Goal: Task Accomplishment & Management: Complete application form

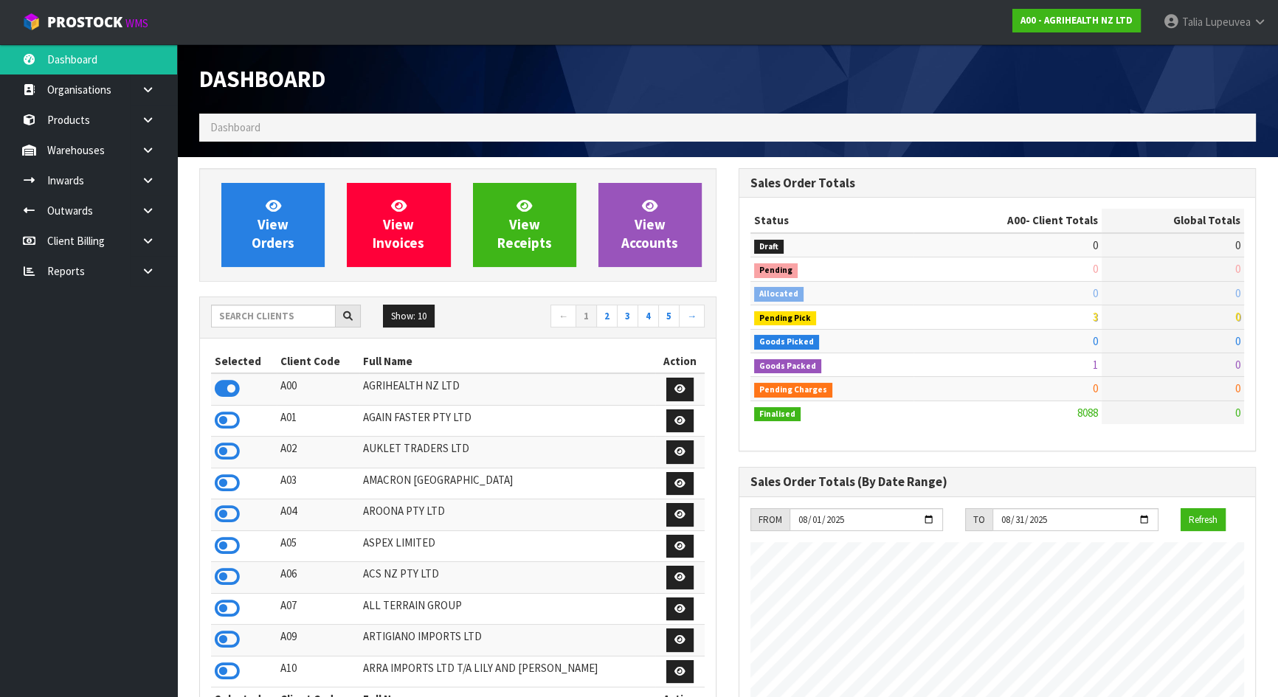
scroll to position [1116, 539]
click at [237, 317] on input "text" at bounding box center [273, 316] width 125 height 23
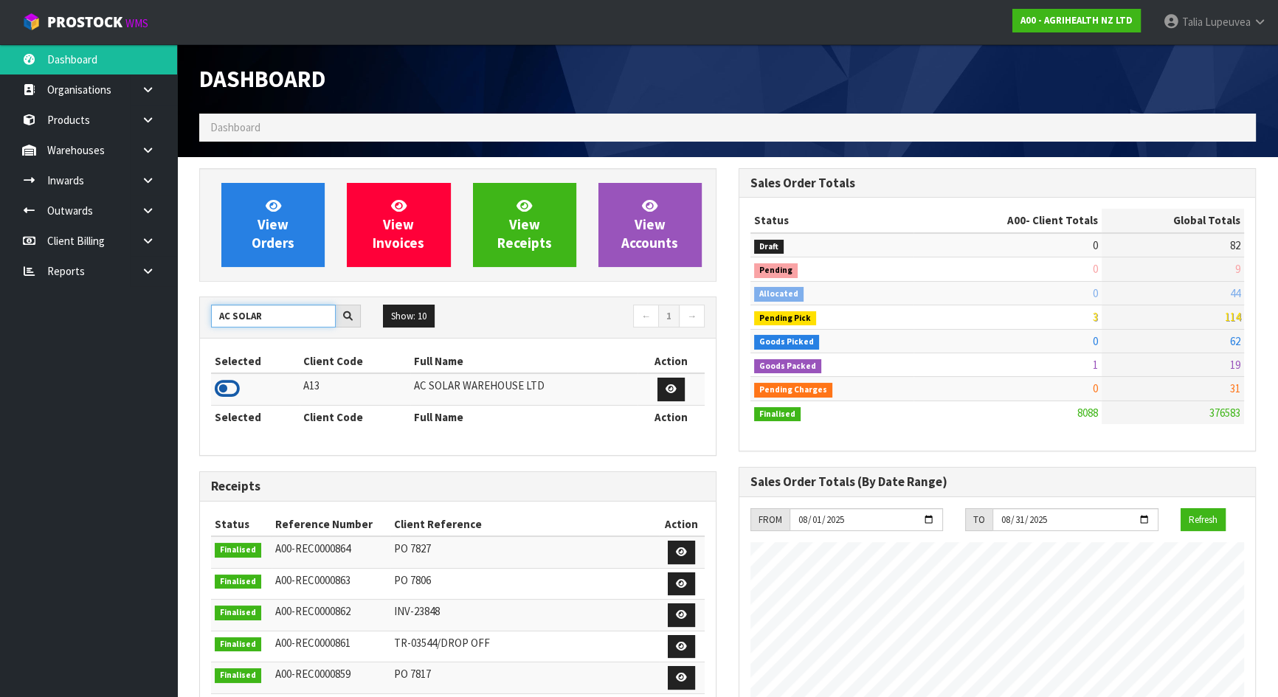
type input "AC SOLAR"
click at [236, 397] on icon at bounding box center [227, 389] width 25 height 22
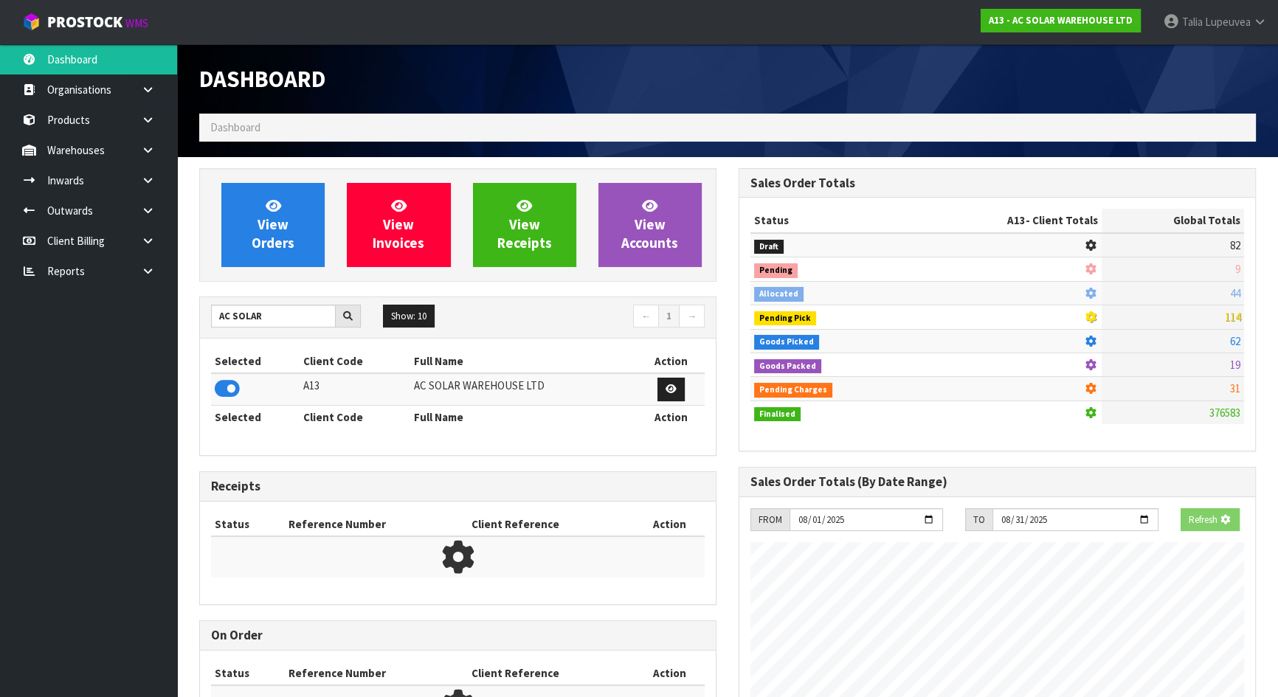
scroll to position [1019, 539]
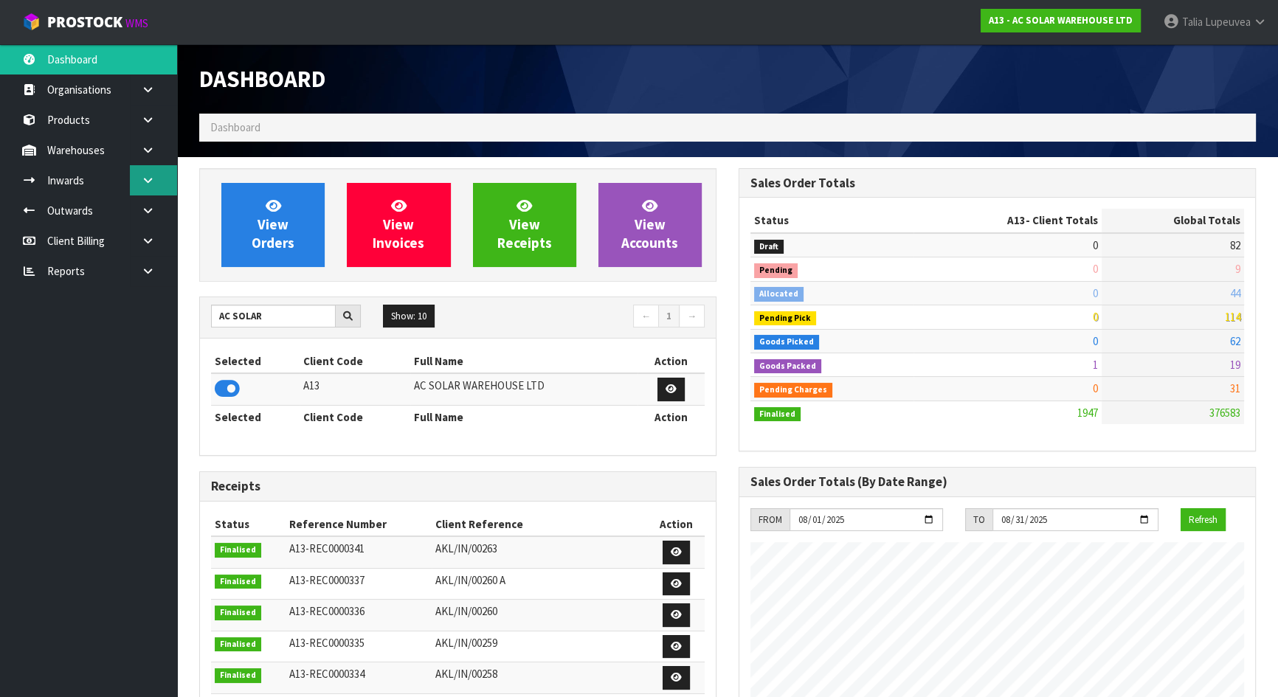
click at [142, 186] on link at bounding box center [153, 180] width 47 height 30
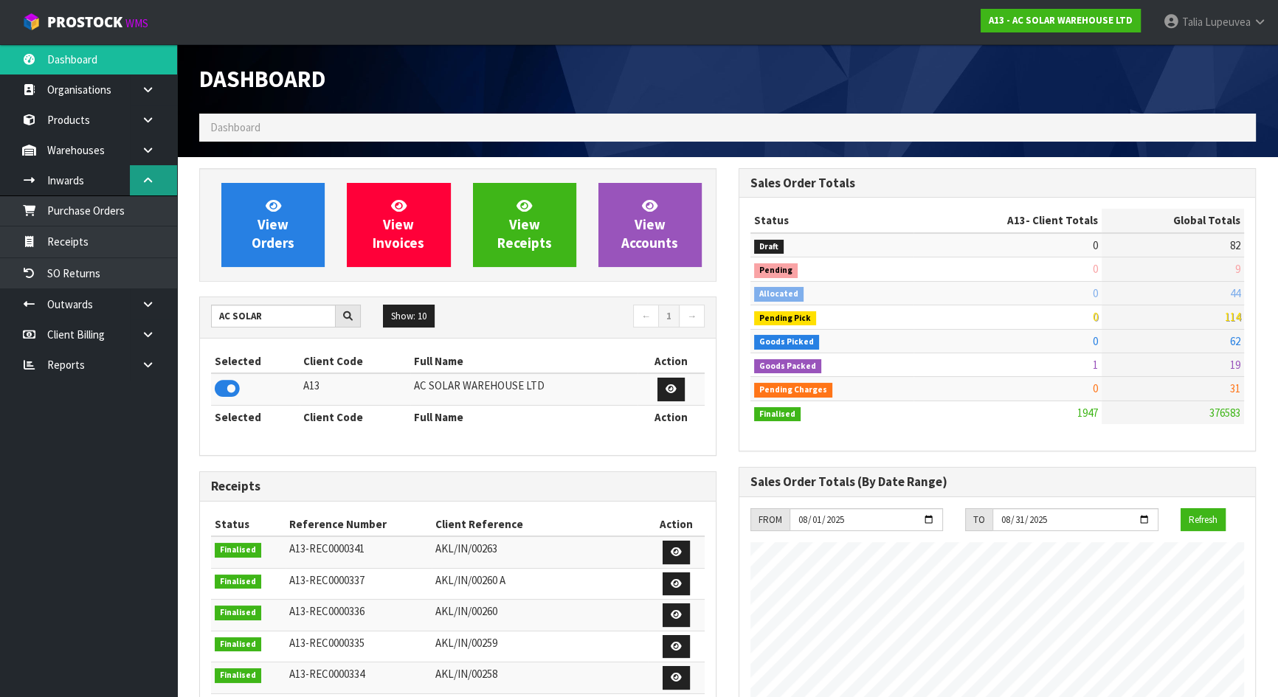
click at [148, 191] on link at bounding box center [153, 180] width 47 height 30
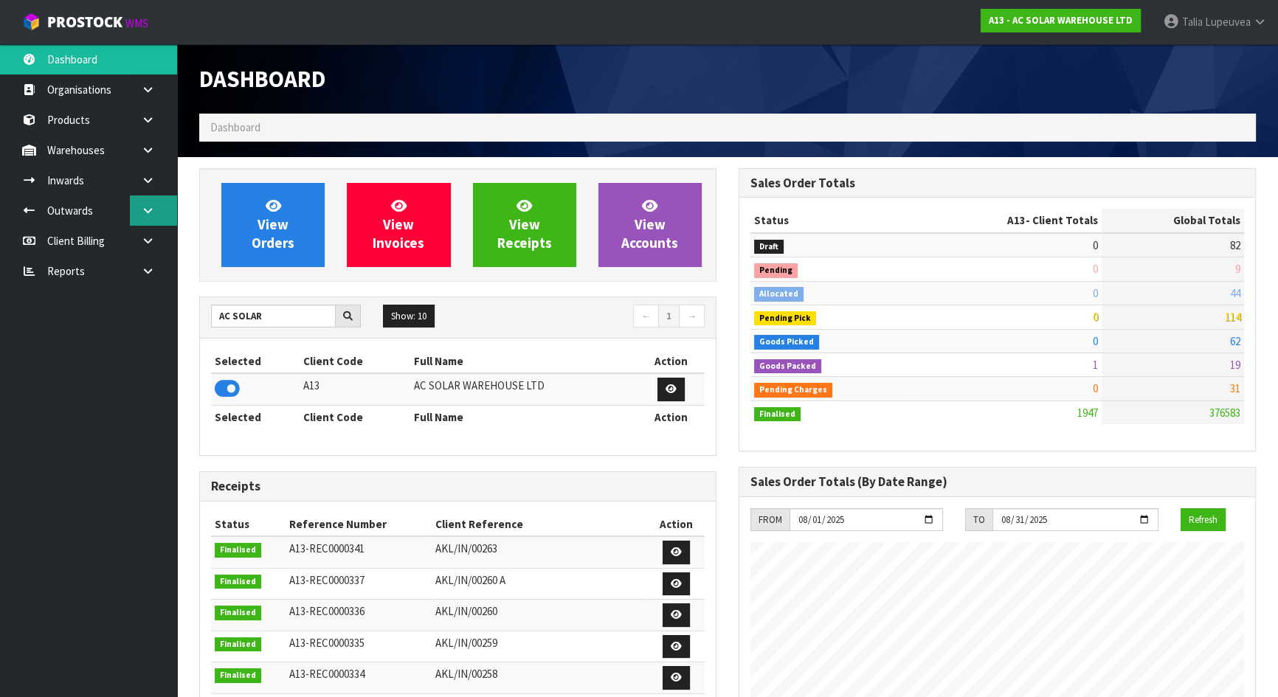
click at [152, 206] on icon at bounding box center [148, 210] width 14 height 11
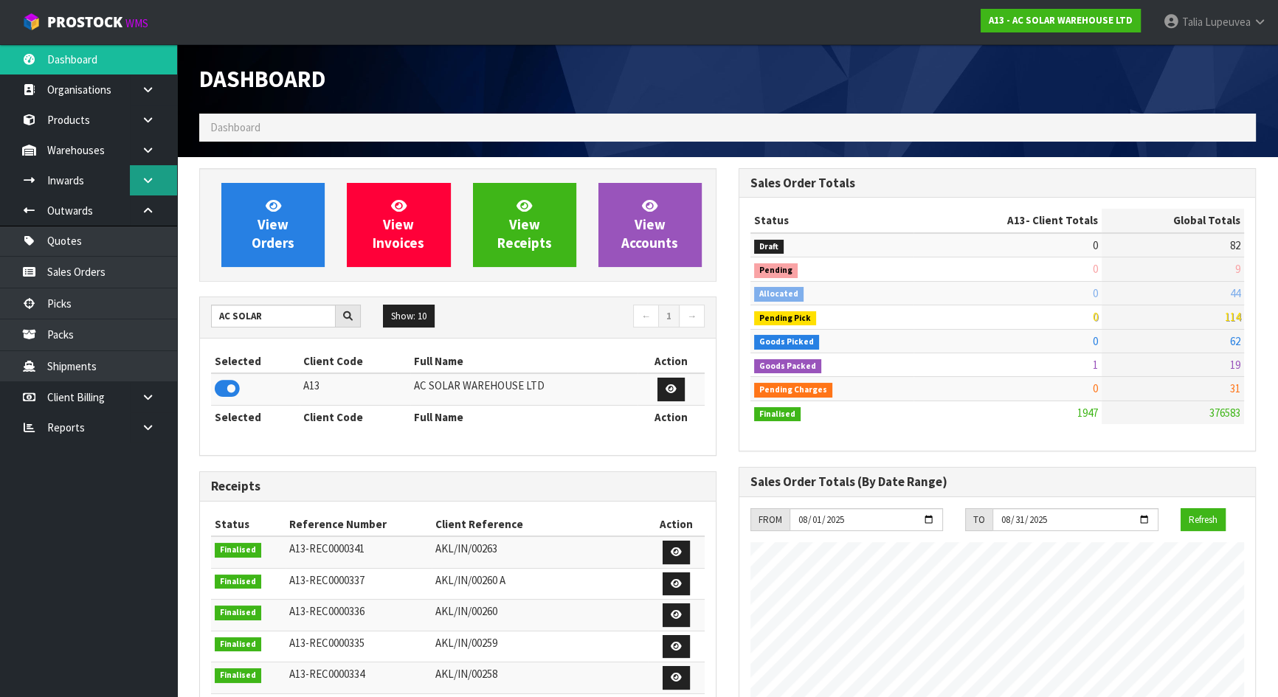
click at [152, 190] on link at bounding box center [153, 180] width 47 height 30
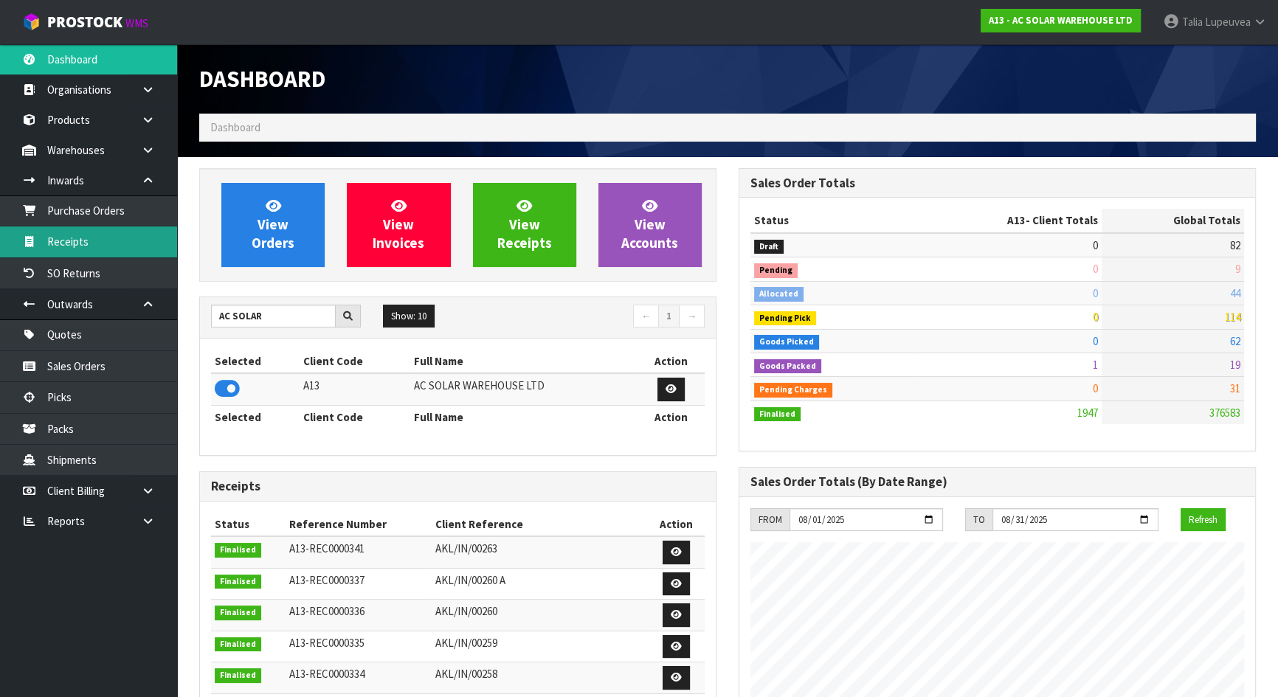
click at [147, 234] on link "Receipts" at bounding box center [88, 242] width 177 height 30
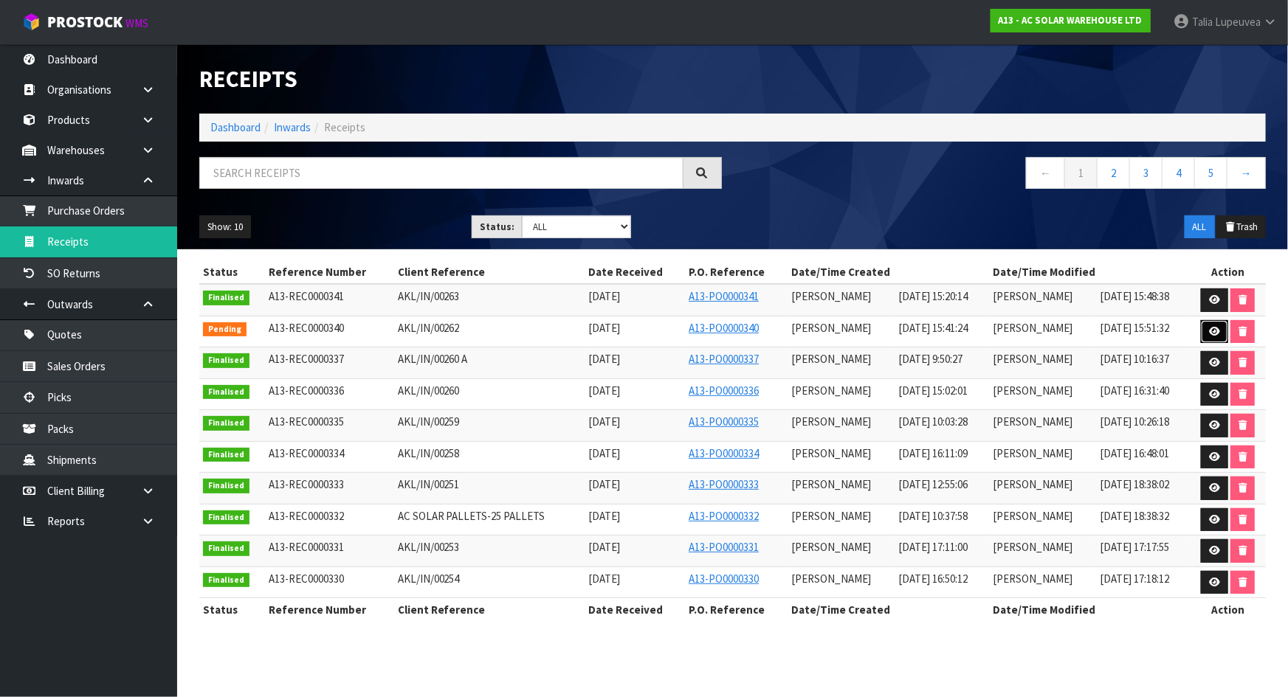
click at [1204, 329] on link at bounding box center [1214, 332] width 27 height 24
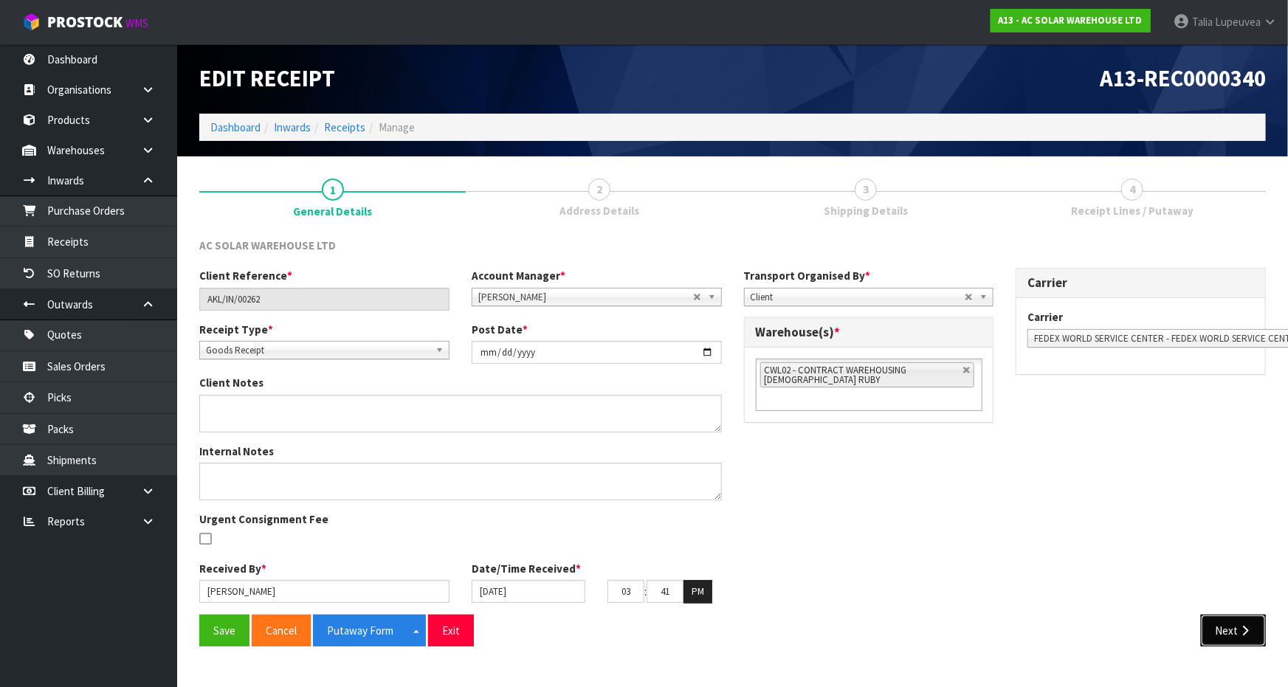
click at [1225, 639] on button "Next" at bounding box center [1233, 631] width 65 height 32
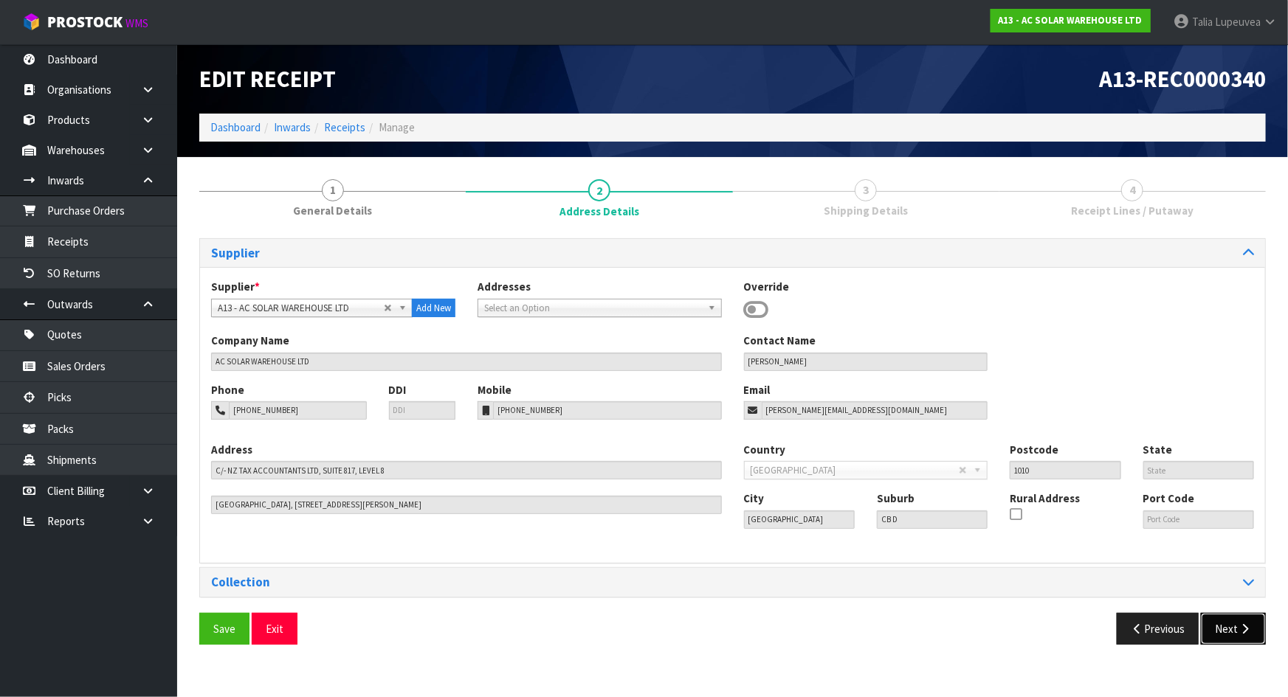
click at [1225, 639] on button "Next" at bounding box center [1233, 629] width 65 height 32
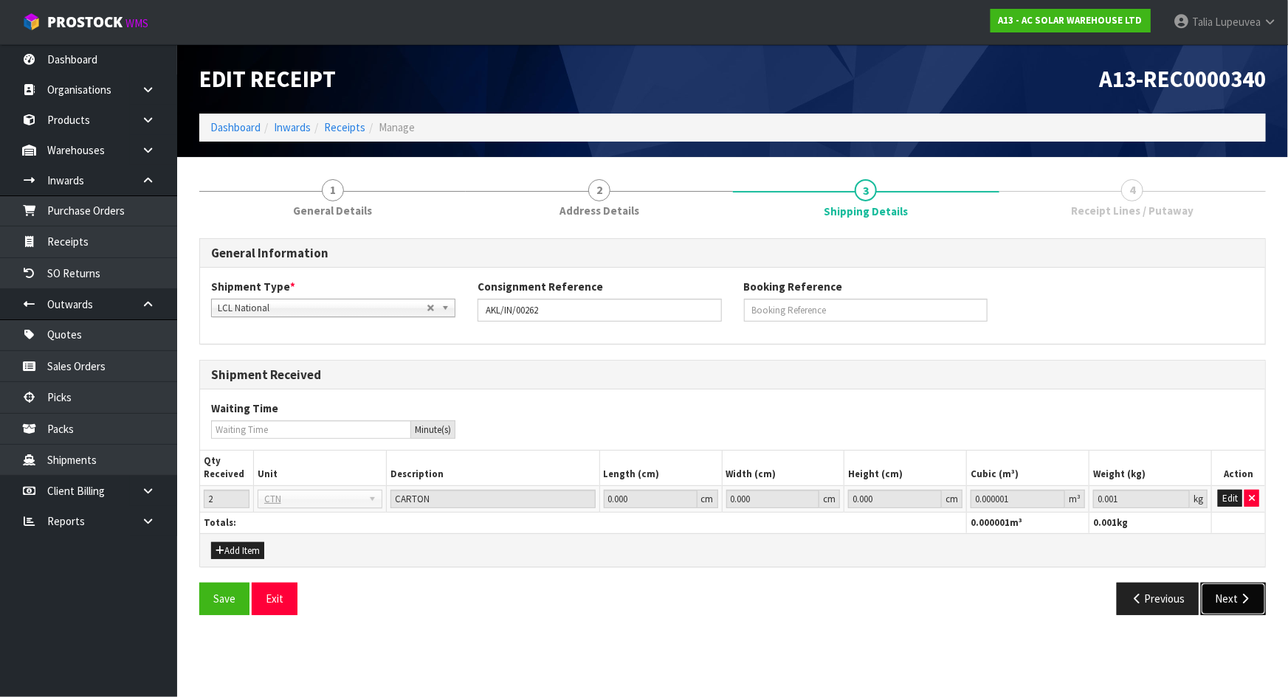
click at [1225, 592] on button "Next" at bounding box center [1233, 599] width 65 height 32
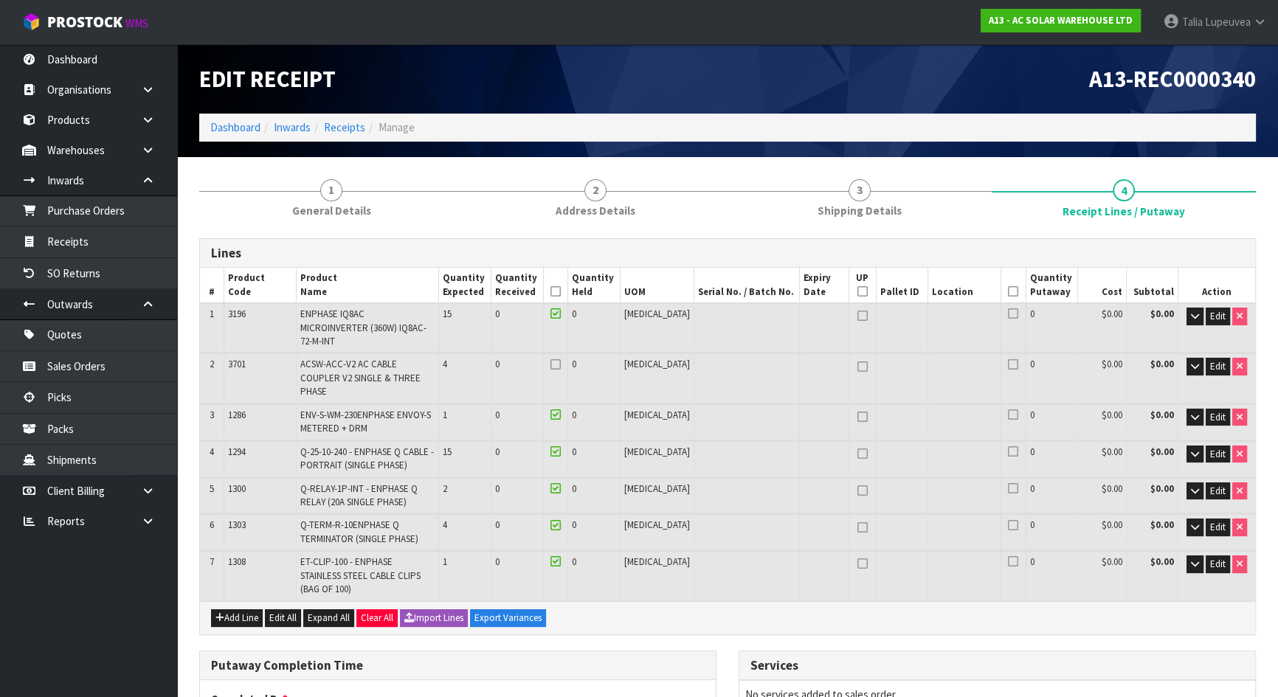
click at [561, 525] on icon at bounding box center [556, 525] width 10 height 1
click at [0, 0] on input "checkbox" at bounding box center [0, 0] width 0 height 0
click at [561, 365] on icon at bounding box center [556, 365] width 10 height 1
click at [0, 0] on input "checkbox" at bounding box center [0, 0] width 0 height 0
click at [1008, 314] on icon at bounding box center [1013, 314] width 10 height 1
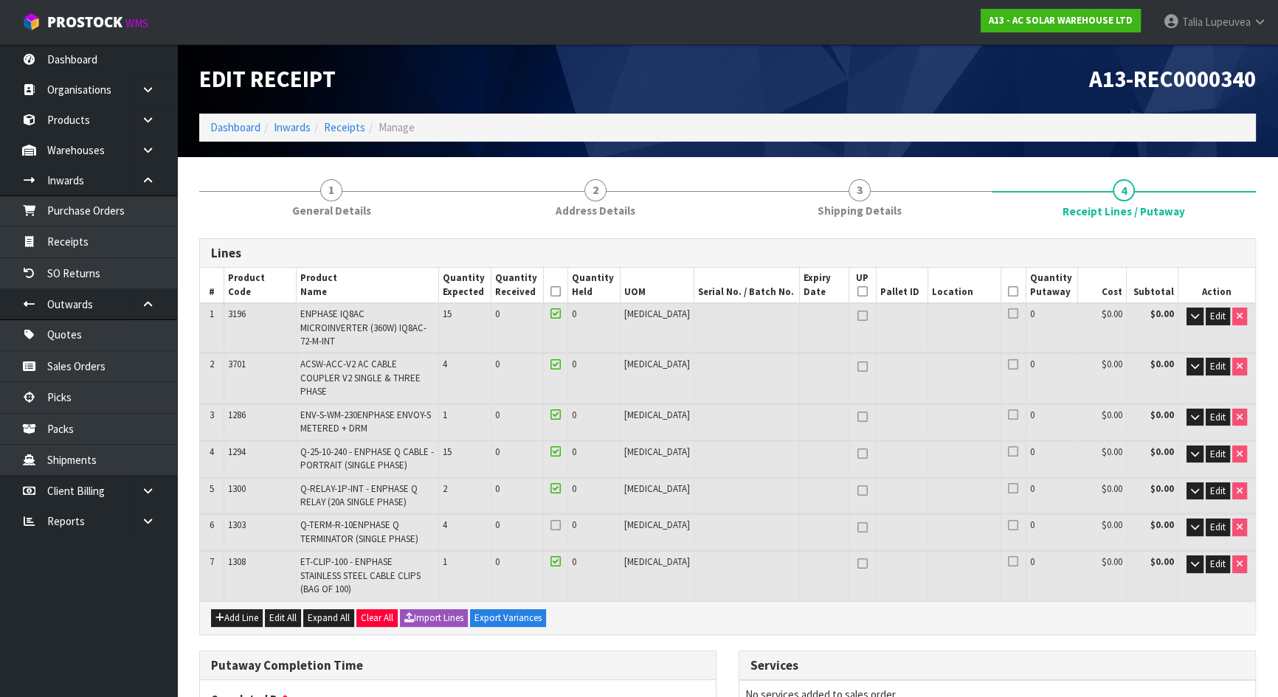
click at [0, 0] on input "checkbox" at bounding box center [0, 0] width 0 height 0
click at [1008, 365] on icon at bounding box center [1013, 365] width 10 height 1
click at [0, 0] on input "checkbox" at bounding box center [0, 0] width 0 height 0
click at [1008, 415] on icon at bounding box center [1013, 415] width 10 height 1
click at [0, 0] on input "checkbox" at bounding box center [0, 0] width 0 height 0
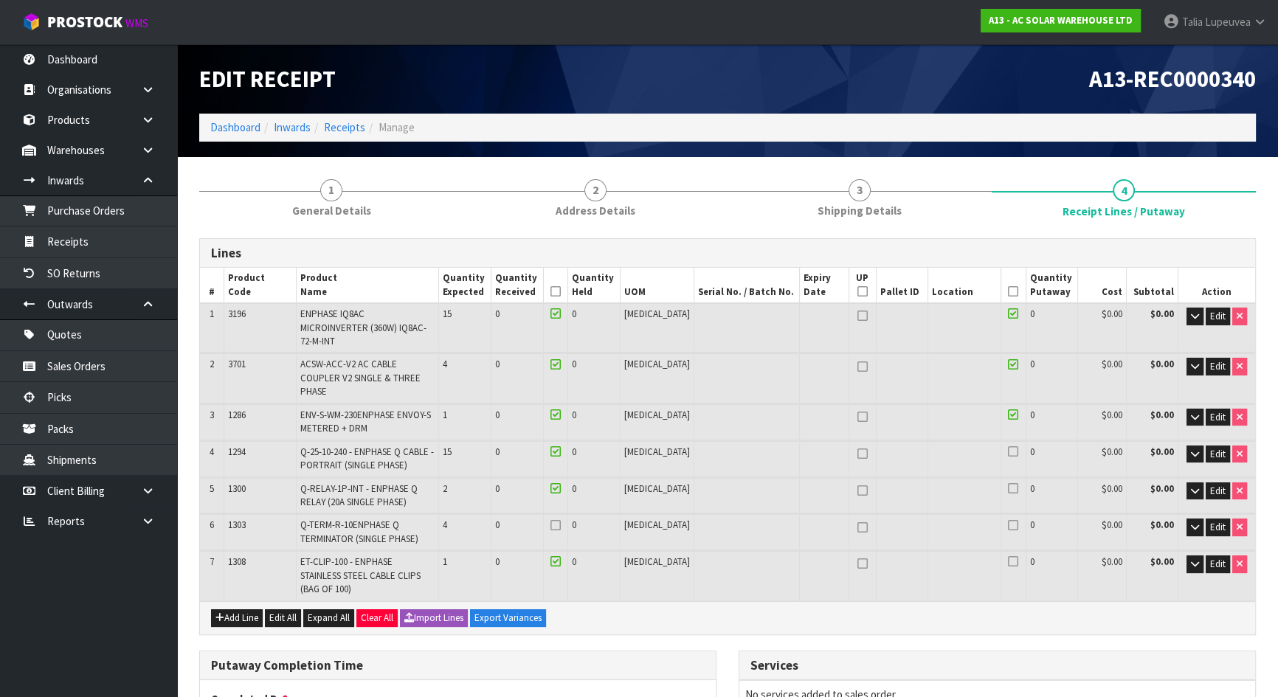
click at [1008, 452] on icon at bounding box center [1013, 452] width 10 height 1
click at [0, 0] on input "checkbox" at bounding box center [0, 0] width 0 height 0
click at [1008, 489] on icon at bounding box center [1013, 489] width 10 height 1
click at [0, 0] on input "checkbox" at bounding box center [0, 0] width 0 height 0
click at [1008, 562] on icon at bounding box center [1013, 562] width 10 height 1
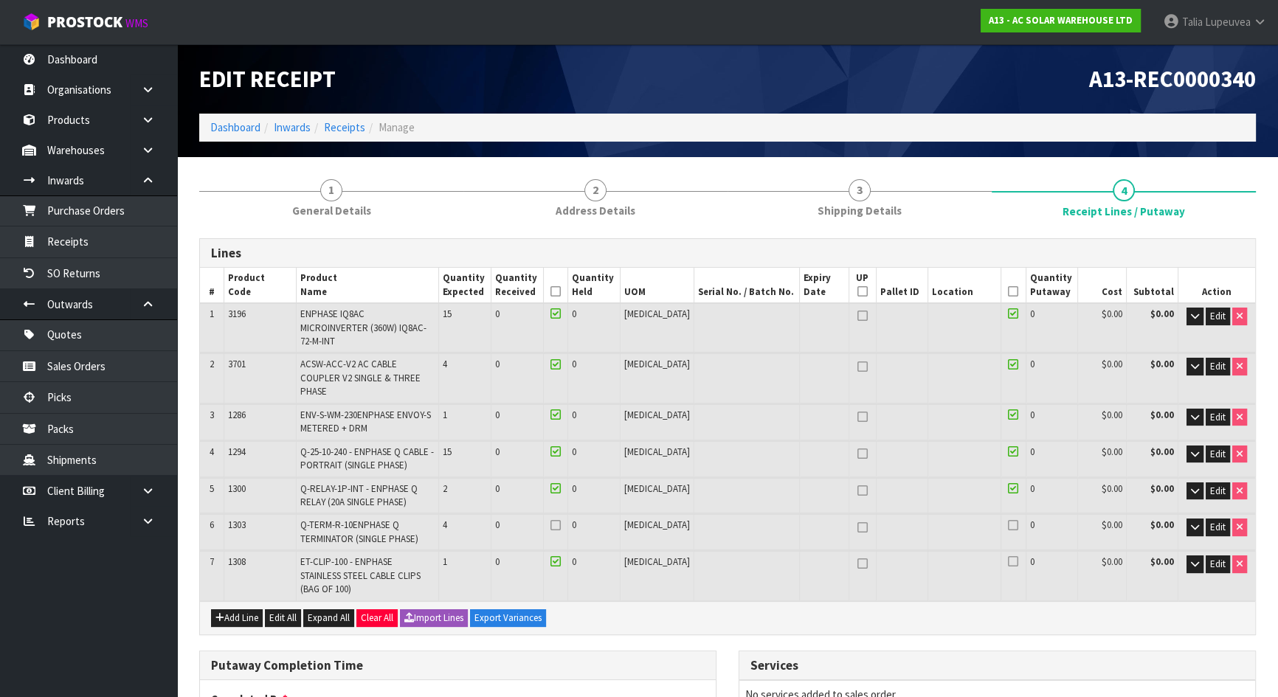
click at [0, 0] on input "checkbox" at bounding box center [0, 0] width 0 height 0
click at [1219, 521] on span "Edit" at bounding box center [1217, 527] width 15 height 13
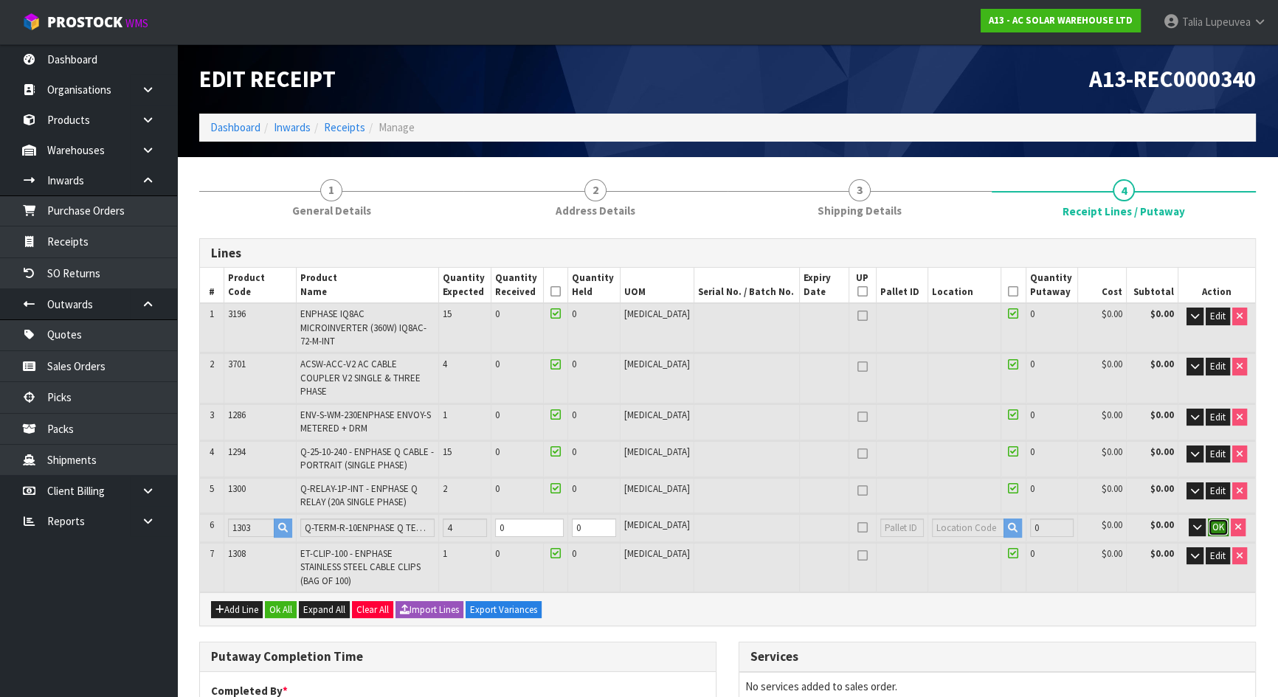
click at [1225, 519] on button "OK" at bounding box center [1218, 528] width 21 height 18
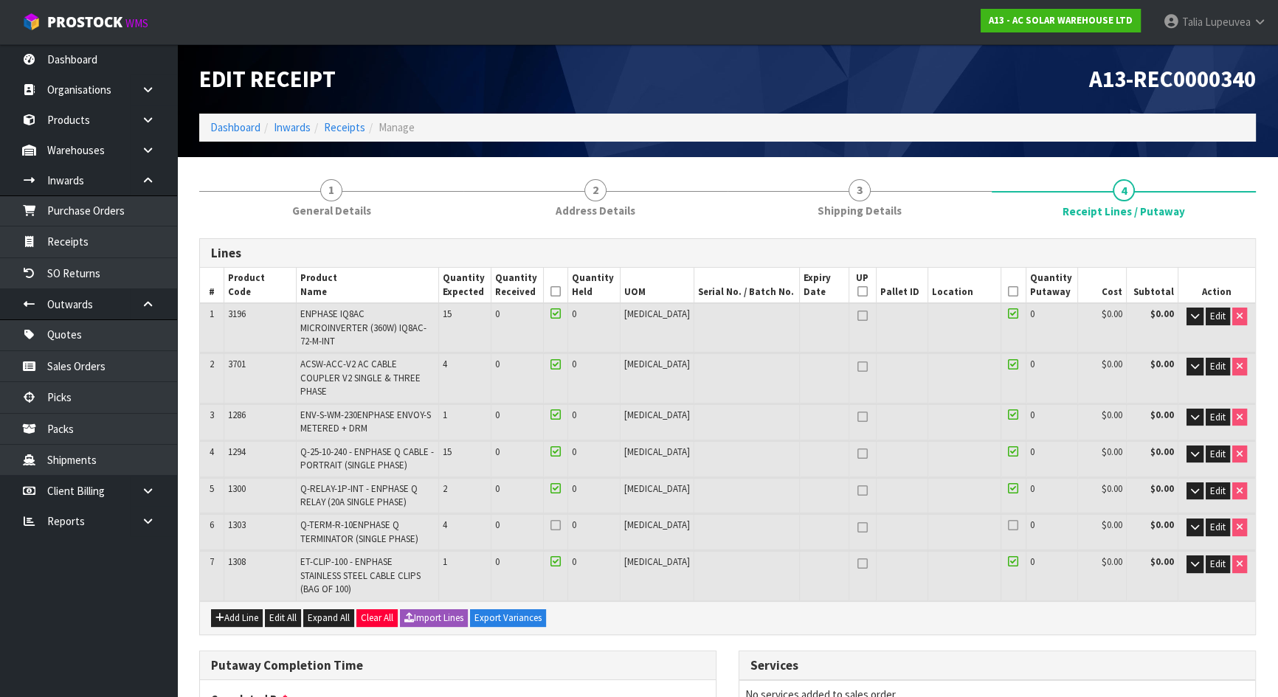
click at [1008, 525] on icon at bounding box center [1013, 525] width 10 height 1
click at [0, 0] on input "checkbox" at bounding box center [0, 0] width 0 height 0
click at [561, 525] on icon at bounding box center [556, 525] width 10 height 1
click at [0, 0] on input "checkbox" at bounding box center [0, 0] width 0 height 0
click at [561, 292] on icon at bounding box center [556, 292] width 10 height 1
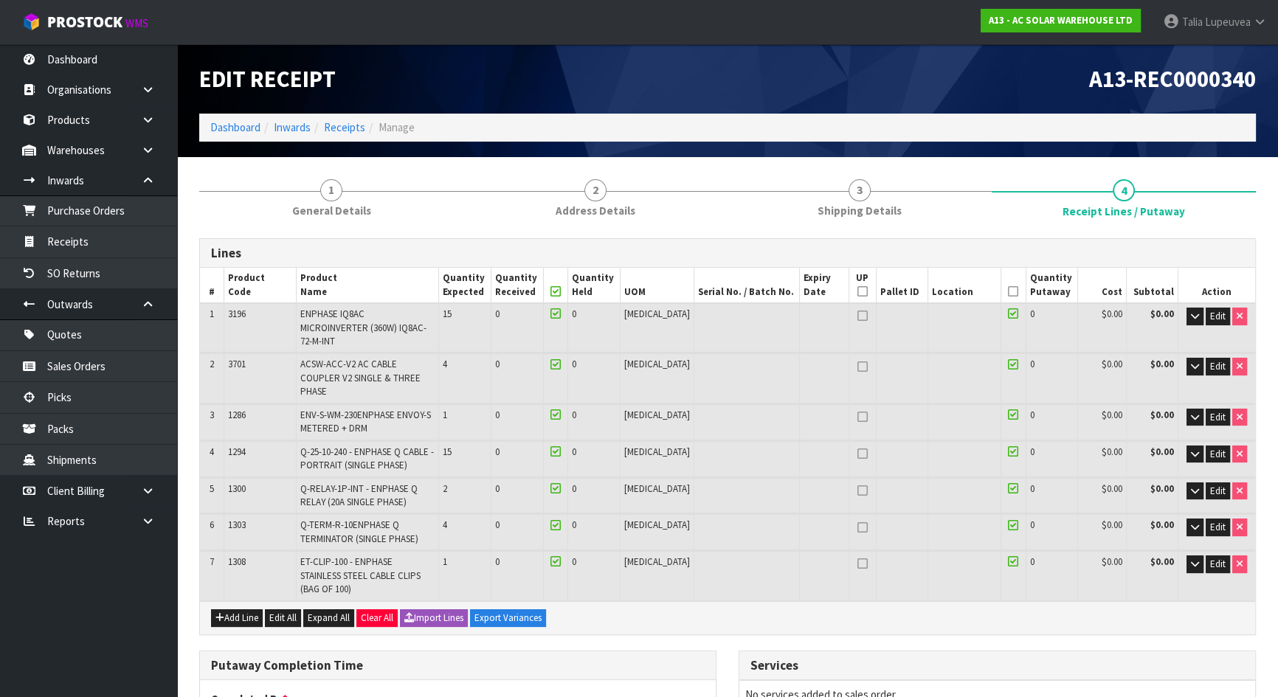
click at [1008, 292] on icon at bounding box center [1013, 292] width 10 height 1
click at [1215, 317] on span "Edit" at bounding box center [1217, 316] width 15 height 13
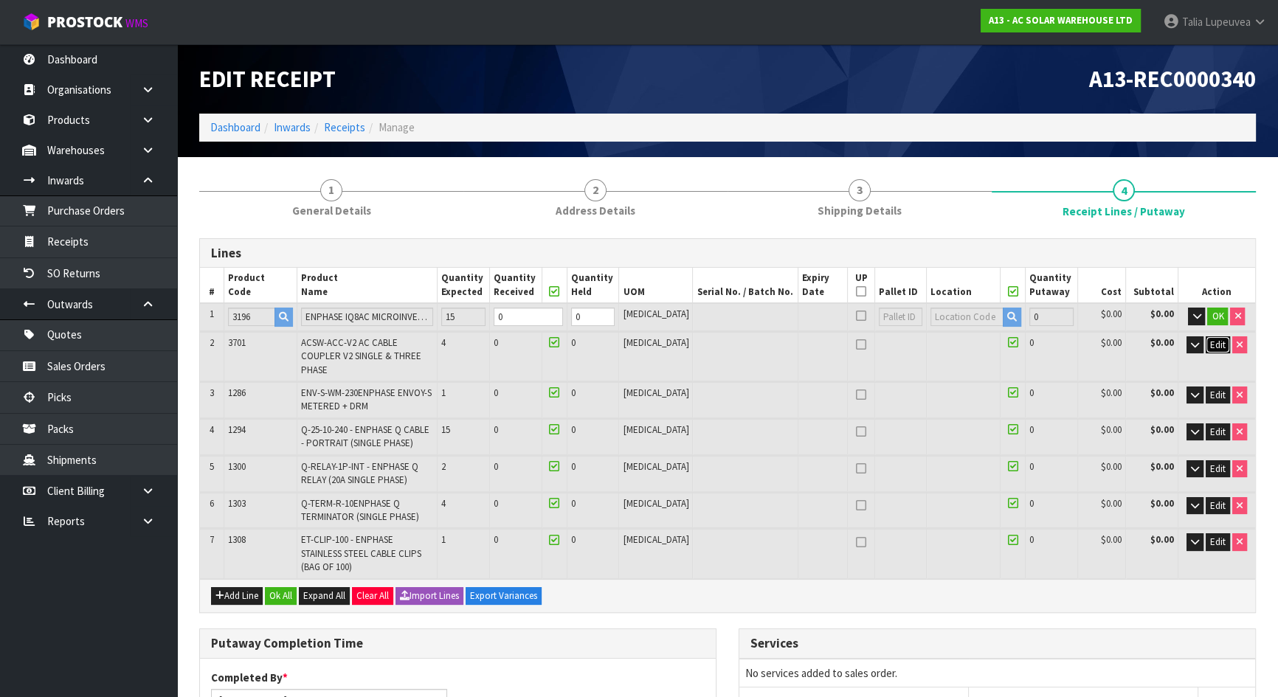
click at [1216, 346] on span "Edit" at bounding box center [1217, 345] width 15 height 13
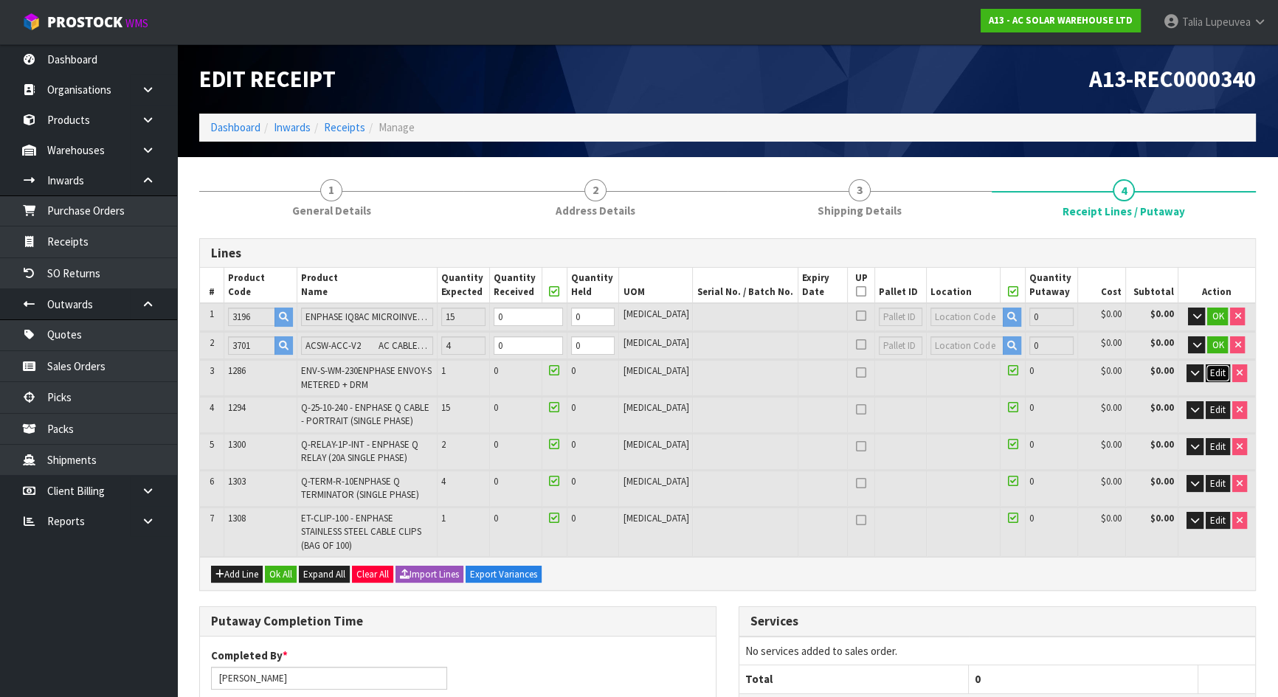
click at [1216, 371] on span "Edit" at bounding box center [1217, 373] width 15 height 13
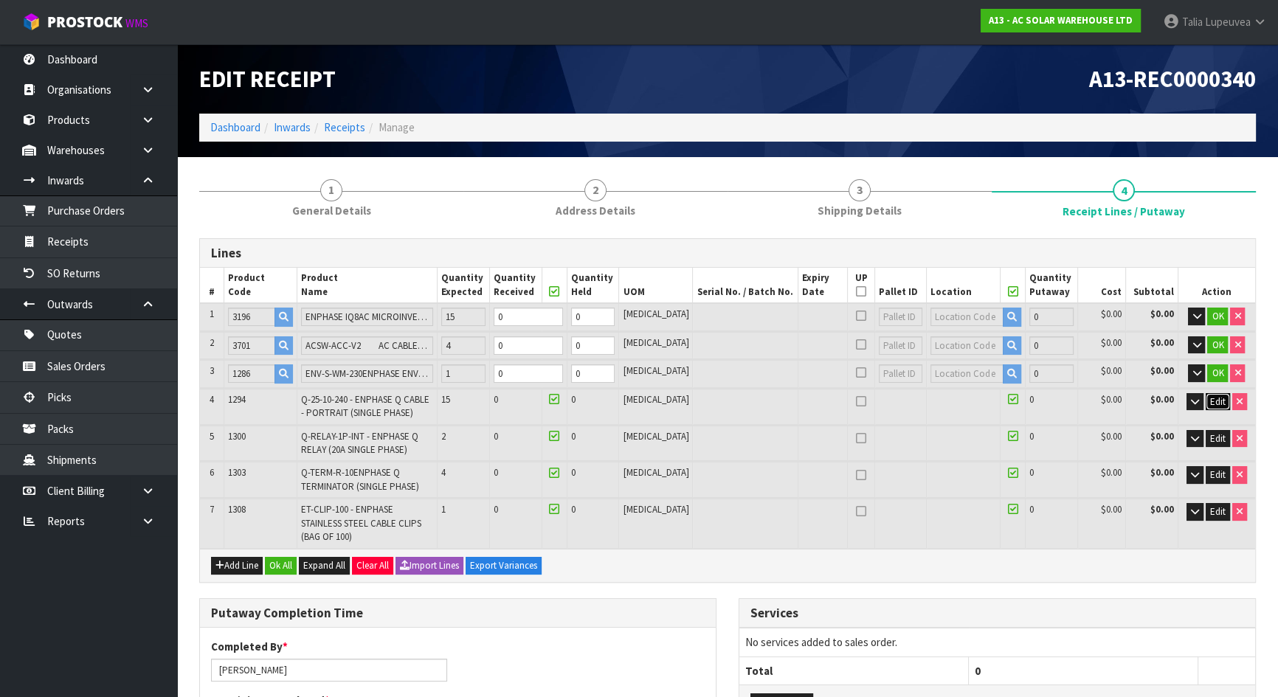
click at [1215, 404] on span "Edit" at bounding box center [1217, 402] width 15 height 13
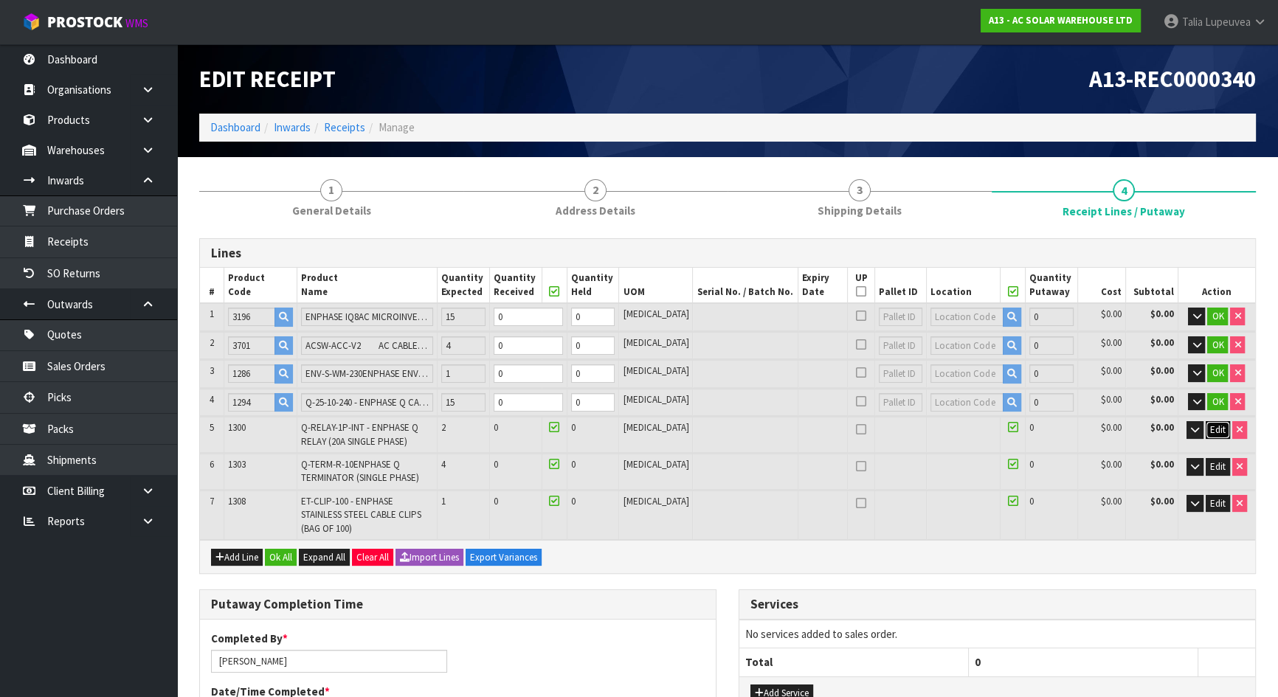
click at [1212, 432] on span "Edit" at bounding box center [1217, 430] width 15 height 13
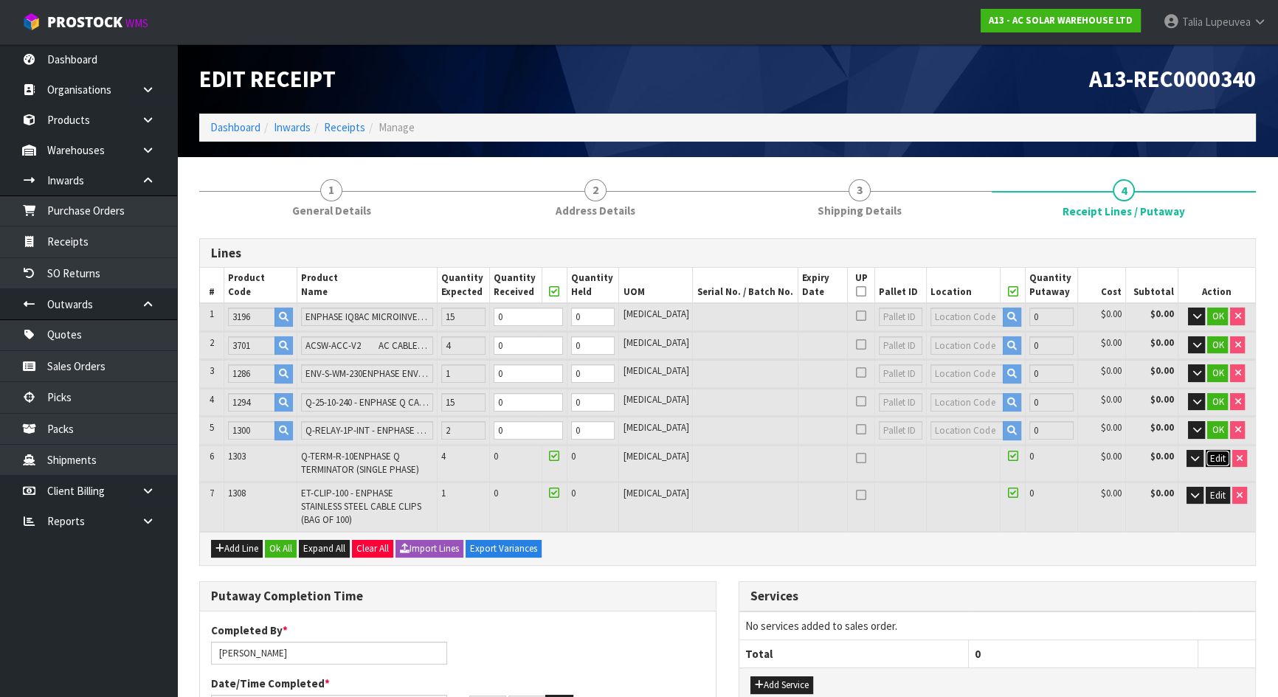
click at [1215, 458] on span "Edit" at bounding box center [1217, 458] width 15 height 13
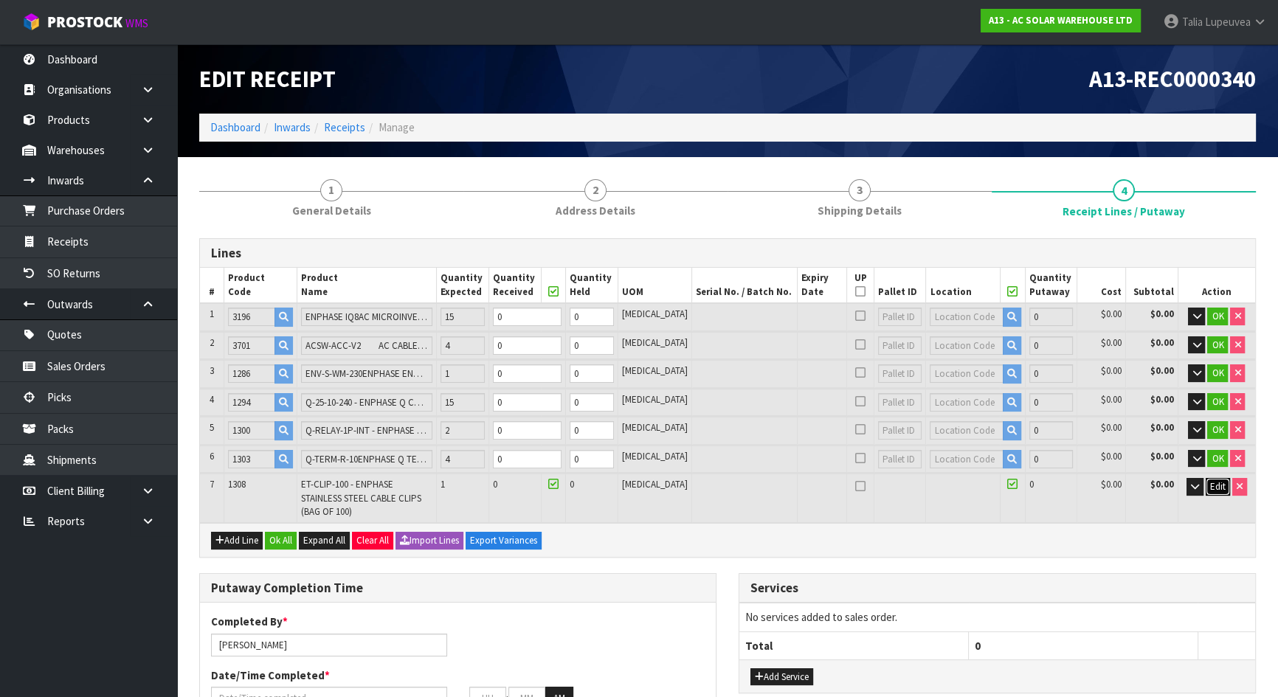
click at [1221, 486] on span "Edit" at bounding box center [1217, 486] width 15 height 13
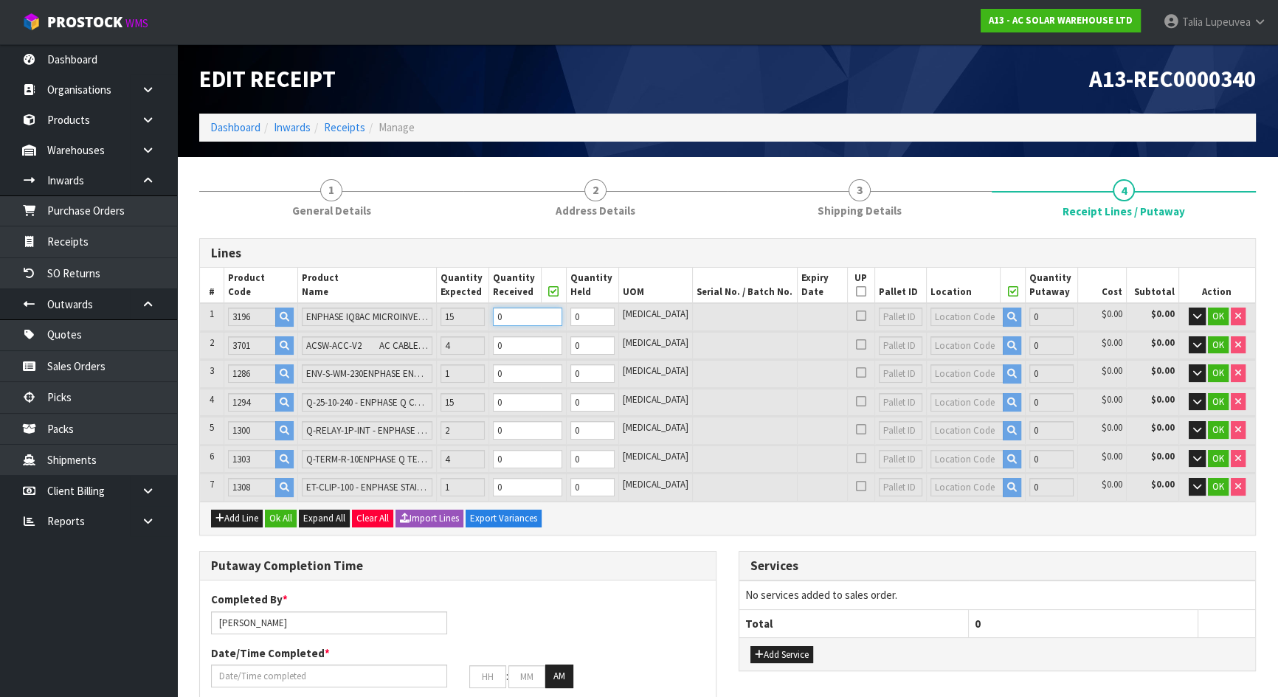
click at [518, 308] on input "0" at bounding box center [527, 317] width 69 height 18
drag, startPoint x: 530, startPoint y: 306, endPoint x: 517, endPoint y: 310, distance: 13.3
click at [518, 313] on td "0" at bounding box center [527, 316] width 77 height 27
type input "0.001404"
type input "0.75"
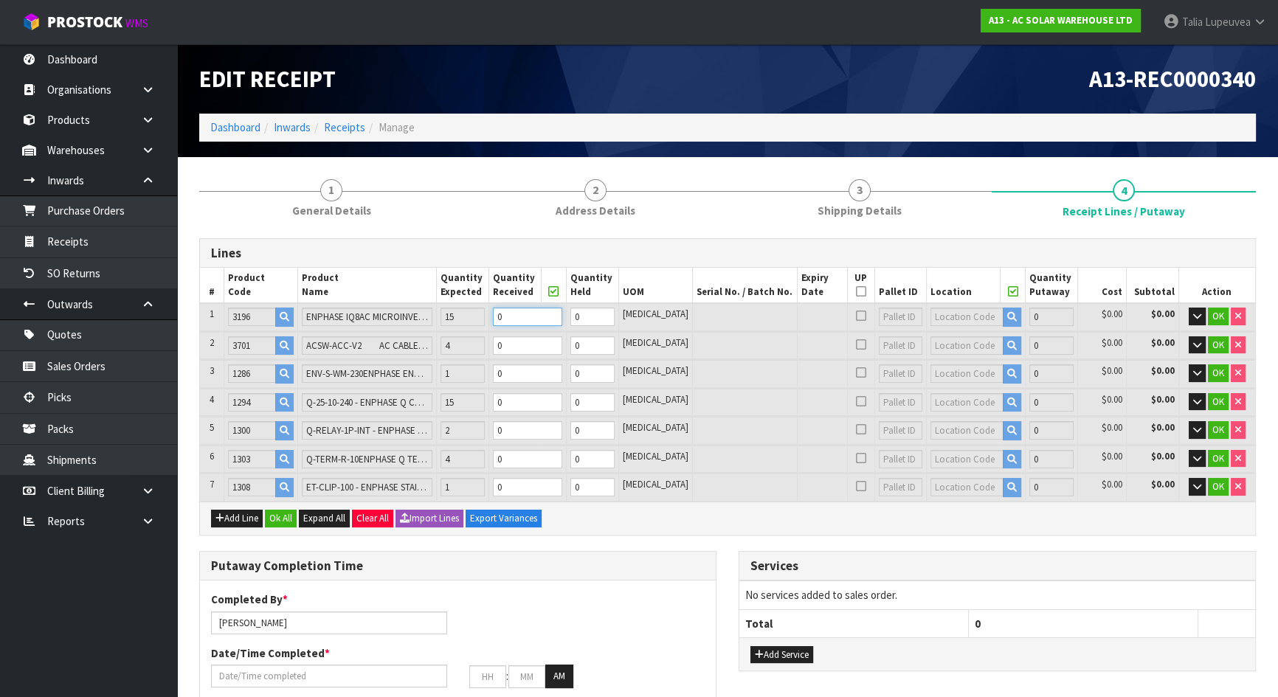
type input "1"
type input "0.02106"
type input "11.25"
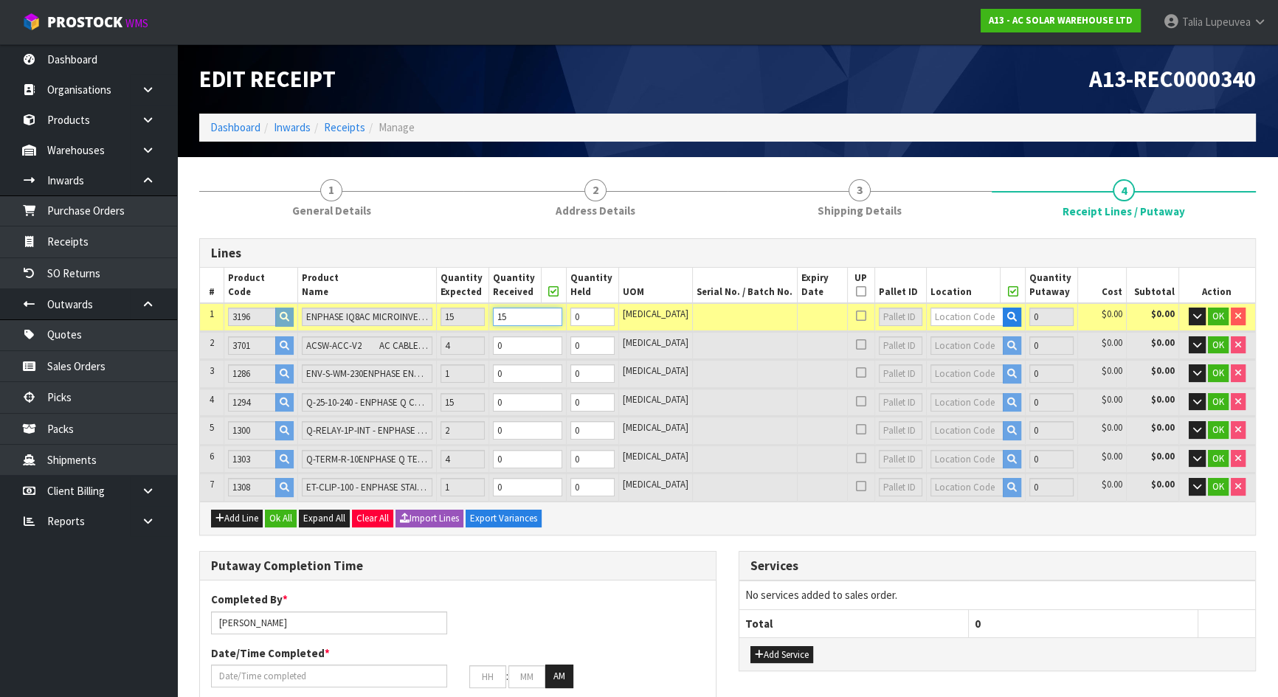
type input "15"
click at [943, 314] on input "text" at bounding box center [967, 317] width 73 height 18
type input "03-05-1"
click at [975, 339] on link "03-05-1 -A" at bounding box center [976, 342] width 117 height 20
type input "15"
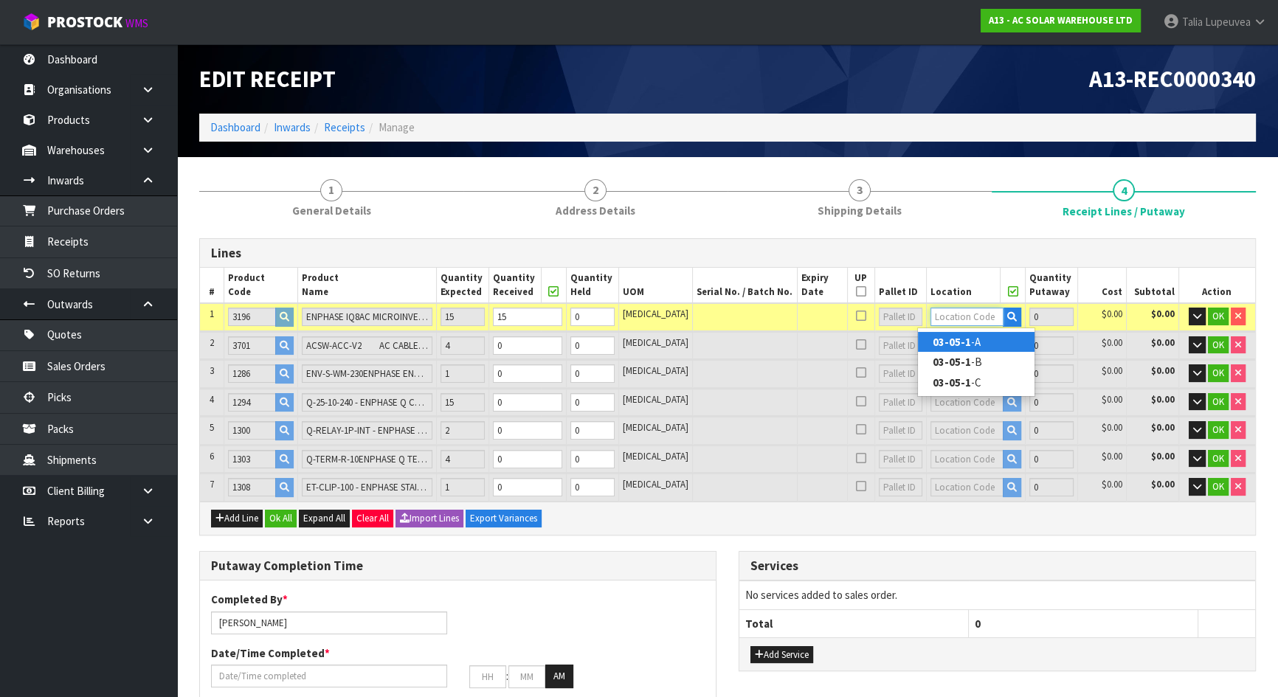
type input "03-05-1-A"
type input "15"
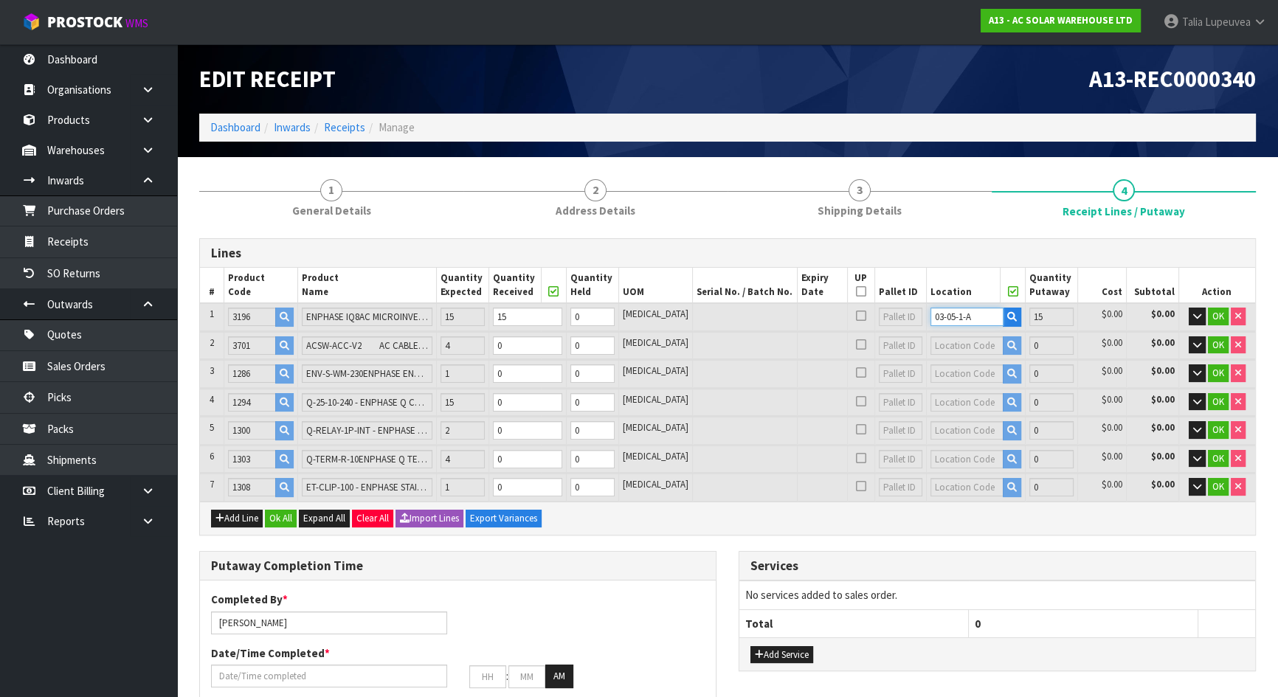
click at [947, 310] on input "03-05-1-A" at bounding box center [967, 317] width 73 height 18
drag, startPoint x: 527, startPoint y: 342, endPoint x: 514, endPoint y: 342, distance: 13.3
click at [514, 342] on tr "2 3701 ACSW-ACC-V2 AC CABLE COUPLER V2 SINGLE & THREE PHASE 4 0 0 PCE 0 $0.00 $…" at bounding box center [727, 345] width 1055 height 27
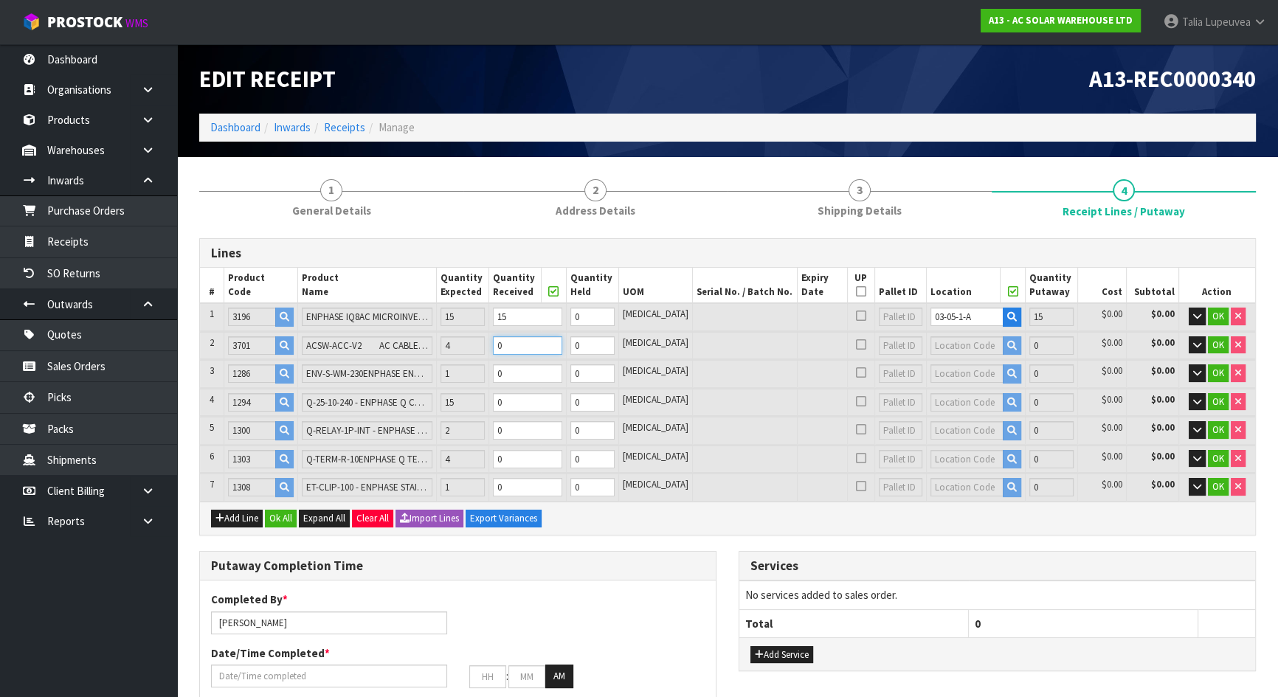
type input "0.02142"
type input "13.25"
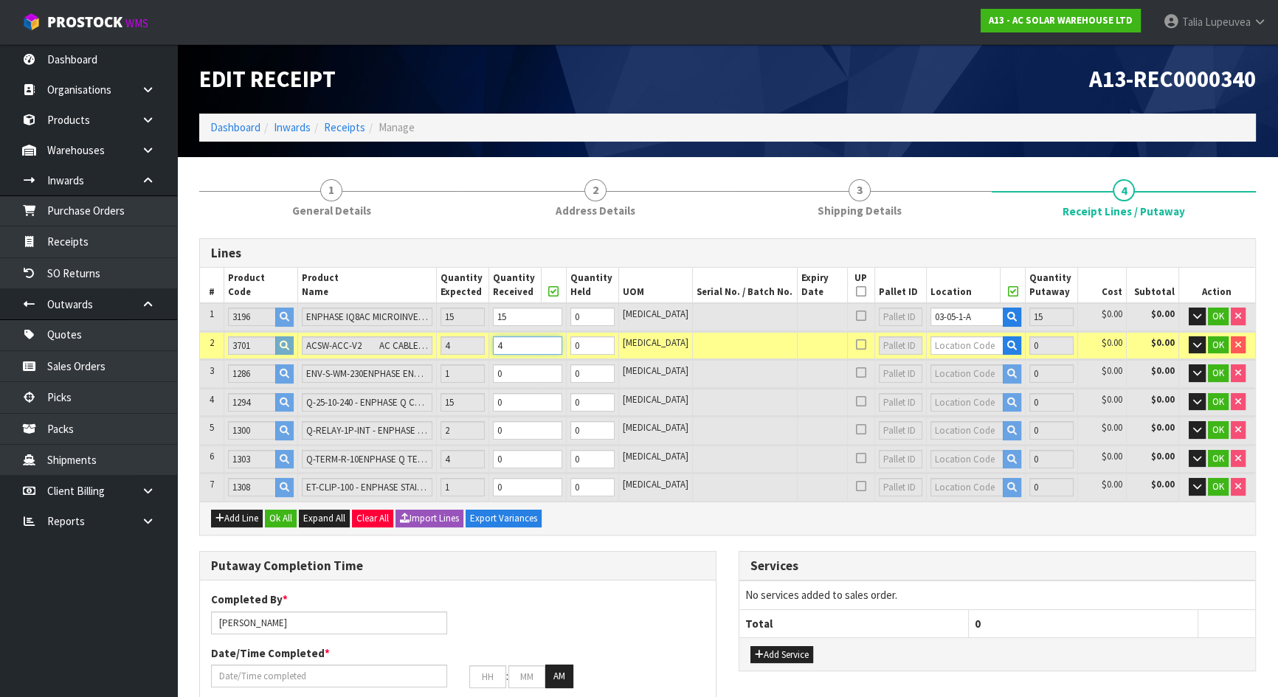
type input "4"
click at [509, 379] on tr "3 1286 ENV-S-WM-230ENPHASE ENVOY-S METERED + DRM 1 0 0 PCE 0 $0.00 $0.00 OK" at bounding box center [727, 373] width 1055 height 27
type input "0.026843"
type input "14.55"
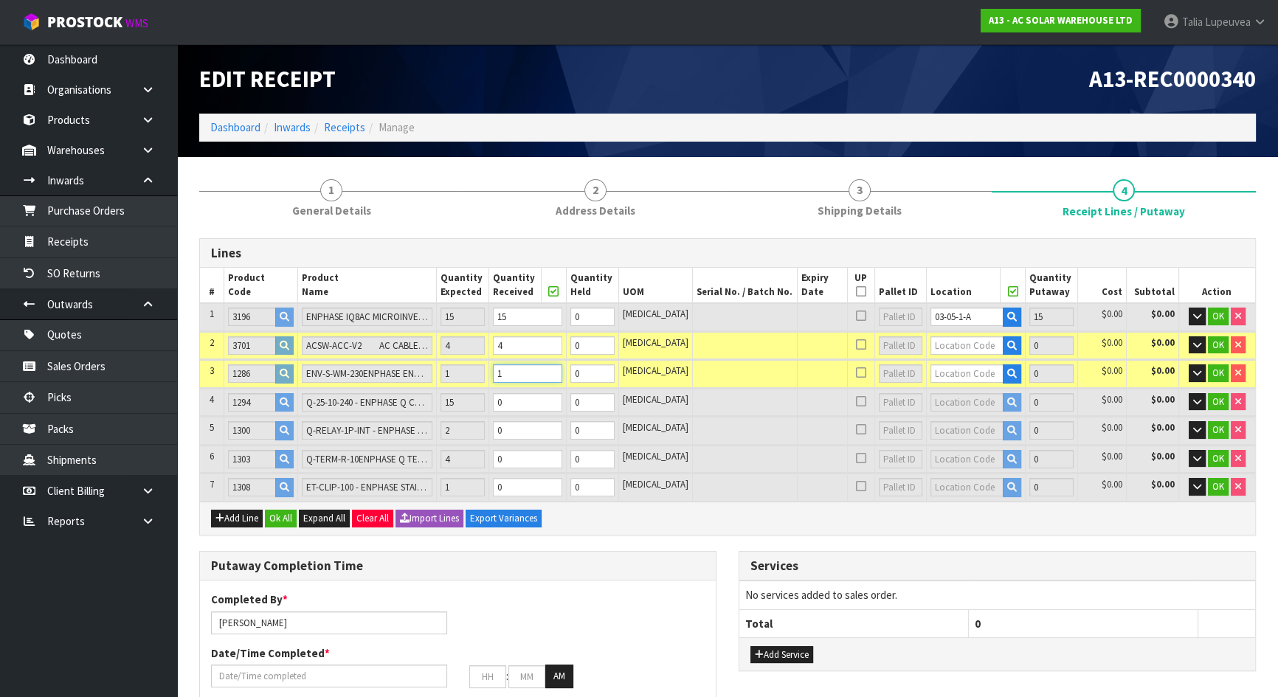
type input "1"
drag, startPoint x: 543, startPoint y: 406, endPoint x: 511, endPoint y: 404, distance: 31.8
click at [515, 409] on td "0" at bounding box center [527, 402] width 77 height 27
type input "0.027755"
type input "14.85"
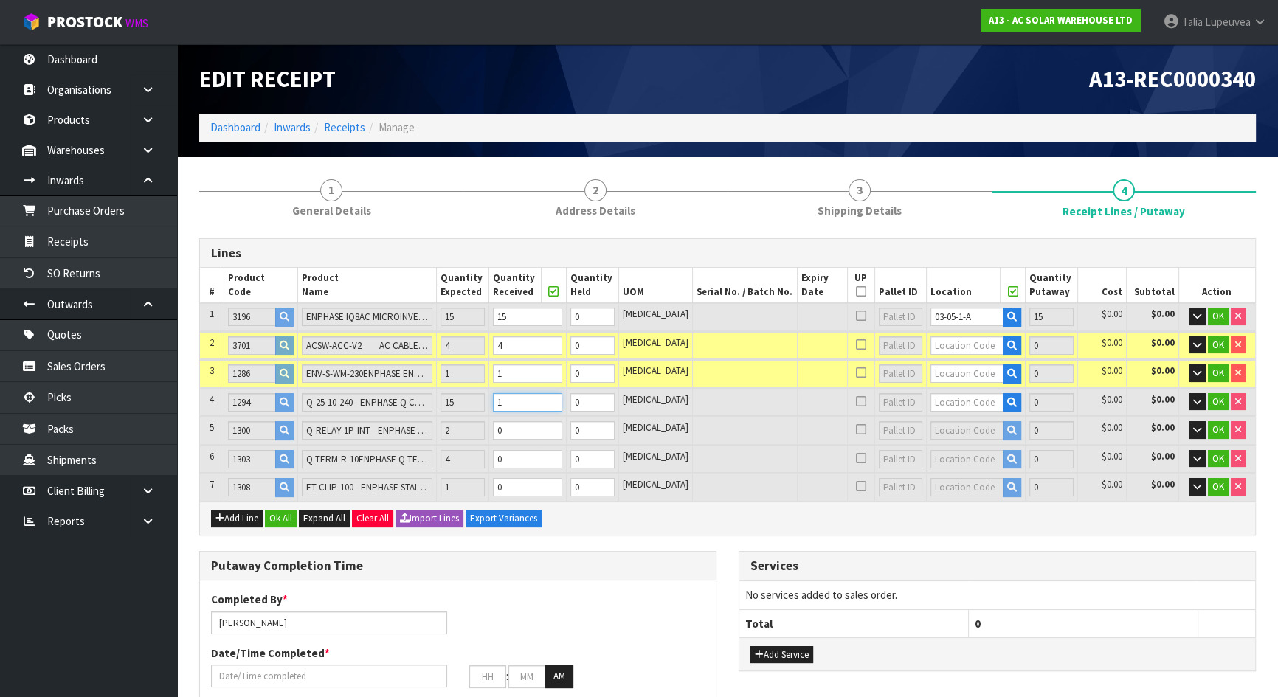
type input "1"
type input "0.040523"
type input "19.05"
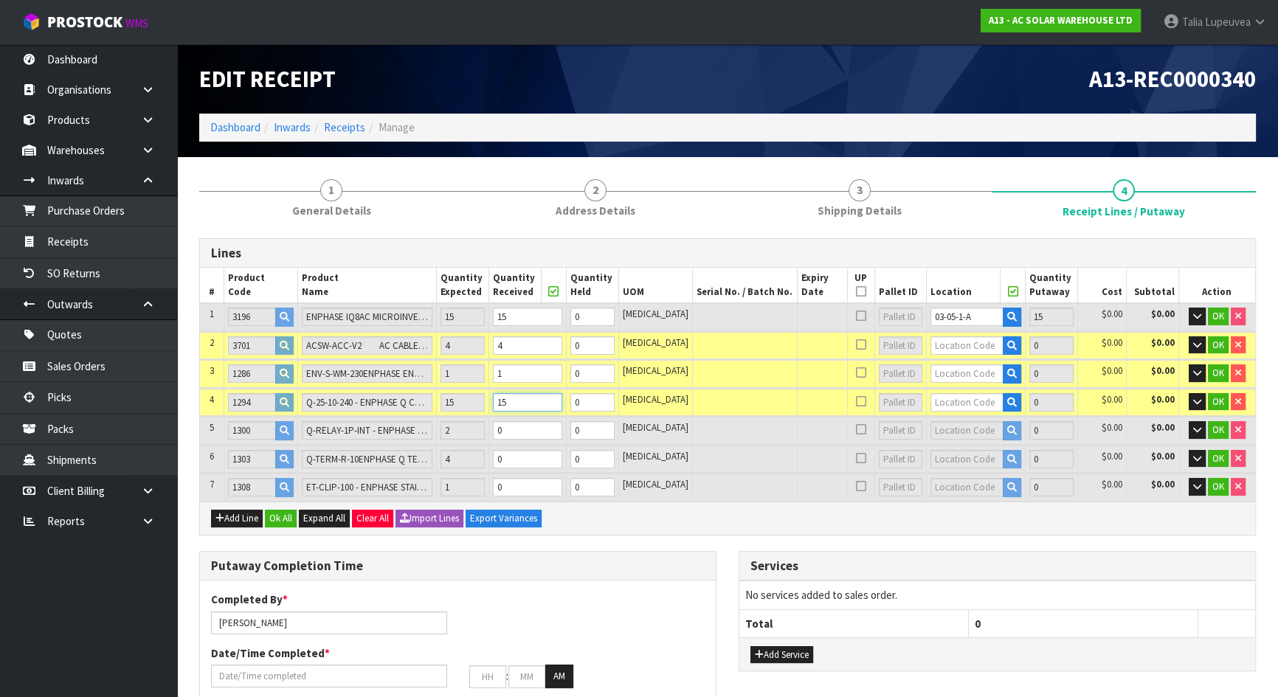
type input "15"
drag, startPoint x: 531, startPoint y: 426, endPoint x: 511, endPoint y: 428, distance: 20.8
click at [511, 428] on tr "5 1300 Q-RELAY-1P-INT - ENPHASE Q RELAY (20A SINGLE PHASE) 2 0 0 PCE 0 $0.00 $0…" at bounding box center [727, 430] width 1055 height 27
type input "0.041423"
type input "19.09"
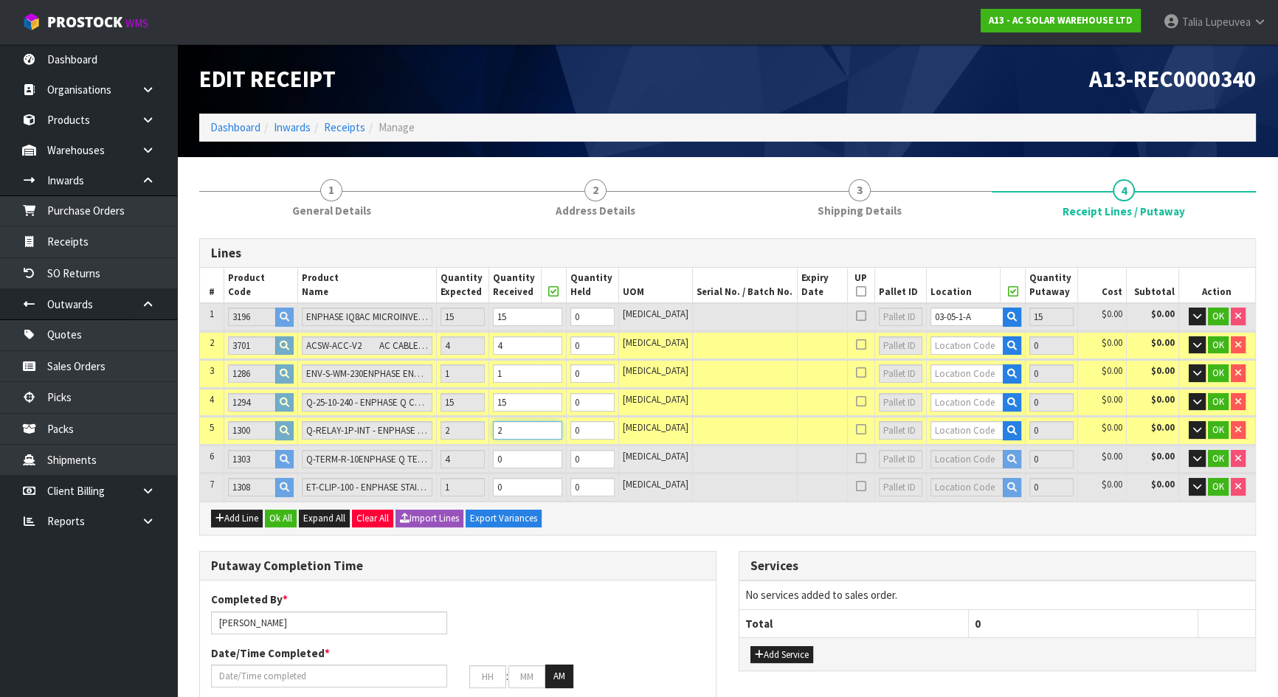
type input "2"
drag, startPoint x: 537, startPoint y: 487, endPoint x: 519, endPoint y: 484, distance: 18.0
click at [519, 484] on input "0" at bounding box center [527, 487] width 69 height 18
type input "0.041427"
type input "19.1"
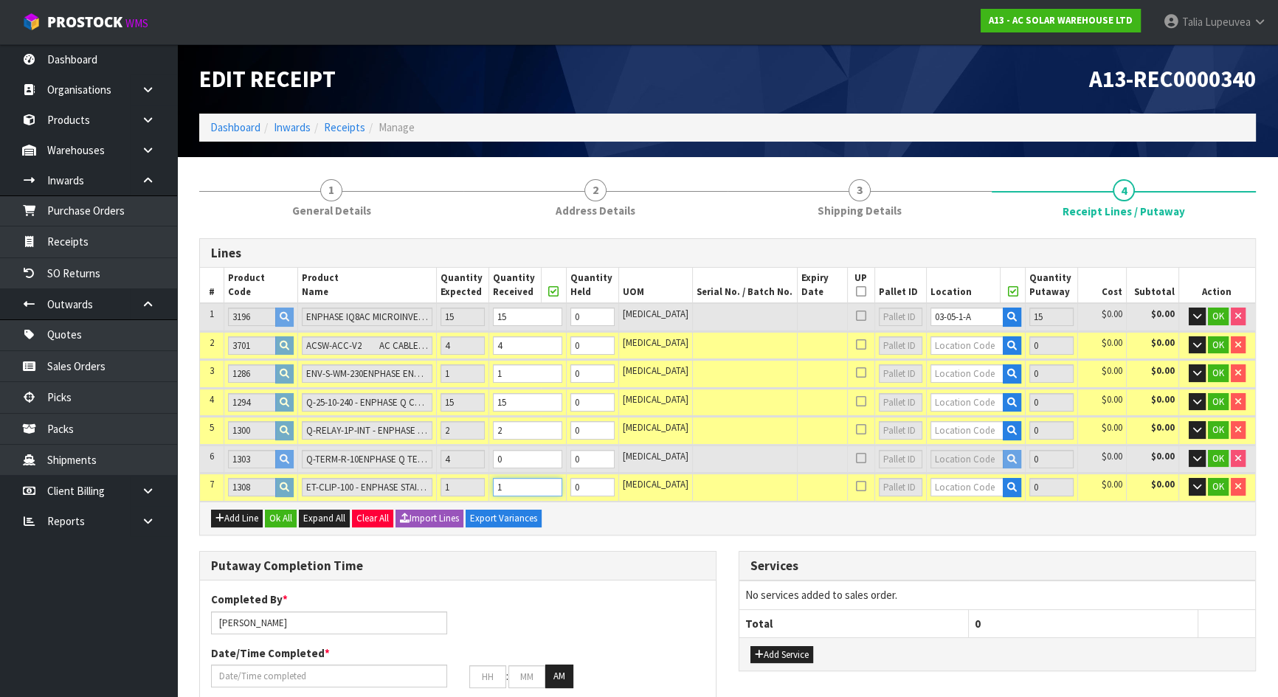
type input "1"
click at [934, 342] on input "text" at bounding box center [967, 346] width 73 height 18
paste input "03-05-1-A"
type input "03-05-1-A"
type input "19"
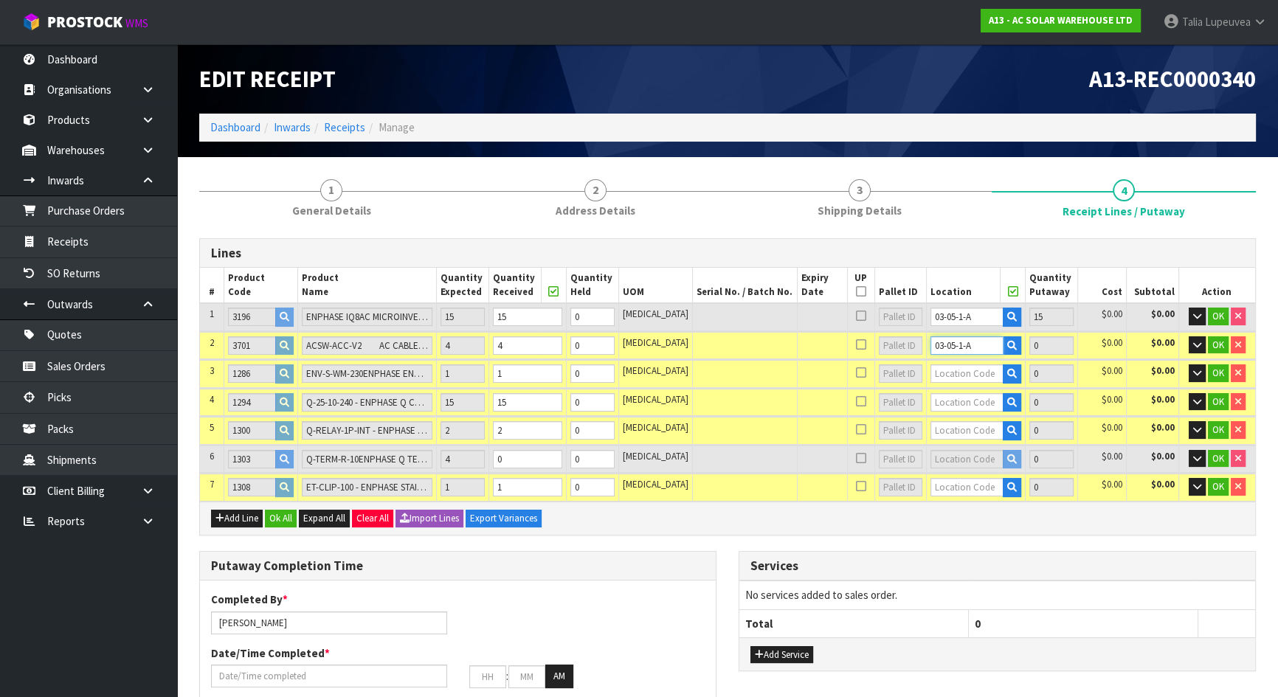
type input "4"
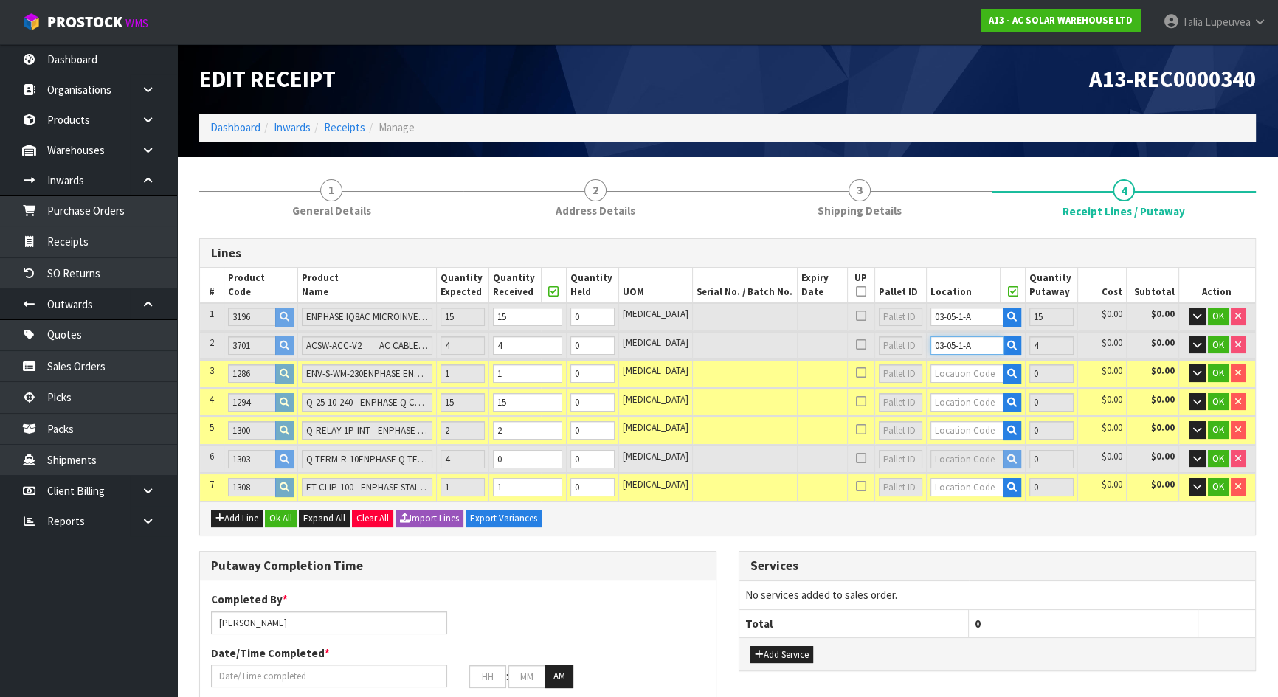
type input "03-05-1-A"
click at [963, 369] on input "text" at bounding box center [967, 374] width 73 height 18
paste input "03-05-1-A"
type input "03-05-1-A"
type input "20"
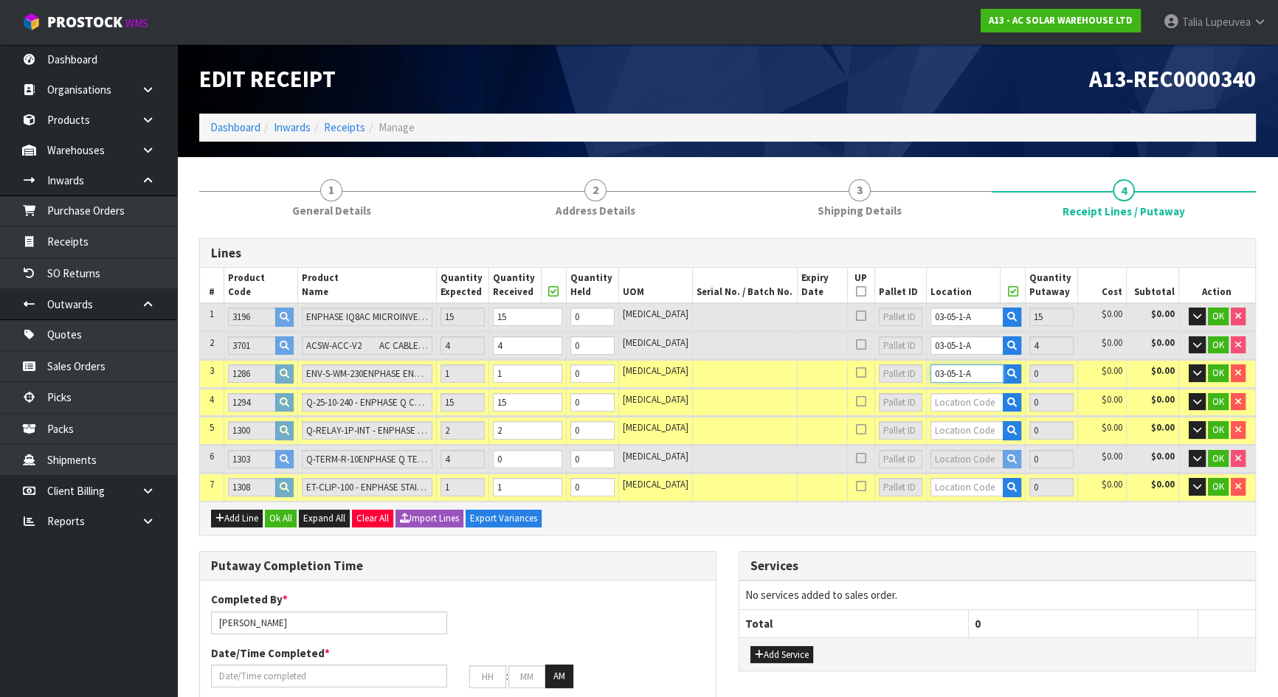
type input "1"
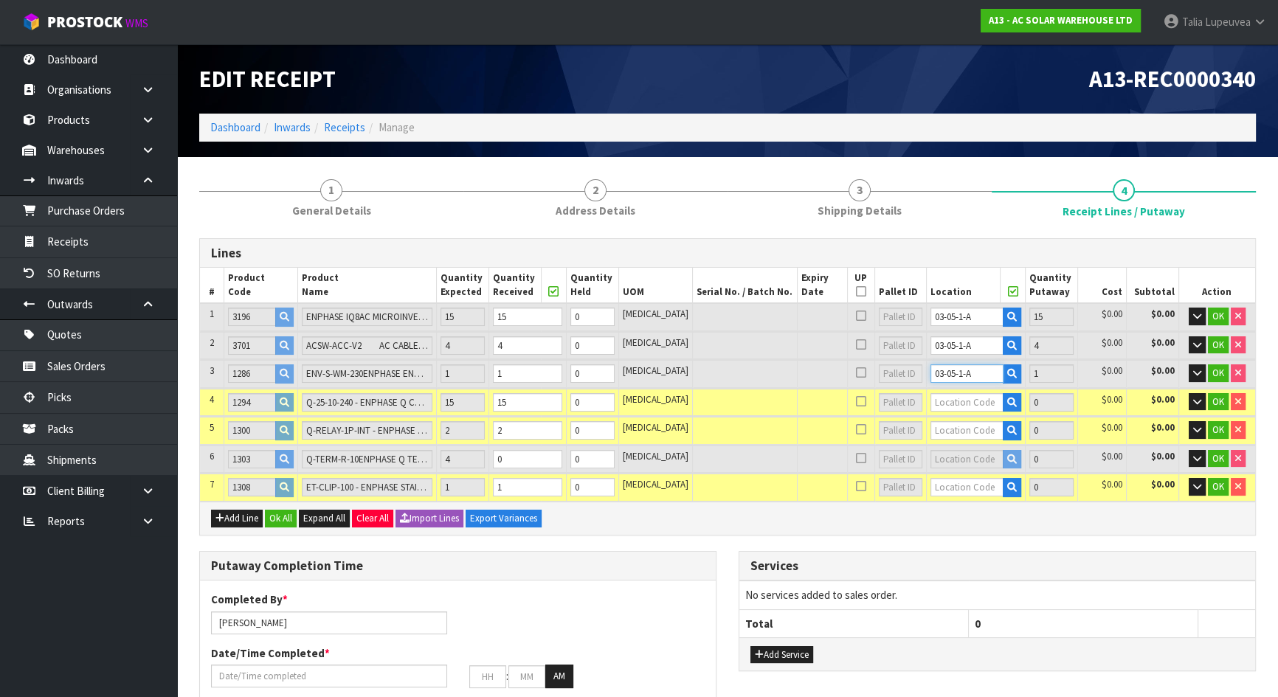
type input "03-05-1-A"
click at [964, 404] on input "text" at bounding box center [967, 402] width 73 height 18
paste input "03-05-1-A"
type input "03-05-1-A"
type input "35"
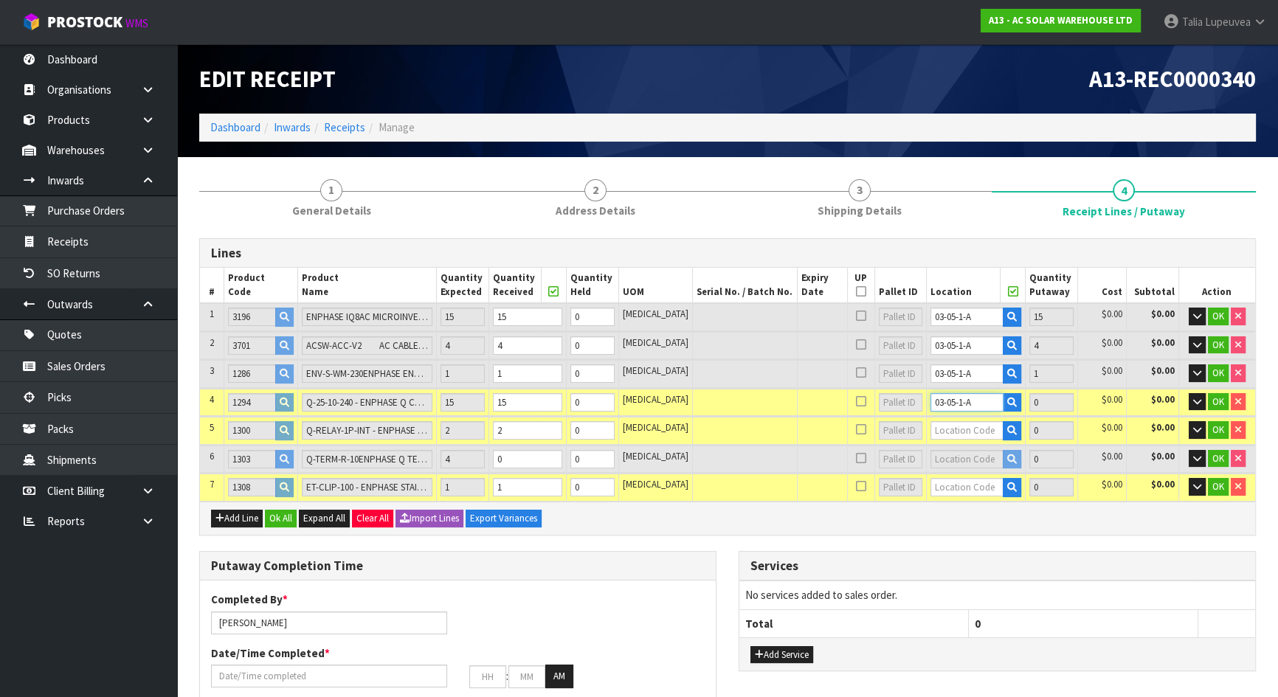
type input "15"
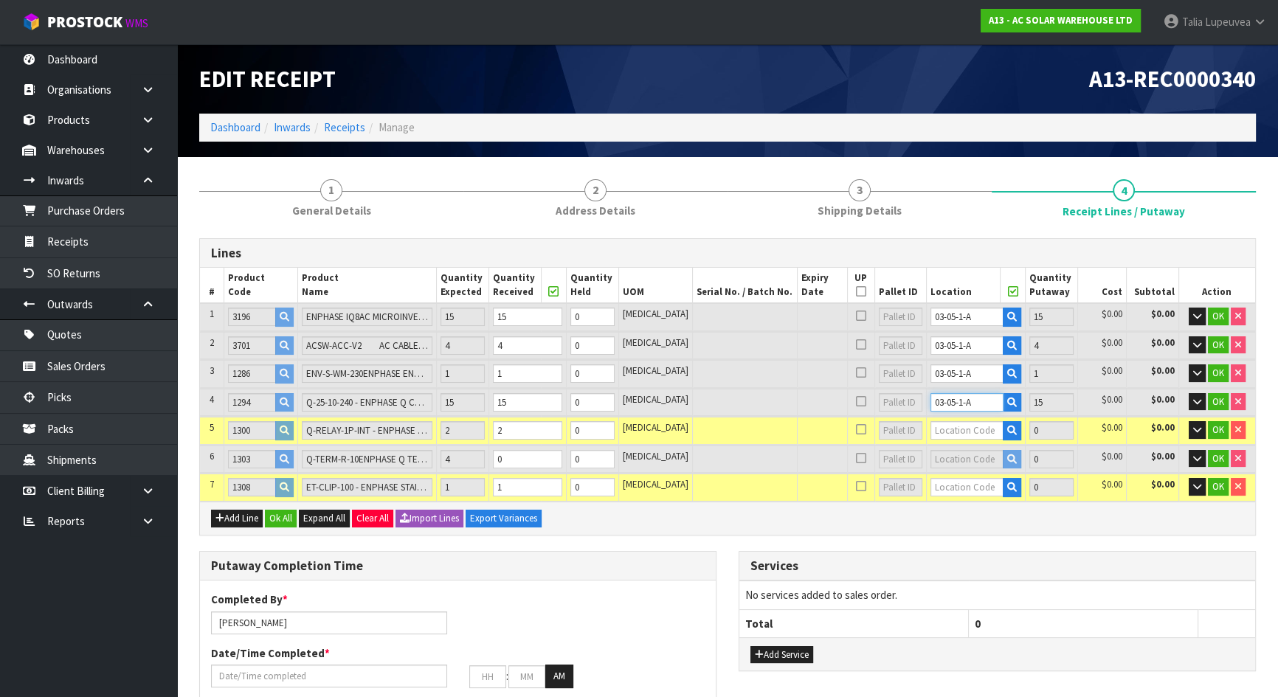
type input "03-05-1-A"
click at [964, 423] on input "text" at bounding box center [967, 430] width 73 height 18
paste input "03-05-1-A"
type input "03-05-1-A"
type input "37"
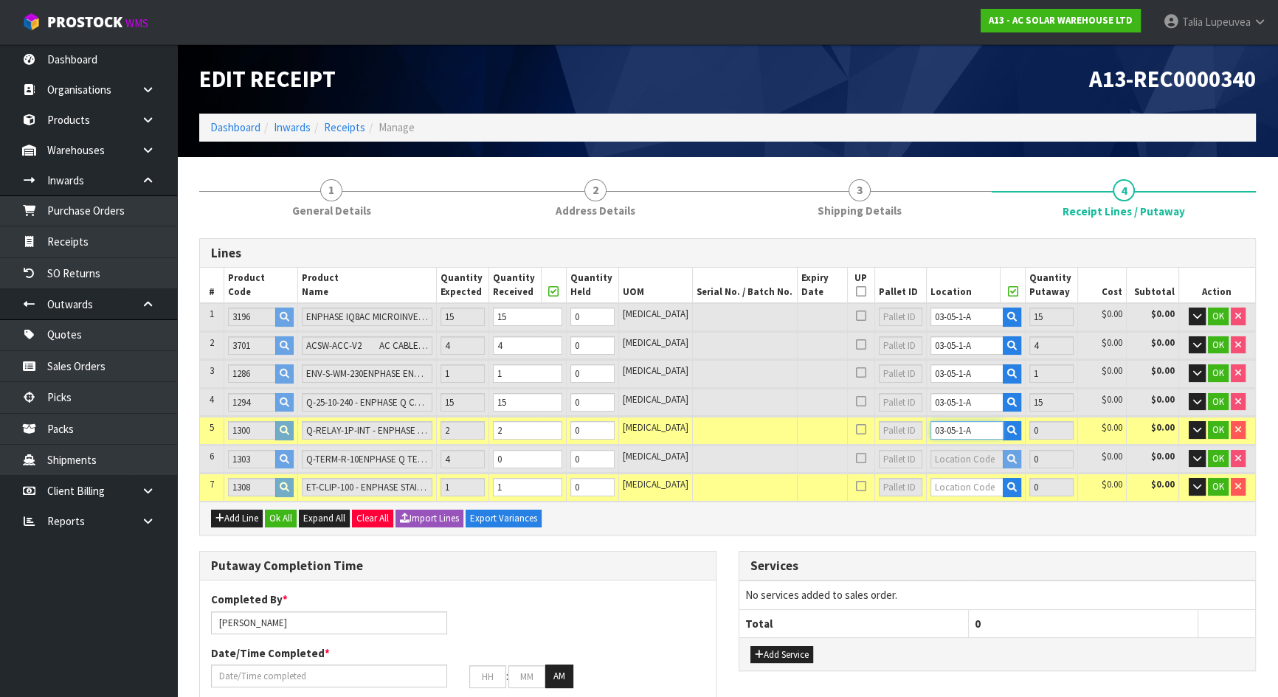
type input "2"
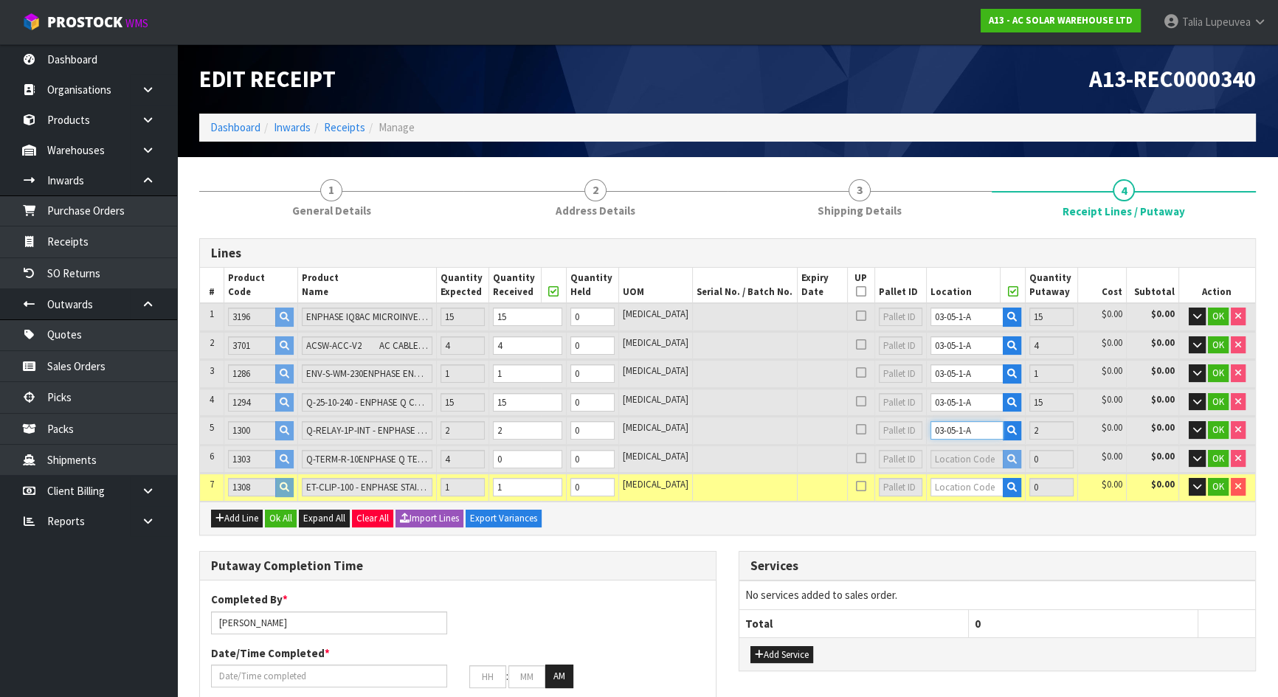
type input "03-05-1-A"
click at [962, 484] on input "text" at bounding box center [967, 487] width 73 height 18
paste input "03-05-1-A"
type input "03-05-1-A"
type input "38"
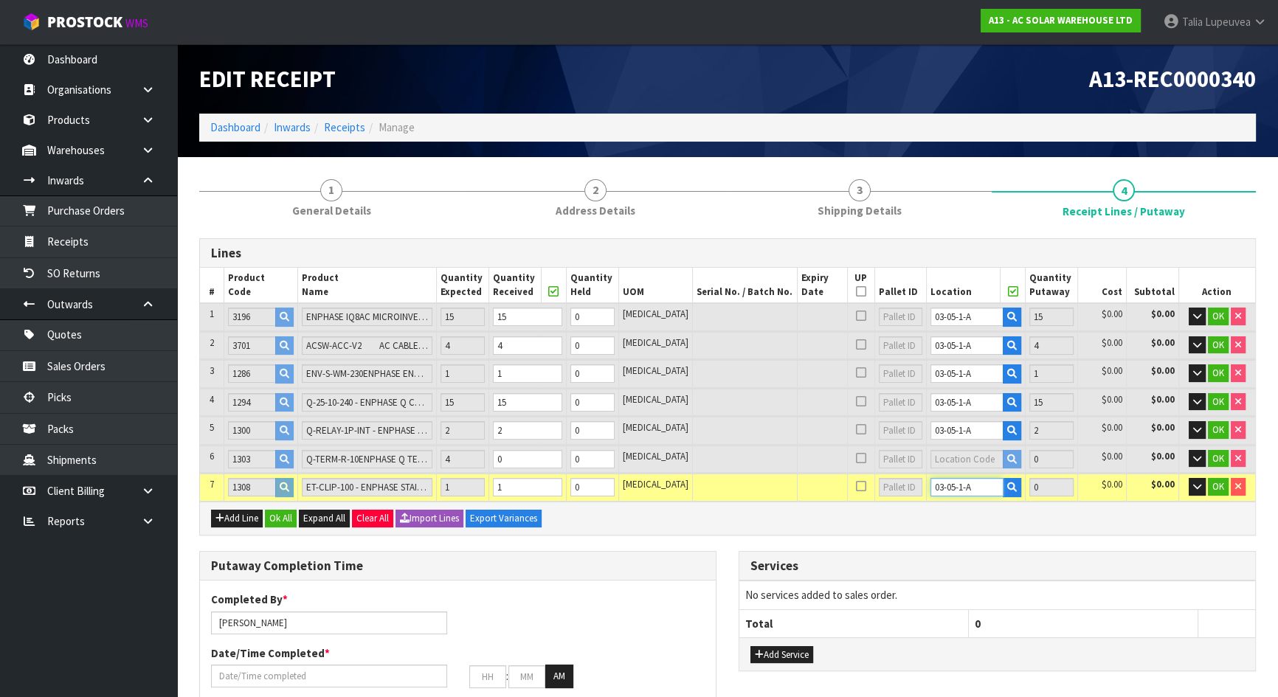
type input "1"
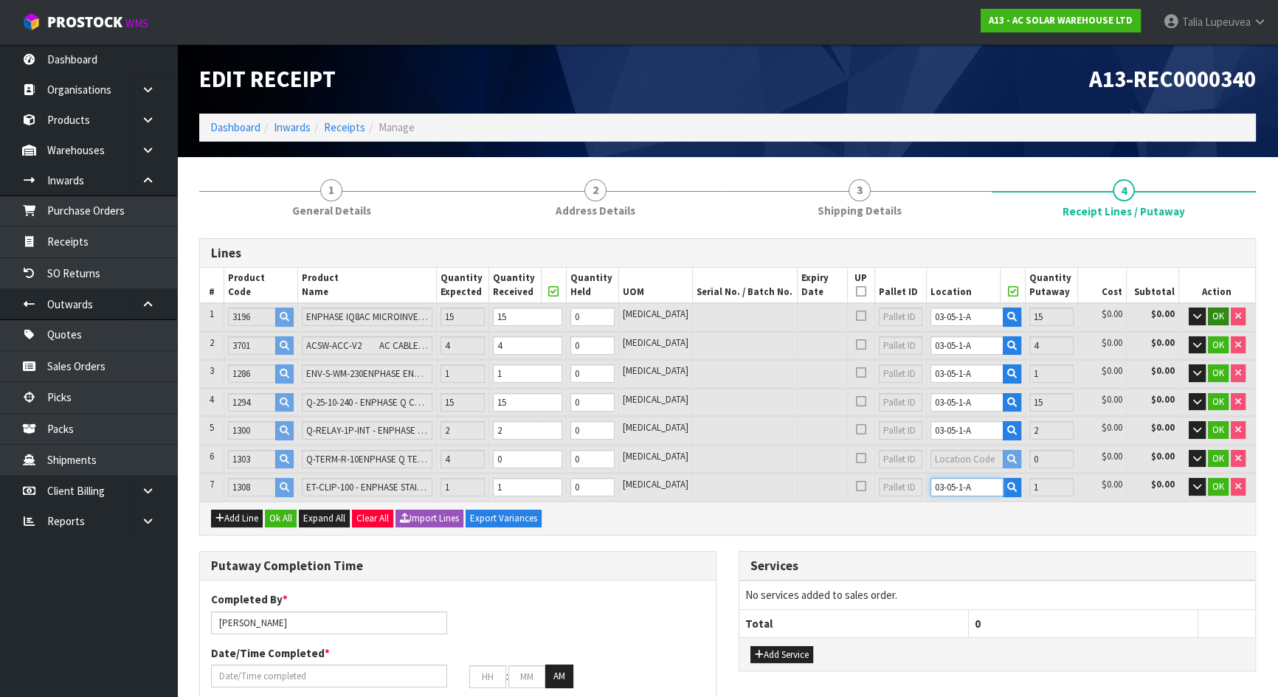
type input "03-05-1-A"
click at [1218, 319] on span "OK" at bounding box center [1219, 316] width 12 height 13
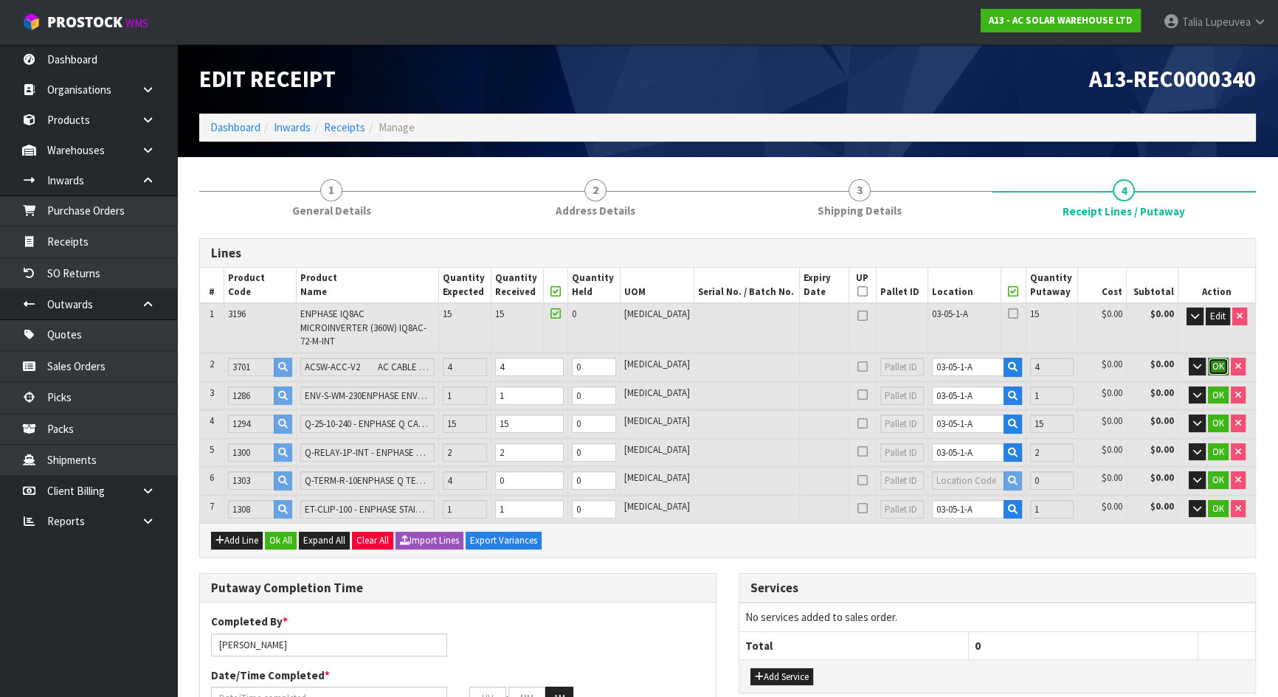
click at [1215, 360] on span "OK" at bounding box center [1219, 366] width 12 height 13
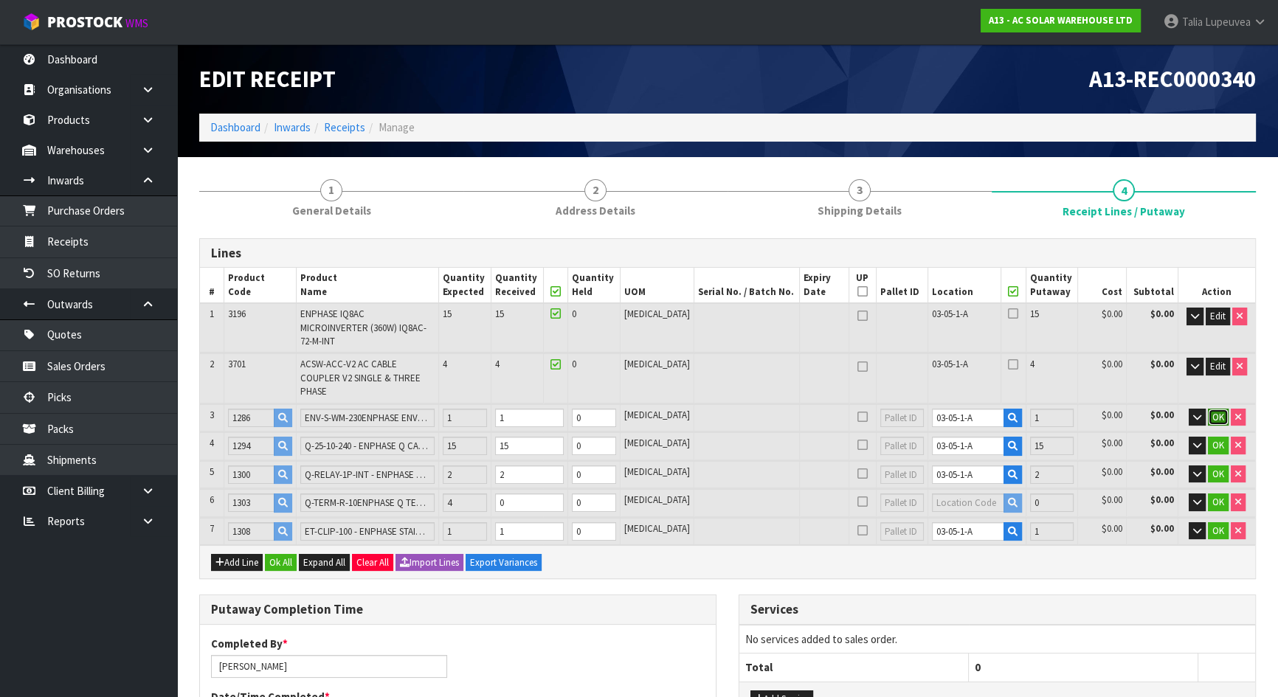
click at [1214, 411] on span "OK" at bounding box center [1219, 417] width 12 height 13
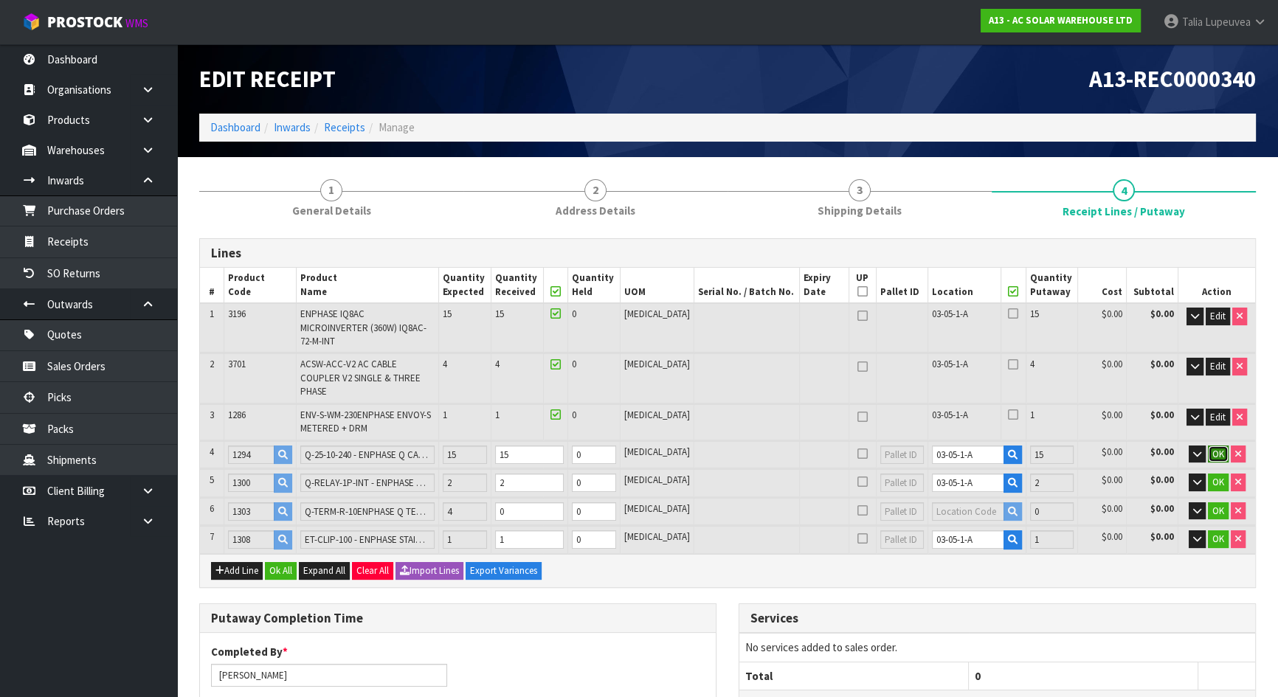
click at [1217, 446] on button "OK" at bounding box center [1218, 455] width 21 height 18
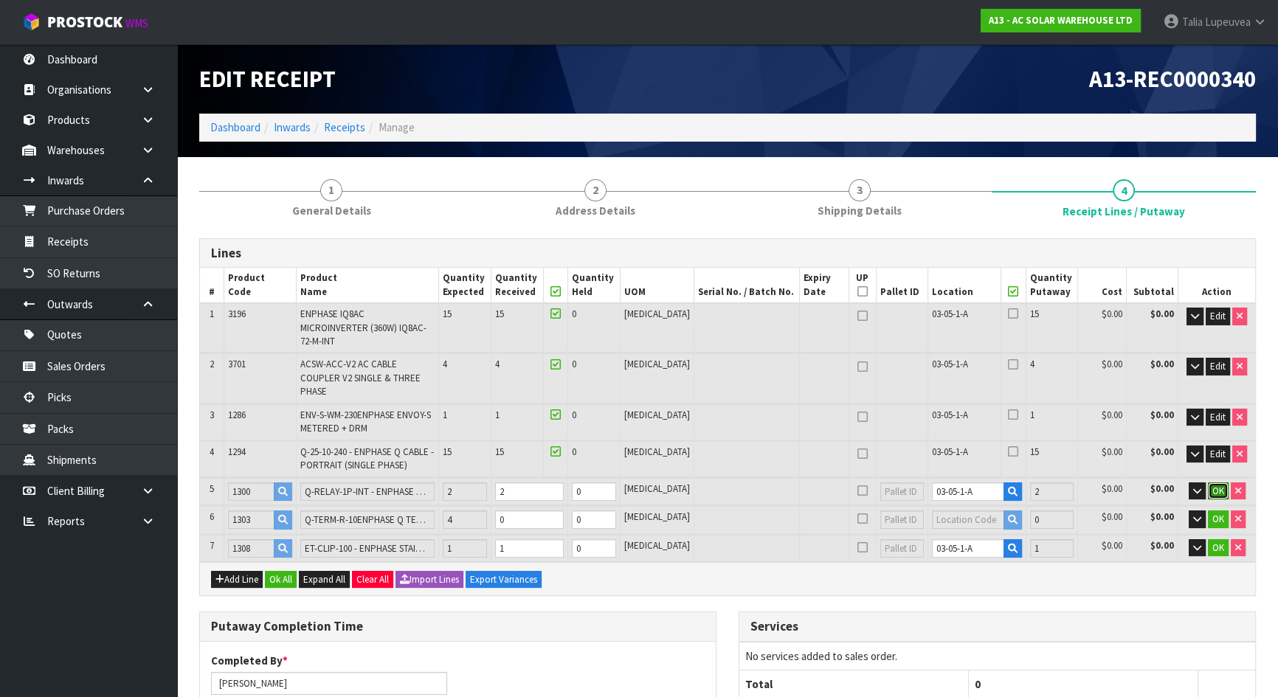
click at [1215, 485] on span "OK" at bounding box center [1219, 491] width 12 height 13
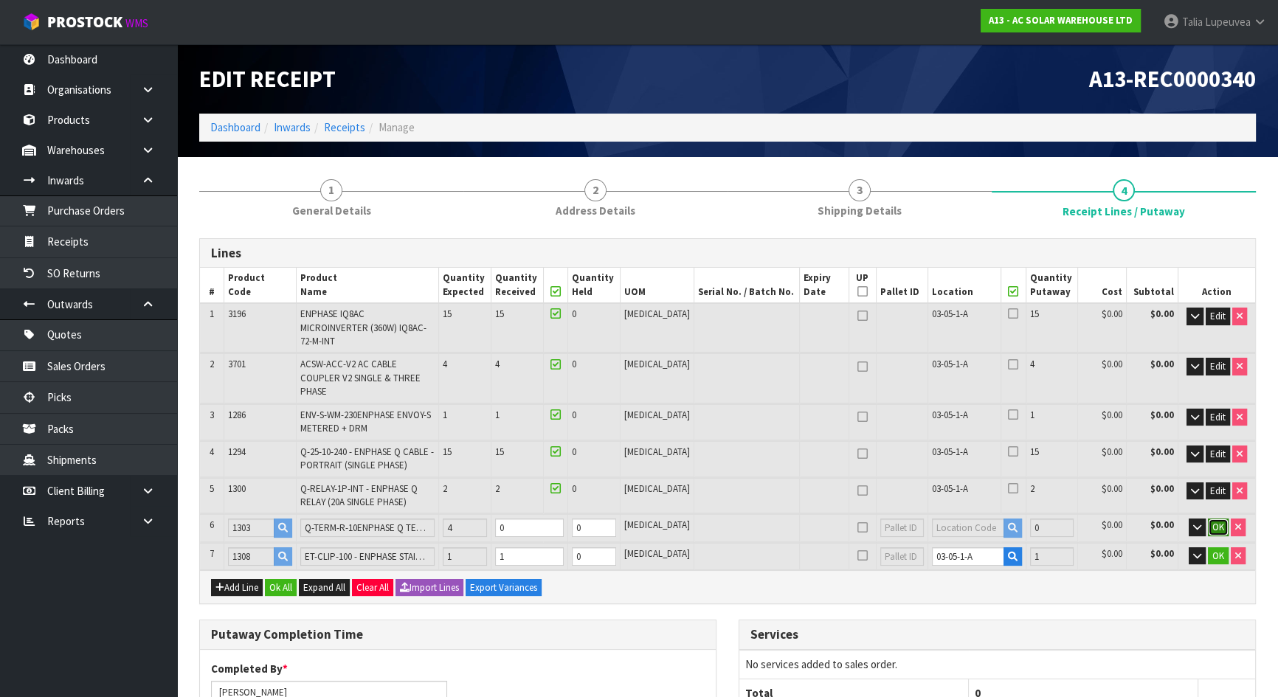
click at [1215, 521] on span "OK" at bounding box center [1219, 527] width 12 height 13
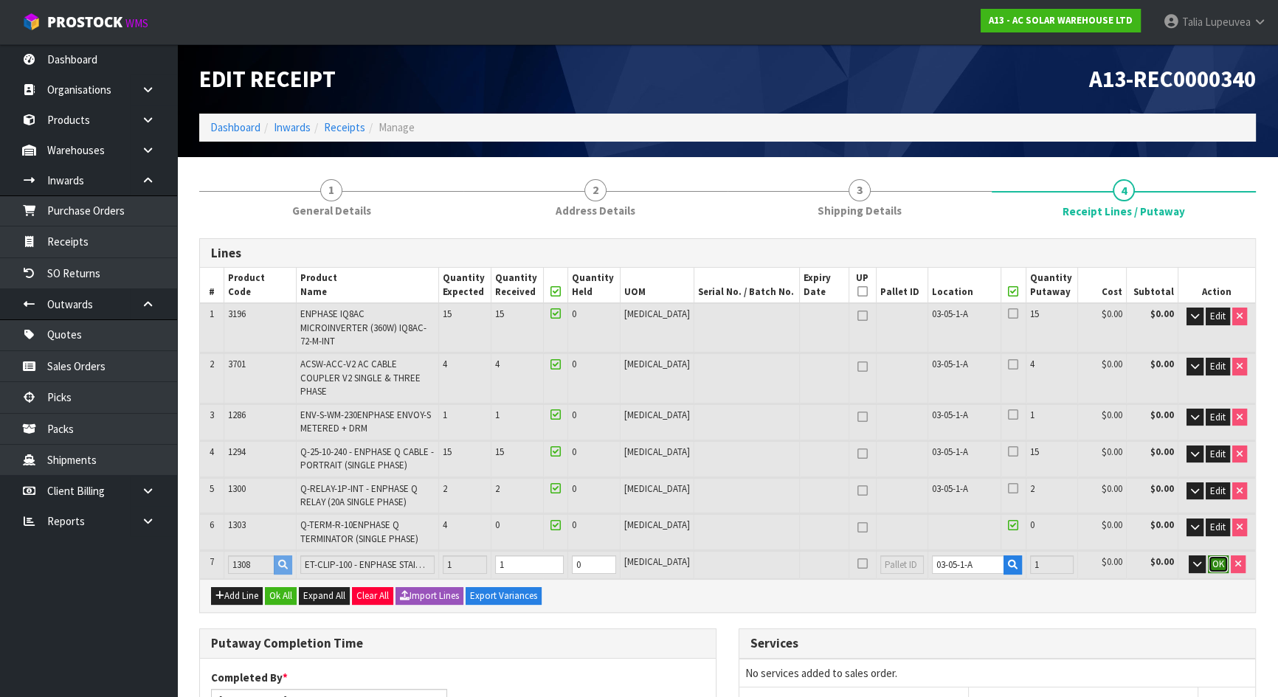
click at [1219, 558] on span "OK" at bounding box center [1219, 564] width 12 height 13
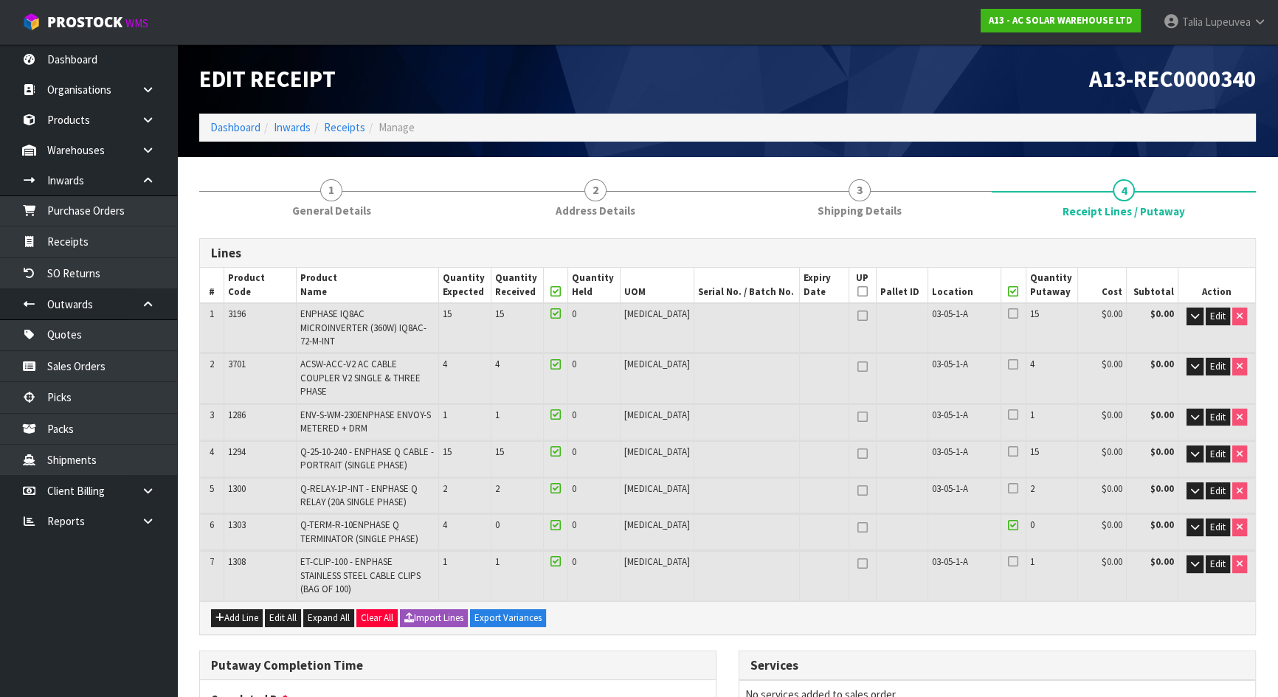
click at [1008, 562] on icon at bounding box center [1013, 562] width 10 height 1
click at [0, 0] on input "checkbox" at bounding box center [0, 0] width 0 height 0
click at [1008, 314] on icon at bounding box center [1013, 314] width 10 height 1
click at [0, 0] on input "checkbox" at bounding box center [0, 0] width 0 height 0
click at [1008, 365] on icon at bounding box center [1013, 365] width 10 height 1
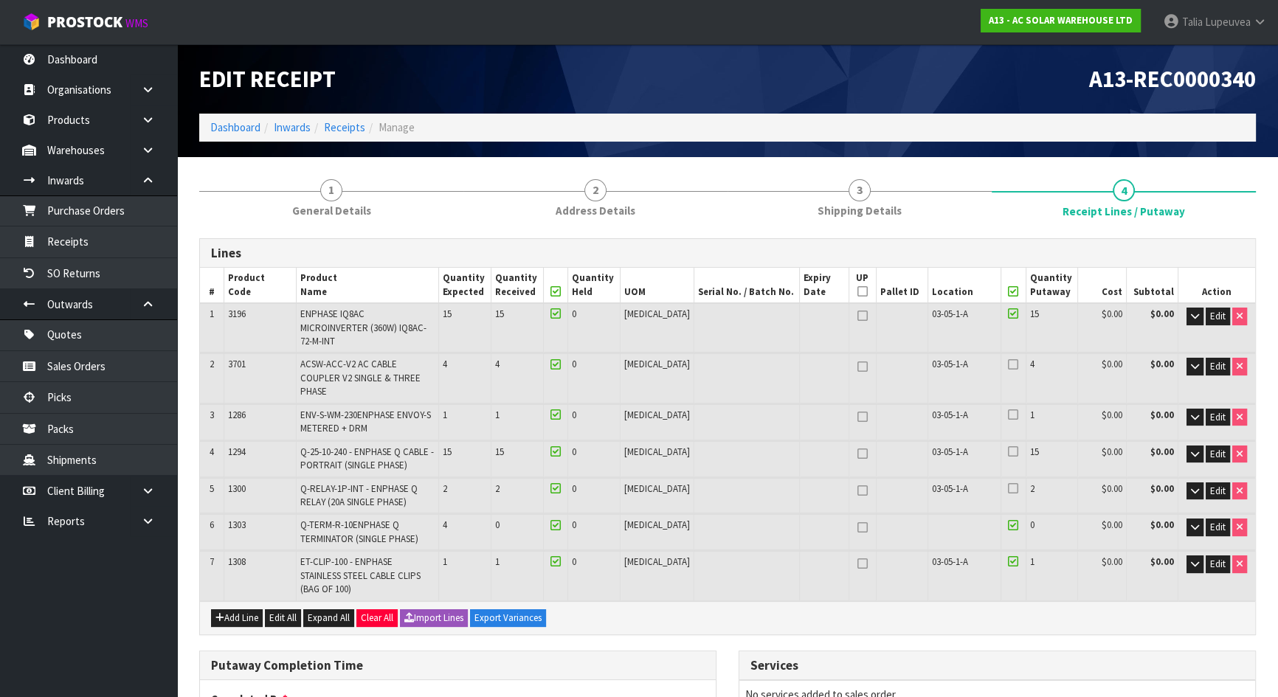
click at [0, 0] on input "checkbox" at bounding box center [0, 0] width 0 height 0
click at [1008, 415] on icon at bounding box center [1013, 415] width 10 height 1
click at [0, 0] on input "checkbox" at bounding box center [0, 0] width 0 height 0
click at [1008, 452] on icon at bounding box center [1013, 452] width 10 height 1
click at [0, 0] on input "checkbox" at bounding box center [0, 0] width 0 height 0
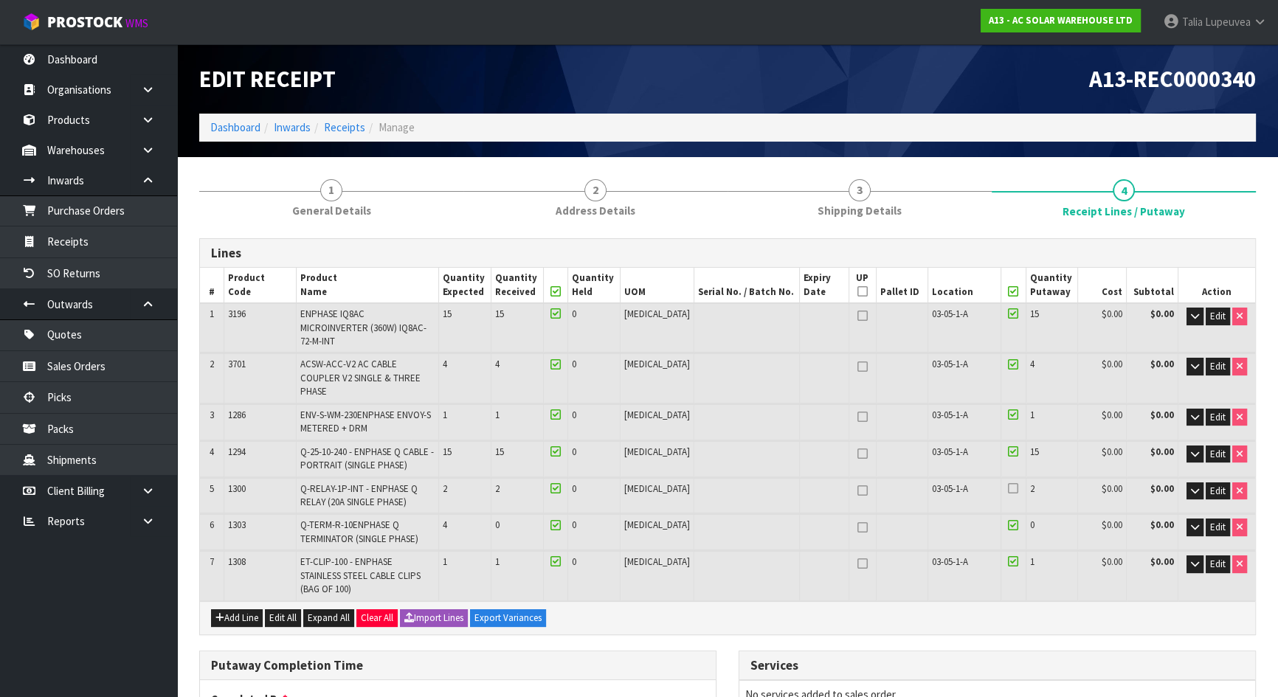
click at [1008, 489] on icon at bounding box center [1013, 489] width 10 height 1
click at [0, 0] on input "checkbox" at bounding box center [0, 0] width 0 height 0
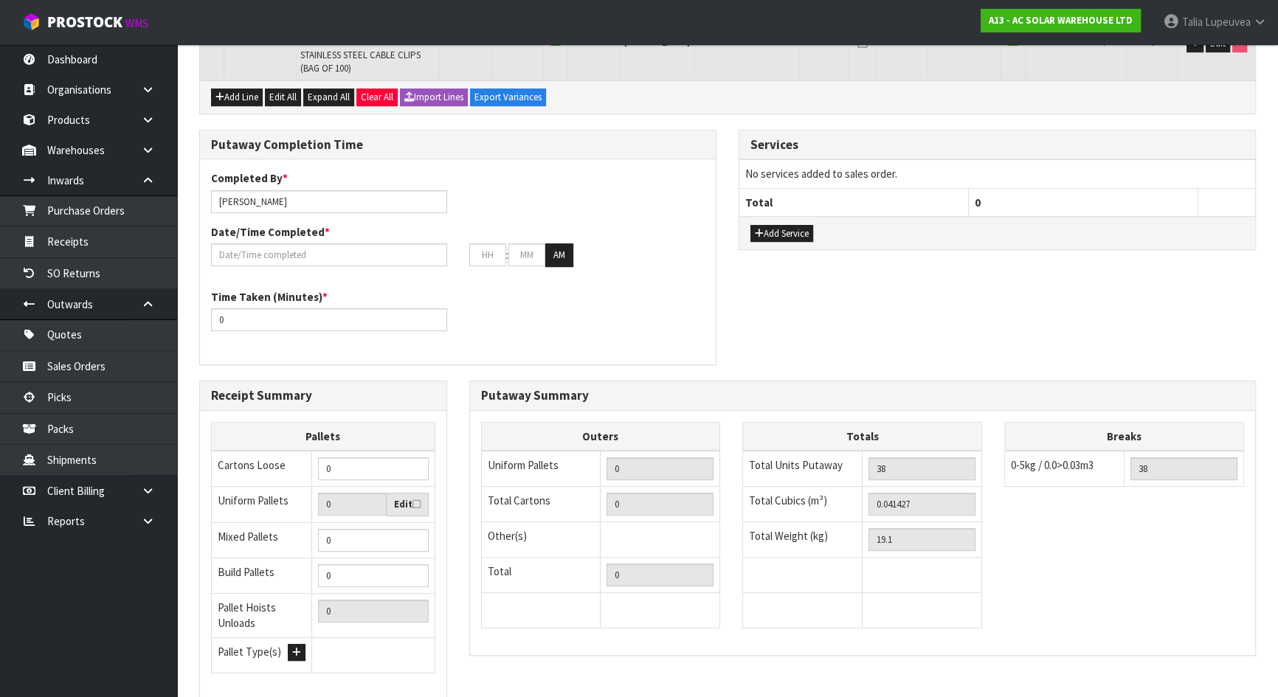
scroll to position [583, 0]
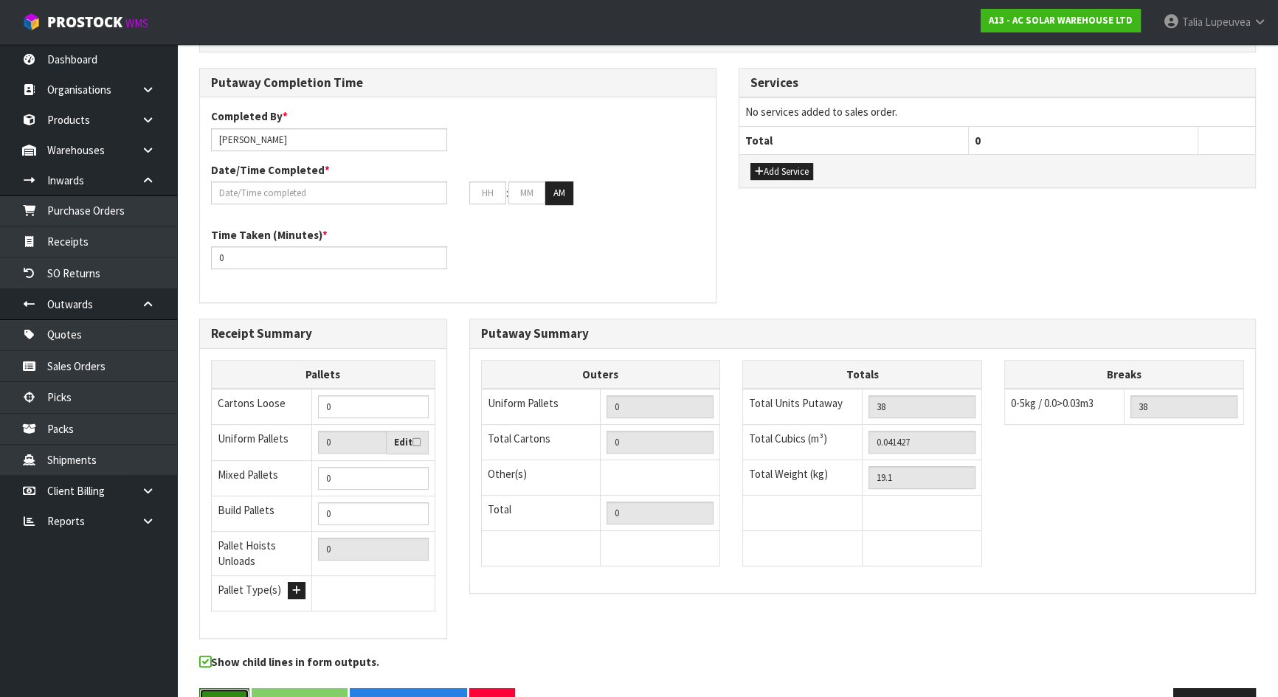
click at [228, 689] on button "Save" at bounding box center [224, 705] width 50 height 32
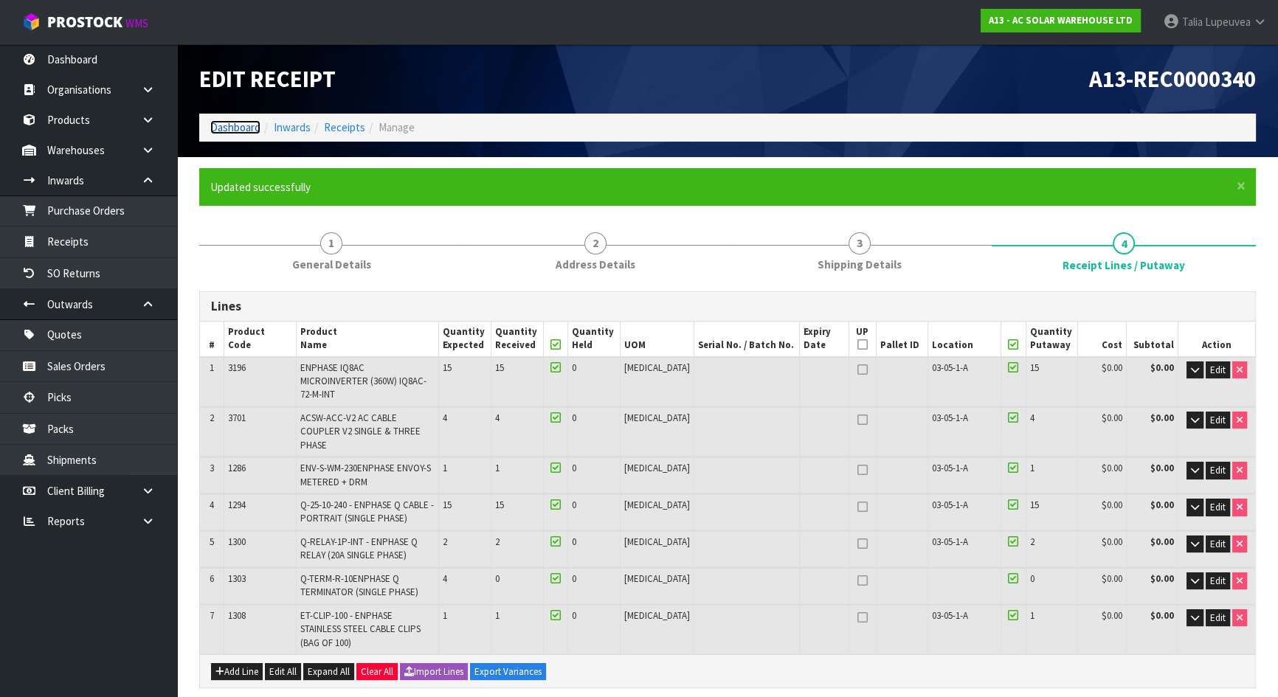
click at [239, 123] on link "Dashboard" at bounding box center [235, 127] width 50 height 14
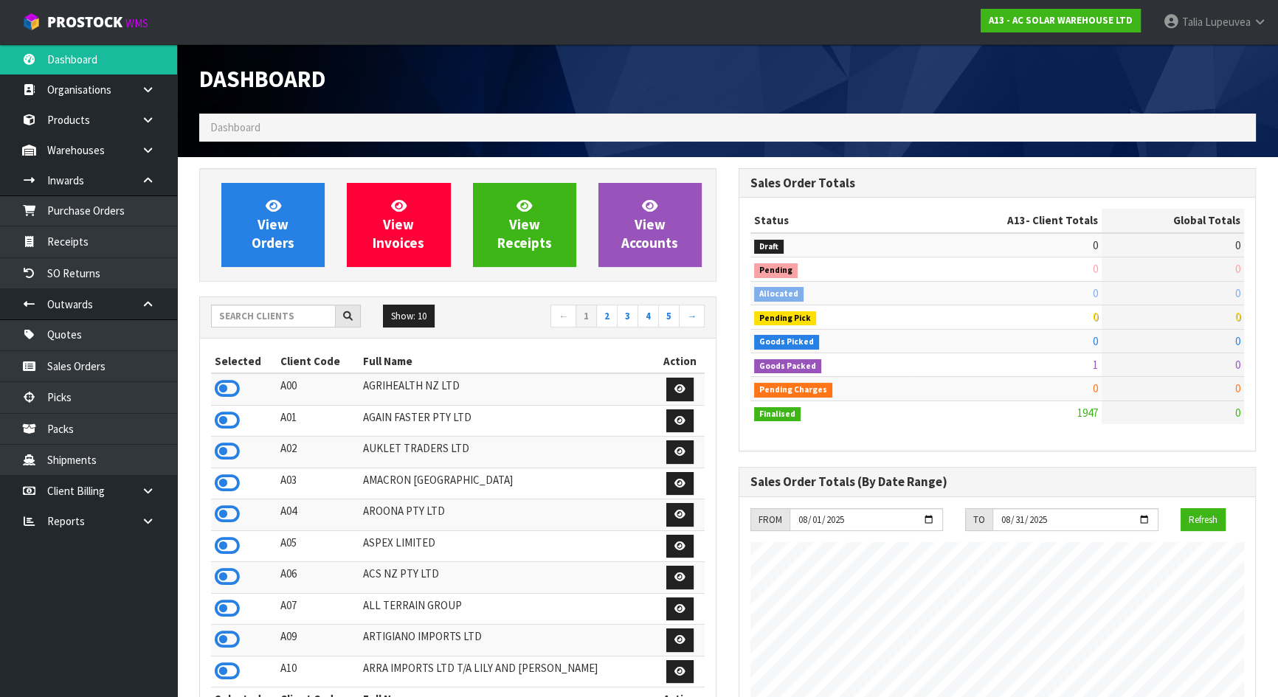
scroll to position [1019, 539]
click at [280, 324] on input "text" at bounding box center [273, 316] width 125 height 23
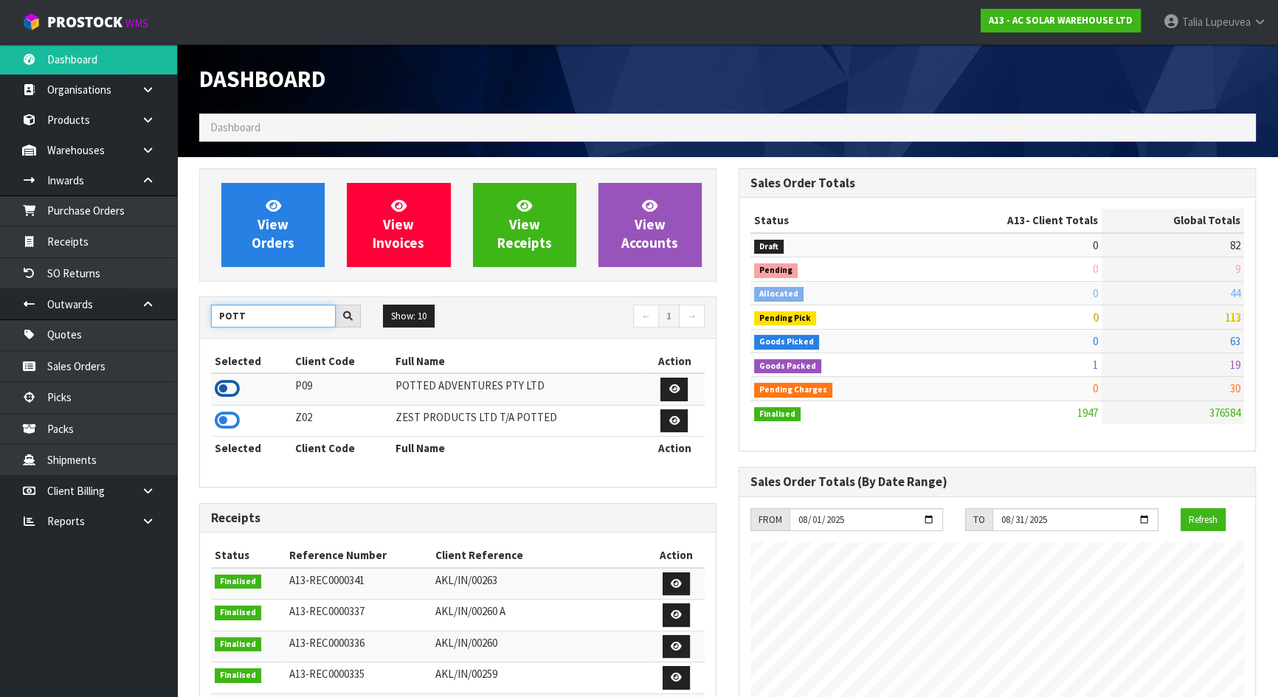
type input "POTT"
click at [222, 379] on icon at bounding box center [227, 389] width 25 height 22
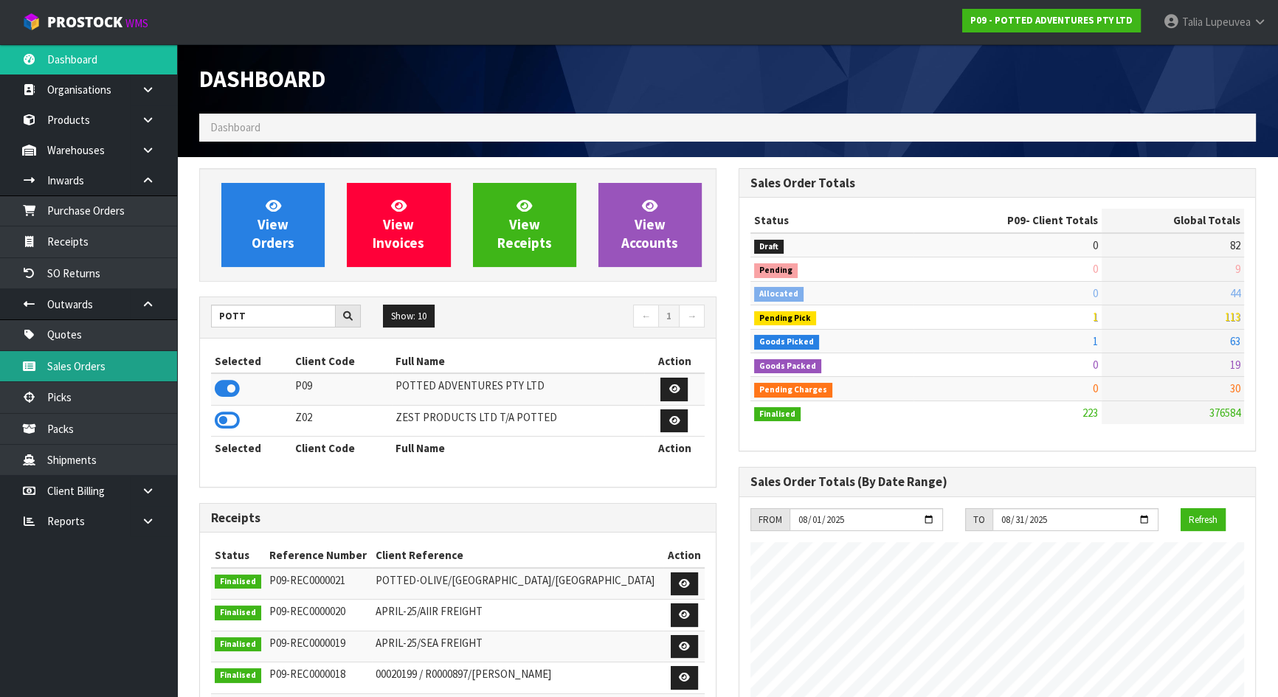
scroll to position [1116, 539]
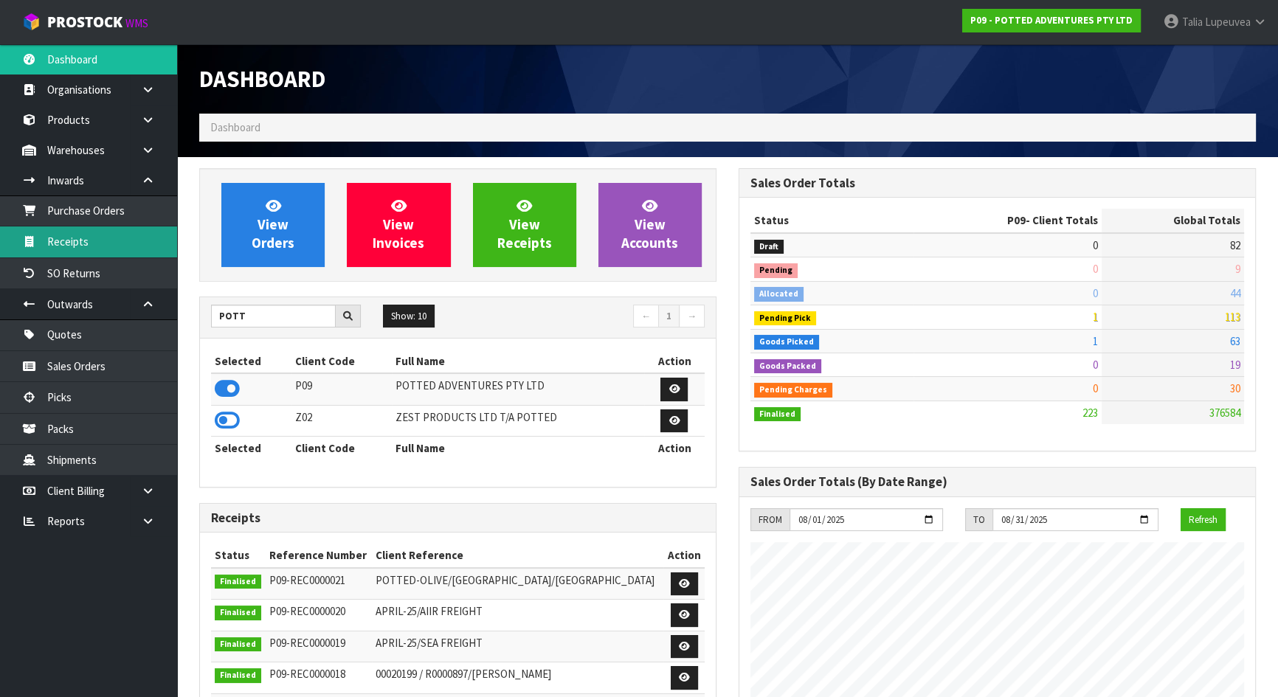
click at [125, 239] on link "Receipts" at bounding box center [88, 242] width 177 height 30
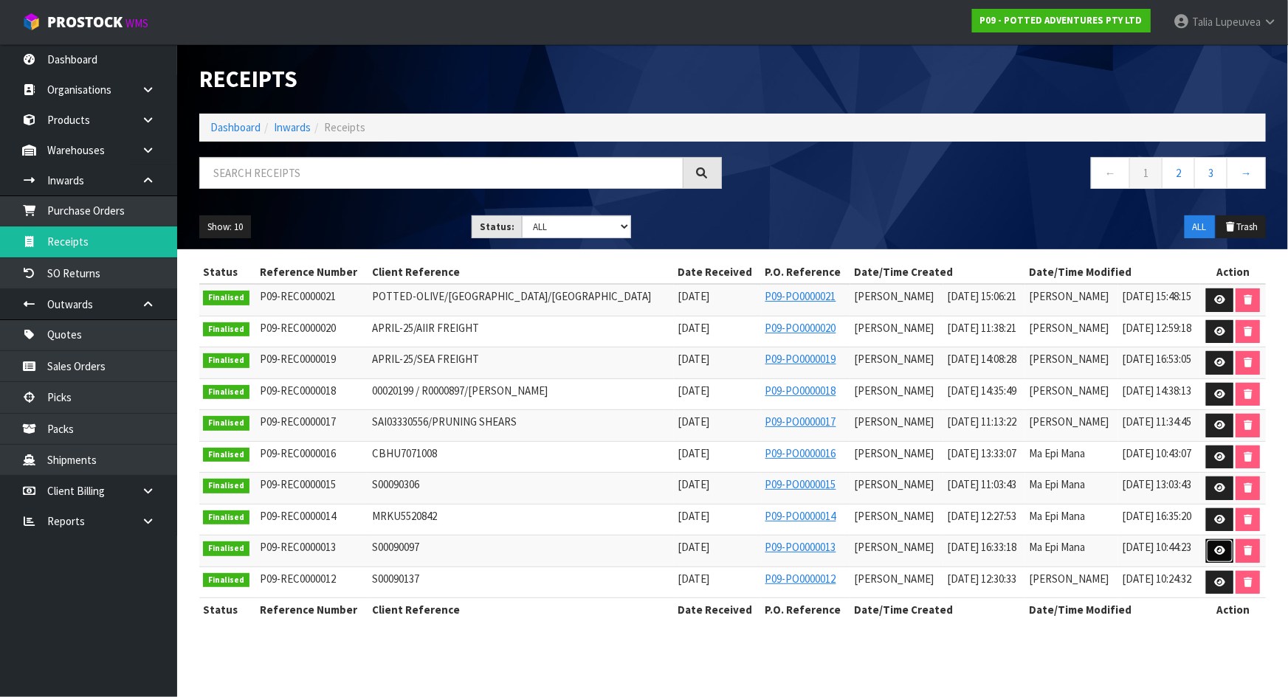
click at [1216, 549] on icon at bounding box center [1219, 551] width 11 height 10
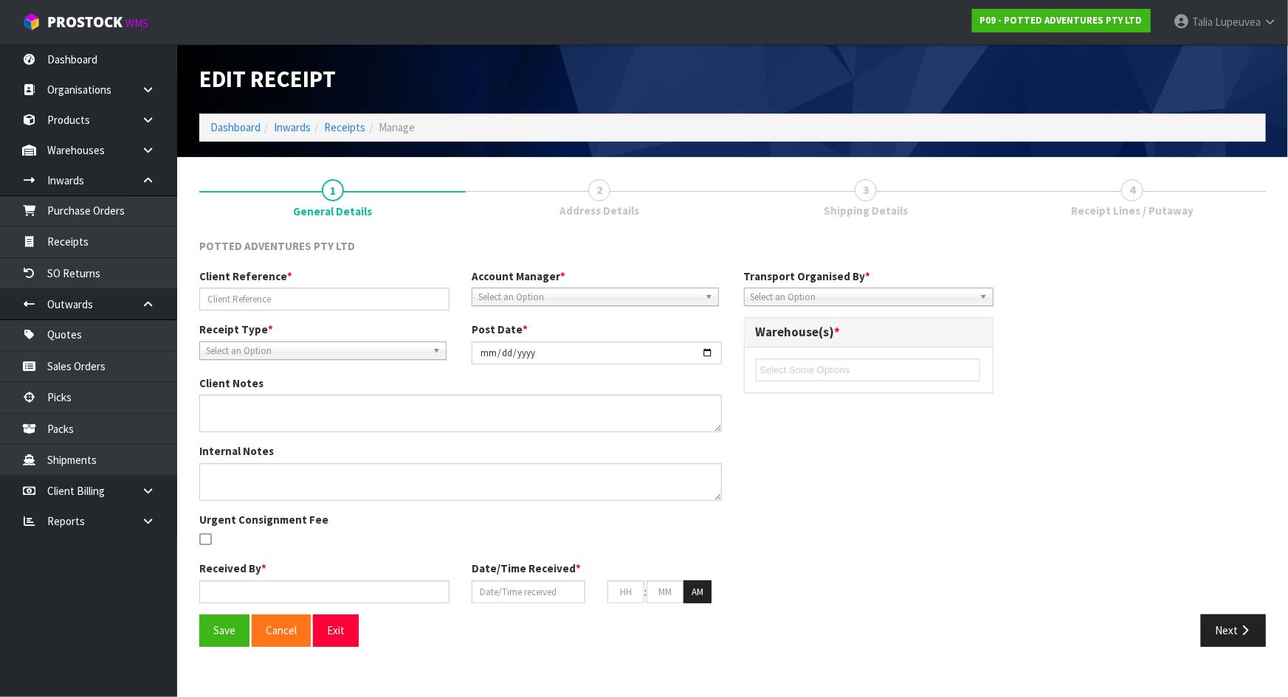
type input "S00090097"
type input "2024-11-14"
type input "Ma Epi Mana"
type input "14/11/2024"
type input "04"
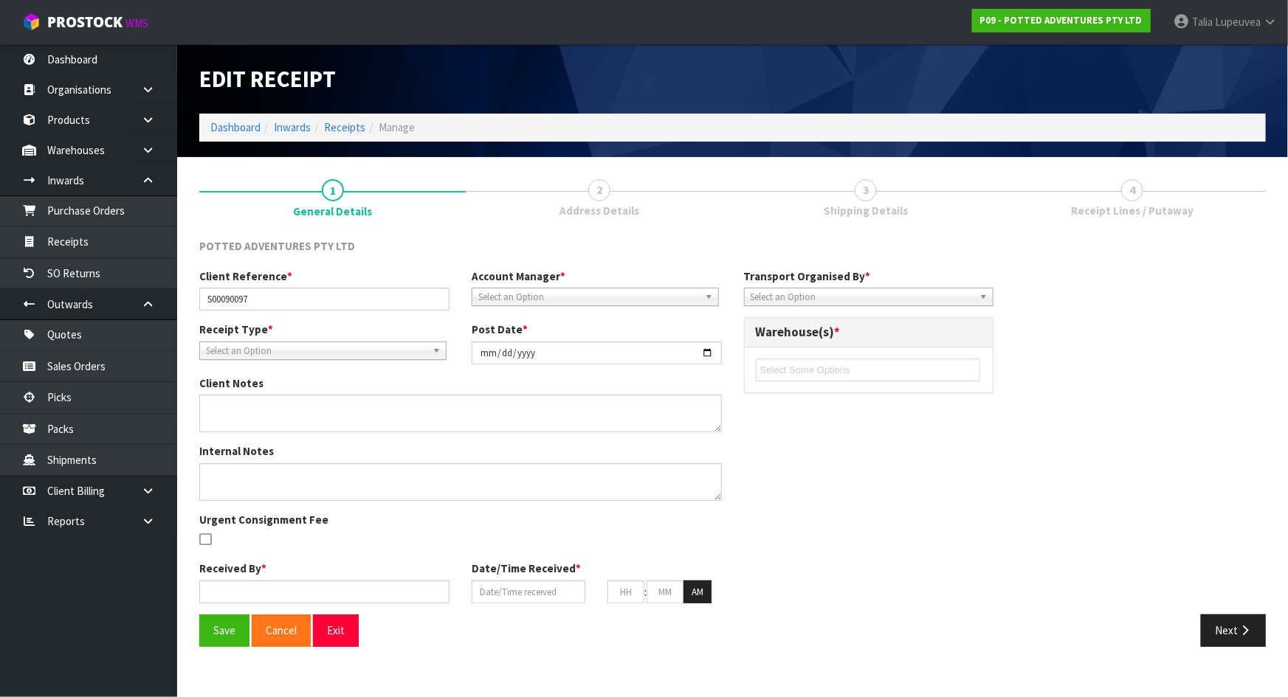
type input "33"
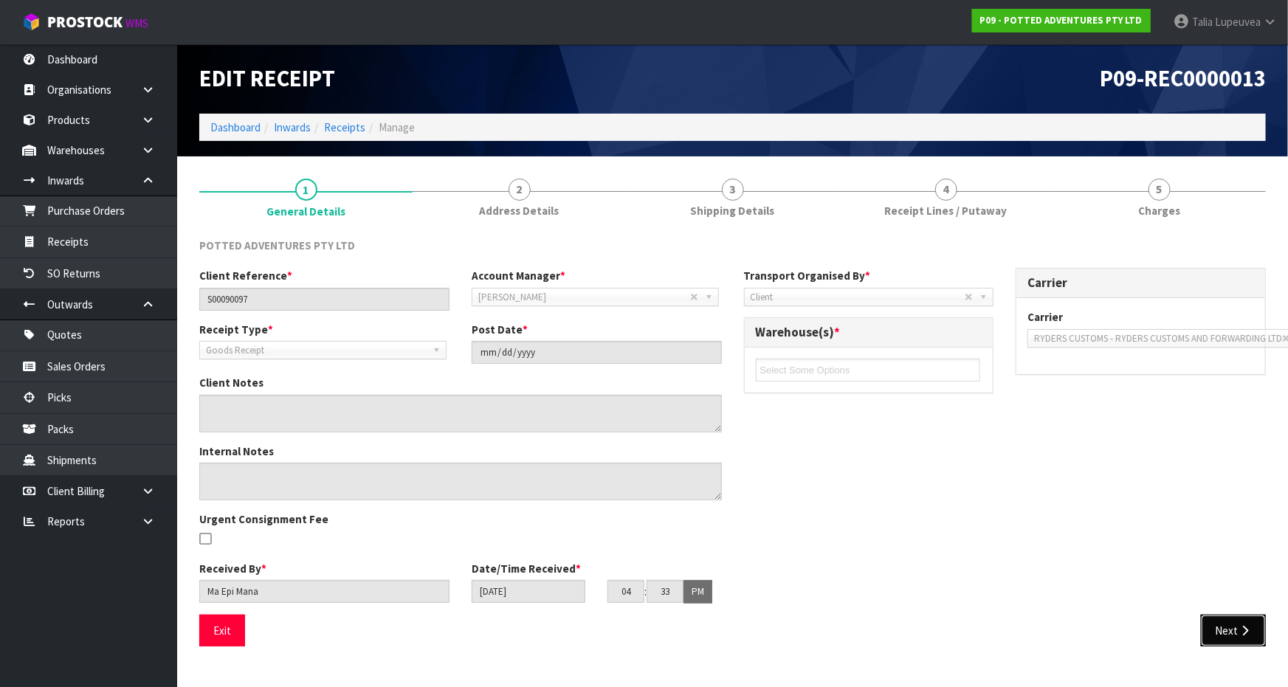
click at [1238, 623] on button "Next" at bounding box center [1233, 631] width 65 height 32
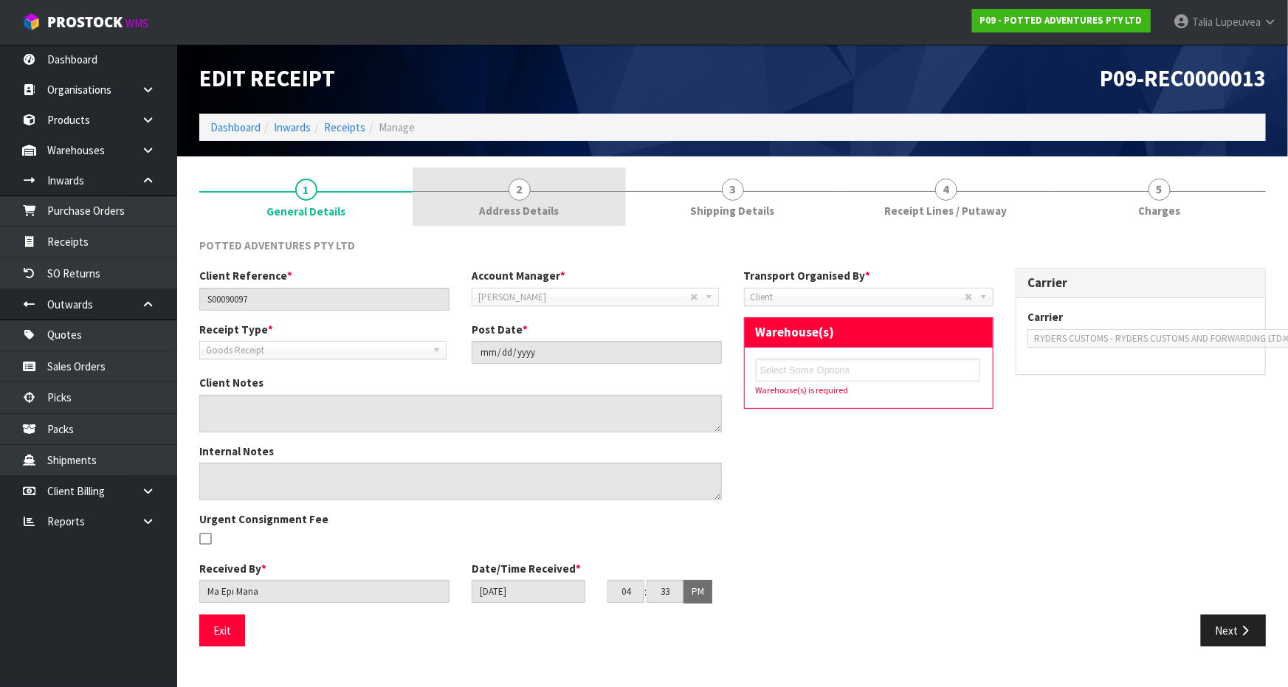
click at [459, 208] on link "2 Address Details" at bounding box center [519, 197] width 213 height 58
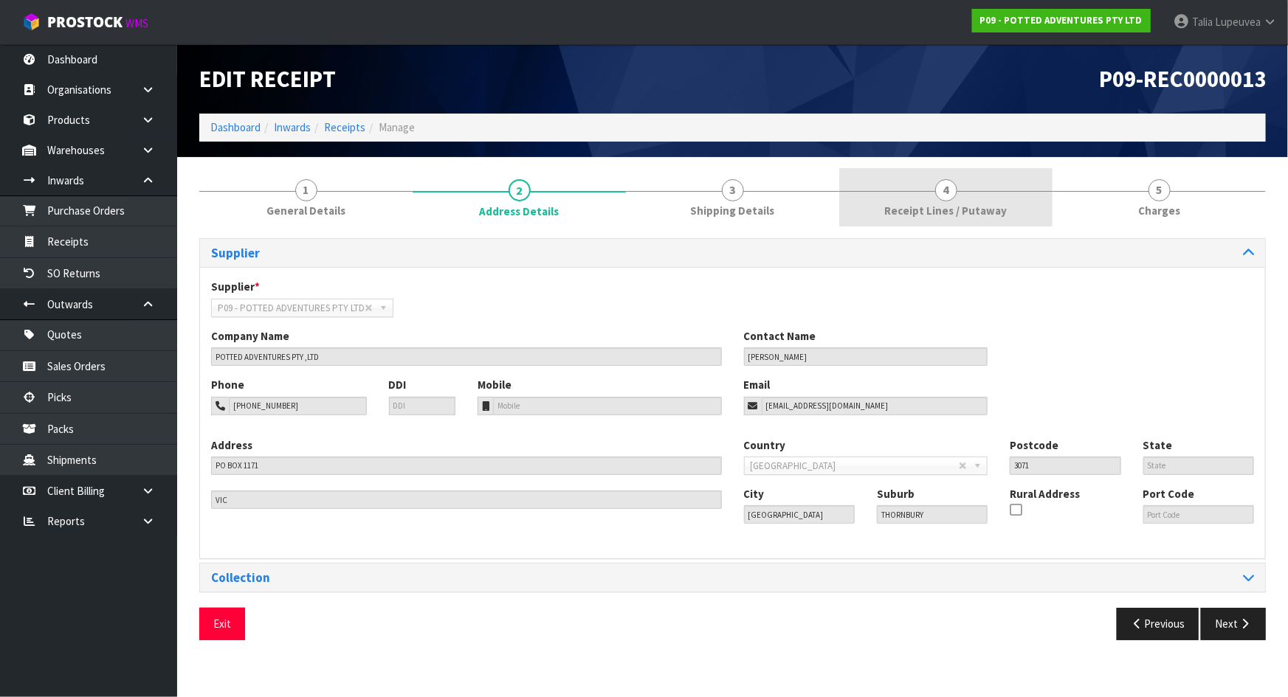
click at [968, 199] on link "4 Receipt Lines / Putaway" at bounding box center [945, 197] width 213 height 58
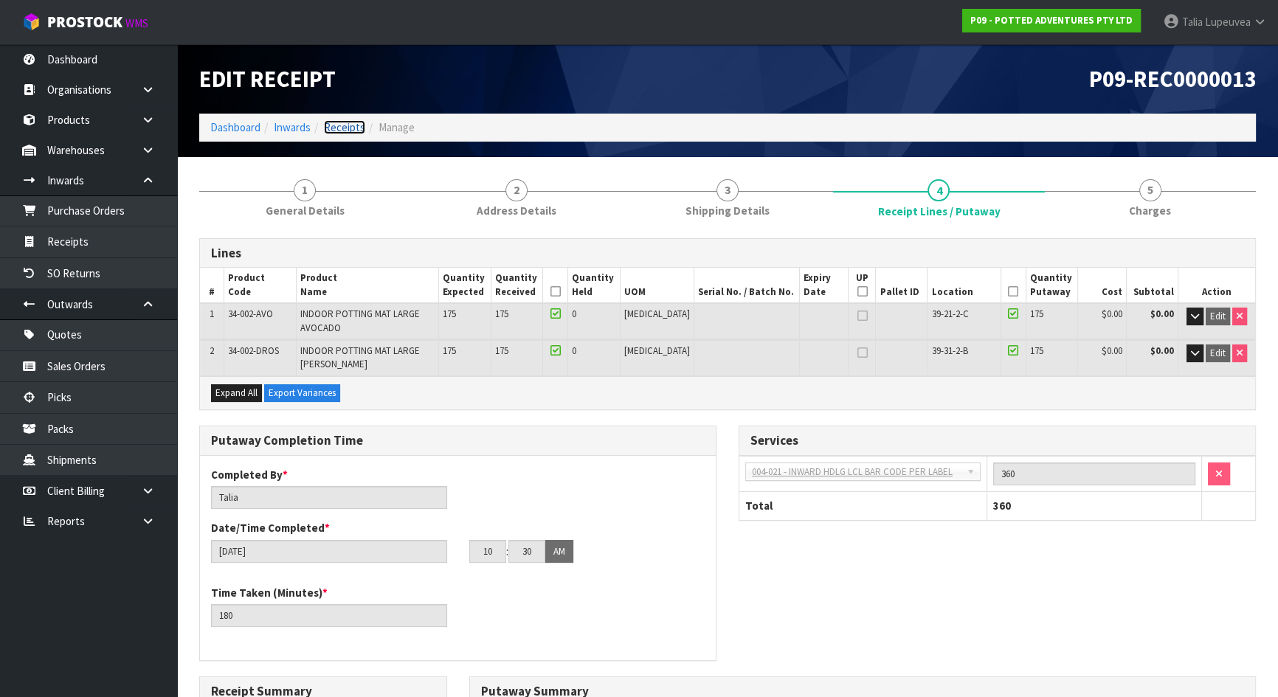
click at [341, 129] on link "Receipts" at bounding box center [344, 127] width 41 height 14
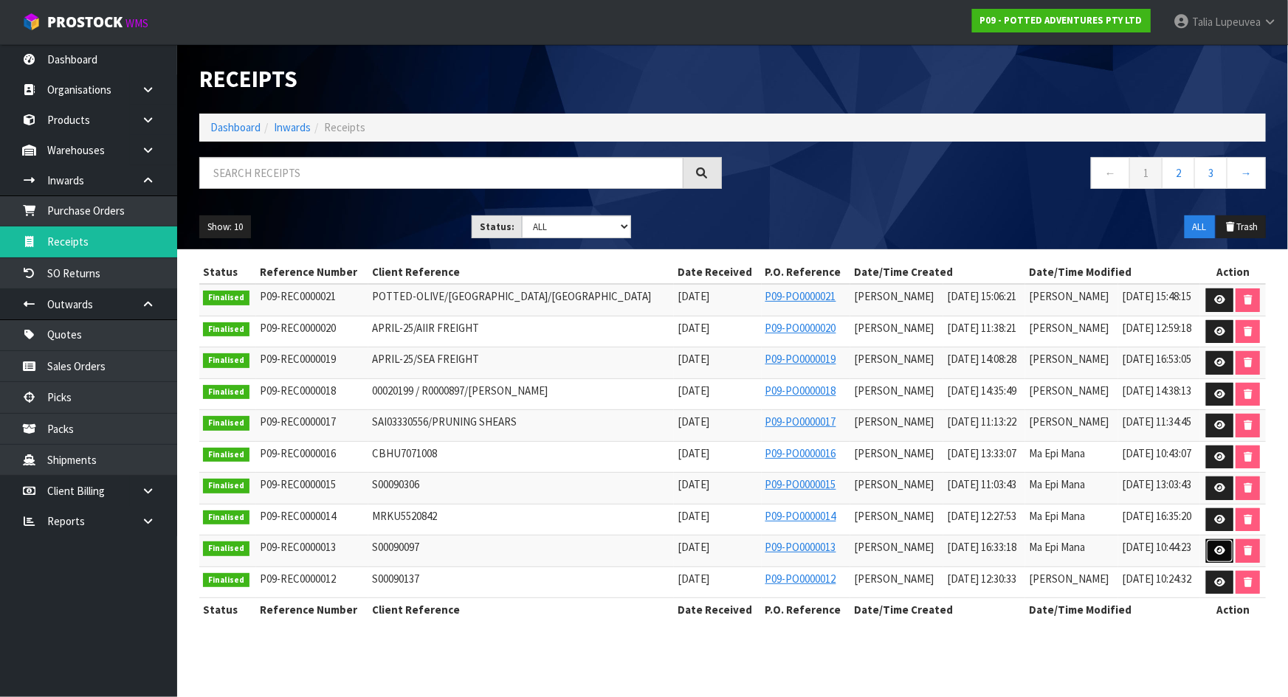
click at [1209, 554] on link at bounding box center [1219, 552] width 27 height 24
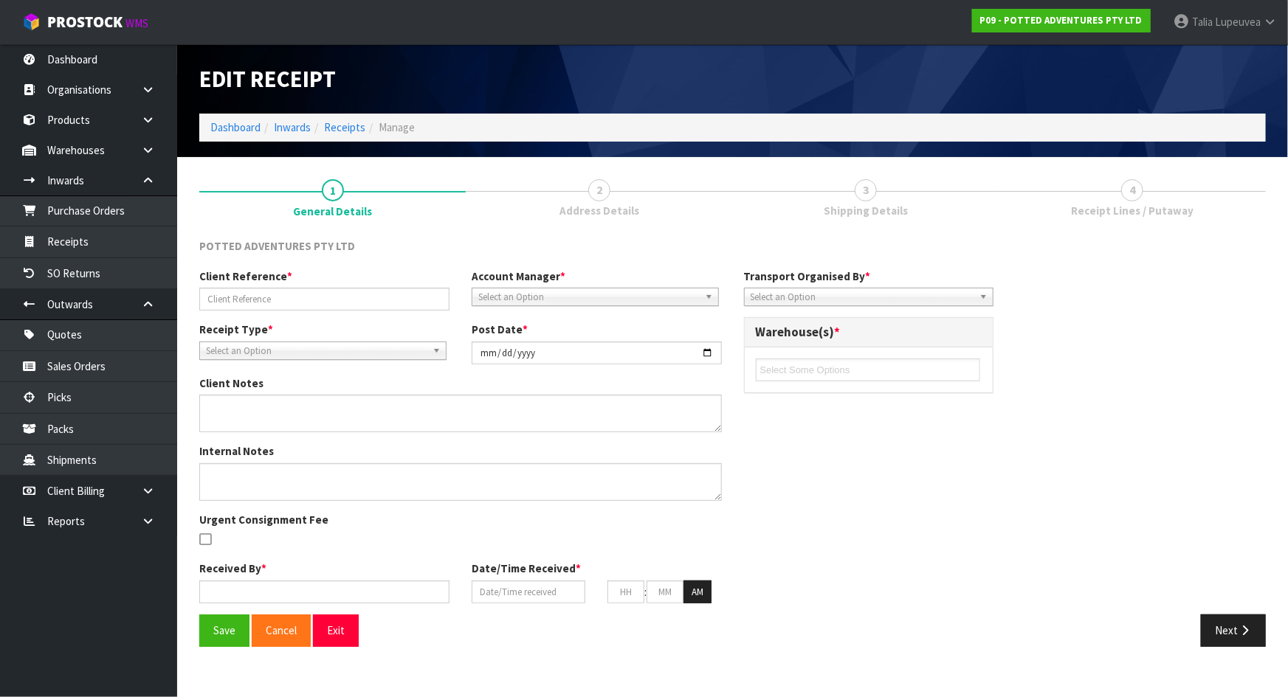
type input "S00090097"
type input "2024-11-14"
type input "Ma Epi Mana"
type input "14/11/2024"
type input "04"
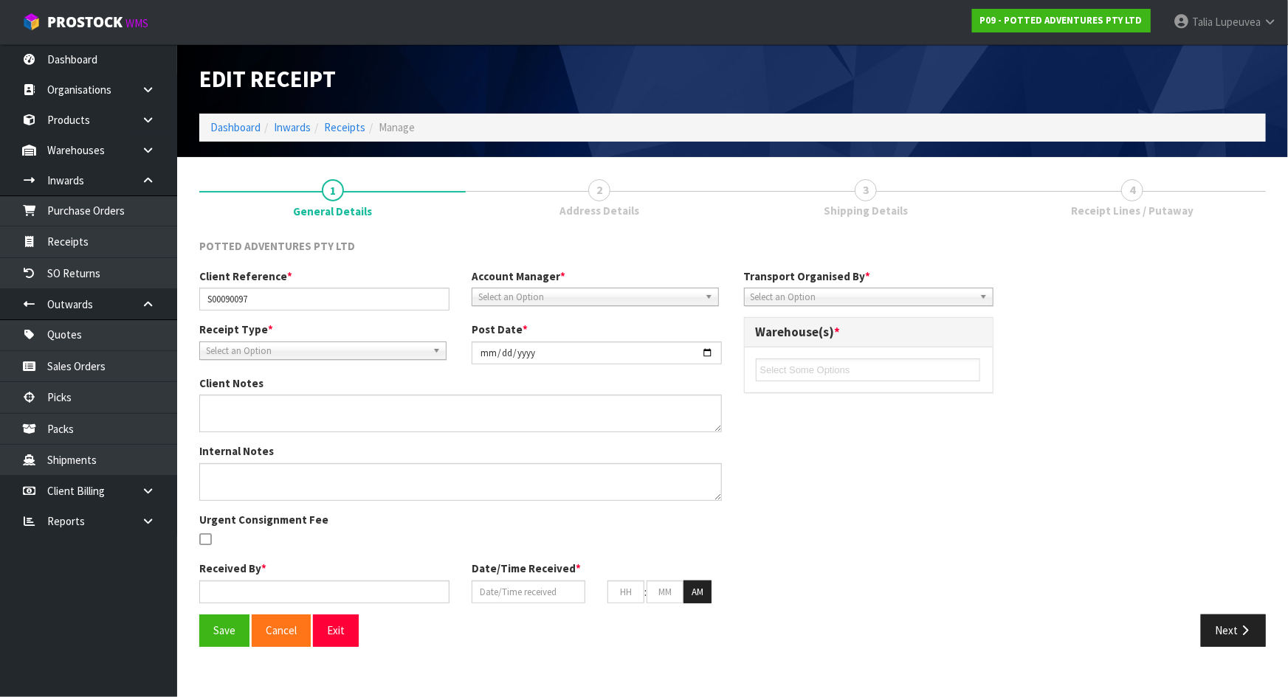
type input "33"
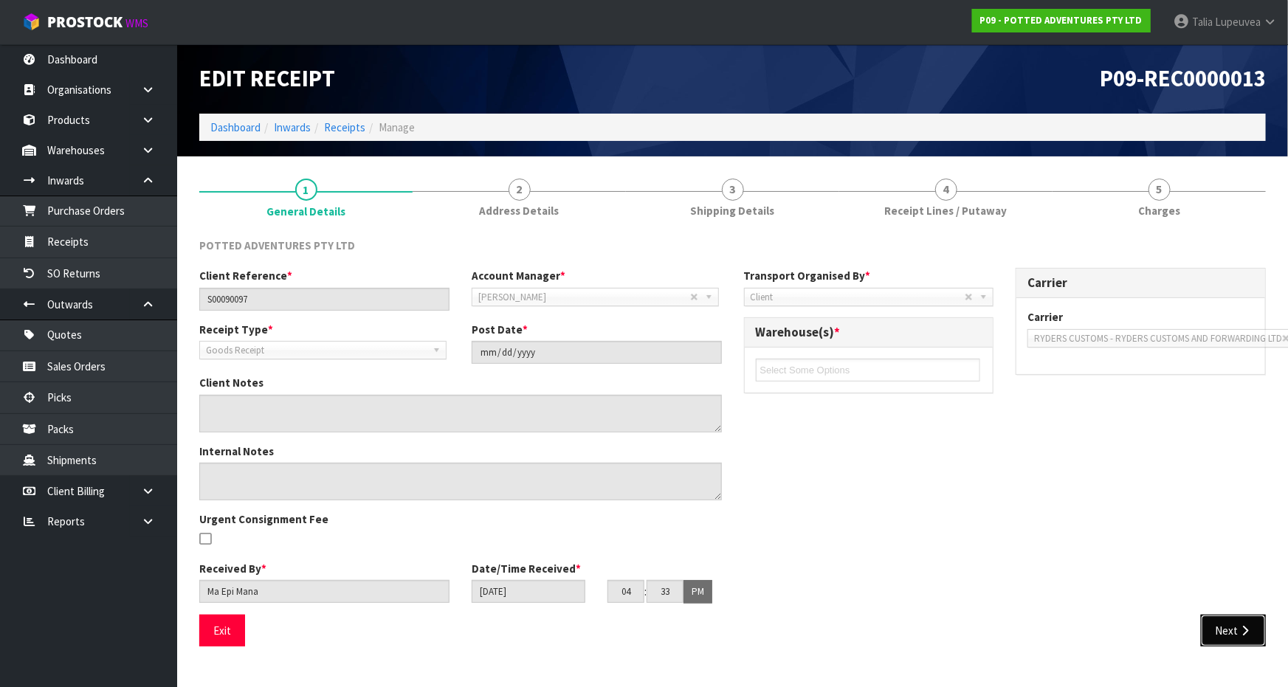
click at [1237, 634] on button "Next" at bounding box center [1233, 631] width 65 height 32
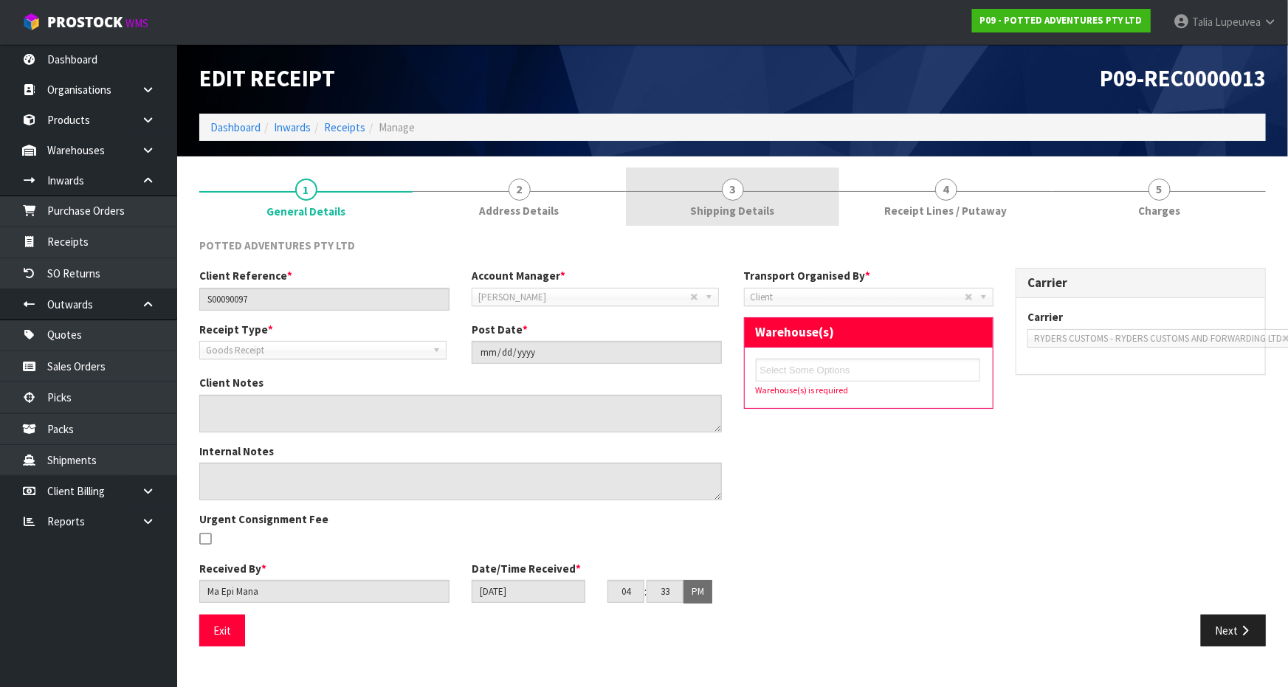
click at [718, 192] on link "3 Shipping Details" at bounding box center [732, 197] width 213 height 58
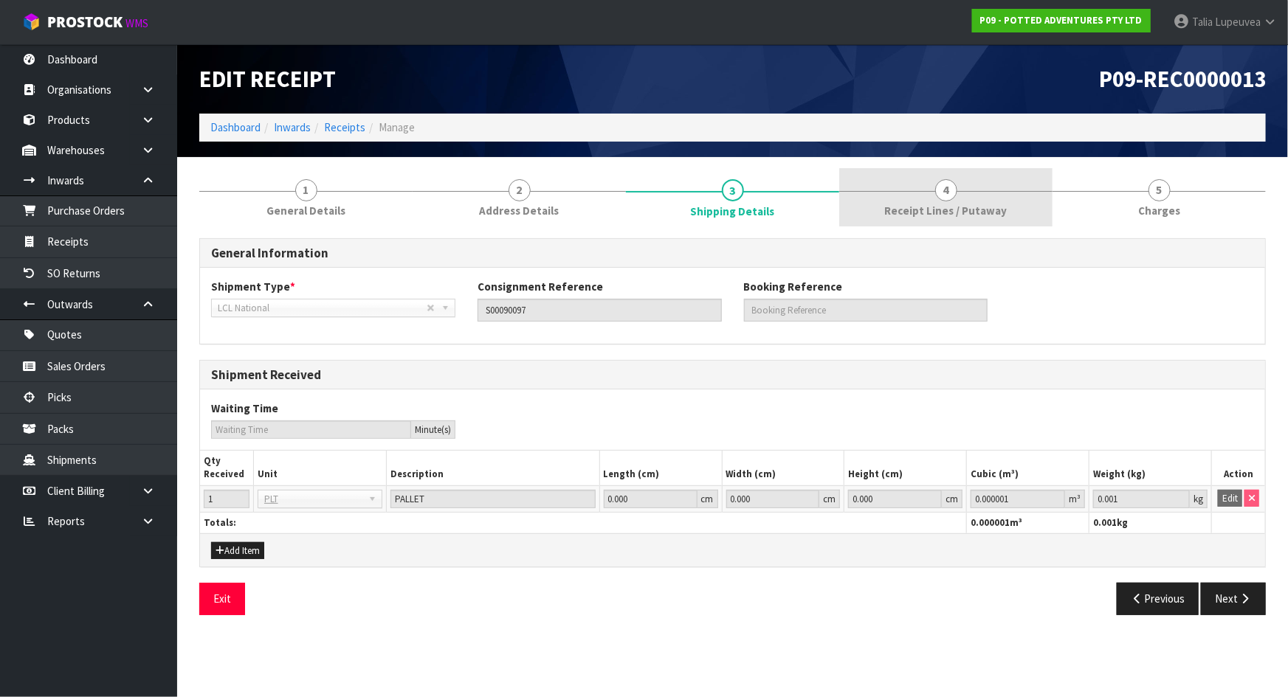
drag, startPoint x: 881, startPoint y: 192, endPoint x: 937, endPoint y: 195, distance: 56.2
click at [882, 192] on link "4 Receipt Lines / Putaway" at bounding box center [945, 197] width 213 height 58
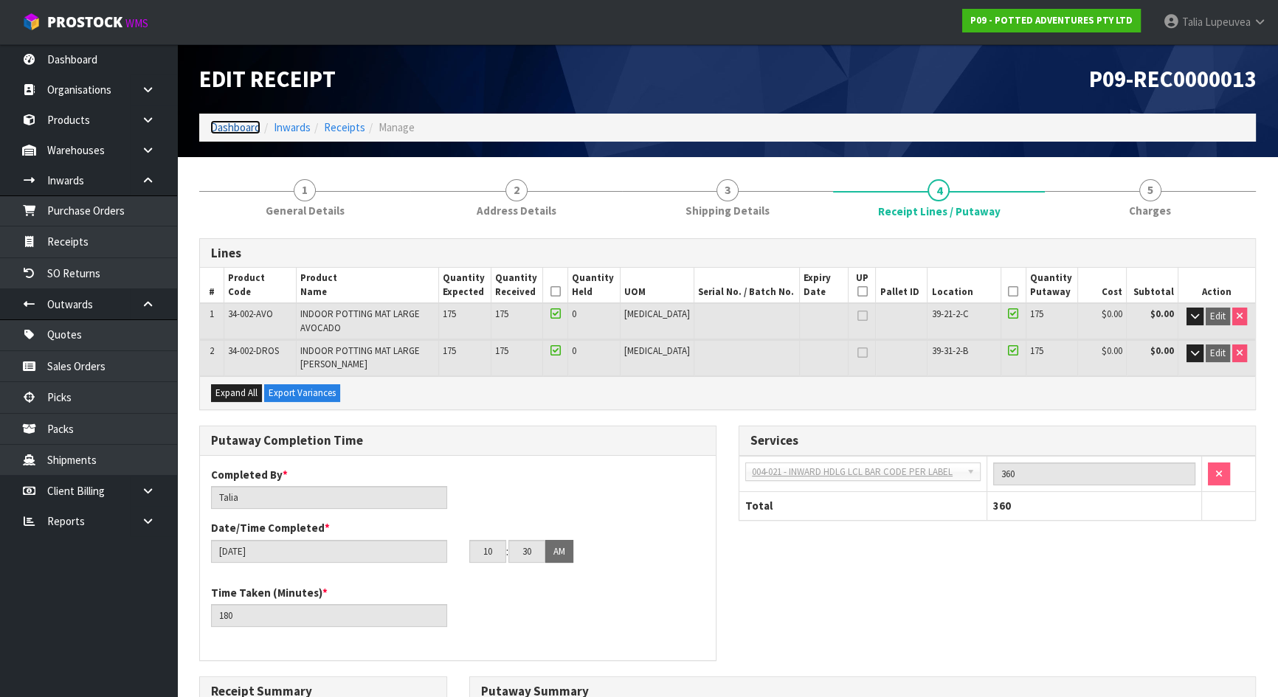
click at [234, 131] on link "Dashboard" at bounding box center [235, 127] width 50 height 14
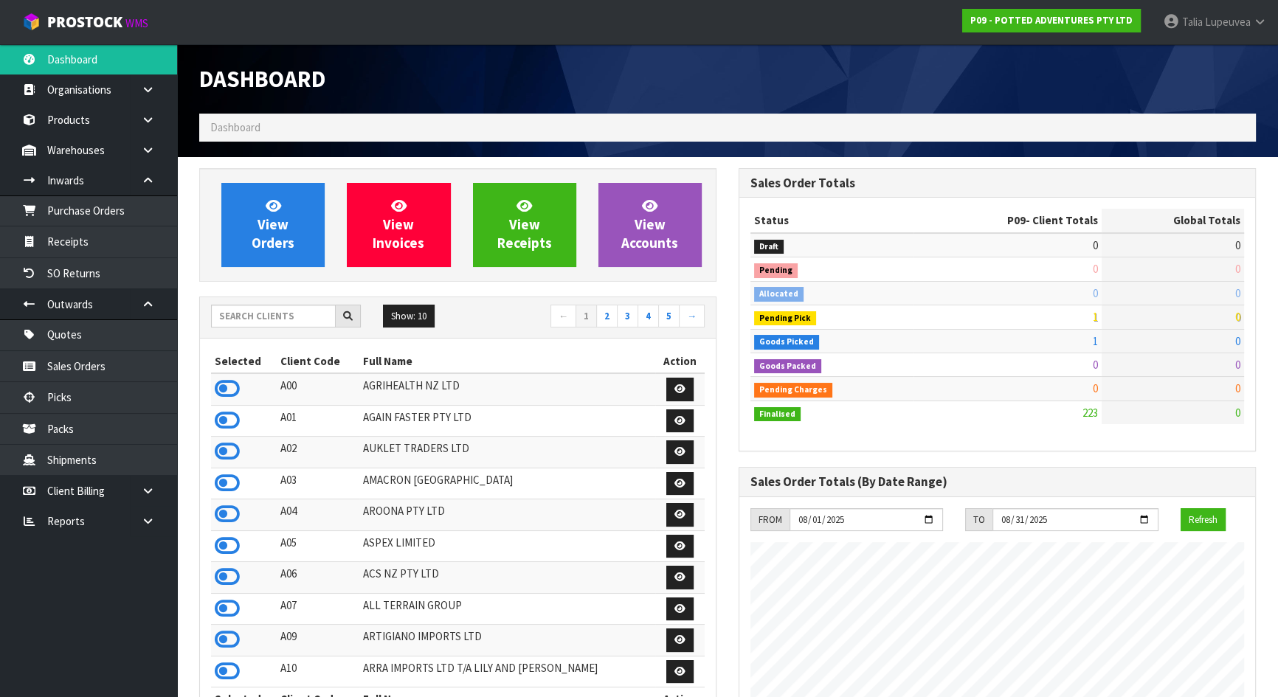
scroll to position [1116, 539]
click at [269, 316] on input "text" at bounding box center [273, 316] width 125 height 23
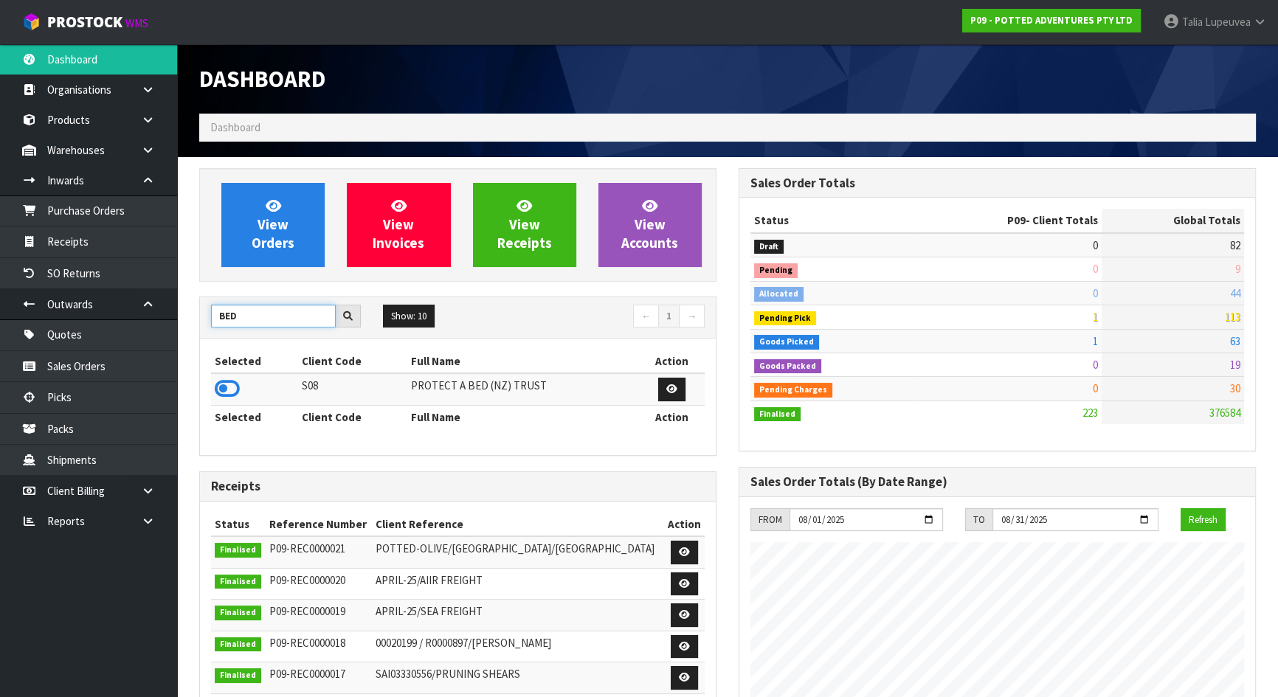
type input "BED"
click at [213, 385] on td at bounding box center [254, 389] width 87 height 32
click at [218, 383] on icon at bounding box center [227, 389] width 25 height 22
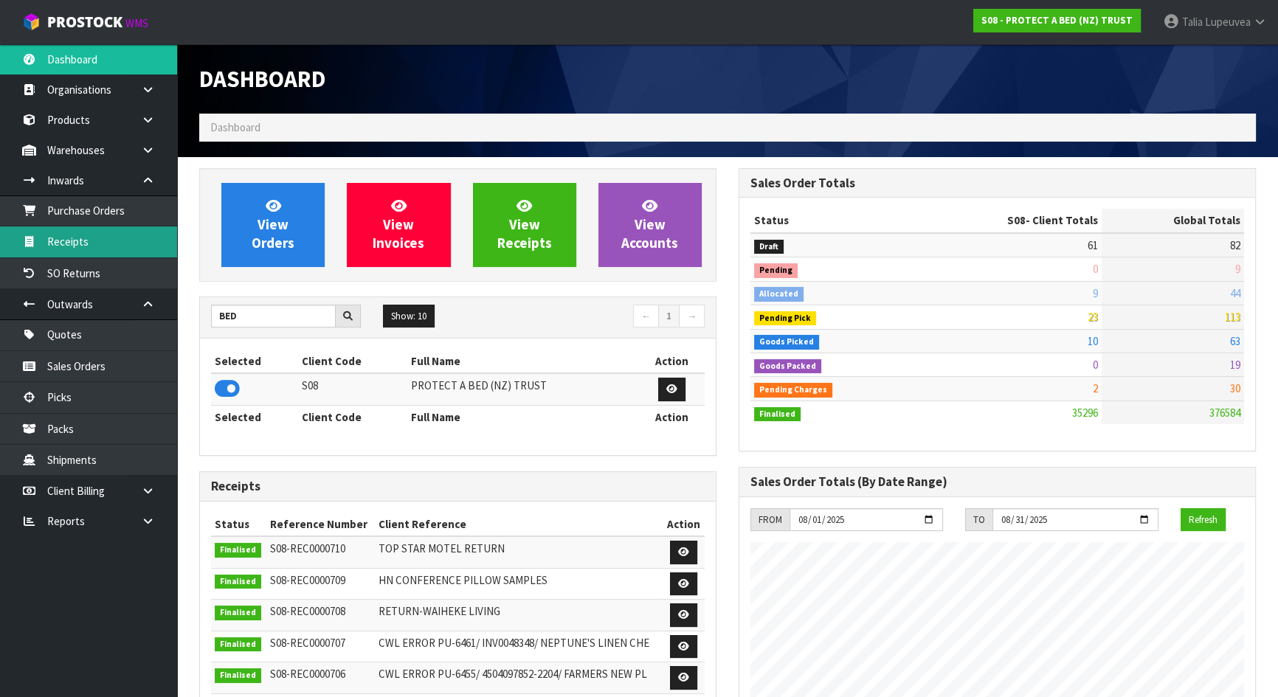
click at [107, 247] on link "Receipts" at bounding box center [88, 242] width 177 height 30
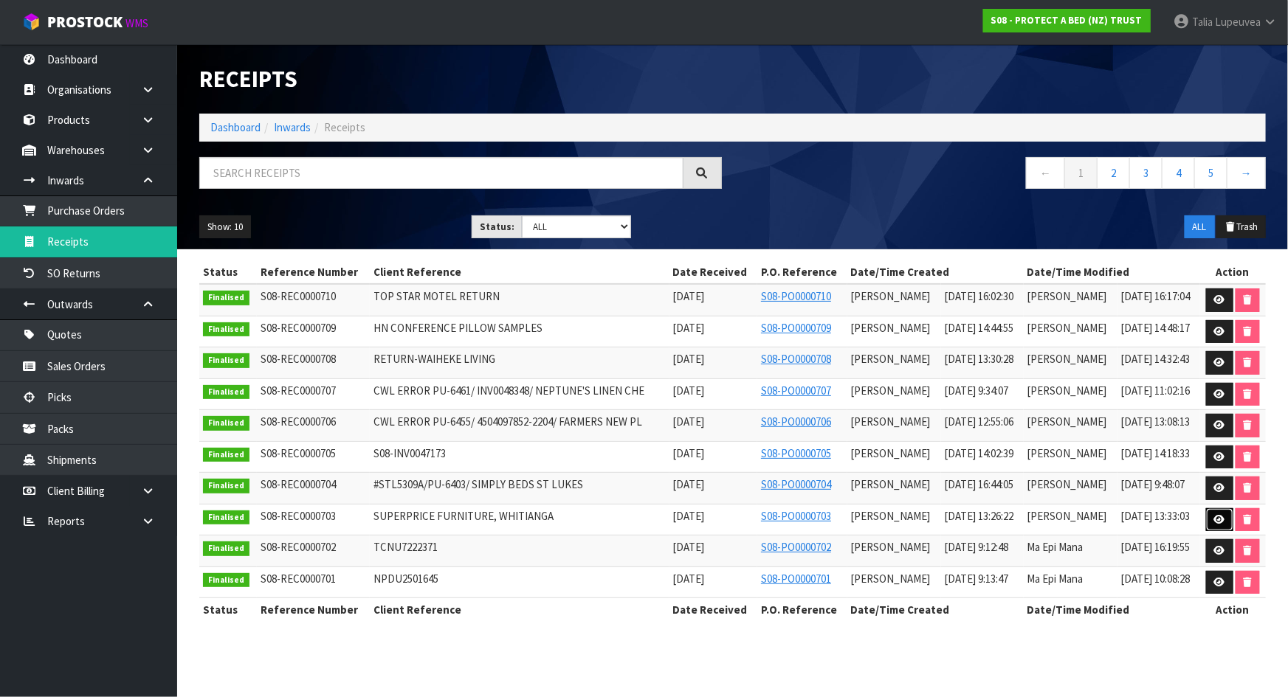
click at [1217, 518] on icon at bounding box center [1219, 520] width 11 height 10
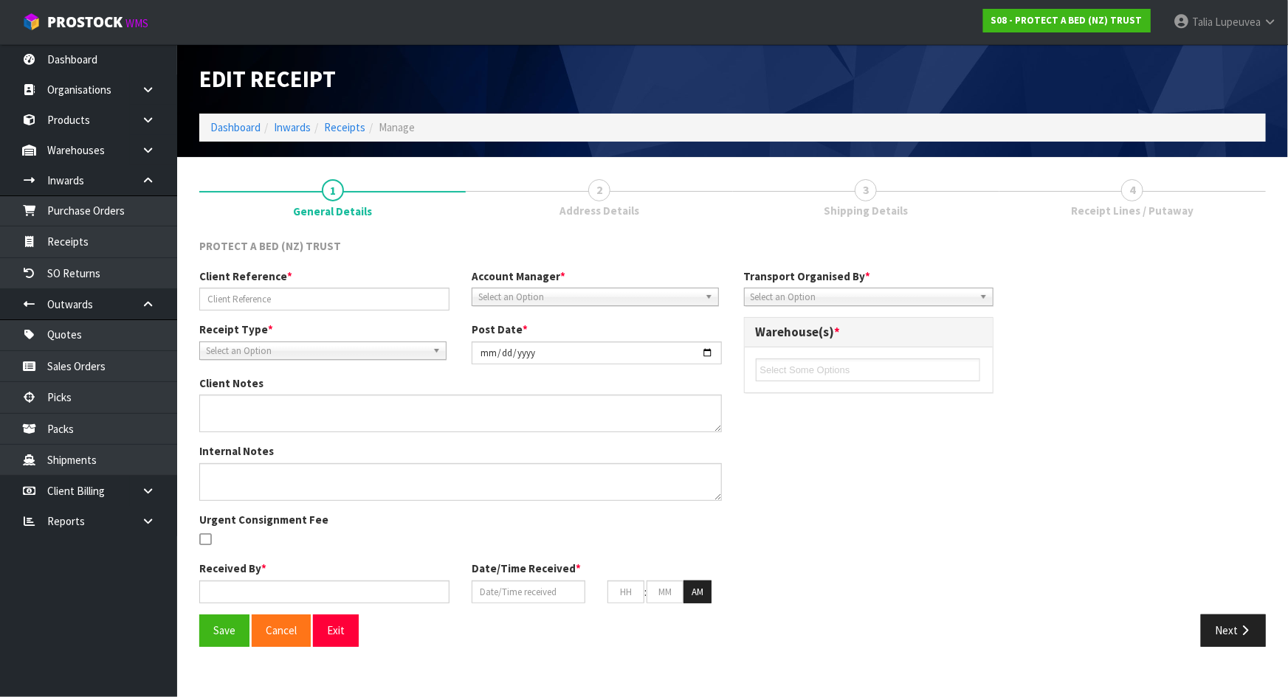
type input "SUPERPRICE FURNITURE, WHITIANGA"
type input "2025-07-11"
type input "[PERSON_NAME]"
type input "11/07/2025"
type input "01"
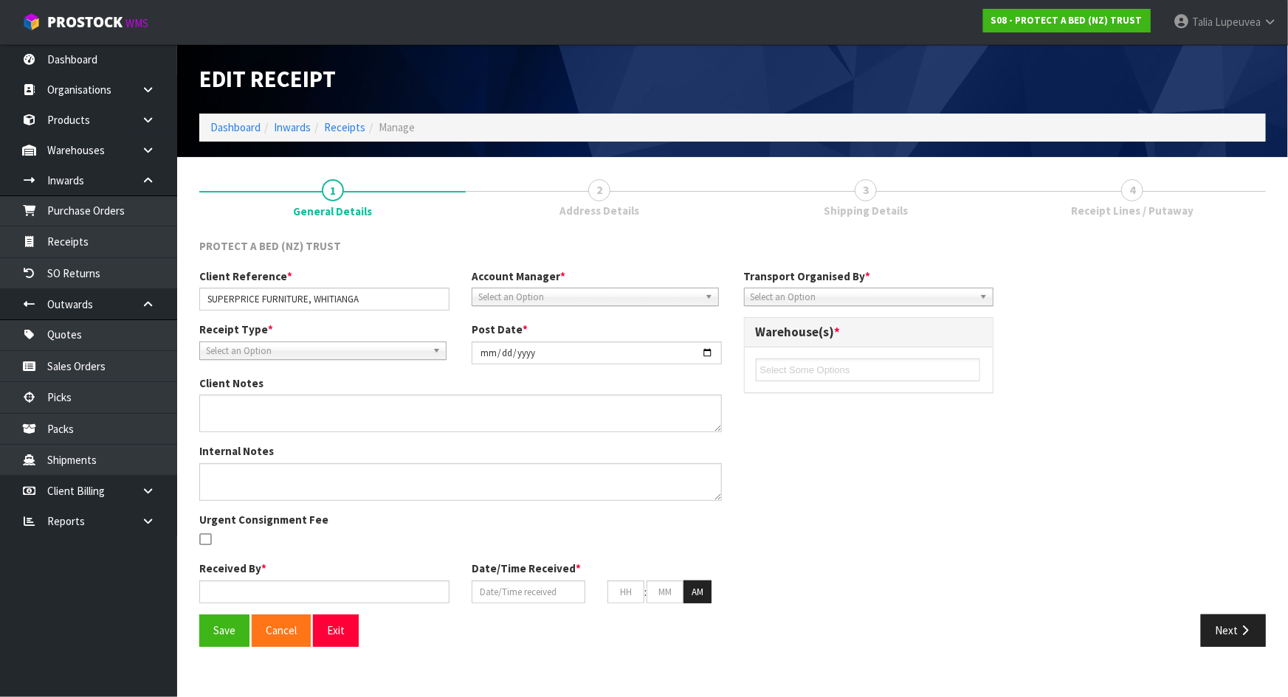
type input "26"
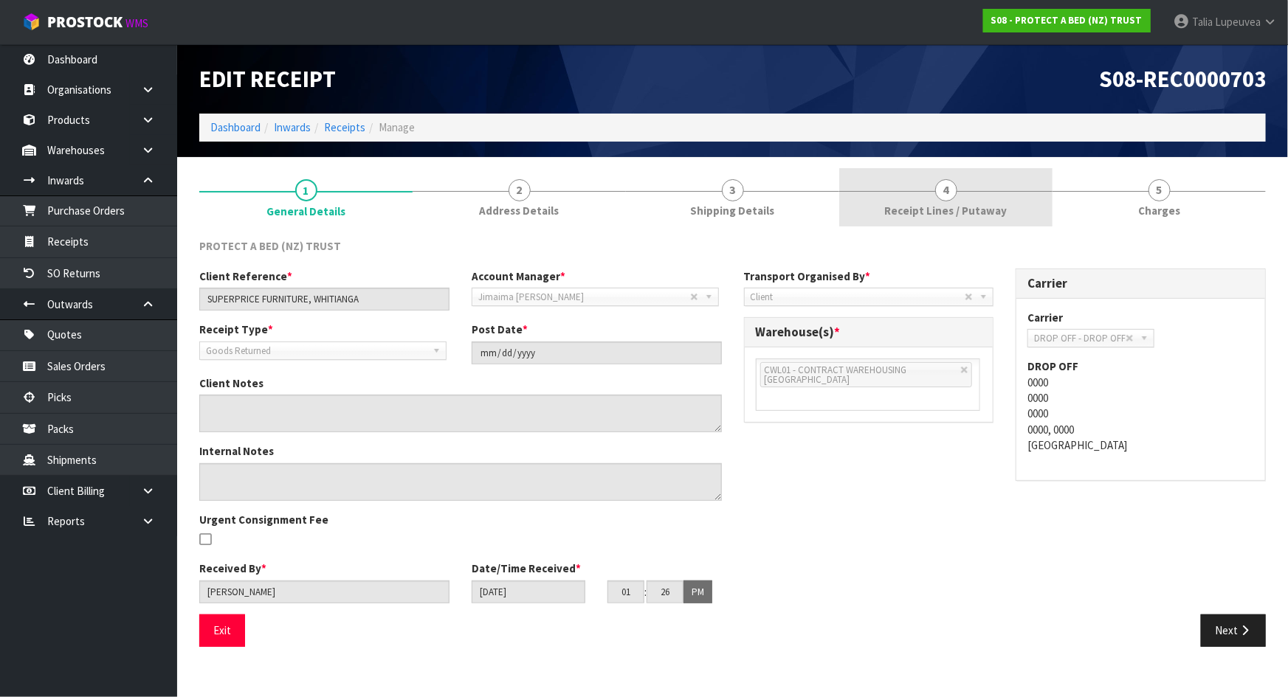
click at [963, 186] on link "4 Receipt Lines / Putaway" at bounding box center [945, 197] width 213 height 58
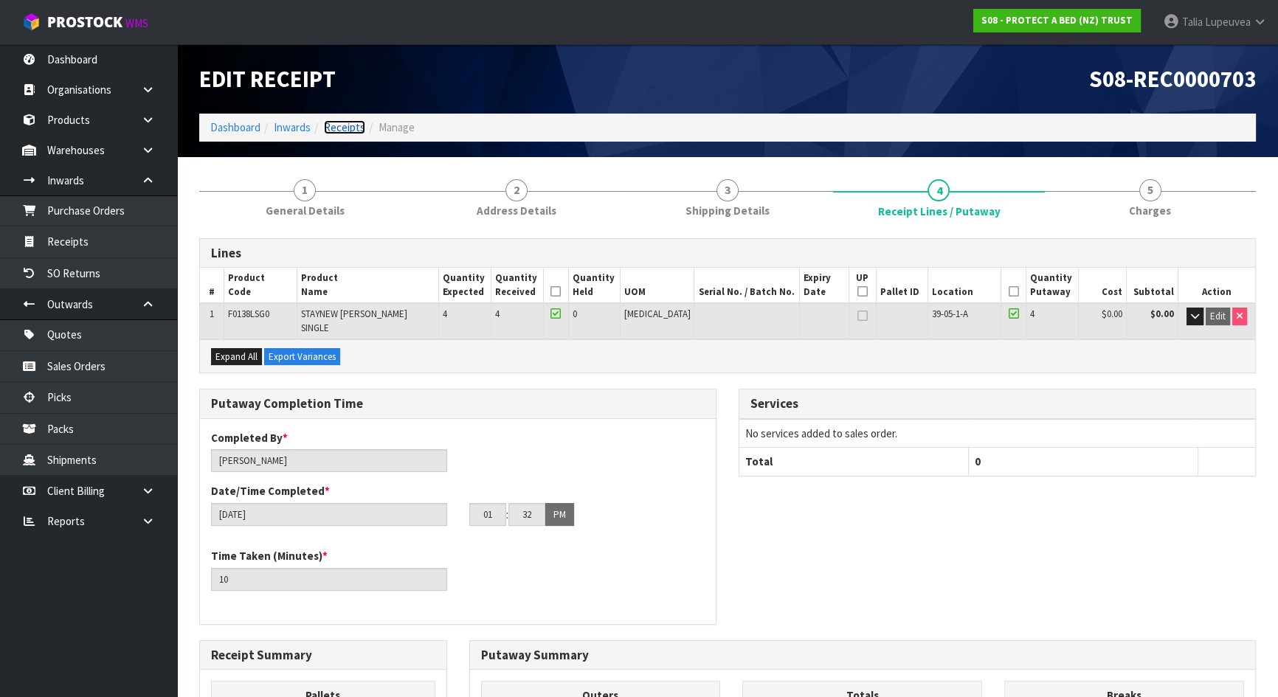
click at [346, 132] on link "Receipts" at bounding box center [344, 127] width 41 height 14
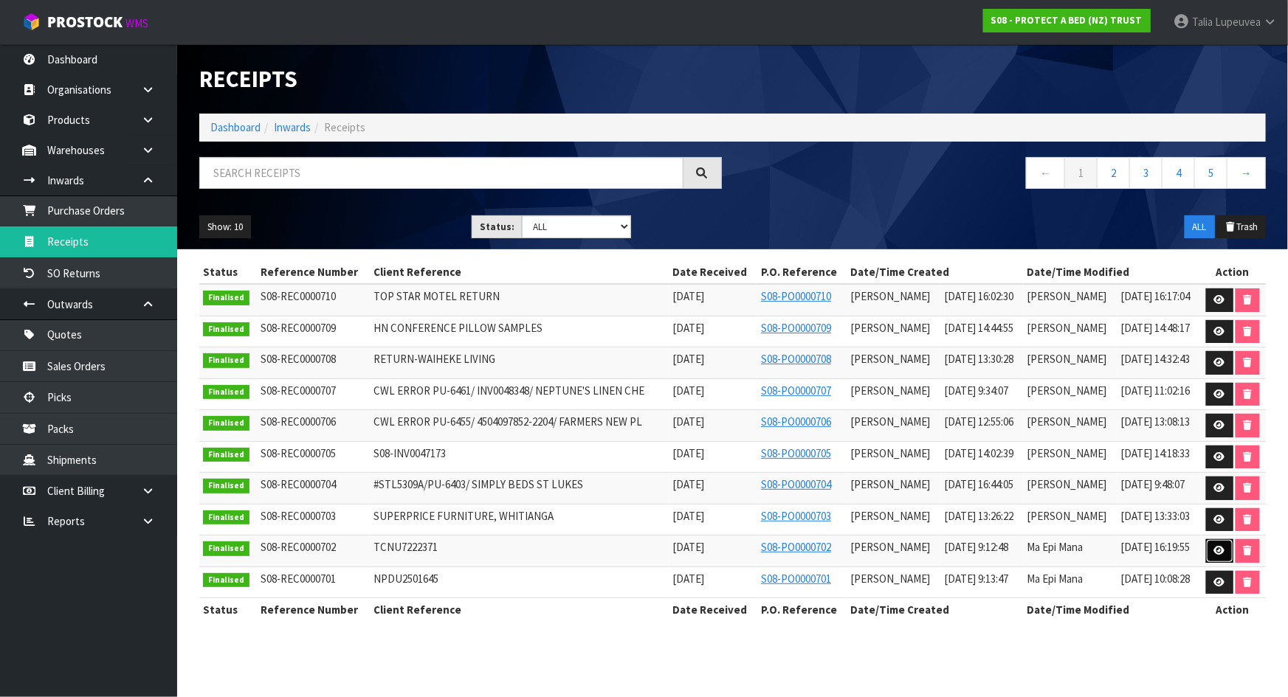
click at [1217, 548] on icon at bounding box center [1219, 551] width 11 height 10
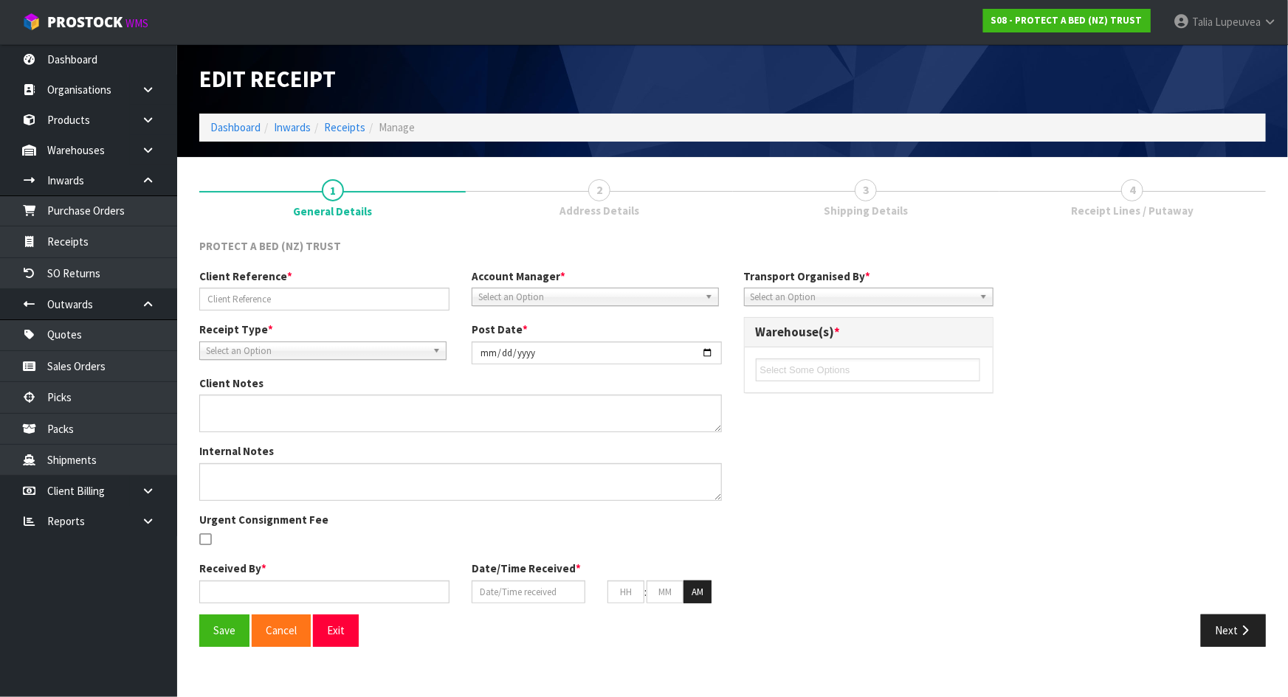
type input "TCNU7222371"
type input "2025-07-14"
type textarea "BARCODE FOR CODE F0595PPS0 HAS CHANGED"
type input "[PERSON_NAME]"
type input "14/07/2025"
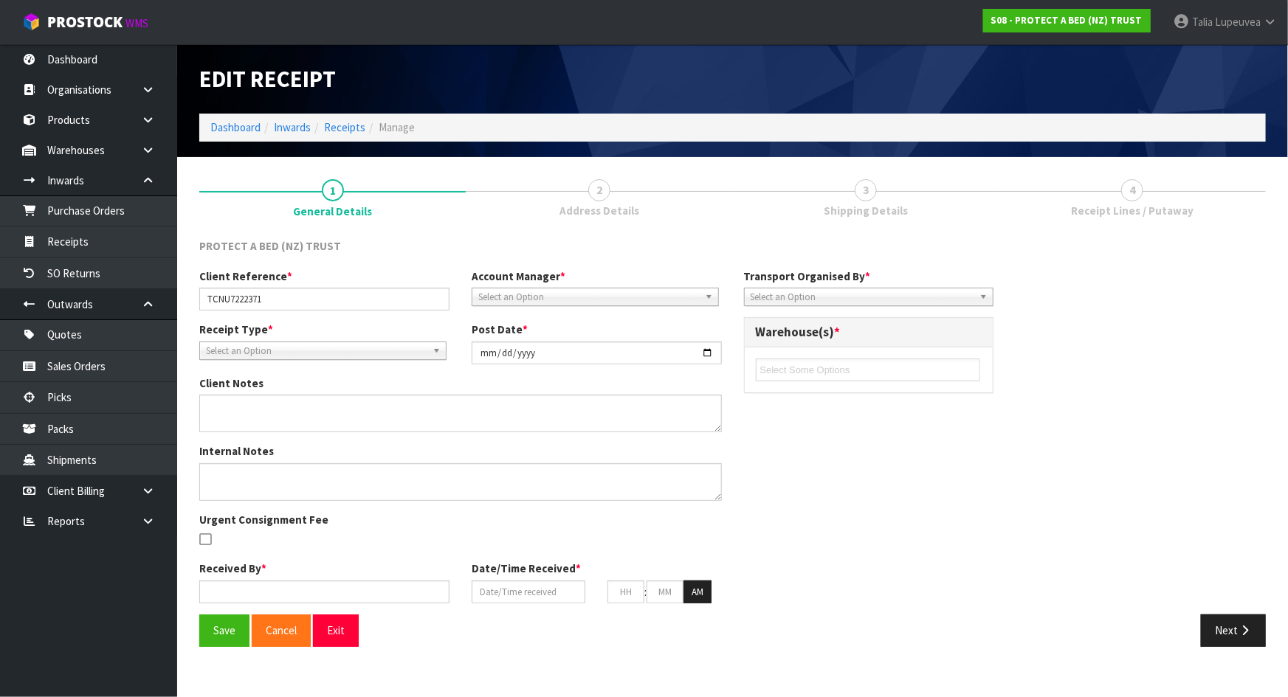
type input "09"
type input "12"
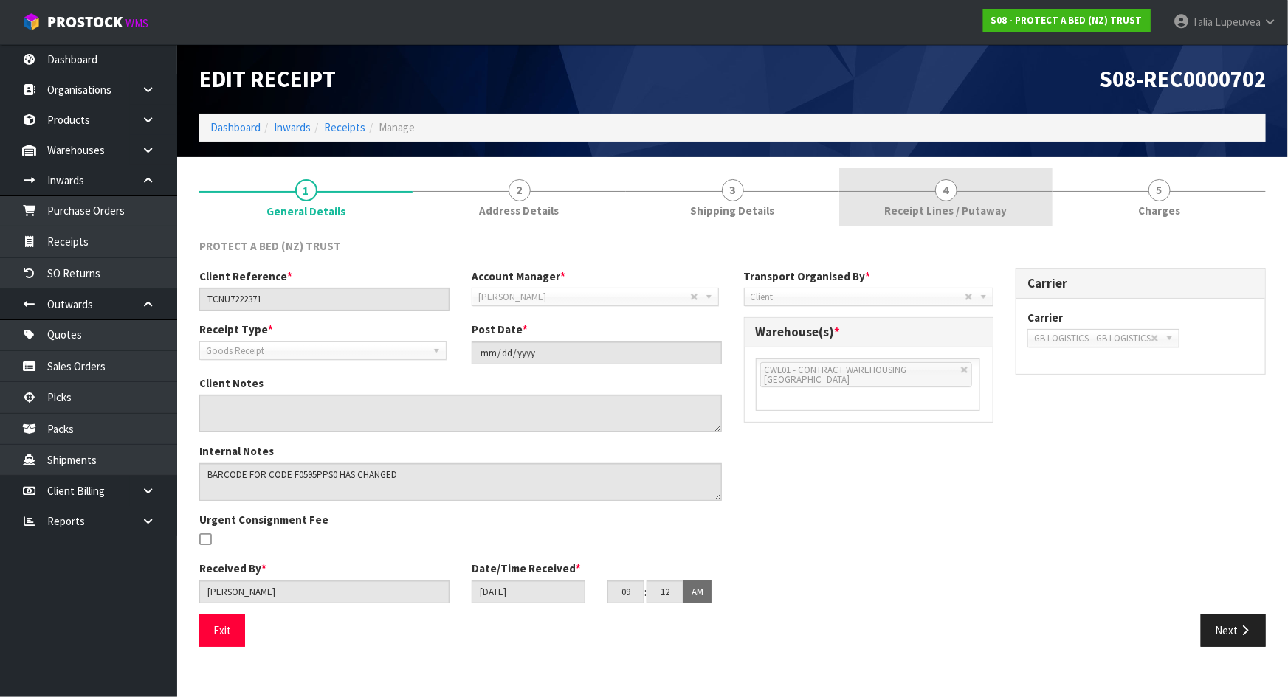
drag, startPoint x: 871, startPoint y: 184, endPoint x: 928, endPoint y: 182, distance: 56.9
click at [871, 184] on link "4 Receipt Lines / Putaway" at bounding box center [945, 197] width 213 height 58
click at [928, 182] on link "4 Receipt Lines / Putaway" at bounding box center [945, 197] width 213 height 58
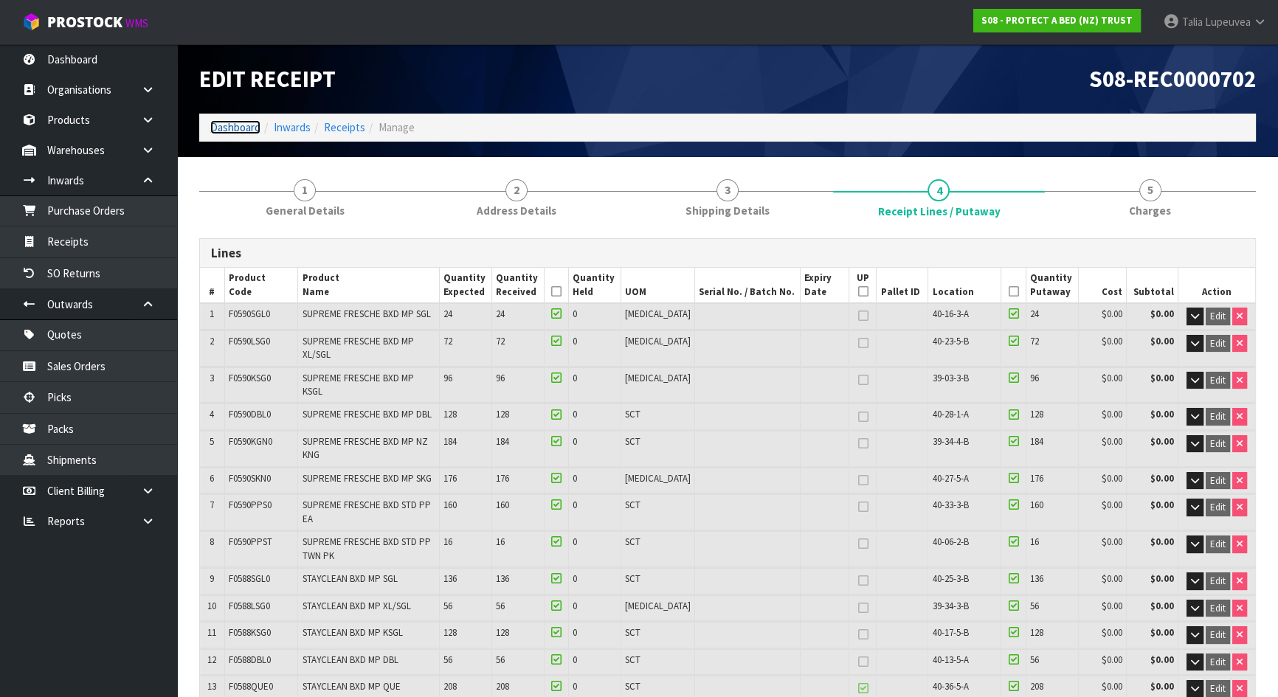
click at [240, 132] on link "Dashboard" at bounding box center [235, 127] width 50 height 14
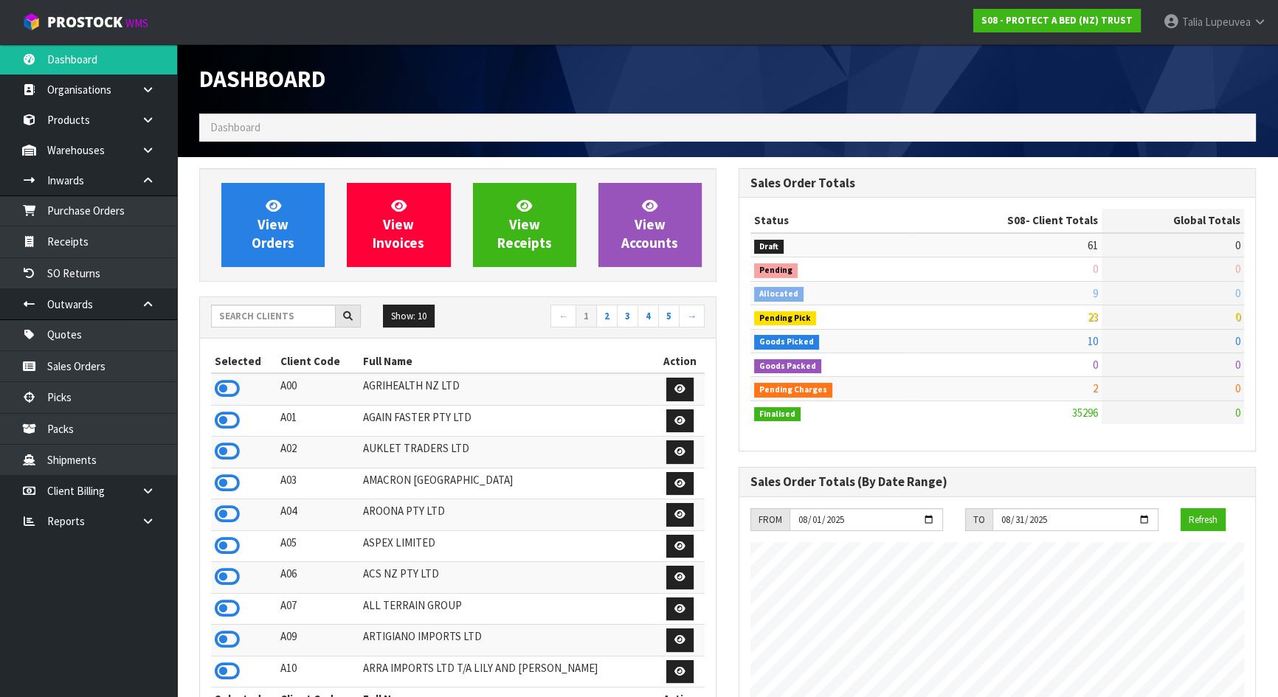
scroll to position [1116, 539]
click at [313, 325] on input "text" at bounding box center [273, 316] width 125 height 23
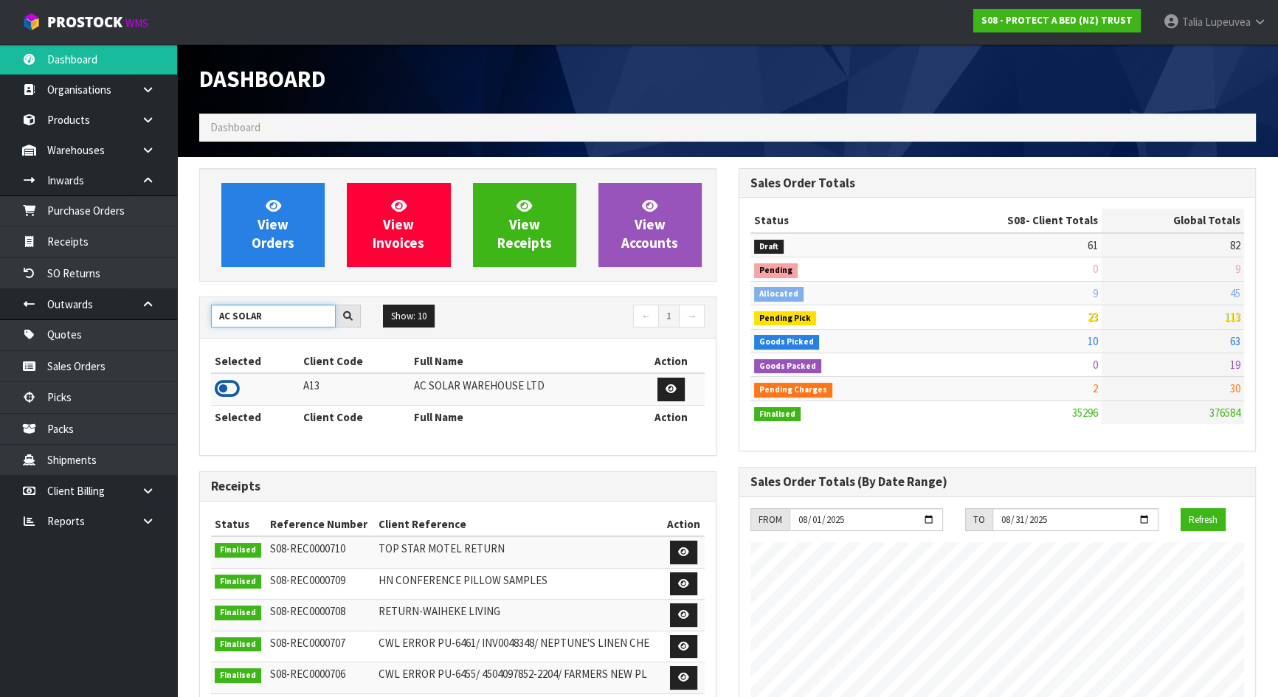
type input "AC SOLAR"
click at [225, 387] on icon at bounding box center [227, 389] width 25 height 22
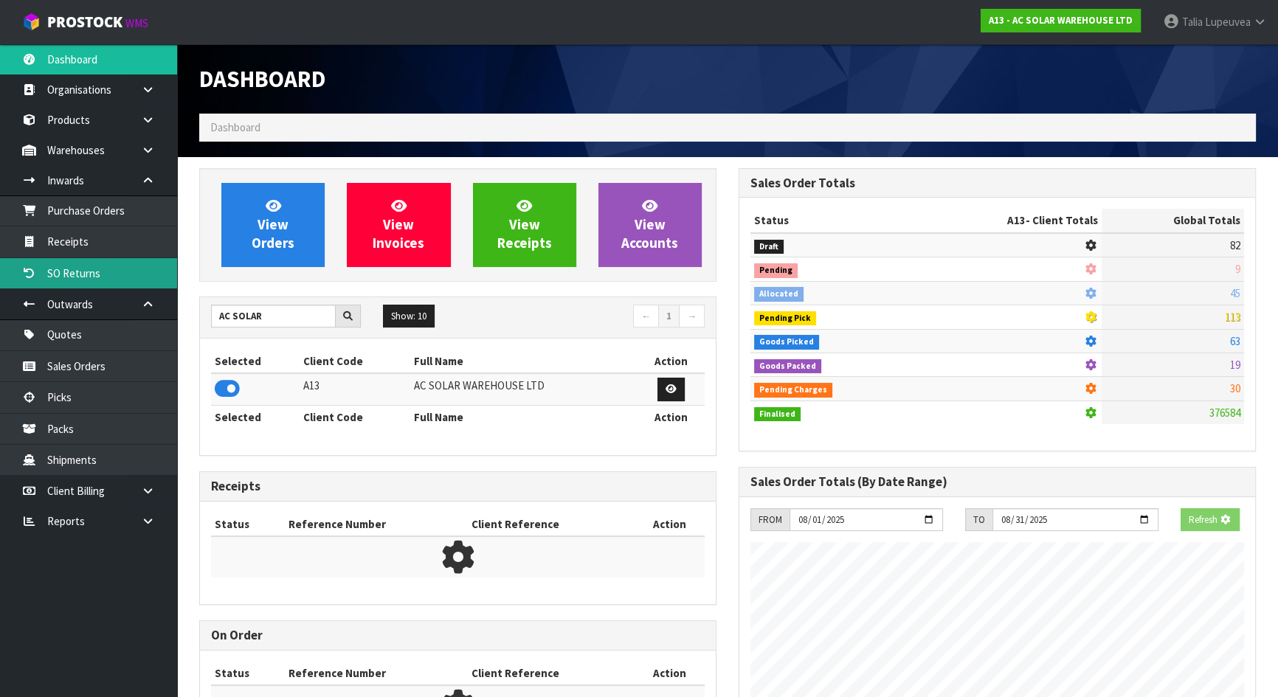
scroll to position [1019, 539]
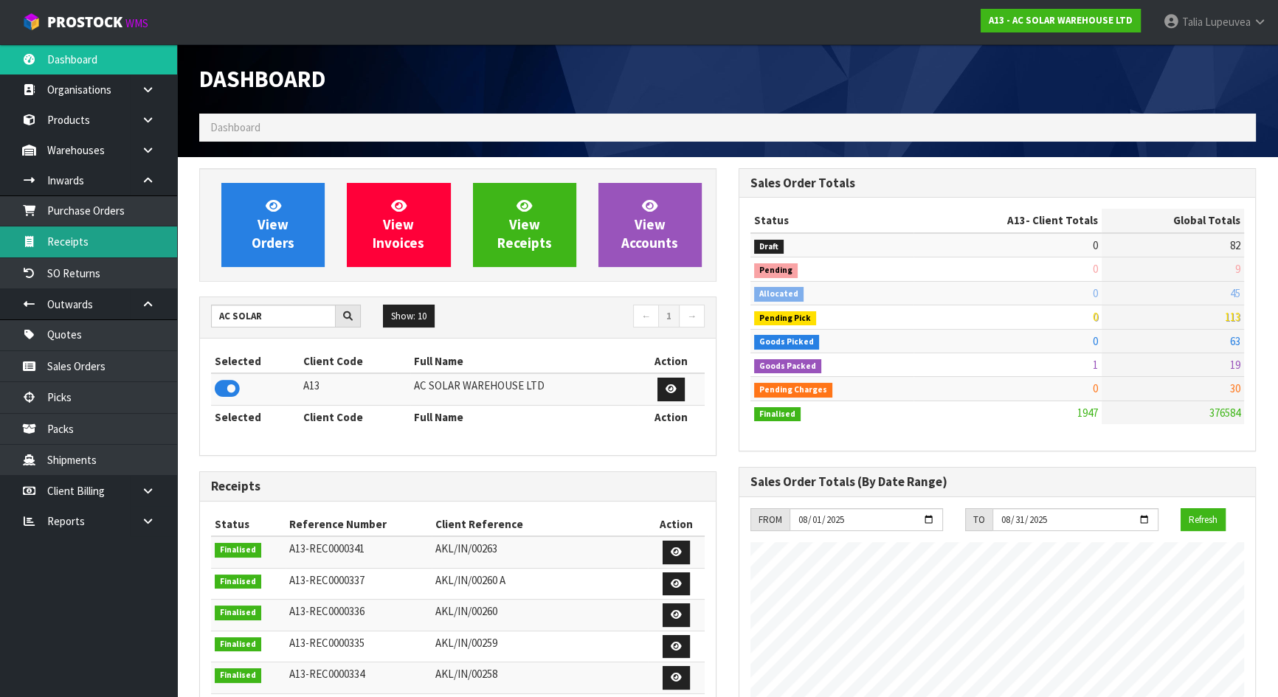
click at [103, 237] on link "Receipts" at bounding box center [88, 242] width 177 height 30
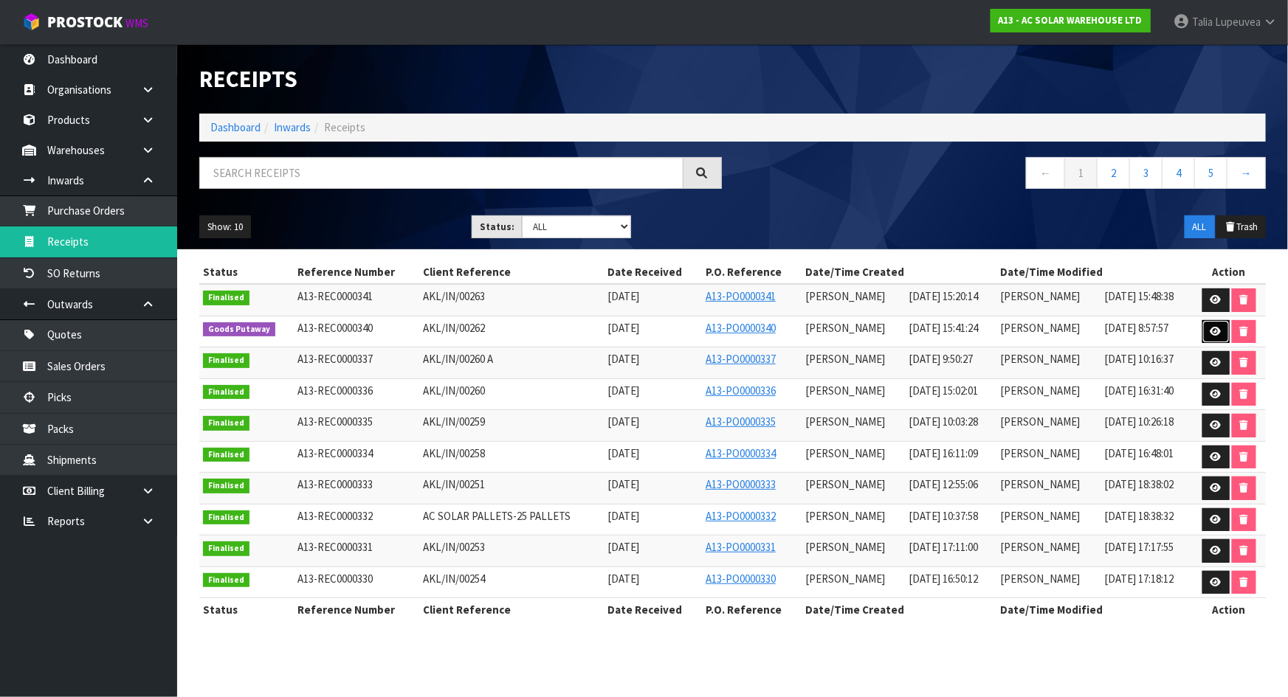
click at [1211, 331] on icon at bounding box center [1215, 332] width 11 height 10
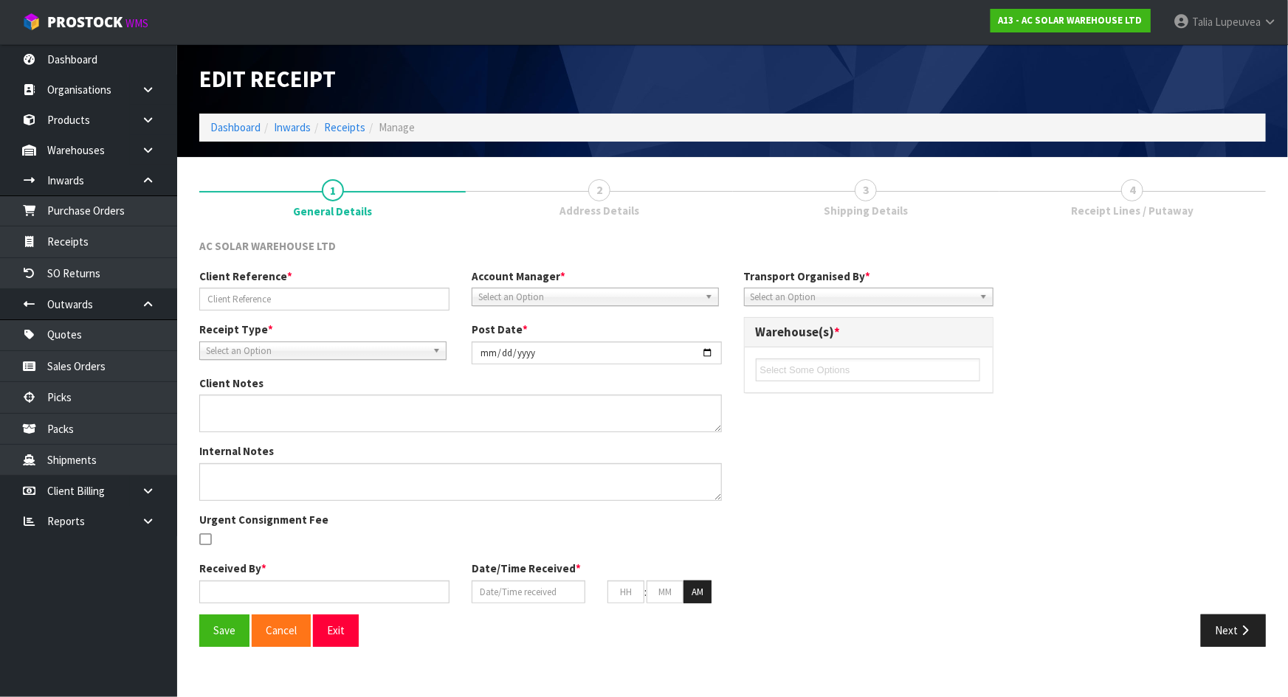
type input "AKL/IN/00262"
type input "2025-08-11"
type input "[PERSON_NAME]"
type input "11/08/2025"
type input "03"
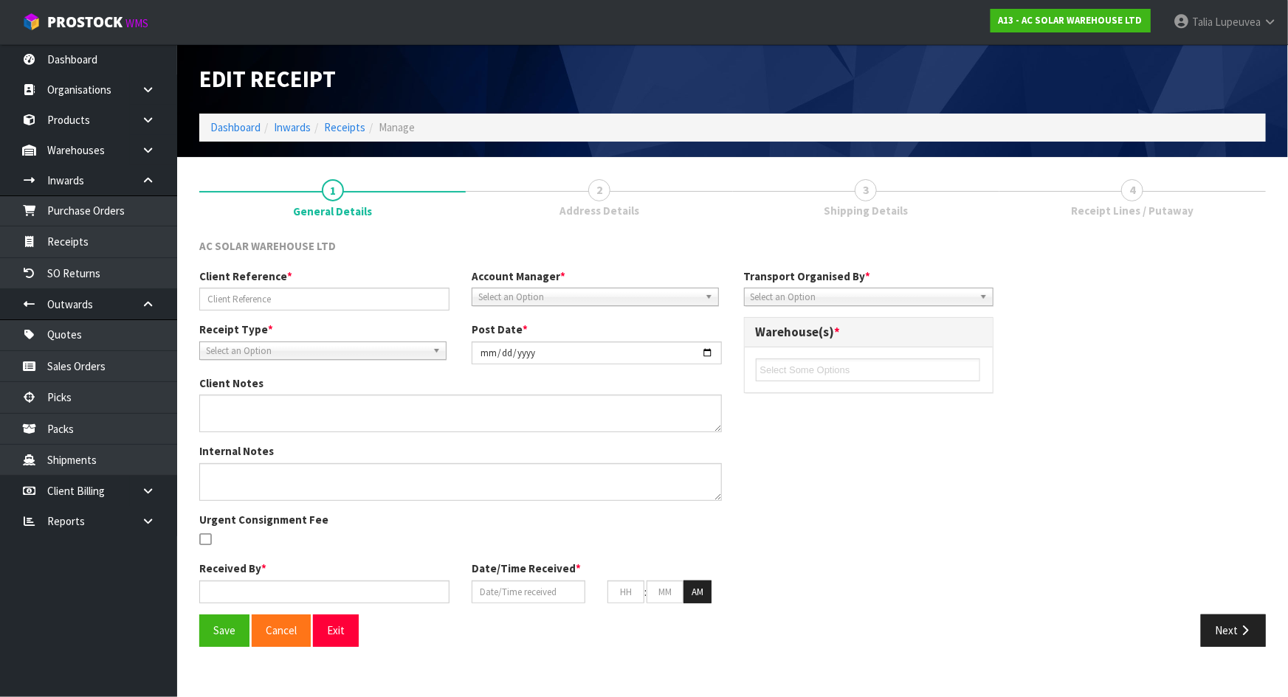
type input "41"
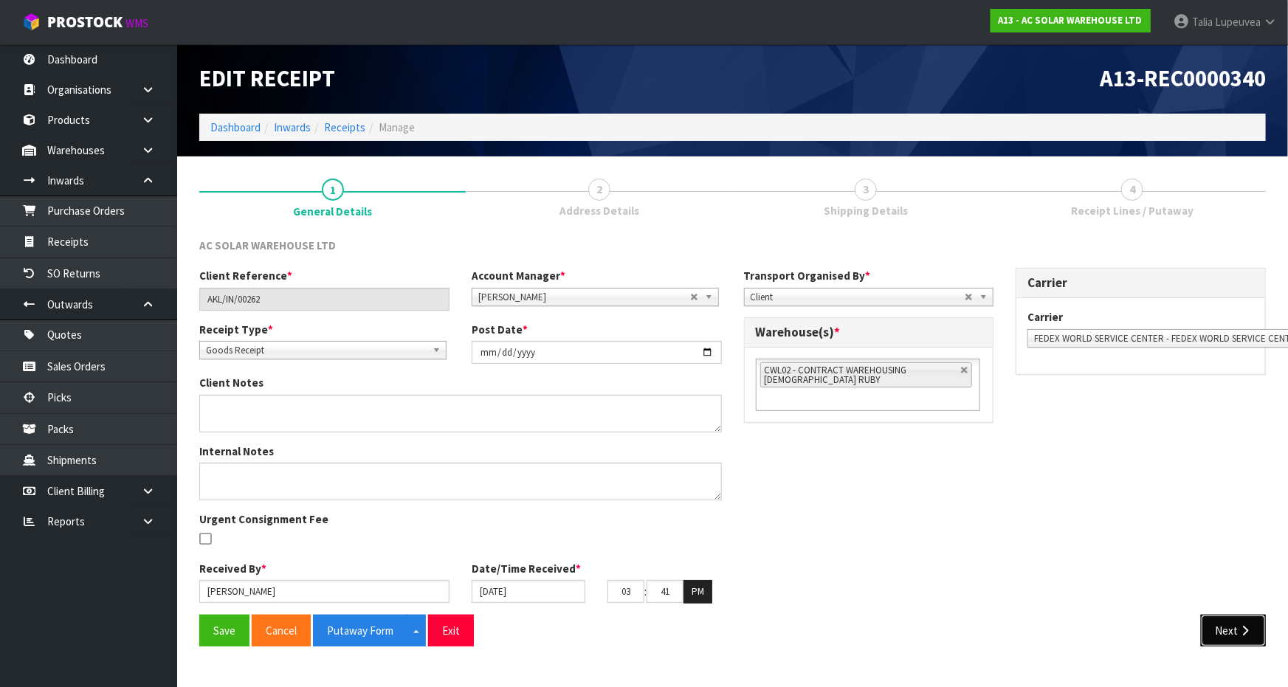
click at [1244, 635] on icon "button" at bounding box center [1245, 630] width 14 height 11
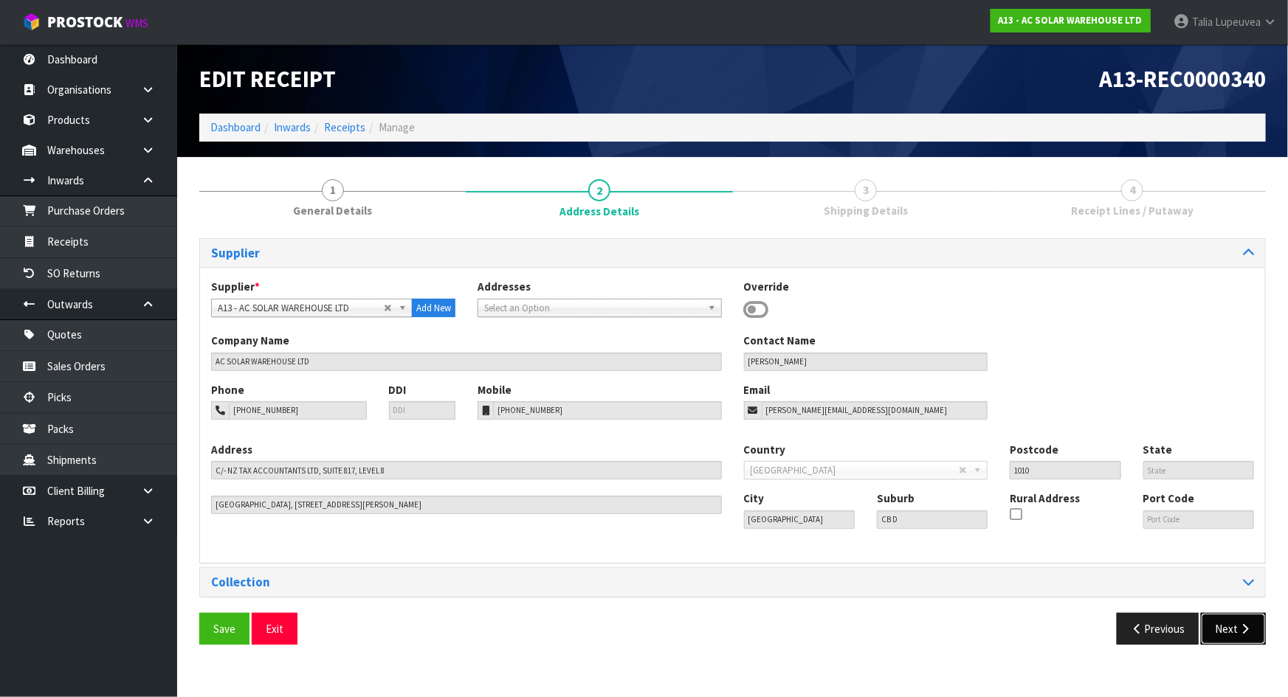
click at [1238, 643] on button "Next" at bounding box center [1233, 629] width 65 height 32
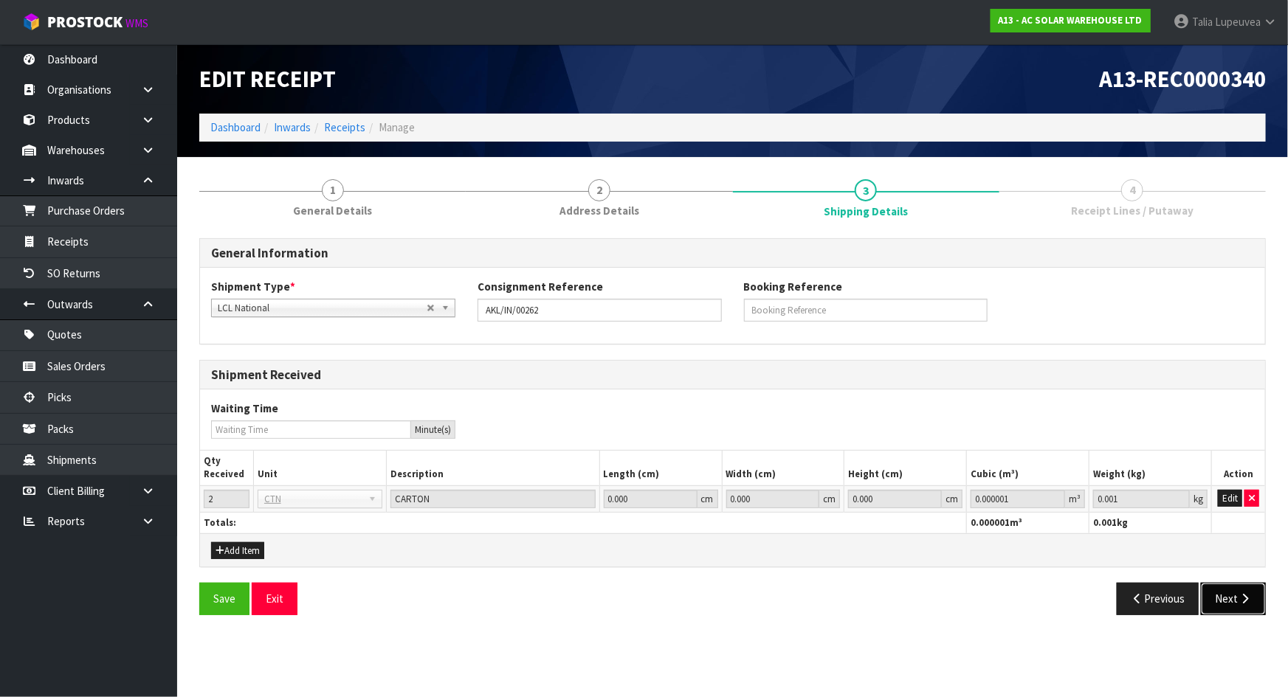
click at [1230, 603] on button "Next" at bounding box center [1233, 599] width 65 height 32
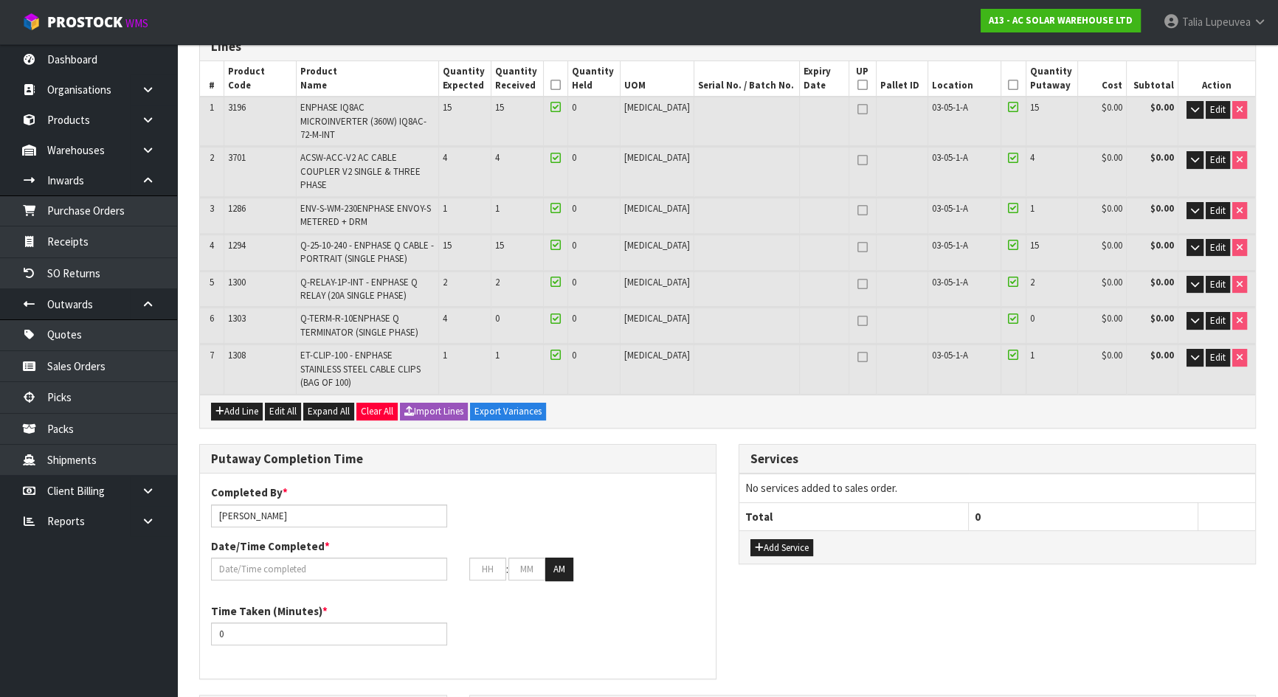
scroll to position [268, 0]
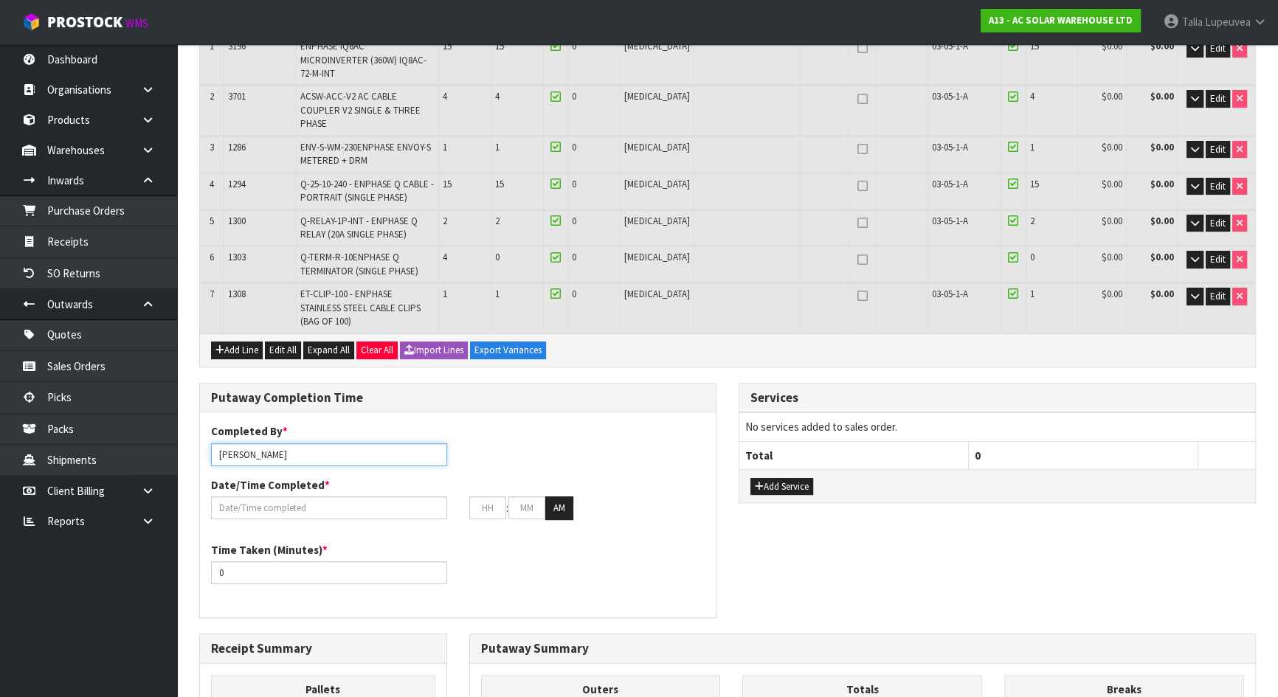
click at [288, 444] on input "[PERSON_NAME]" at bounding box center [329, 455] width 236 height 23
type input "[PERSON_NAME]"
click at [304, 497] on input "text" at bounding box center [329, 508] width 236 height 23
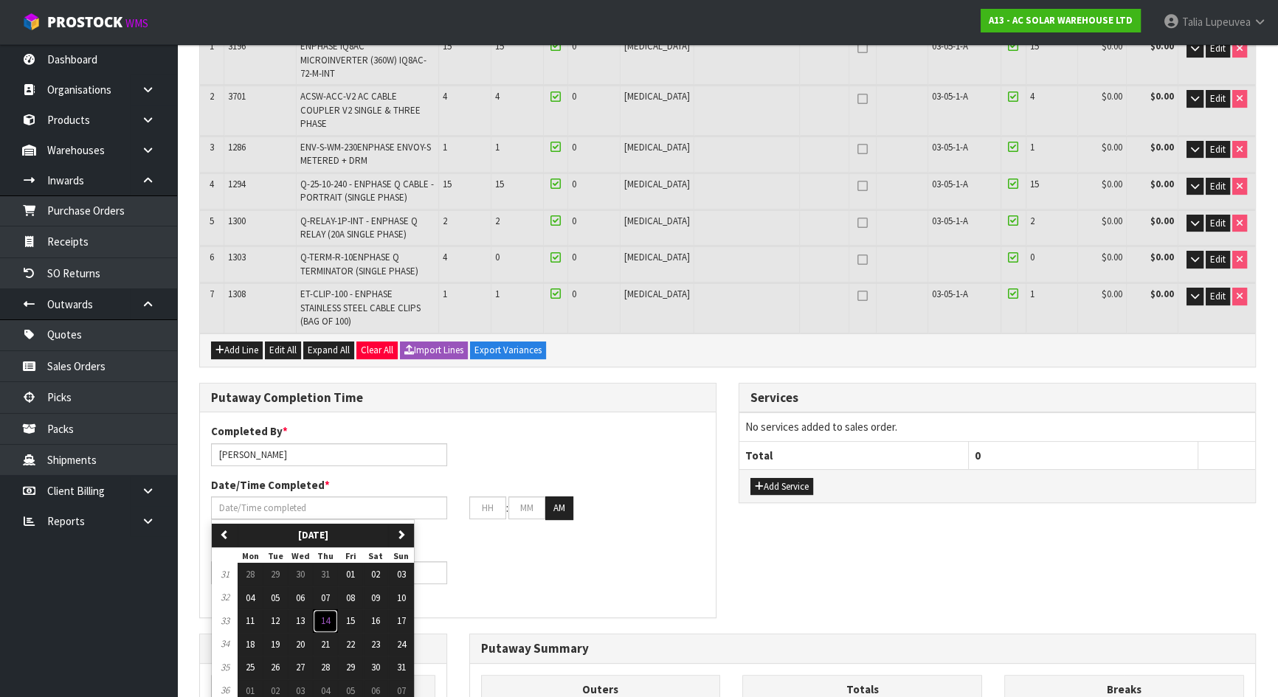
click at [328, 615] on span "14" at bounding box center [325, 621] width 9 height 13
type input "14/08/2025"
type input "12"
type input "00"
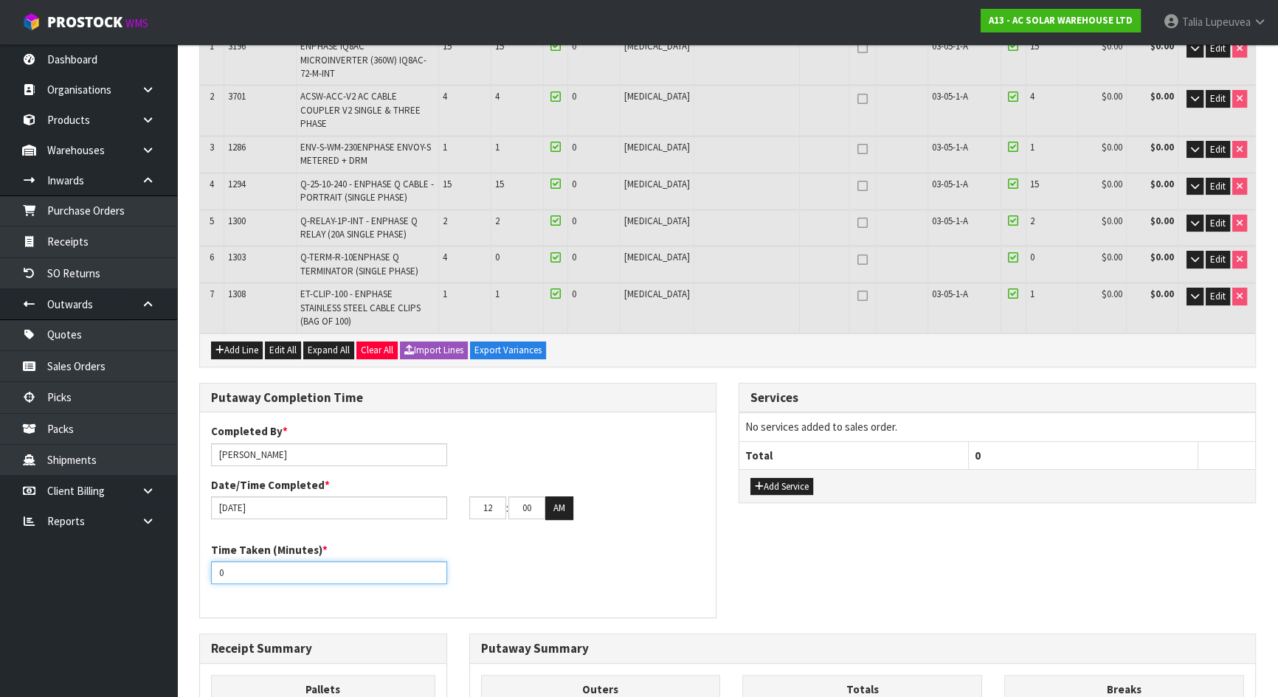
drag, startPoint x: 253, startPoint y: 523, endPoint x: 210, endPoint y: 524, distance: 42.8
click at [211, 562] on input "0" at bounding box center [329, 573] width 236 height 23
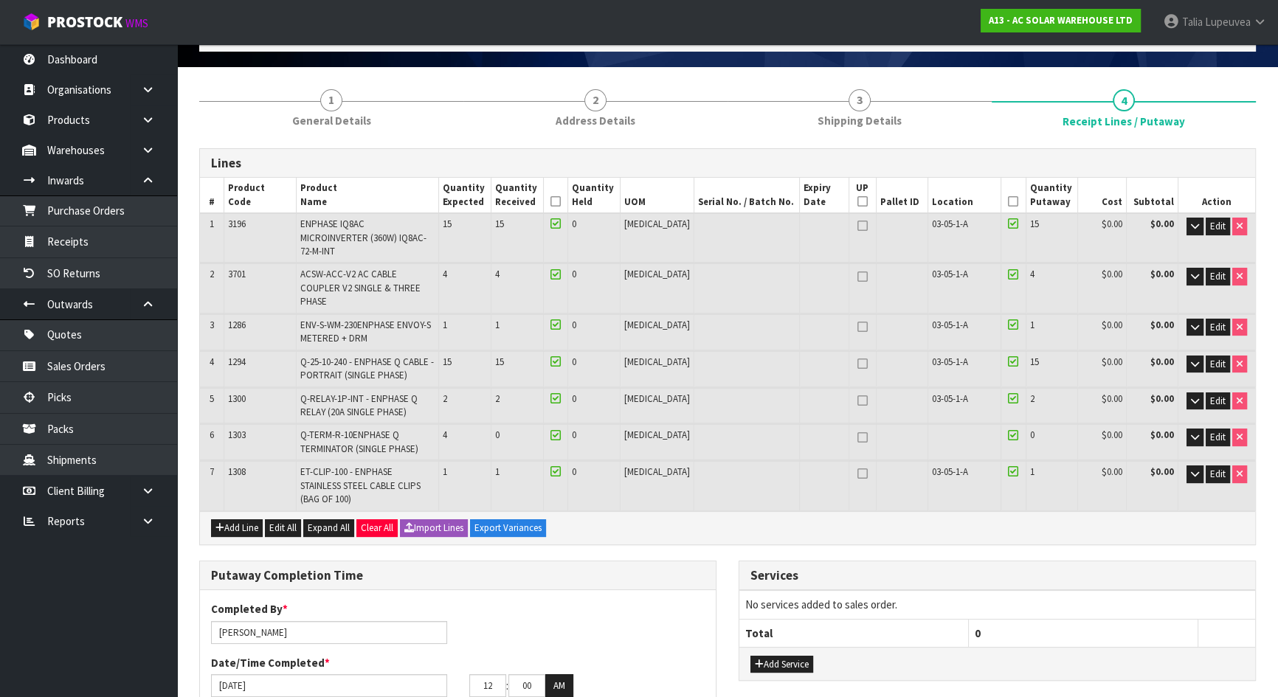
scroll to position [66, 0]
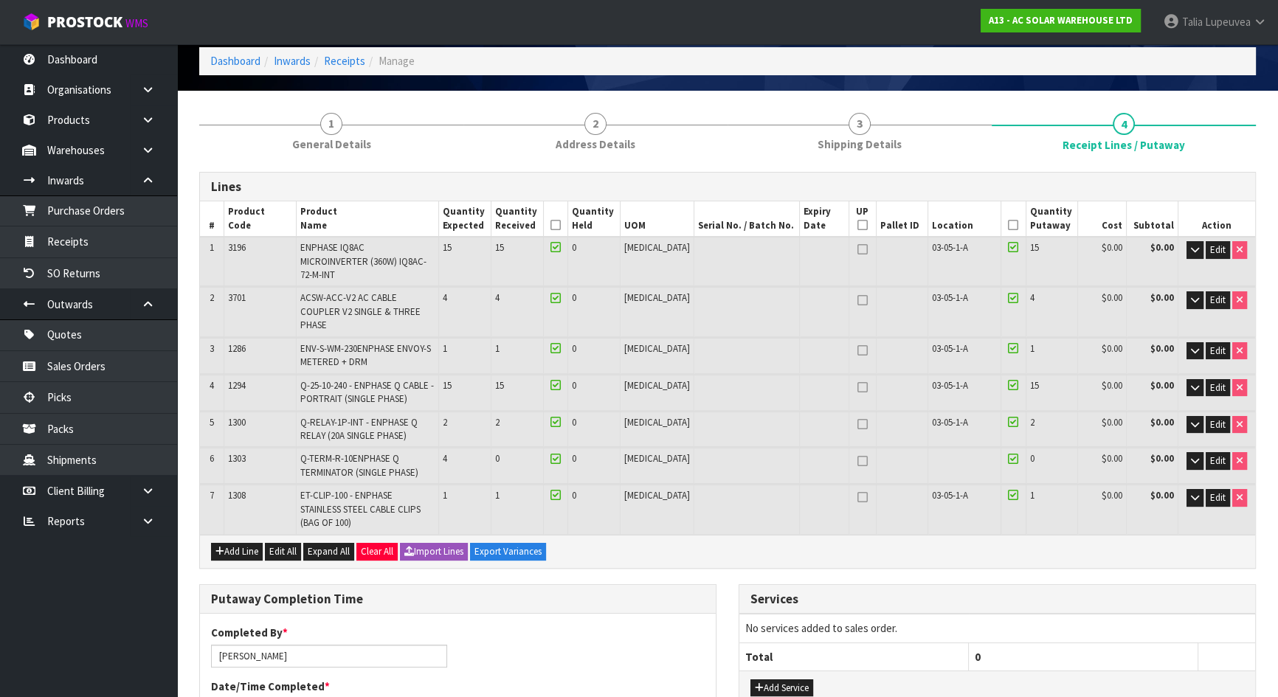
click at [561, 459] on icon at bounding box center [556, 459] width 10 height 1
click at [0, 0] on input "checkbox" at bounding box center [0, 0] width 0 height 0
click at [561, 459] on icon at bounding box center [556, 459] width 10 height 1
click at [0, 0] on input "checkbox" at bounding box center [0, 0] width 0 height 0
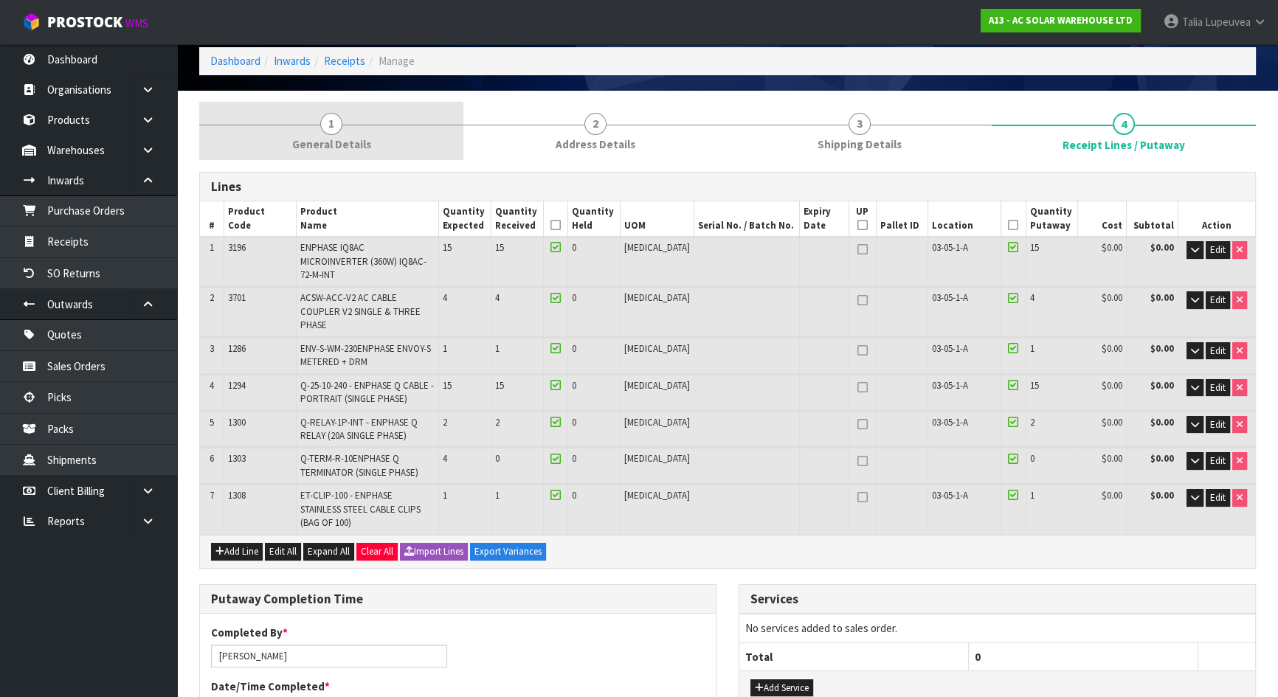
click at [397, 151] on link "1 General Details" at bounding box center [331, 131] width 264 height 58
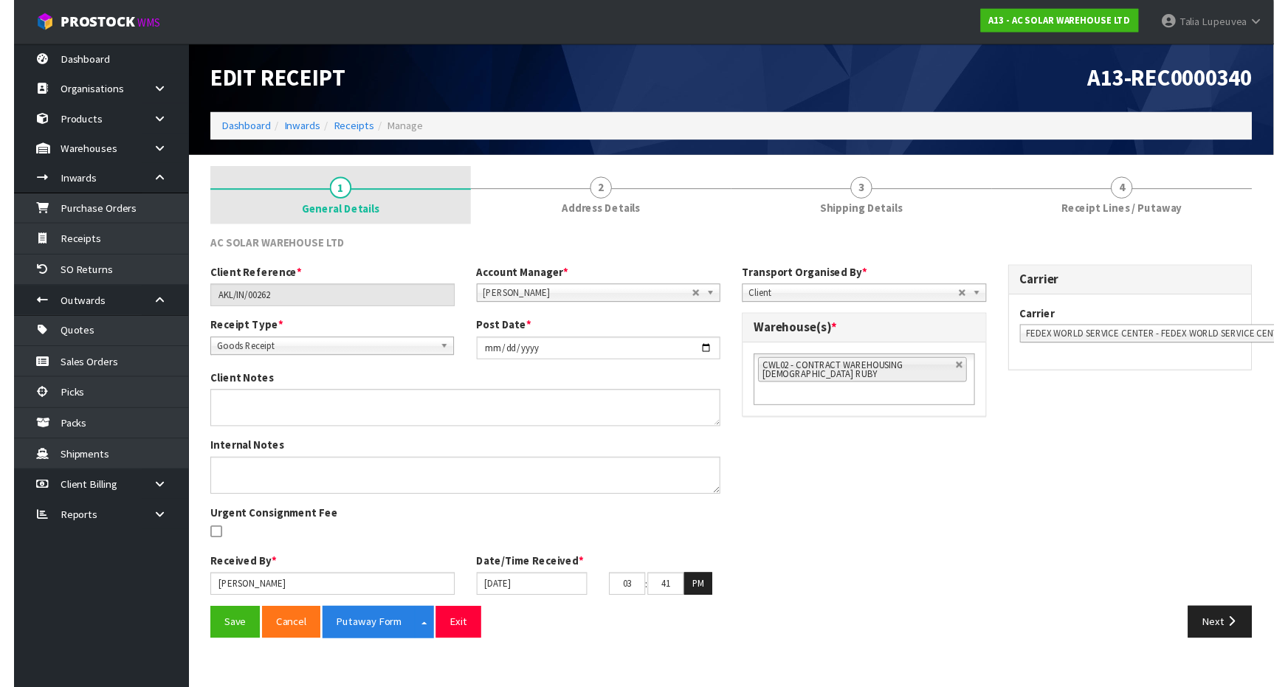
scroll to position [0, 0]
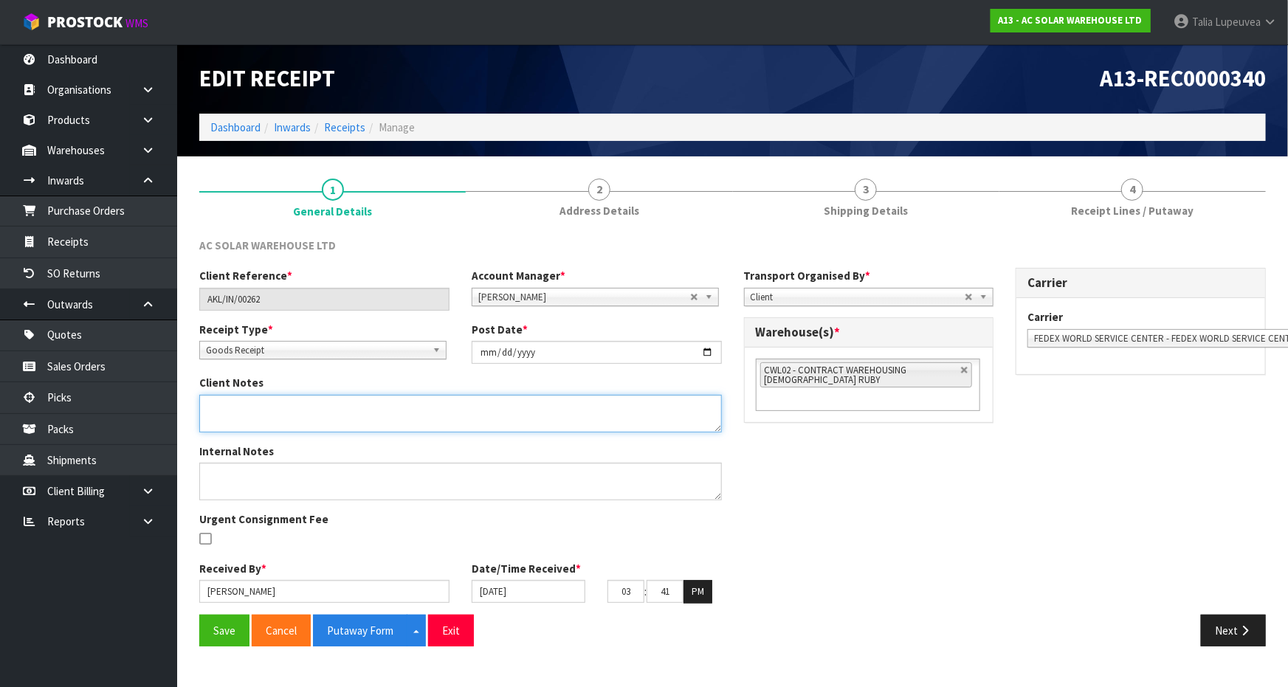
click at [334, 422] on textarea at bounding box center [460, 414] width 523 height 38
click at [509, 413] on textarea at bounding box center [460, 414] width 523 height 38
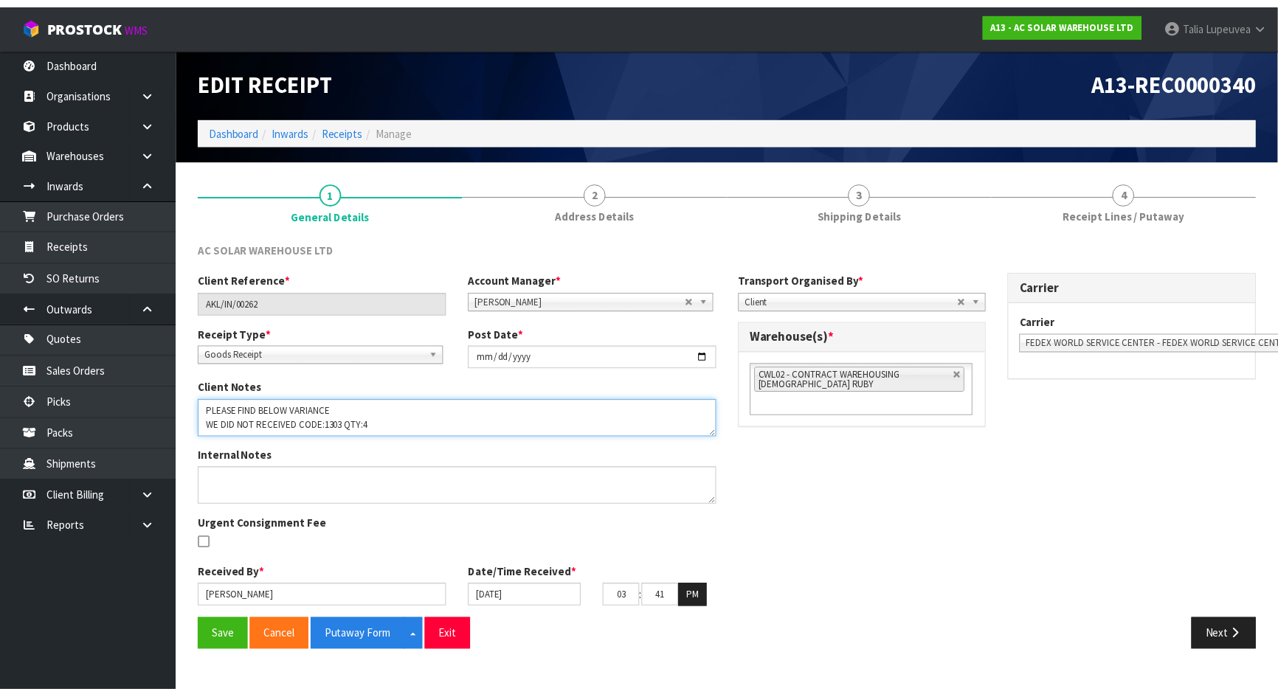
scroll to position [0, 0]
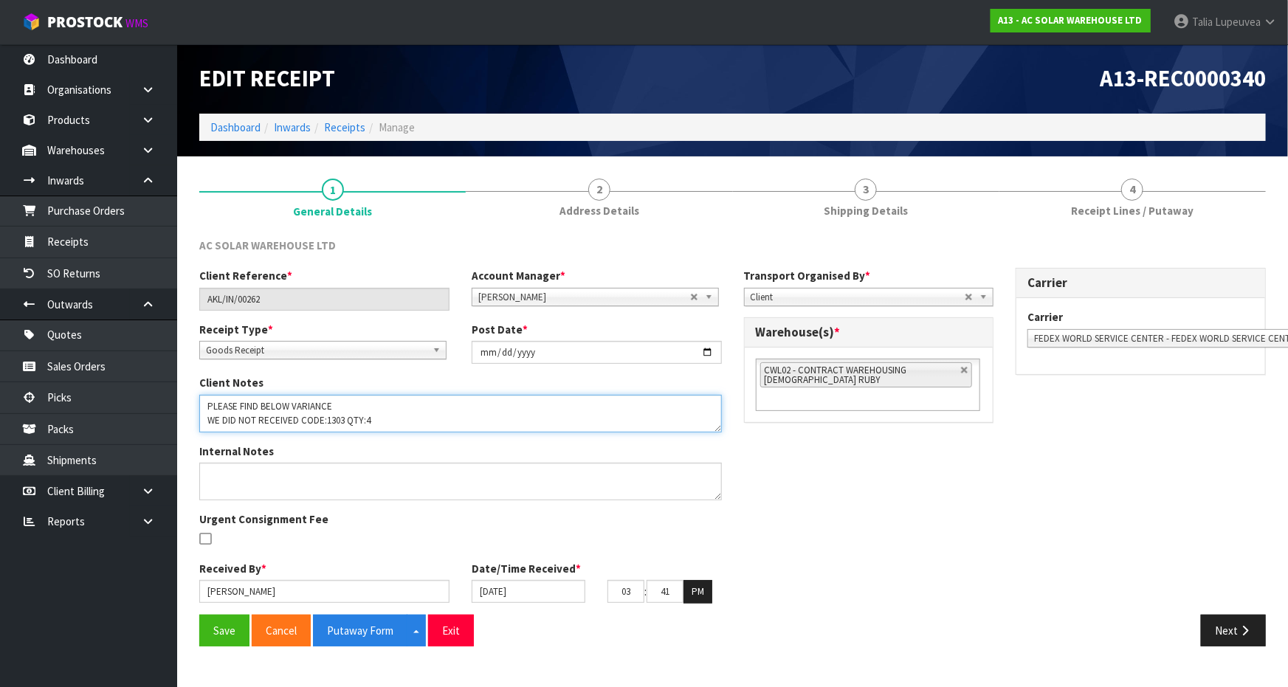
type textarea "PLEASE FIND BELOW VARIANCE WE DID NOT RECEIVED CODE:1303 QTY:4"
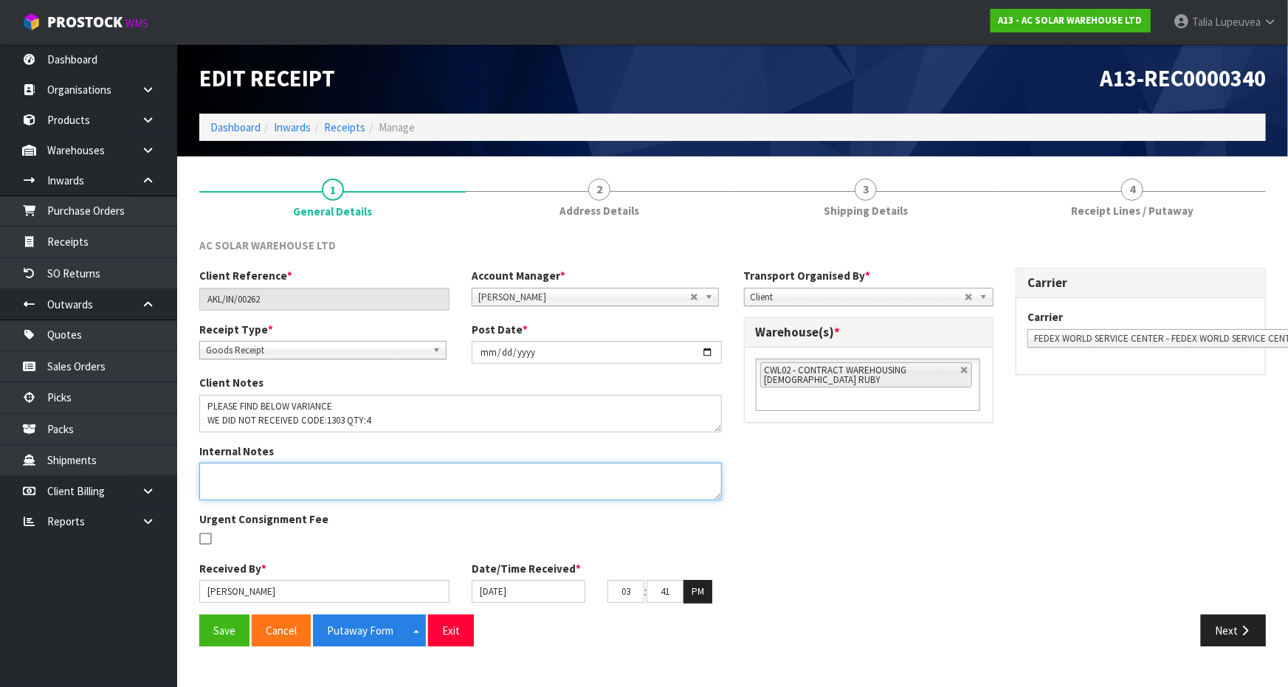
click at [437, 478] on textarea at bounding box center [460, 482] width 523 height 38
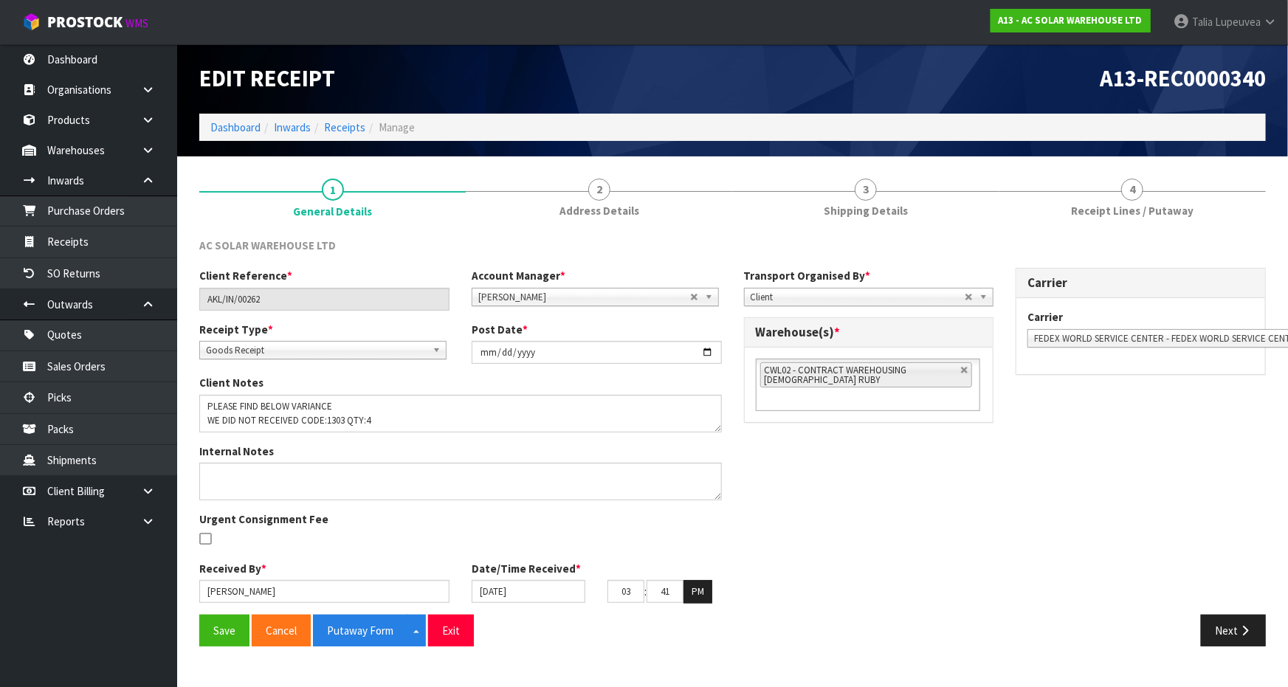
click at [892, 520] on div "Client Reference * AKL/IN/00262 Account Manager * Zubair Moolla Rod Giles Kirst…" at bounding box center [732, 441] width 1089 height 346
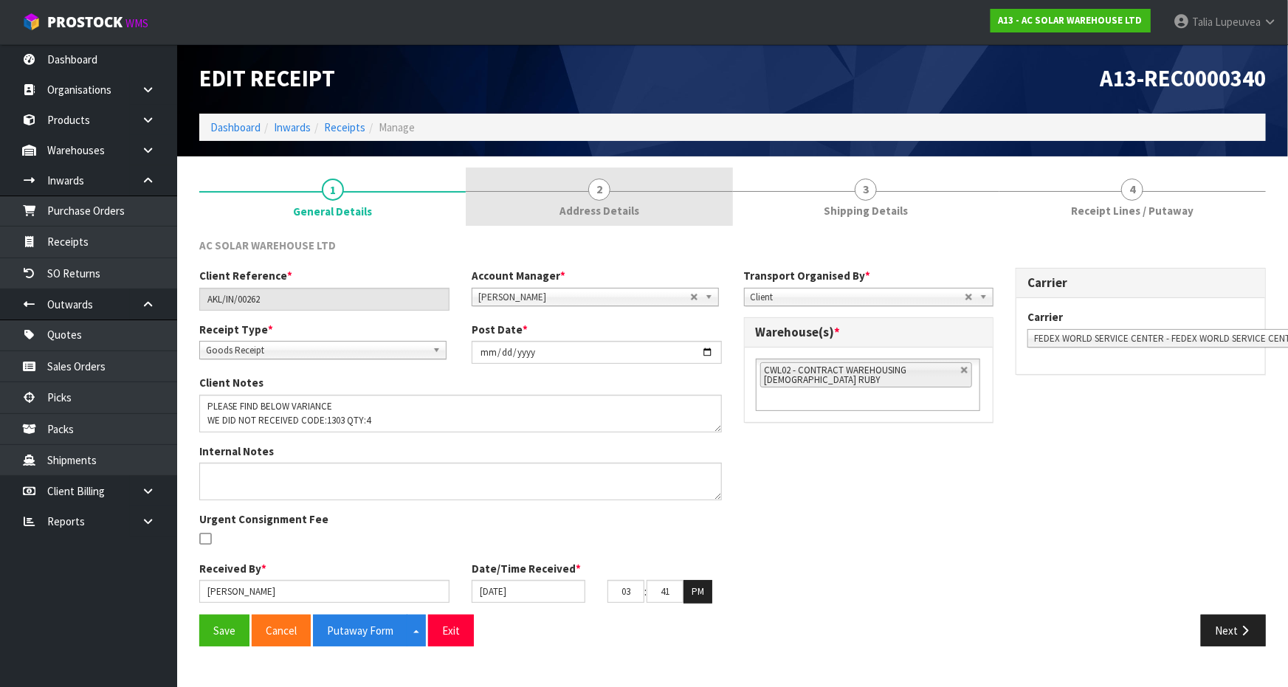
click at [641, 201] on link "2 Address Details" at bounding box center [599, 197] width 266 height 58
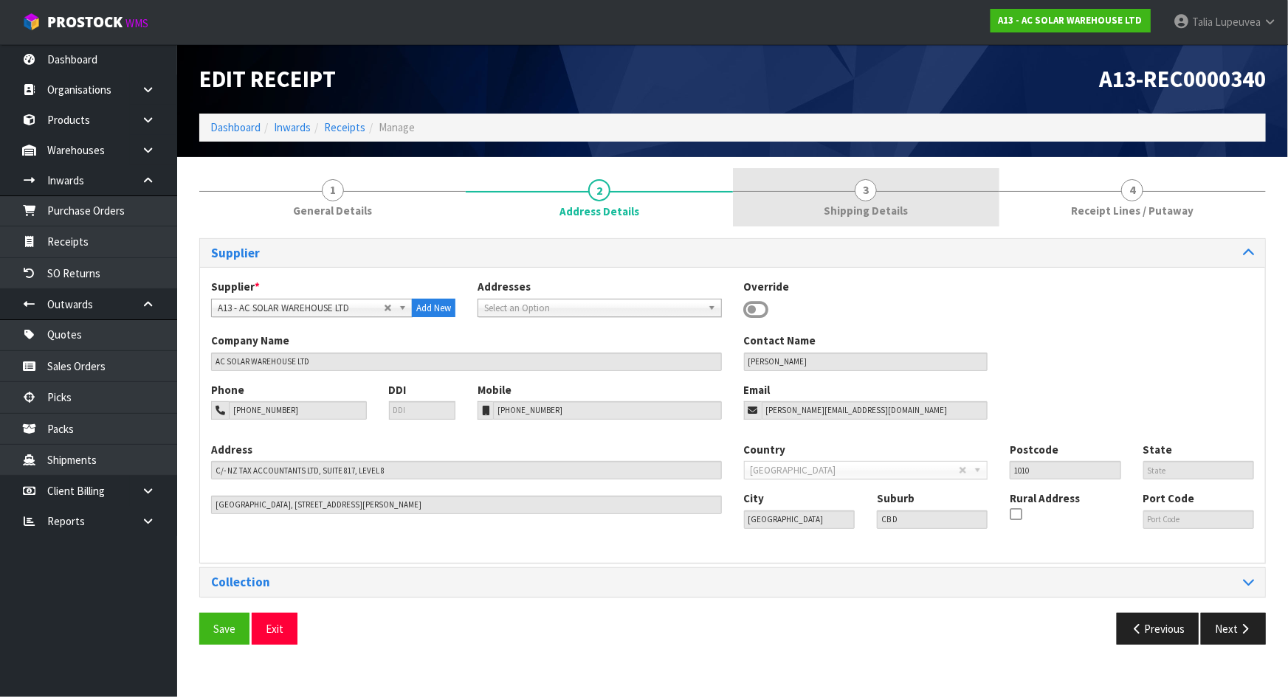
click at [900, 199] on link "3 Shipping Details" at bounding box center [866, 197] width 266 height 58
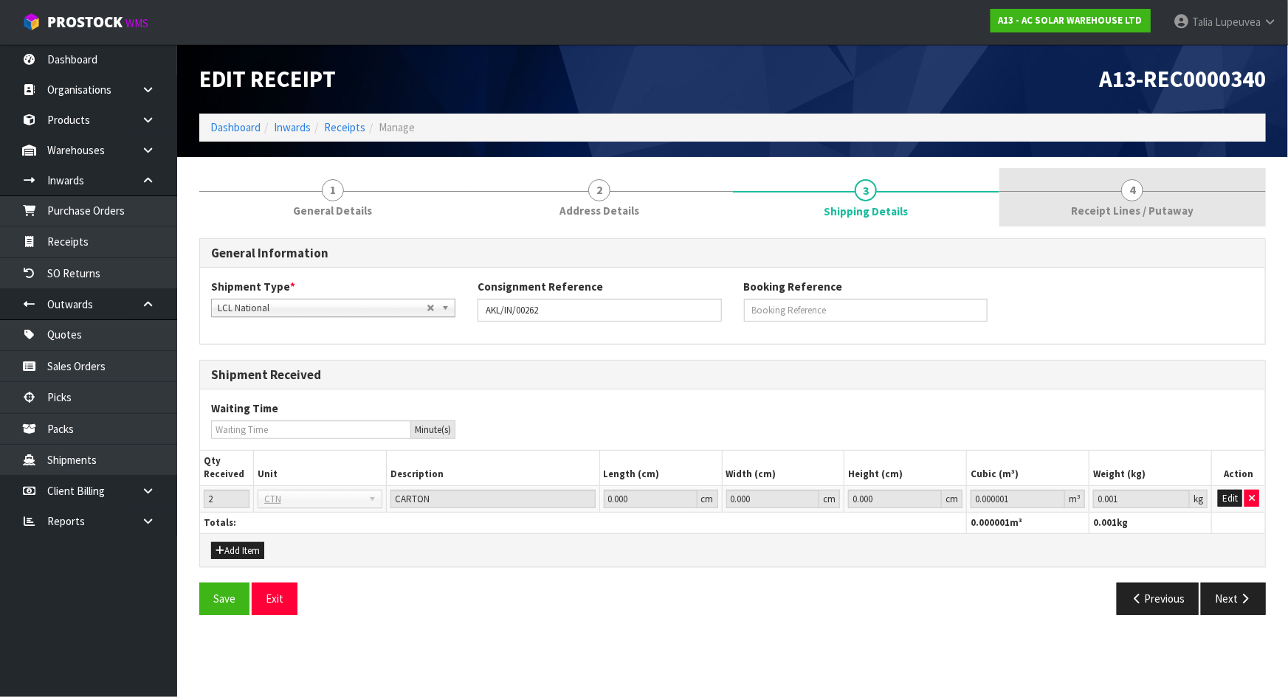
click at [1176, 193] on link "4 Receipt Lines / Putaway" at bounding box center [1132, 197] width 266 height 58
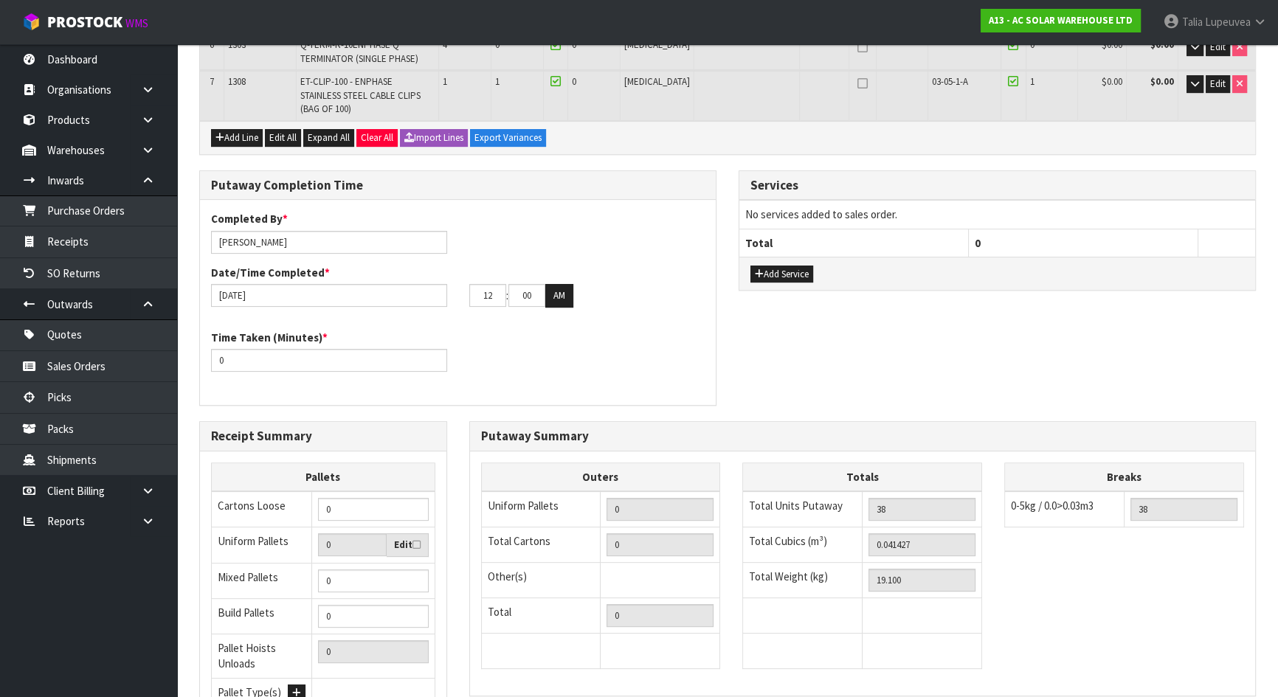
scroll to position [583, 0]
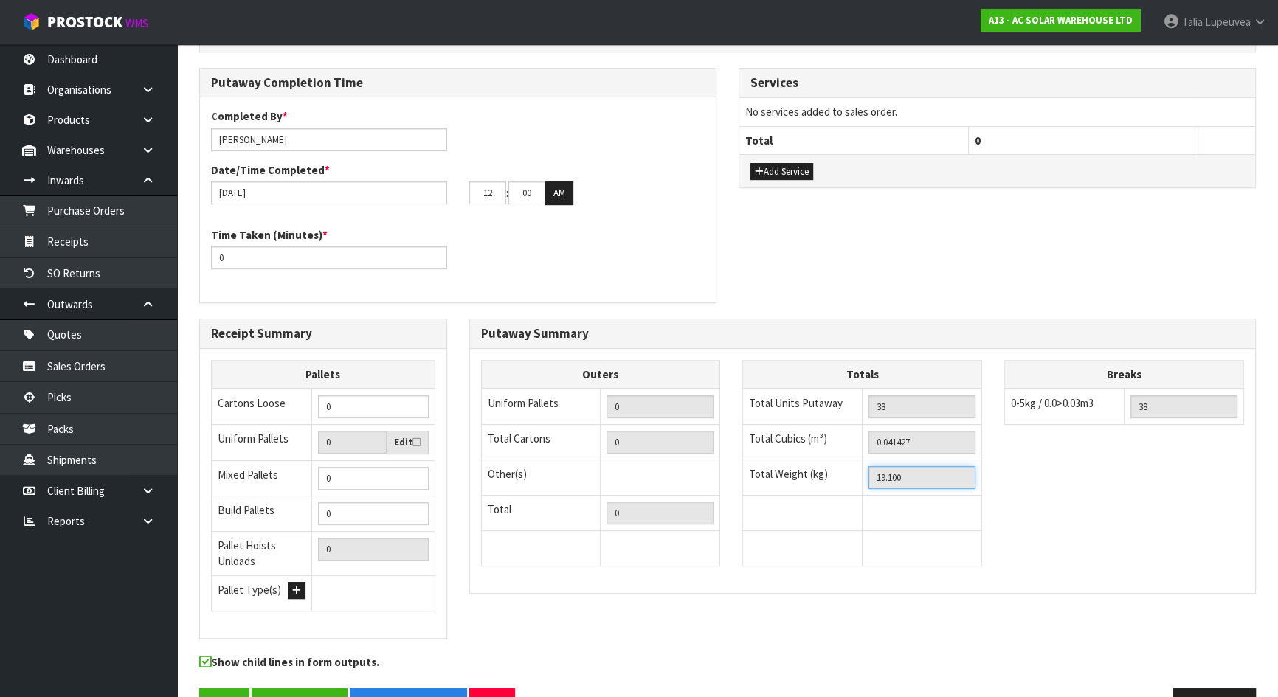
drag, startPoint x: 923, startPoint y: 431, endPoint x: 863, endPoint y: 427, distance: 59.9
click at [863, 461] on td "19.100" at bounding box center [923, 478] width 120 height 35
click at [1210, 689] on button "Previous" at bounding box center [1215, 705] width 83 height 32
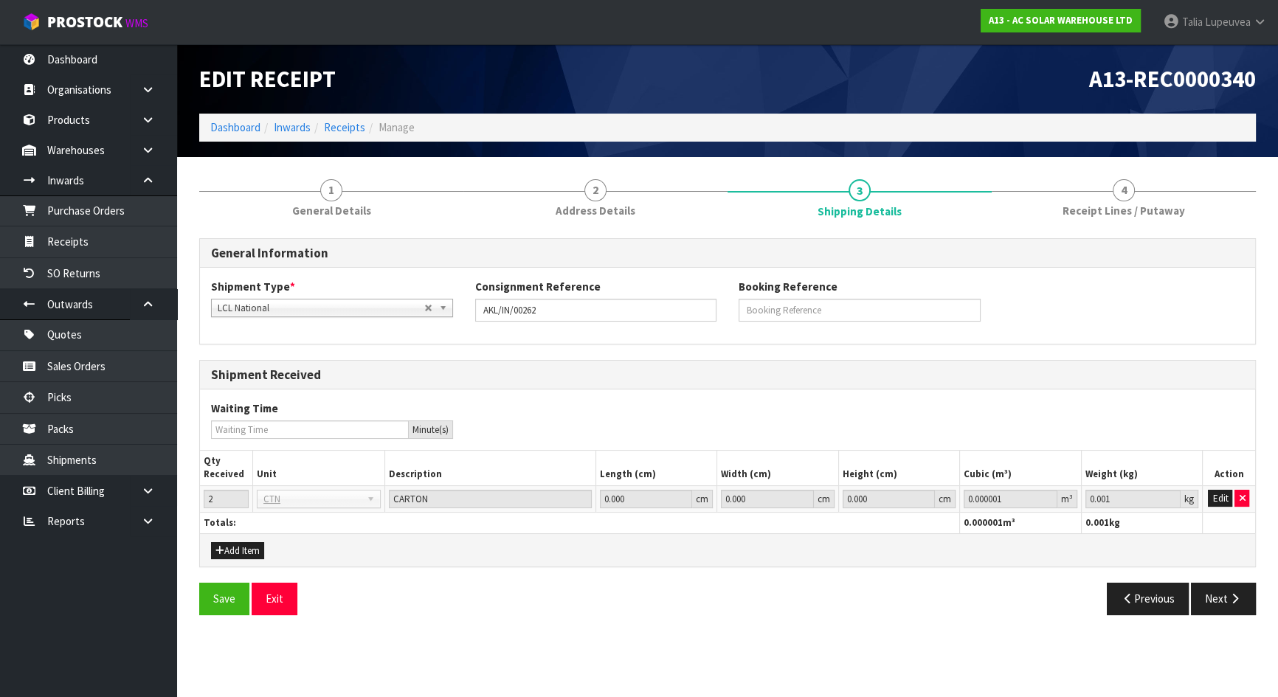
scroll to position [0, 0]
click at [1230, 494] on button "Edit" at bounding box center [1230, 499] width 24 height 18
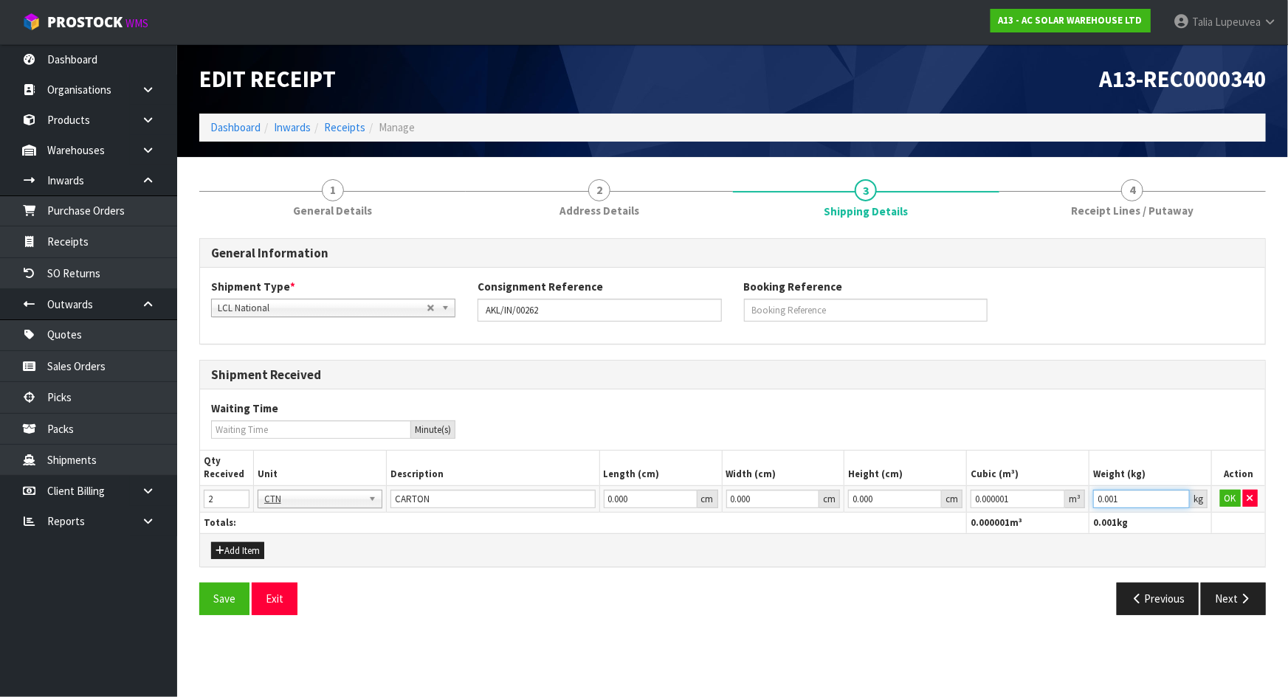
drag, startPoint x: 1134, startPoint y: 503, endPoint x: 1126, endPoint y: 506, distance: 8.6
drag, startPoint x: 1126, startPoint y: 506, endPoint x: 1116, endPoint y: 503, distance: 10.3
click at [1116, 503] on input "0.001" at bounding box center [1141, 499] width 97 height 18
click at [1116, 502] on input "0.001" at bounding box center [1141, 499] width 97 height 18
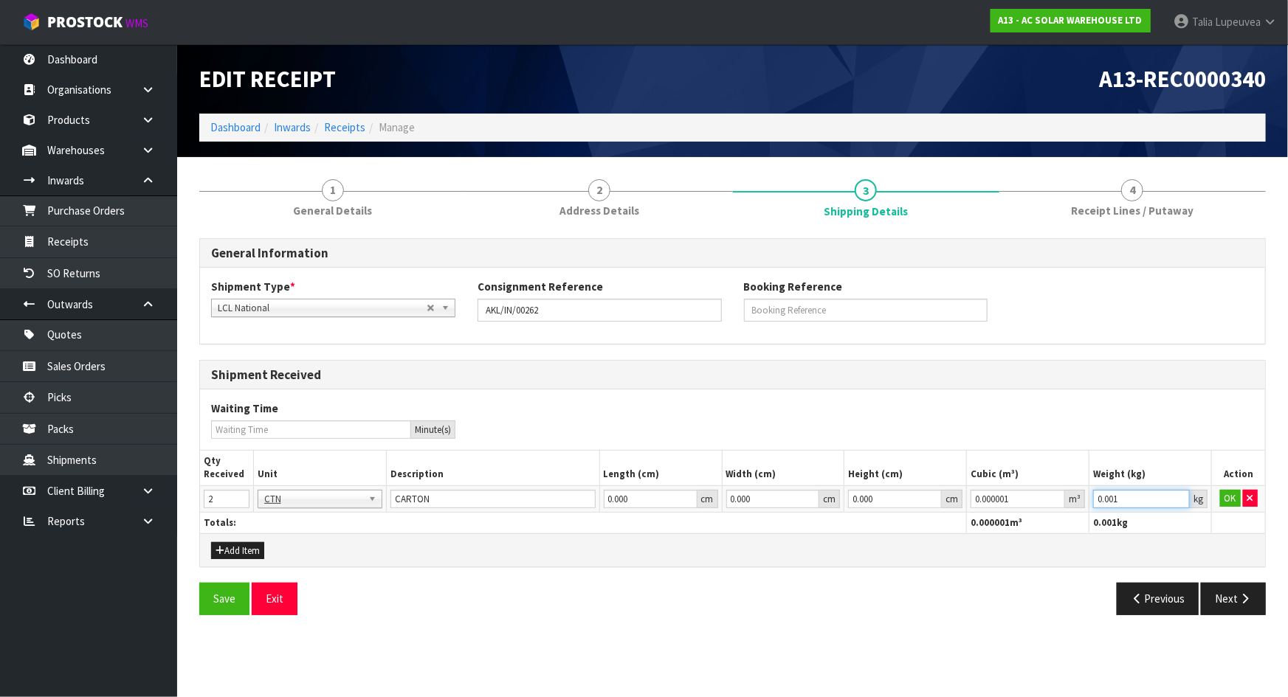
paste input "19."
type input "19.1"
click at [1244, 590] on button "Next" at bounding box center [1233, 599] width 65 height 32
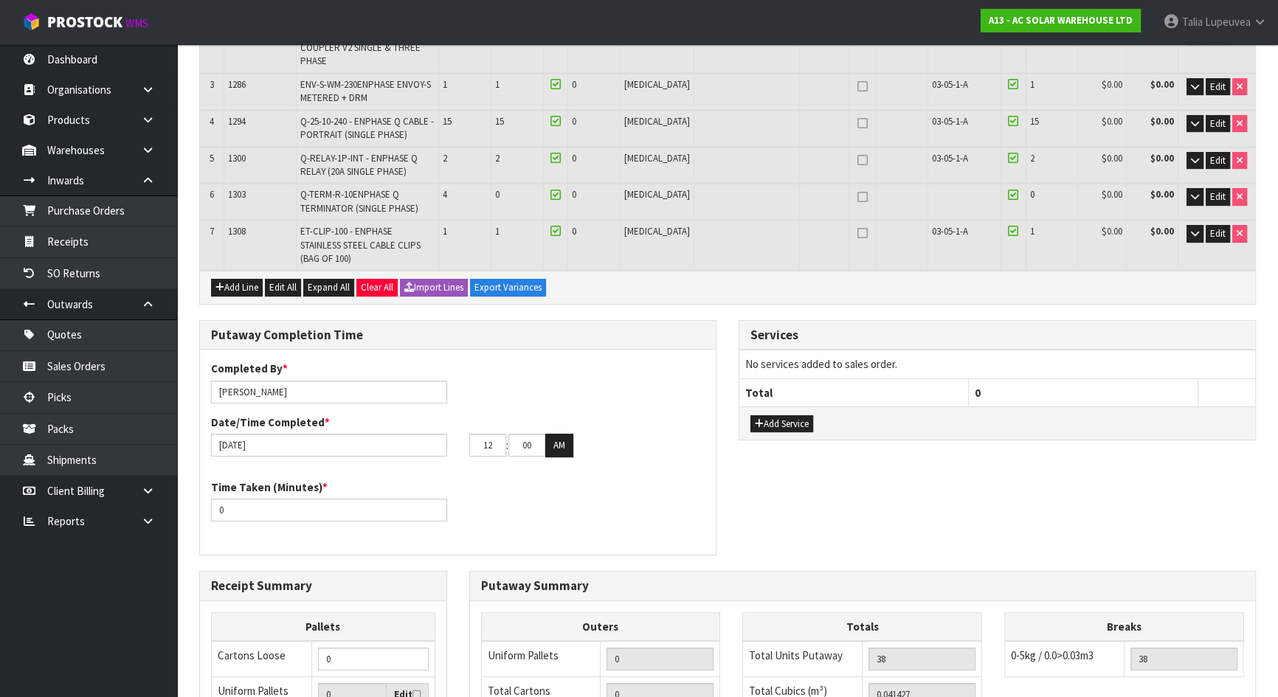
scroll to position [469, 0]
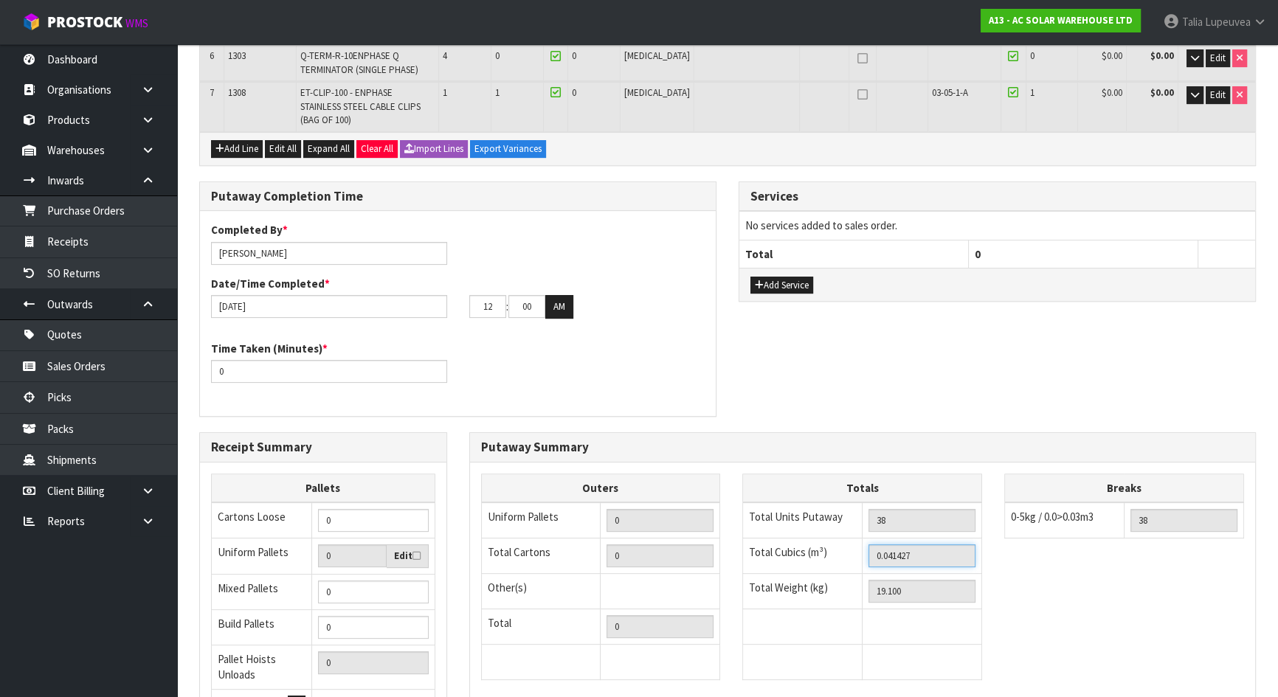
click at [899, 545] on input "0.041427" at bounding box center [922, 556] width 107 height 23
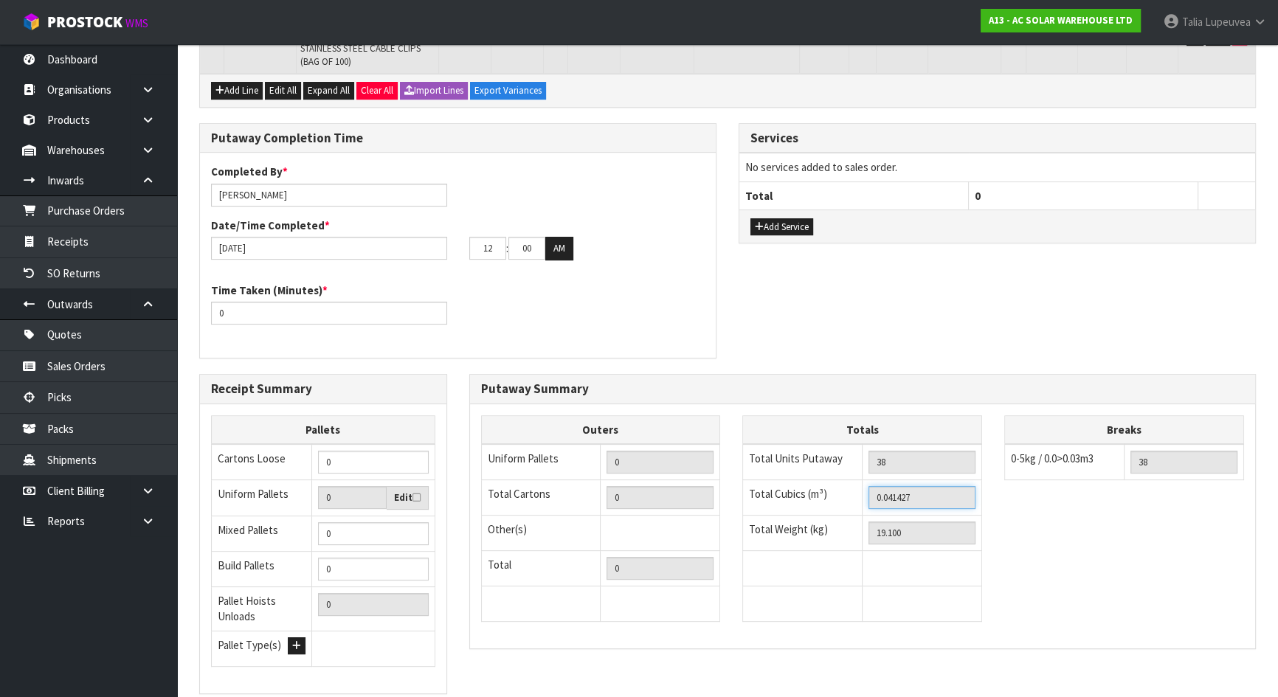
scroll to position [583, 0]
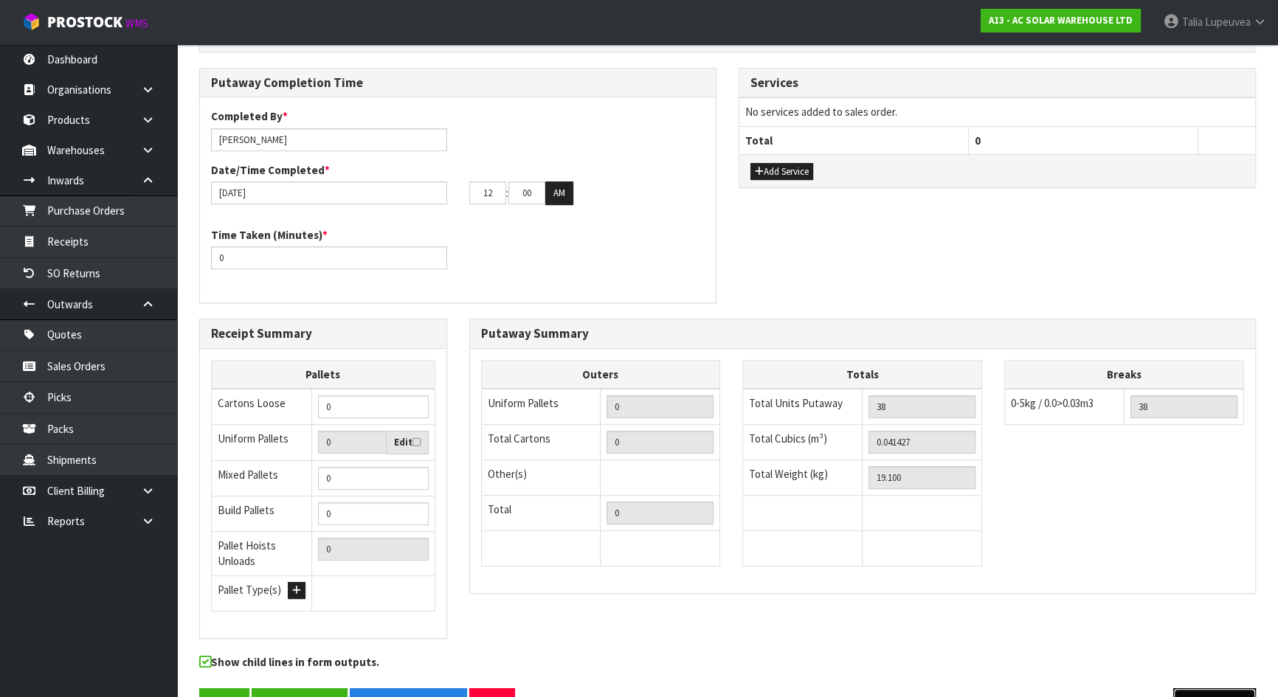
click at [1222, 689] on button "Previous" at bounding box center [1215, 705] width 83 height 32
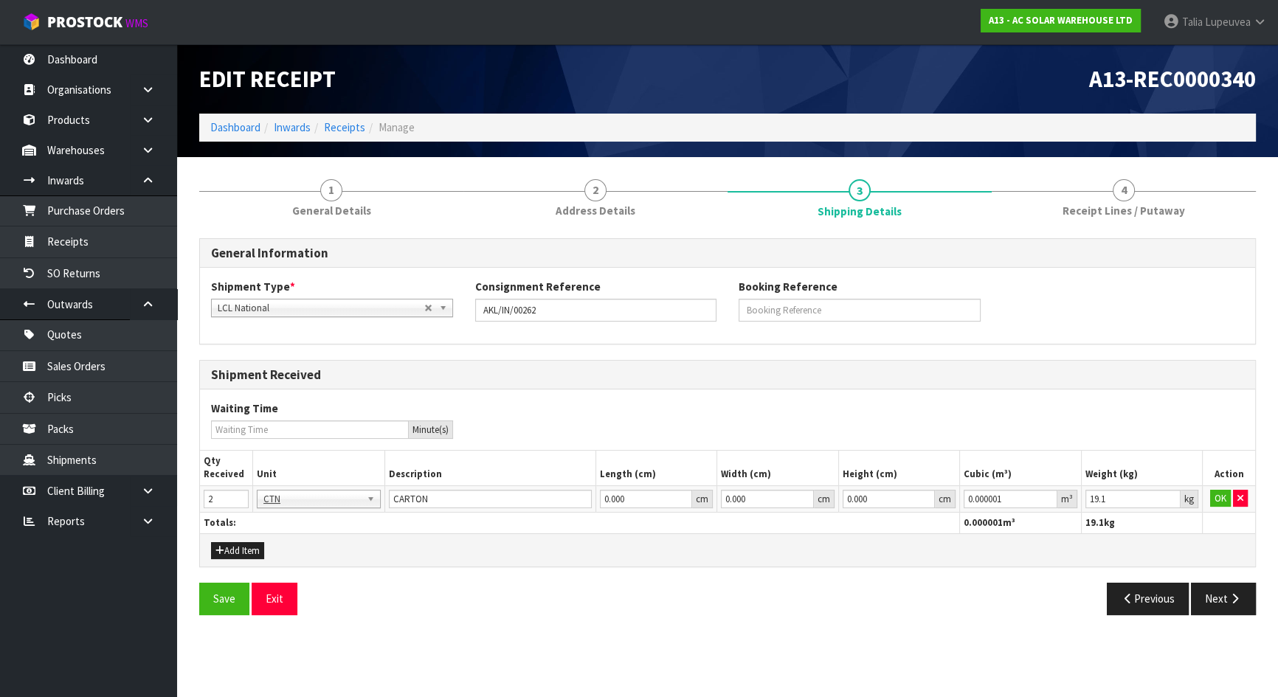
scroll to position [0, 0]
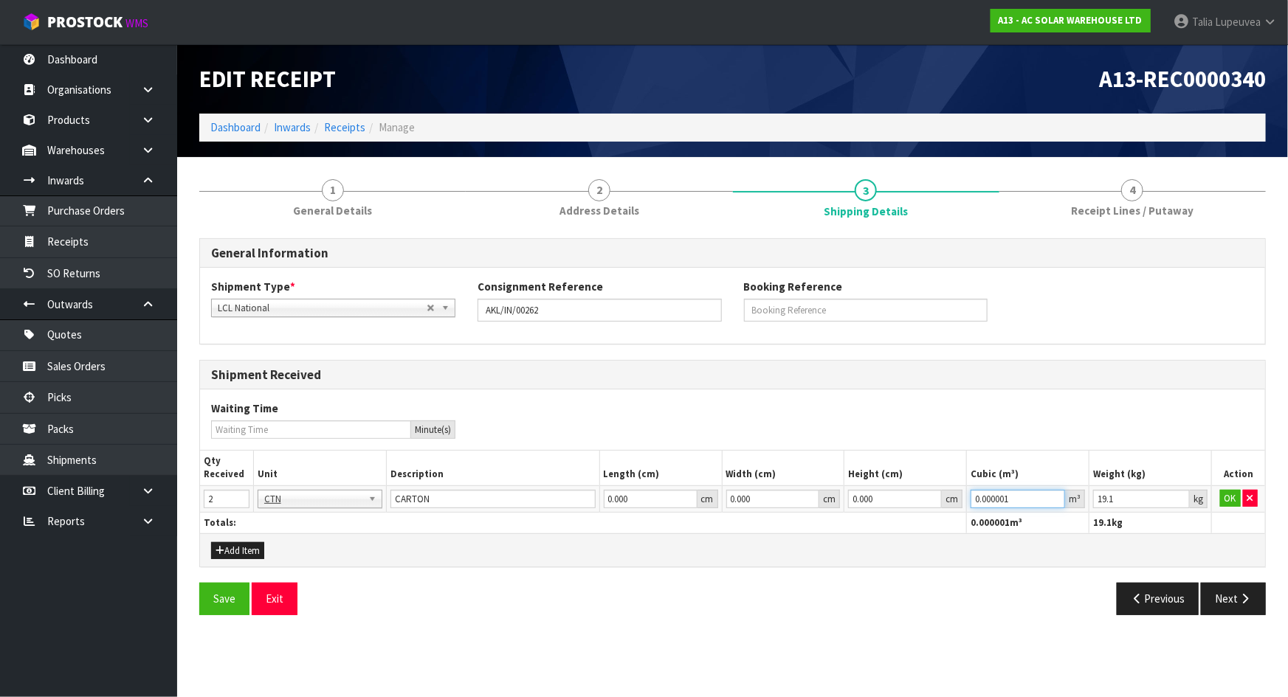
click at [994, 498] on input "0.000001" at bounding box center [1018, 499] width 94 height 18
paste input "41427"
type input "0.041427"
click at [1233, 497] on button "OK" at bounding box center [1230, 499] width 21 height 18
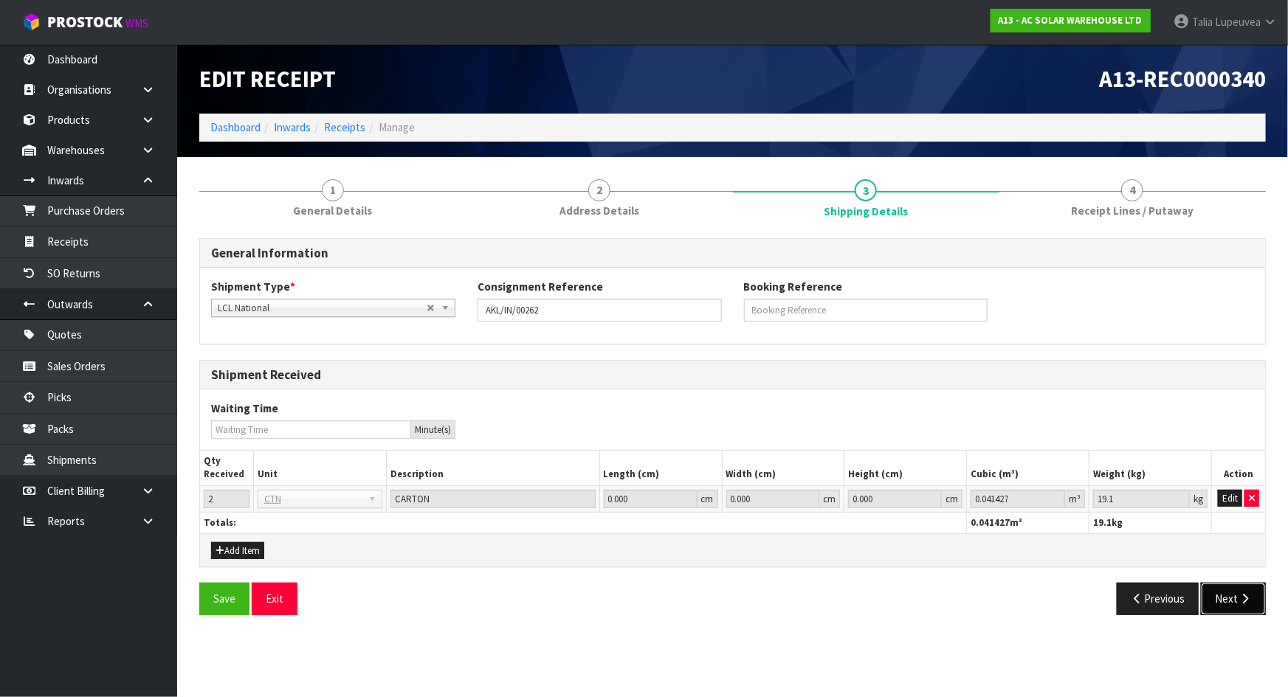
click at [1233, 603] on button "Next" at bounding box center [1233, 599] width 65 height 32
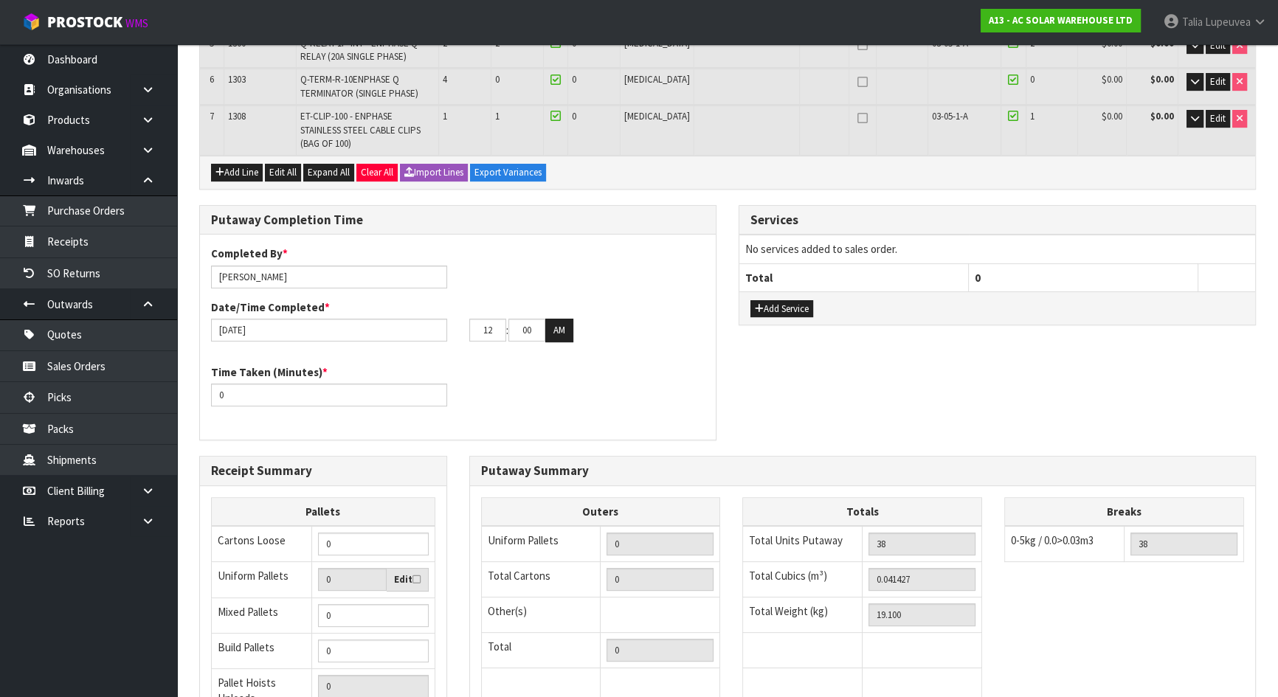
scroll to position [469, 0]
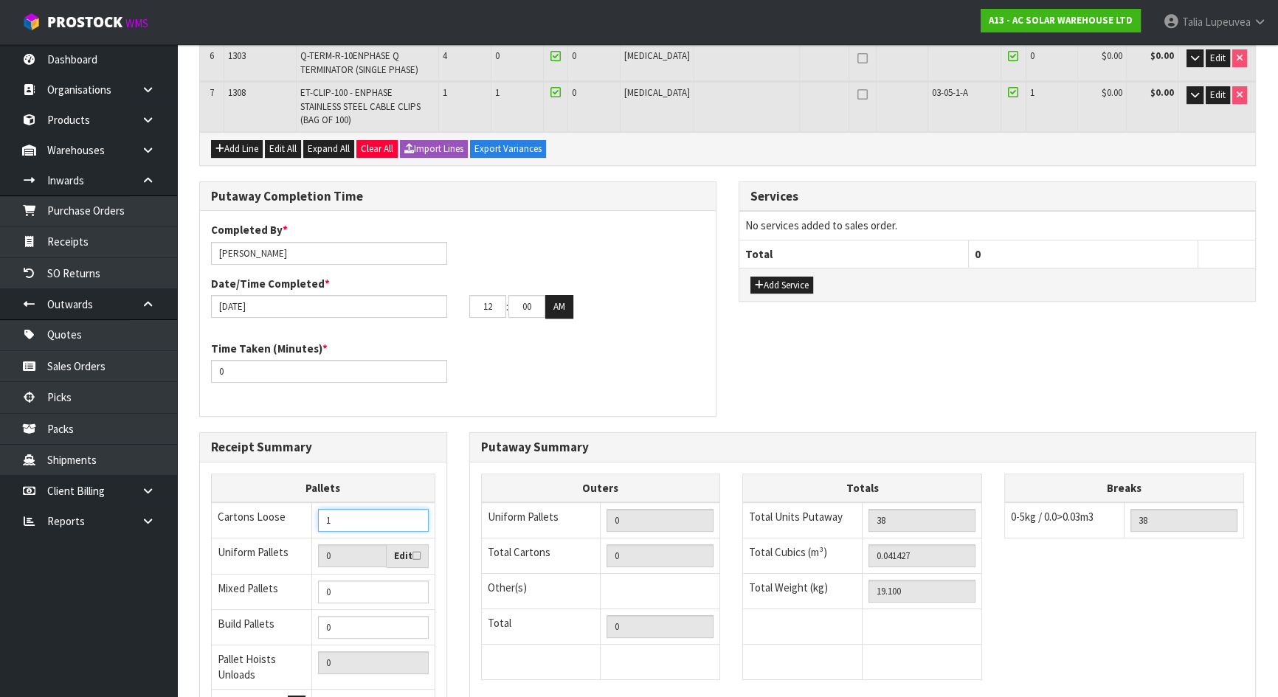
click at [416, 509] on input "1" at bounding box center [373, 520] width 110 height 23
click at [416, 509] on input "2" at bounding box center [373, 520] width 110 height 23
click at [416, 509] on input "3" at bounding box center [373, 520] width 110 height 23
click at [416, 509] on input "4" at bounding box center [373, 520] width 110 height 23
click at [416, 509] on input "5" at bounding box center [373, 520] width 110 height 23
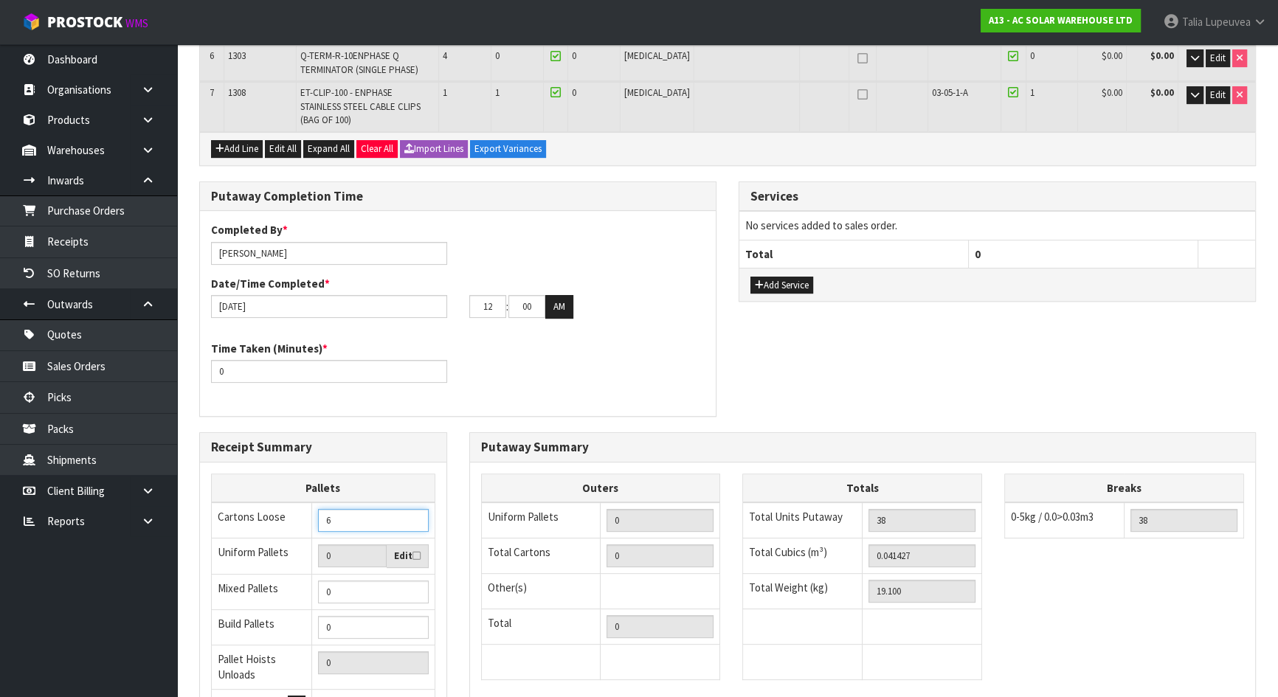
click at [416, 509] on input "6" at bounding box center [373, 520] width 110 height 23
type input "7"
click at [416, 509] on input "7" at bounding box center [373, 520] width 110 height 23
click at [775, 354] on div "Putaway Completion Time Completed By * Talia Lupeuvea Date/Time Completed * 14/…" at bounding box center [727, 307] width 1079 height 251
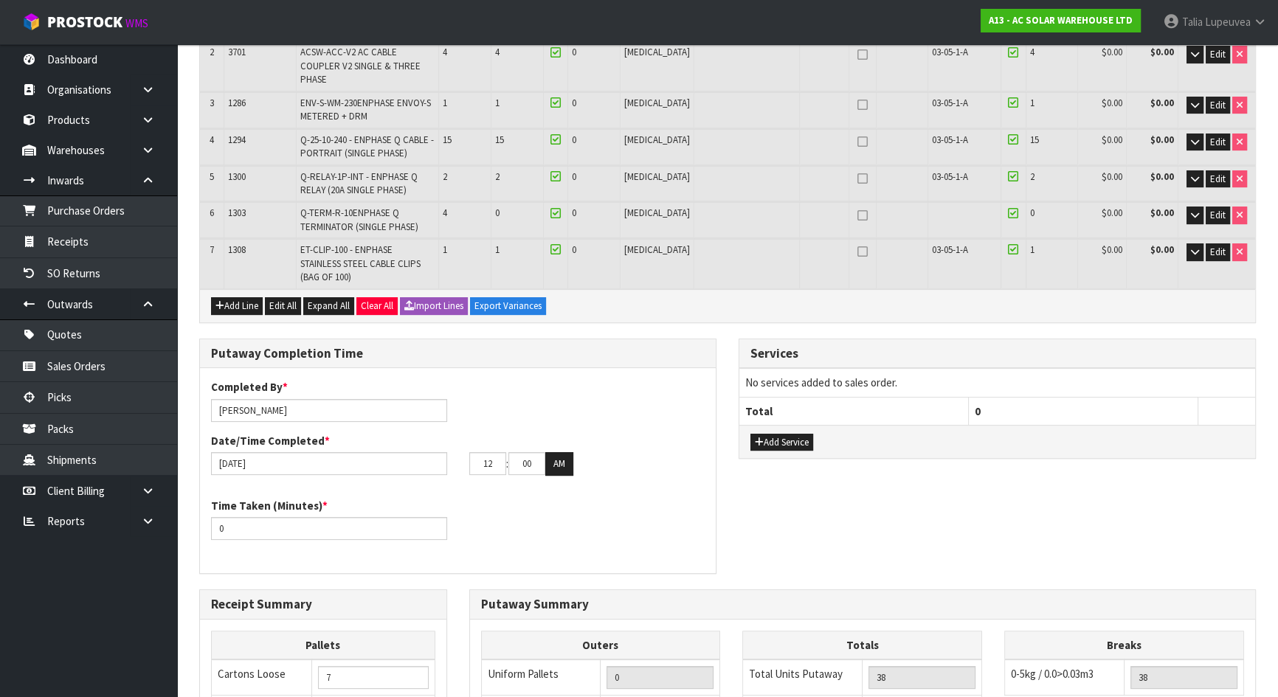
scroll to position [268, 0]
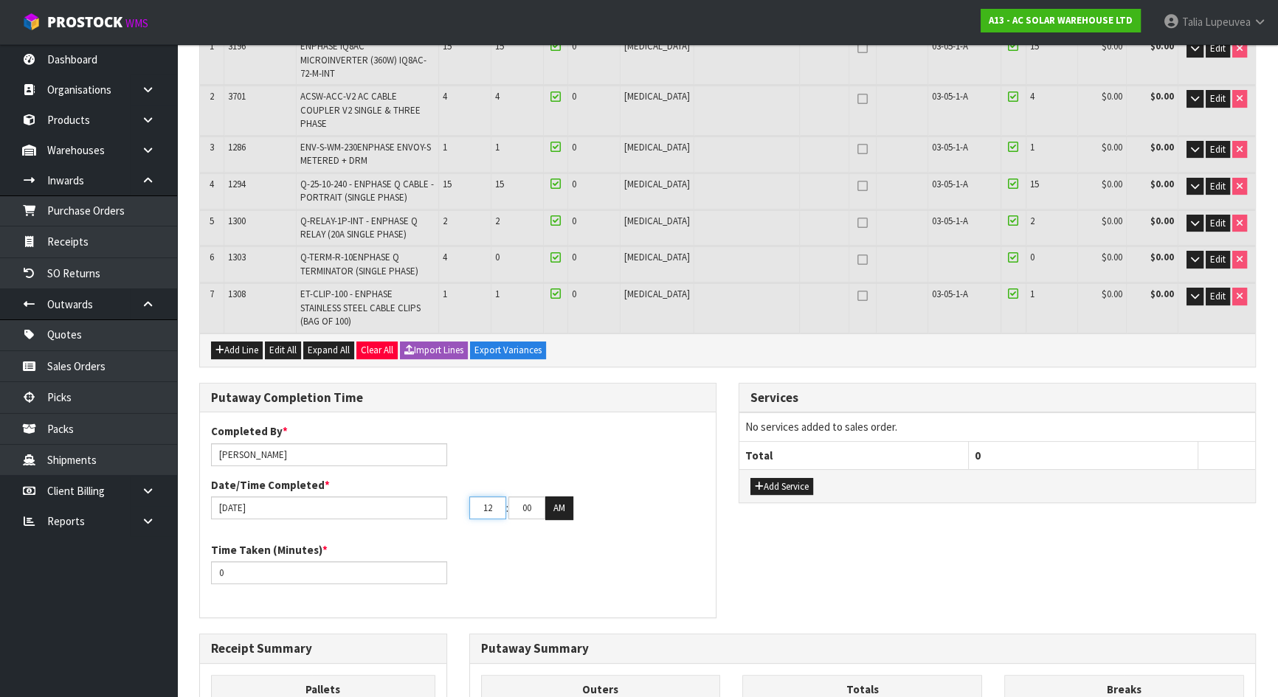
drag, startPoint x: 500, startPoint y: 469, endPoint x: 475, endPoint y: 471, distance: 25.9
click at [475, 497] on input "12" at bounding box center [487, 508] width 37 height 23
type input "09"
type input "03"
click at [598, 542] on div "Time Taken (Minutes) * 0" at bounding box center [458, 568] width 516 height 53
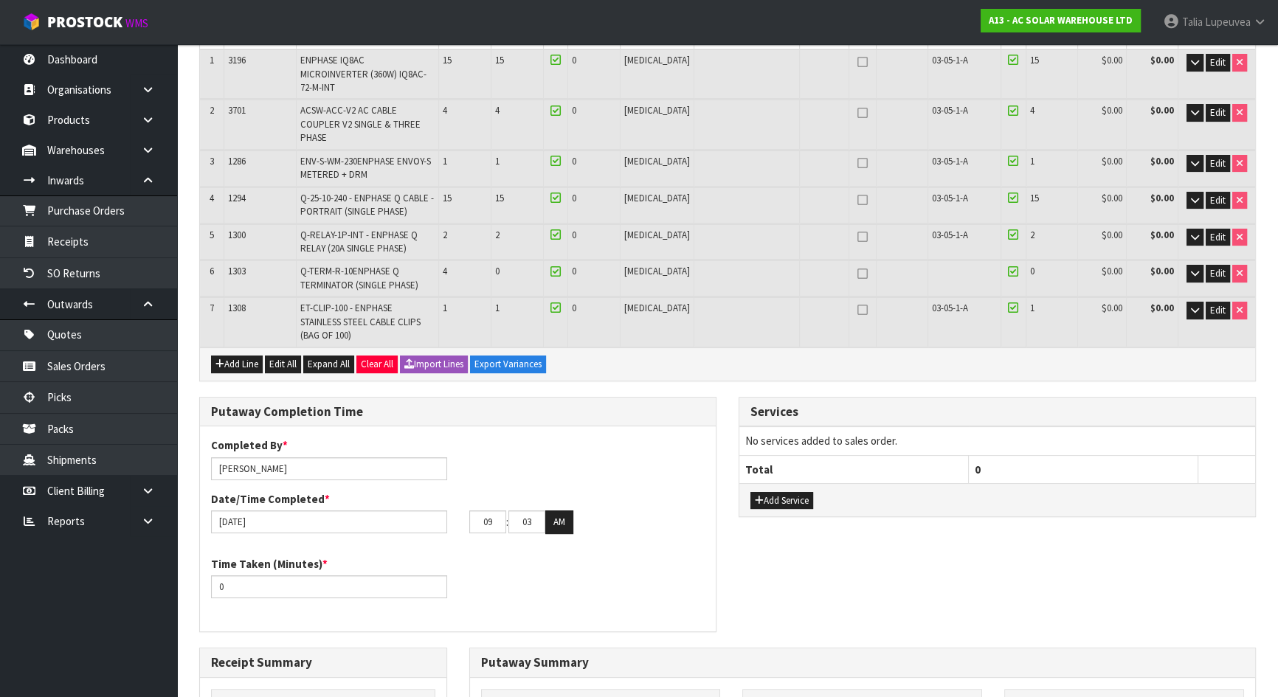
scroll to position [335, 0]
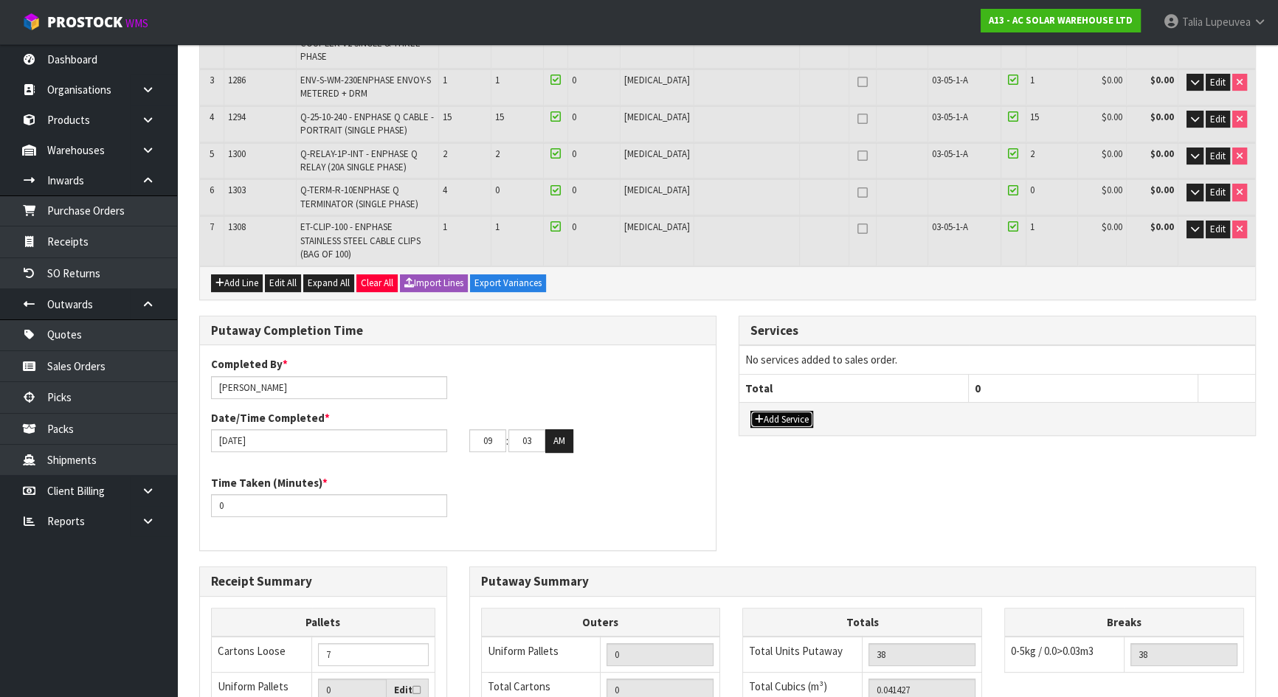
click at [784, 411] on button "Add Service" at bounding box center [782, 420] width 63 height 18
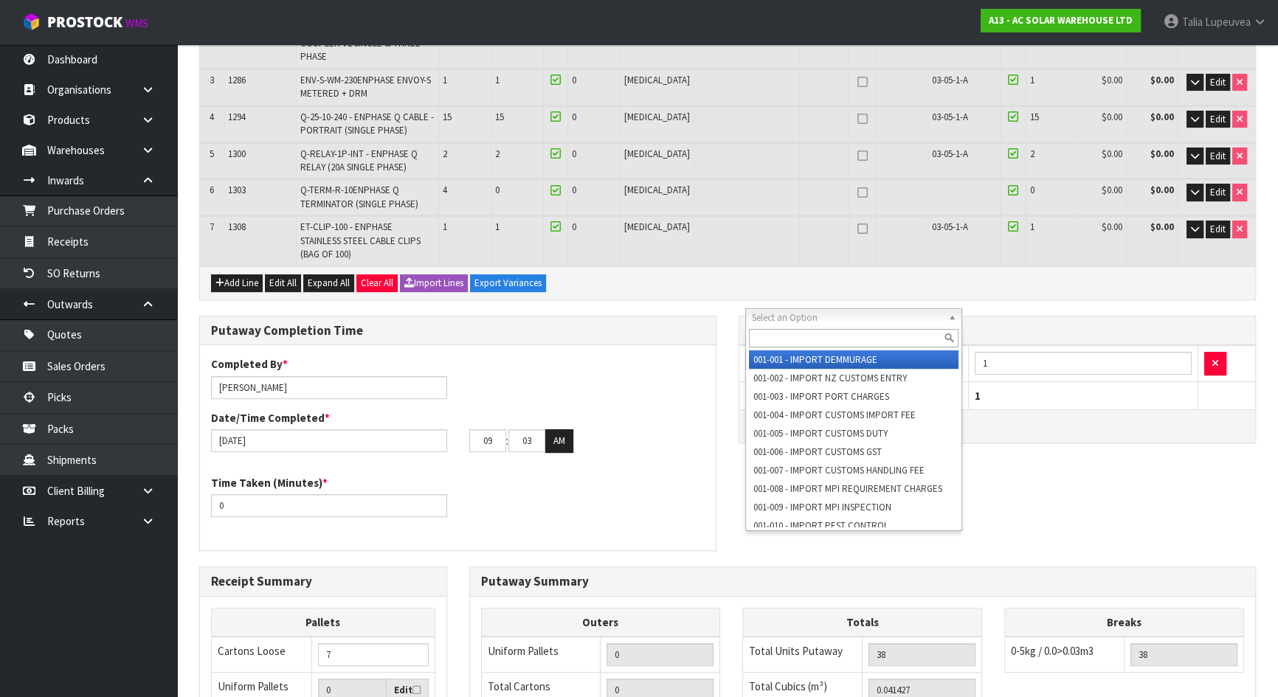
click at [809, 335] on input "text" at bounding box center [854, 338] width 210 height 18
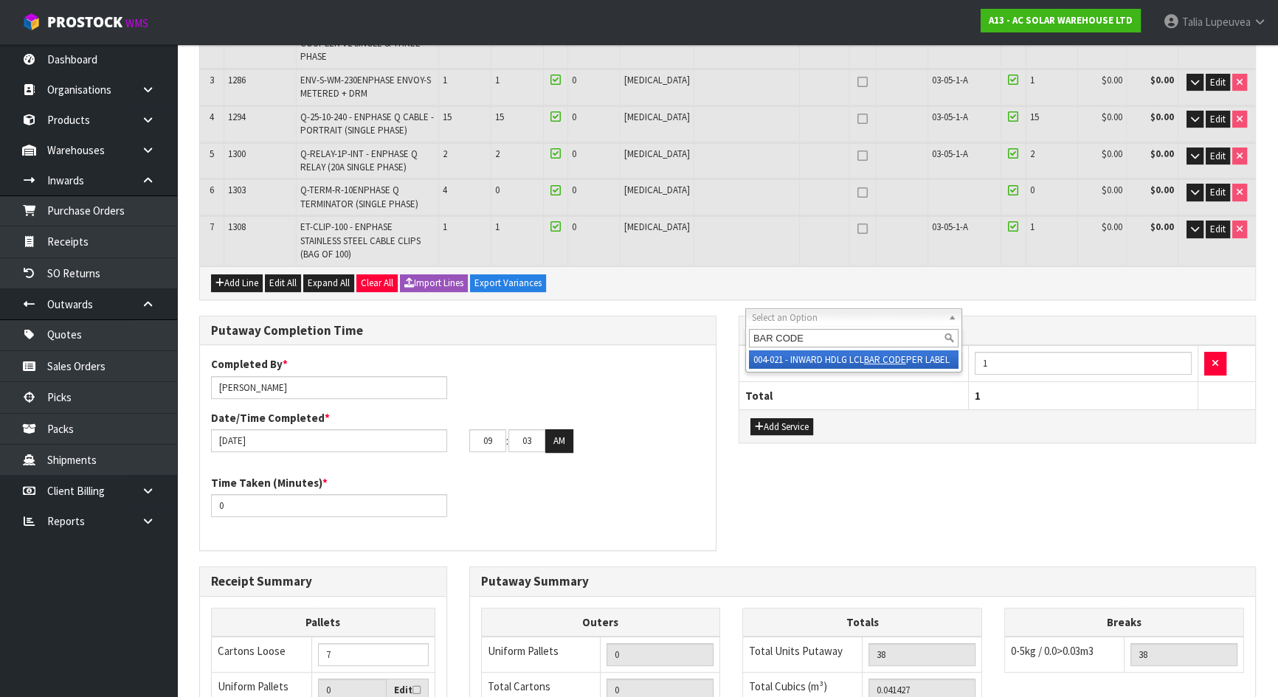
type input "BAR CODE"
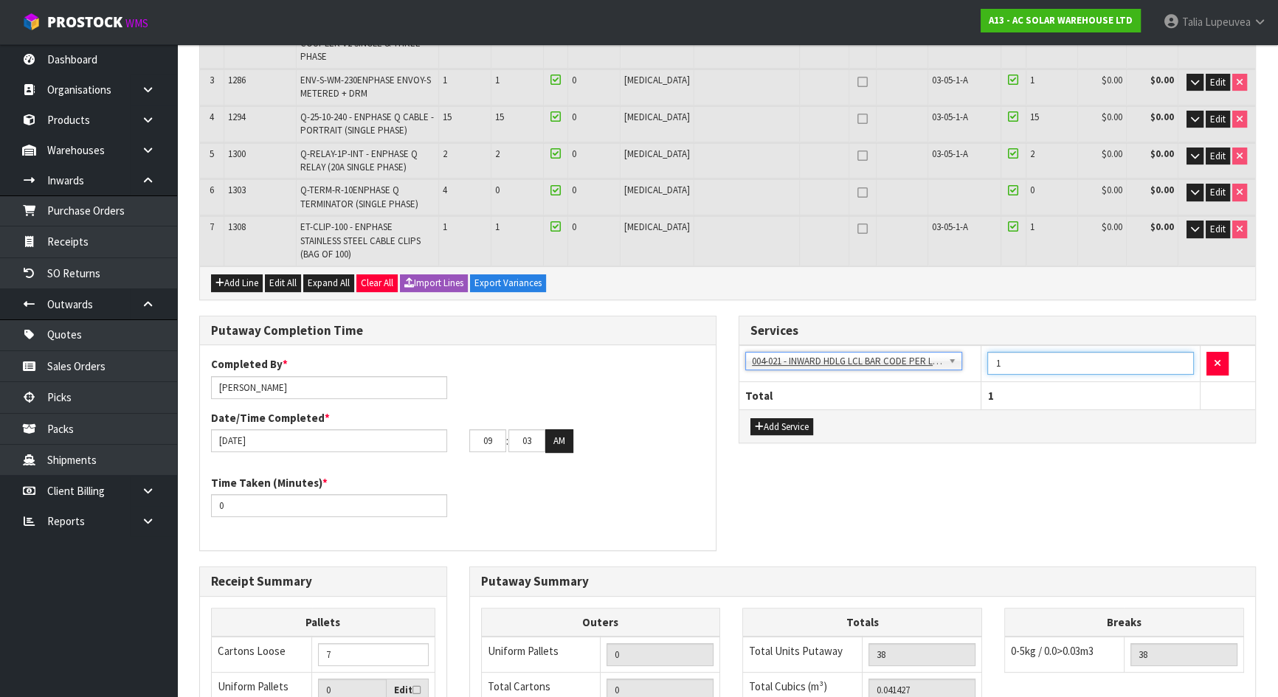
drag, startPoint x: 1032, startPoint y: 318, endPoint x: 988, endPoint y: 316, distance: 44.3
click at [988, 352] on input "1" at bounding box center [1091, 363] width 207 height 23
click at [990, 352] on input "6" at bounding box center [1091, 363] width 207 height 23
type input "7"
click at [974, 431] on div "Putaway Completion Time Completed By * Talia Lupeuvea Date/Time Completed * 14/…" at bounding box center [727, 441] width 1079 height 251
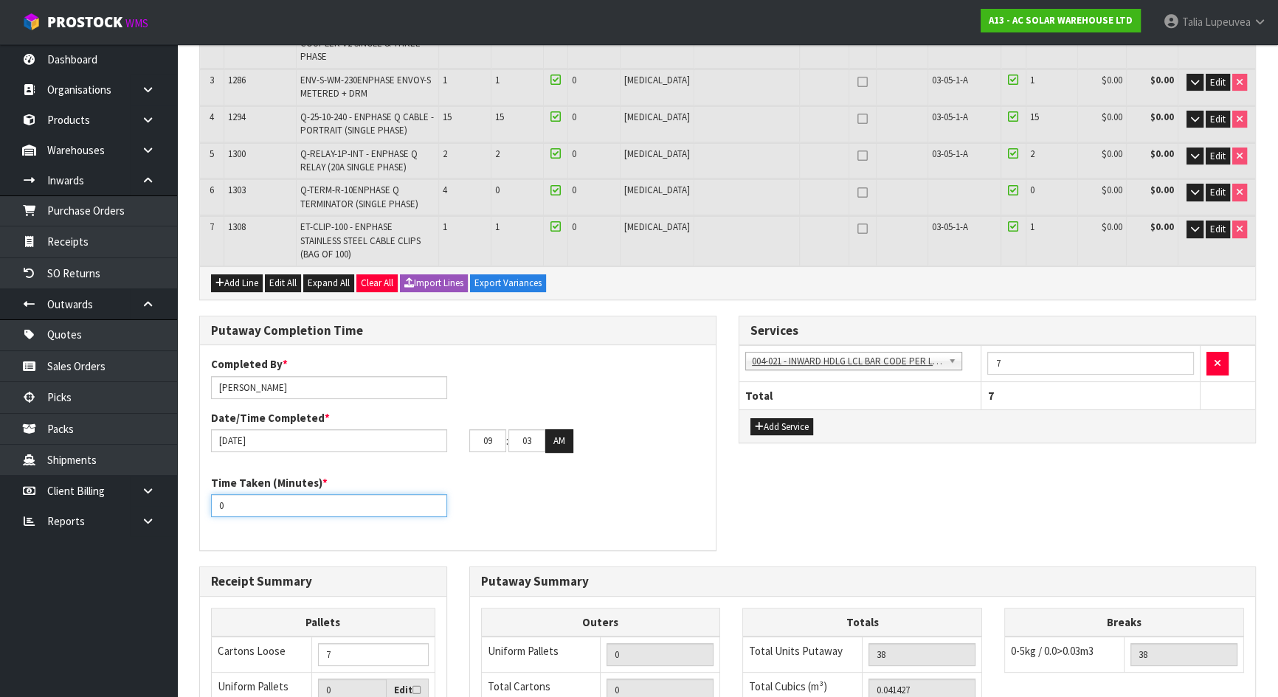
drag, startPoint x: 264, startPoint y: 462, endPoint x: 193, endPoint y: 458, distance: 71.0
click at [193, 458] on div "Putaway Completion Time Completed By * Talia Lupeuvea Date/Time Completed * 14/…" at bounding box center [458, 441] width 540 height 251
type input "30"
click at [527, 475] on div "Time Taken (Minutes) * 30" at bounding box center [458, 501] width 516 height 53
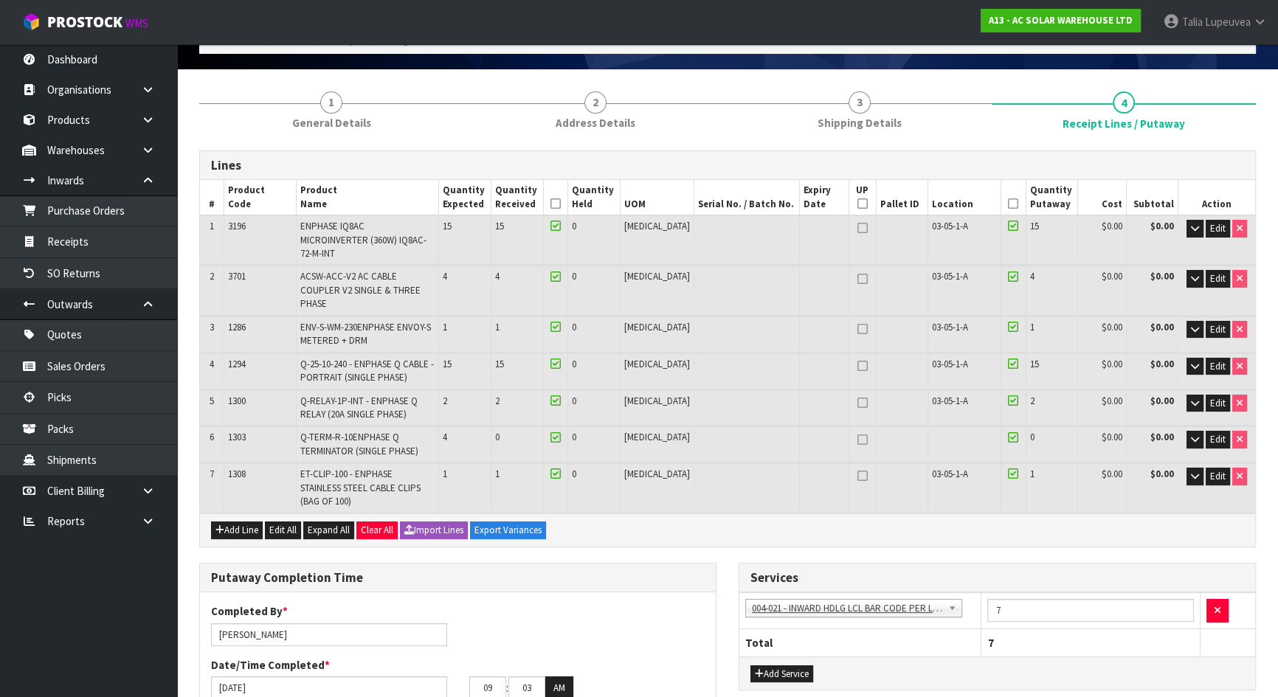
scroll to position [66, 0]
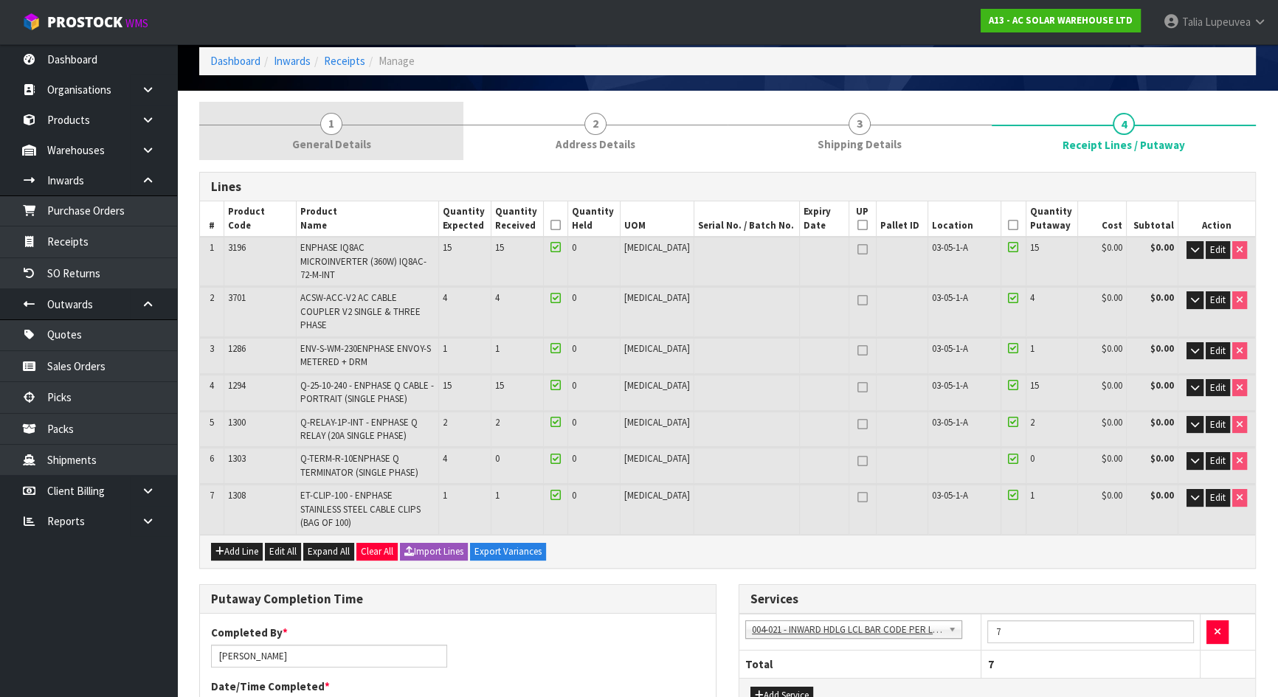
click at [342, 133] on link "1 General Details" at bounding box center [331, 131] width 264 height 58
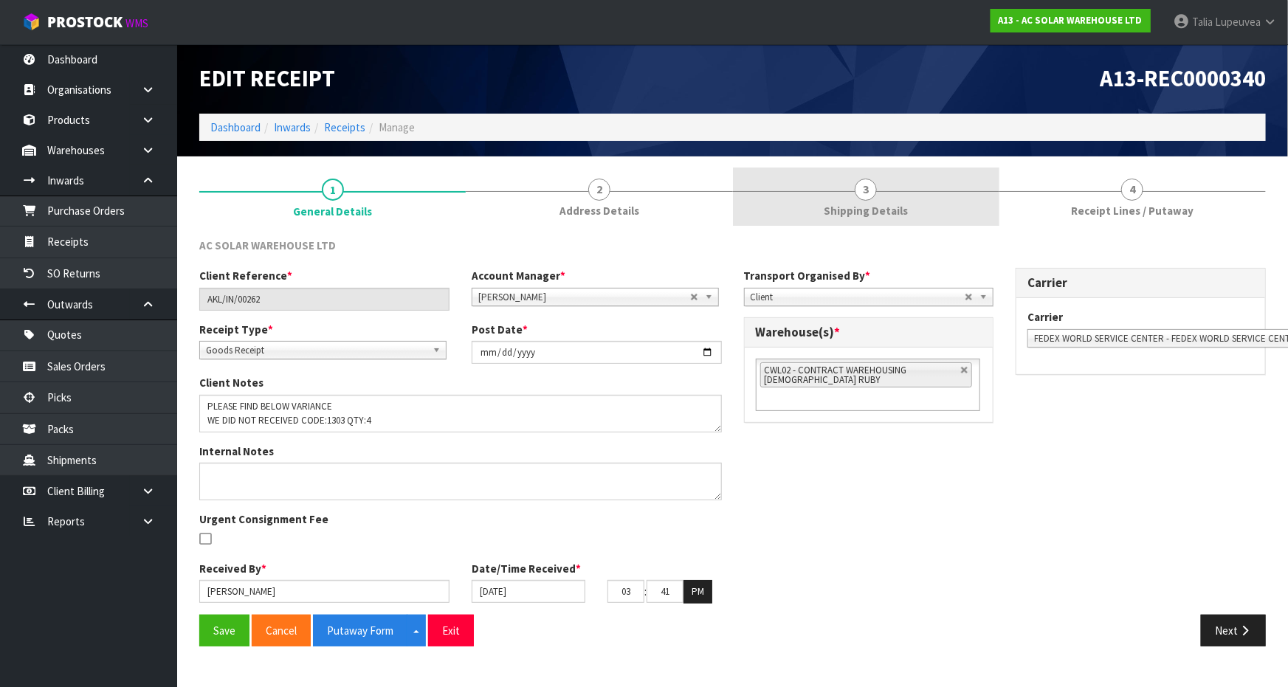
click at [875, 207] on span "Shipping Details" at bounding box center [866, 210] width 84 height 15
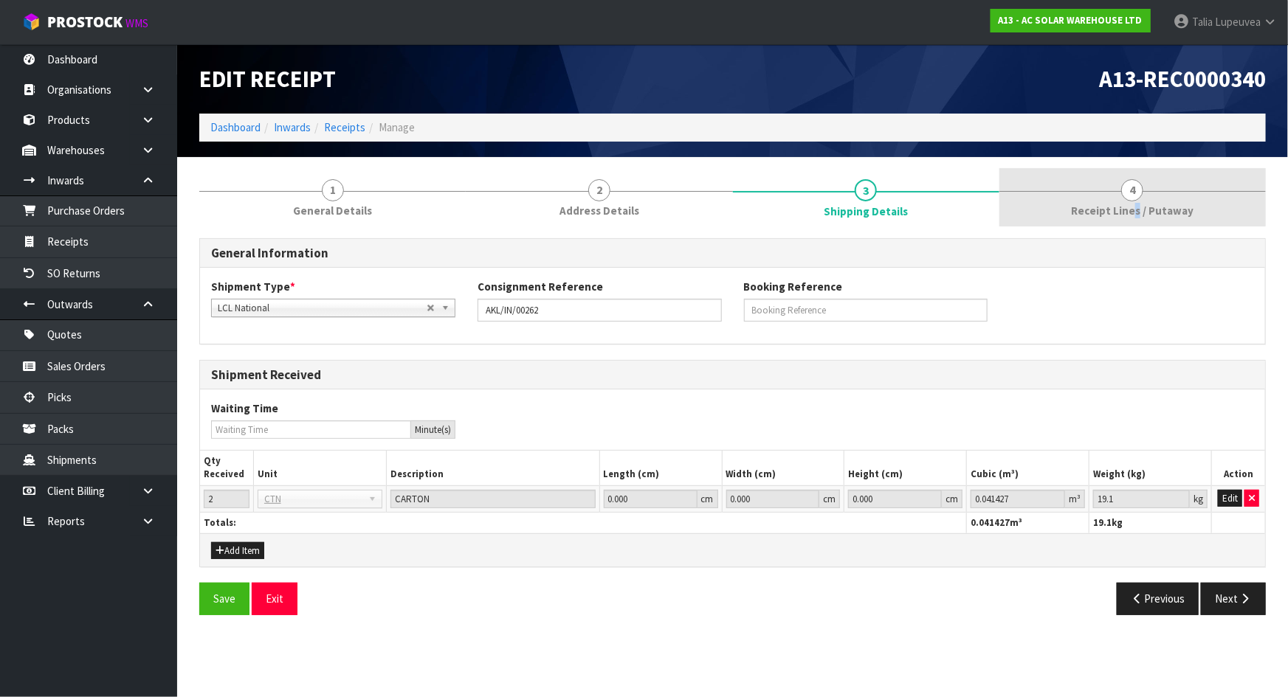
click at [1135, 206] on span "Receipt Lines / Putaway" at bounding box center [1132, 210] width 123 height 15
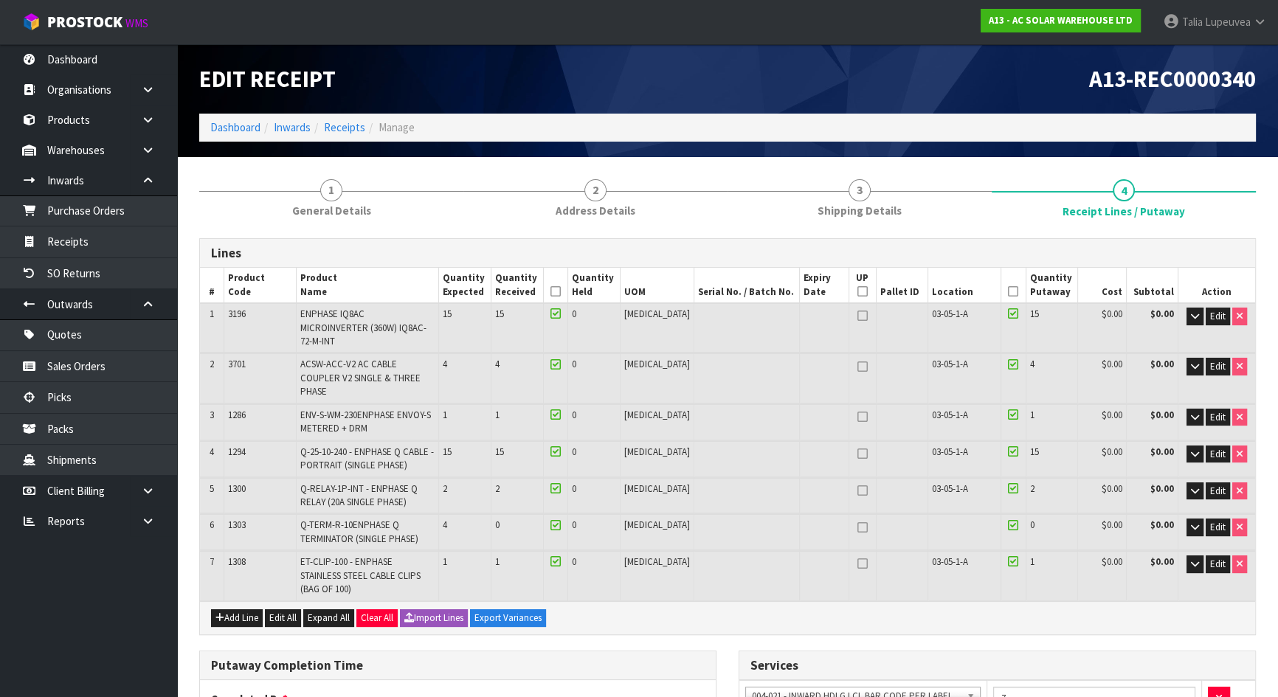
click at [995, 244] on div "Lines" at bounding box center [727, 254] width 1055 height 30
click at [1008, 292] on icon at bounding box center [1013, 292] width 10 height 1
click at [561, 292] on icon at bounding box center [556, 292] width 10 height 1
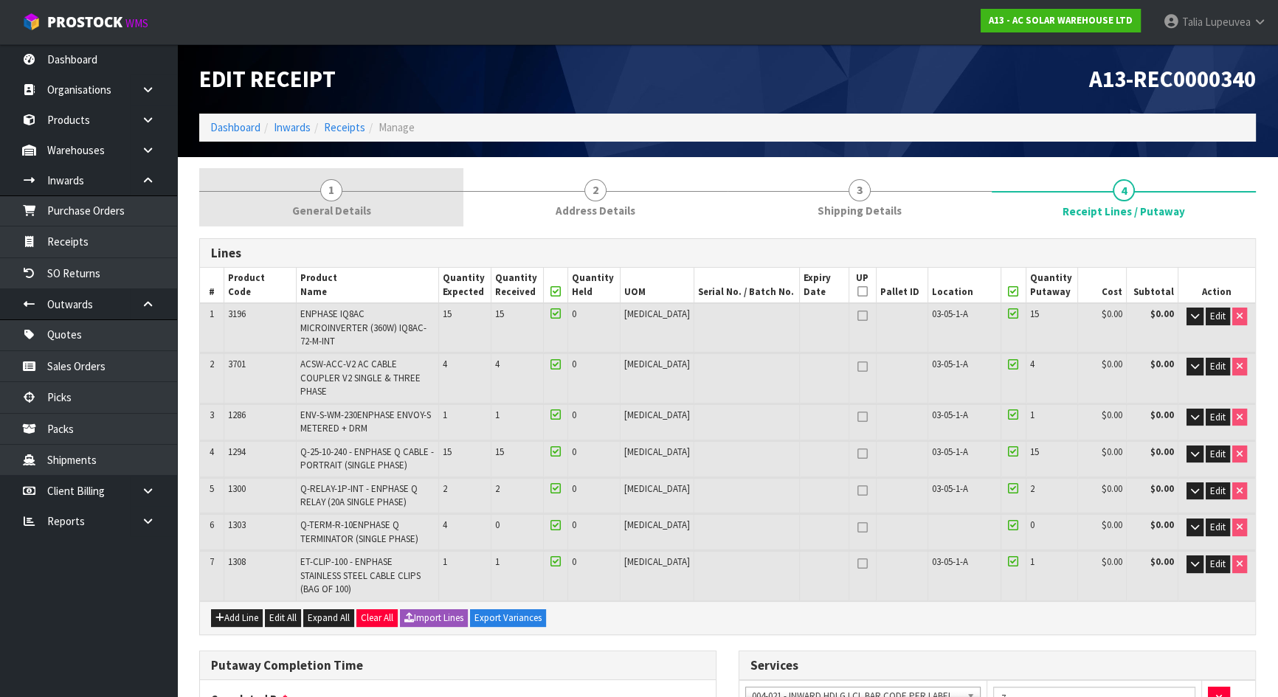
click at [320, 182] on link "1 General Details" at bounding box center [331, 197] width 264 height 58
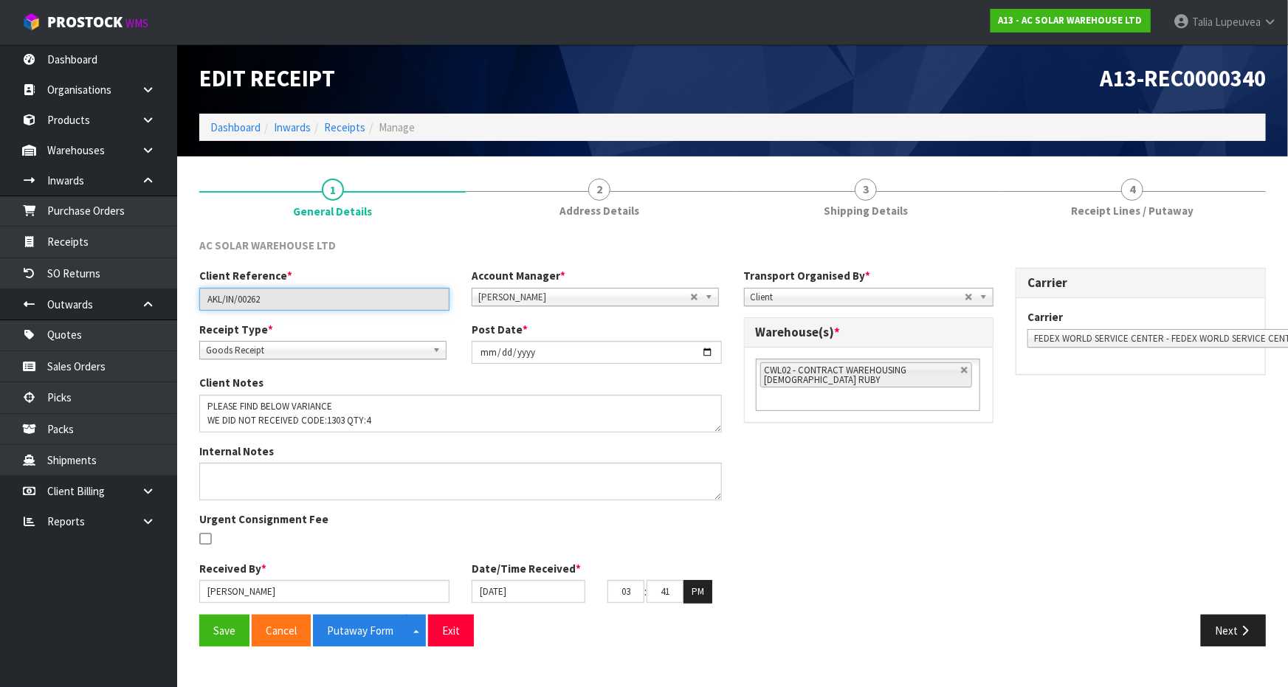
click at [252, 297] on input "AKL/IN/00262" at bounding box center [324, 299] width 250 height 23
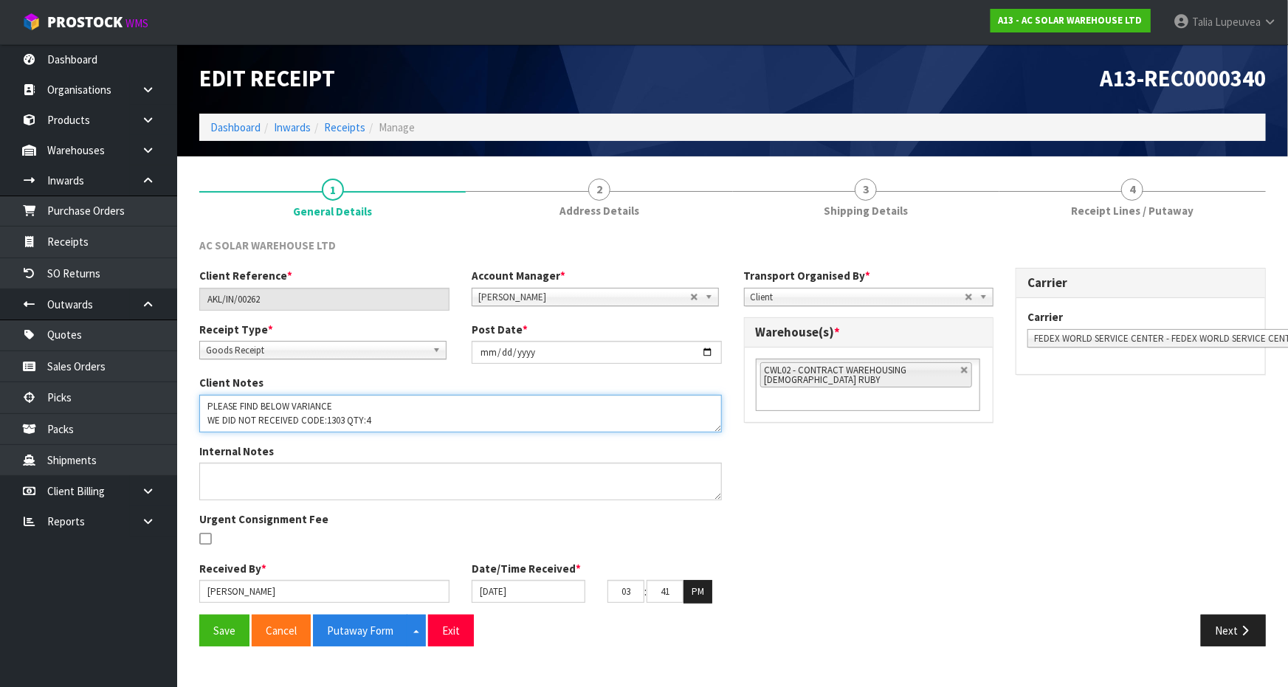
click at [242, 412] on textarea at bounding box center [460, 414] width 523 height 38
click at [388, 408] on textarea at bounding box center [460, 414] width 523 height 38
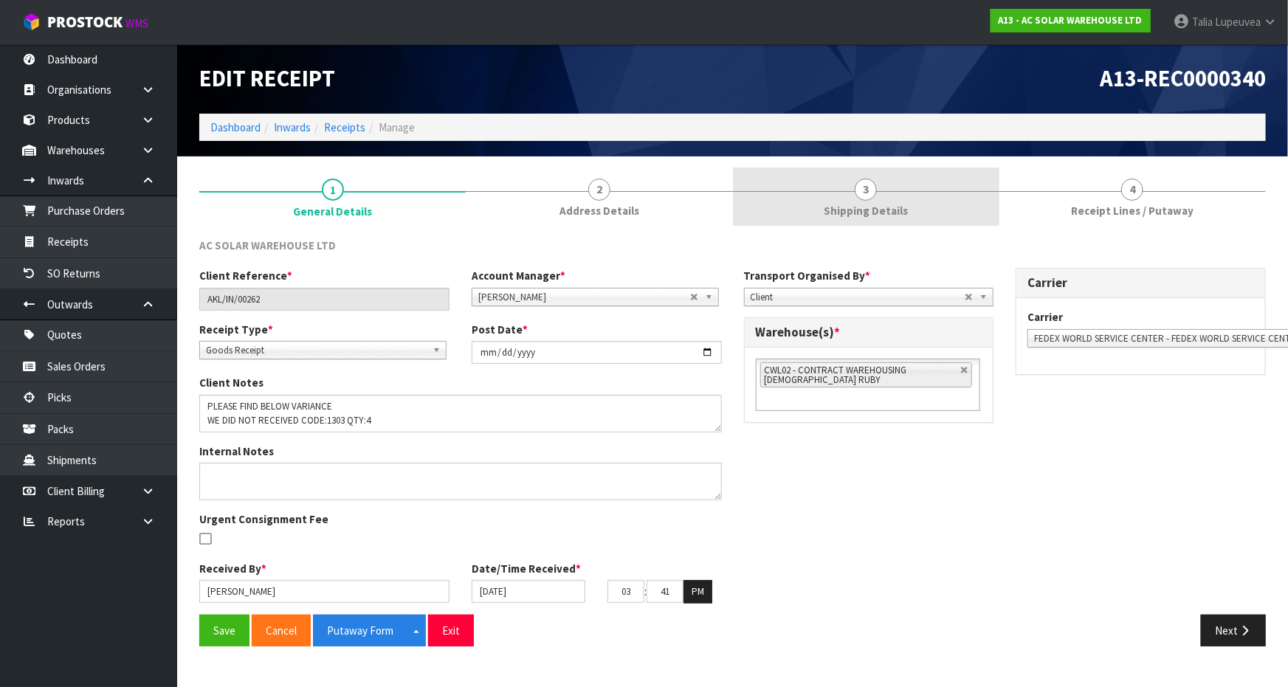
click at [595, 212] on span "Address Details" at bounding box center [599, 210] width 80 height 15
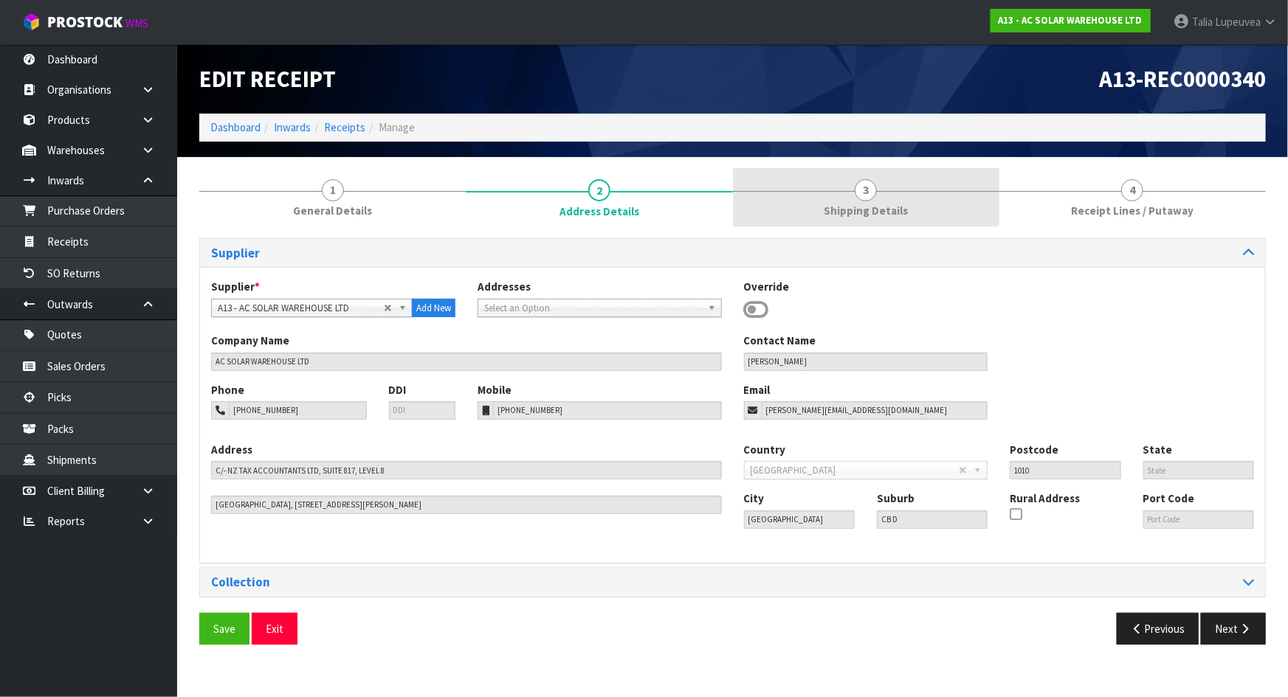
click at [864, 212] on span "Shipping Details" at bounding box center [866, 210] width 84 height 15
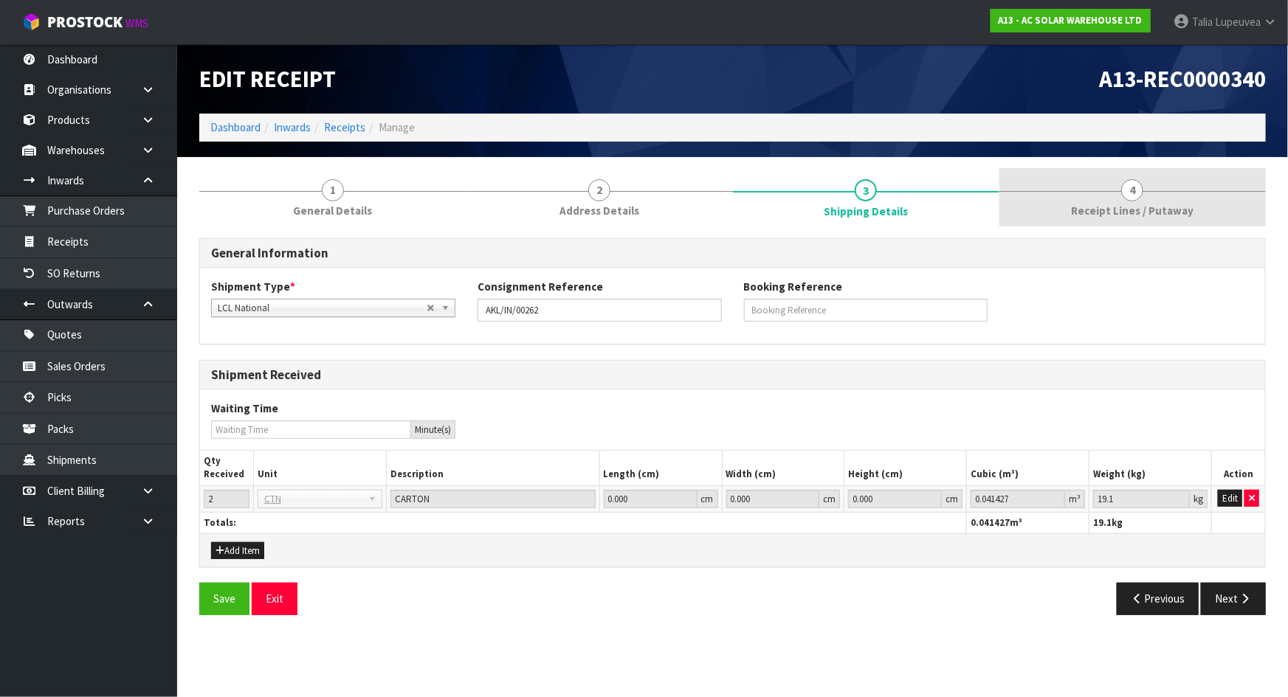
click at [1157, 185] on link "4 Receipt Lines / Putaway" at bounding box center [1132, 197] width 266 height 58
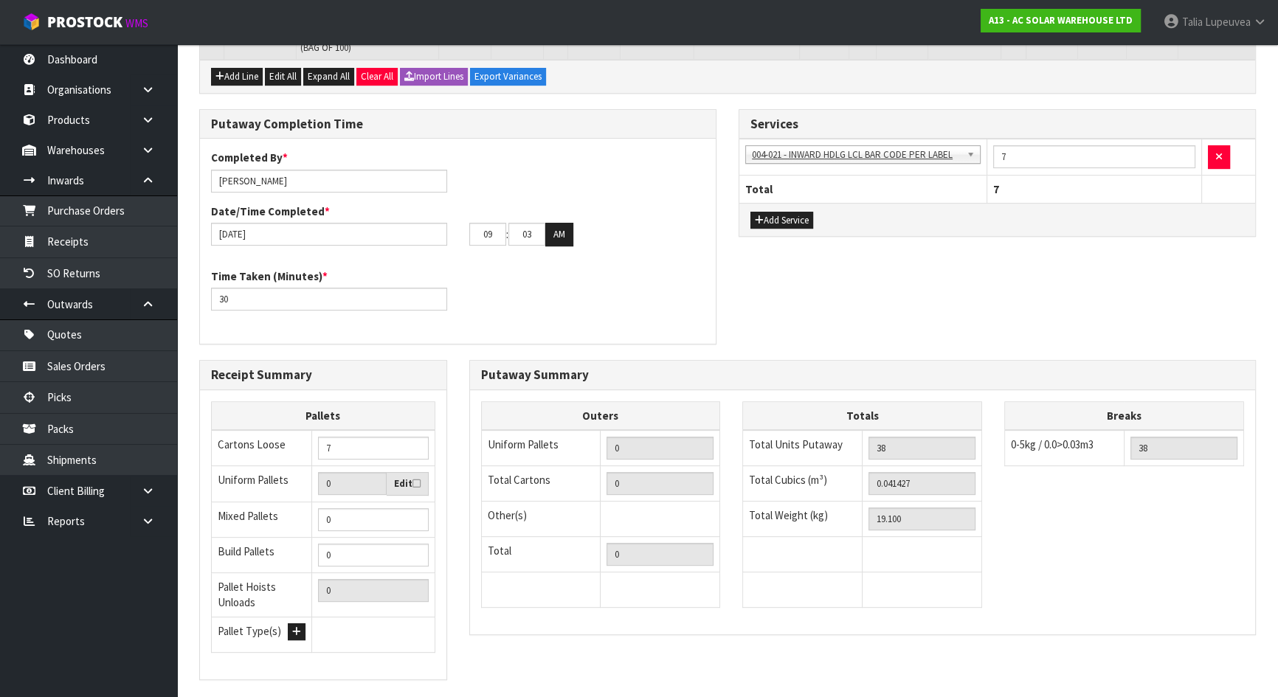
scroll to position [583, 0]
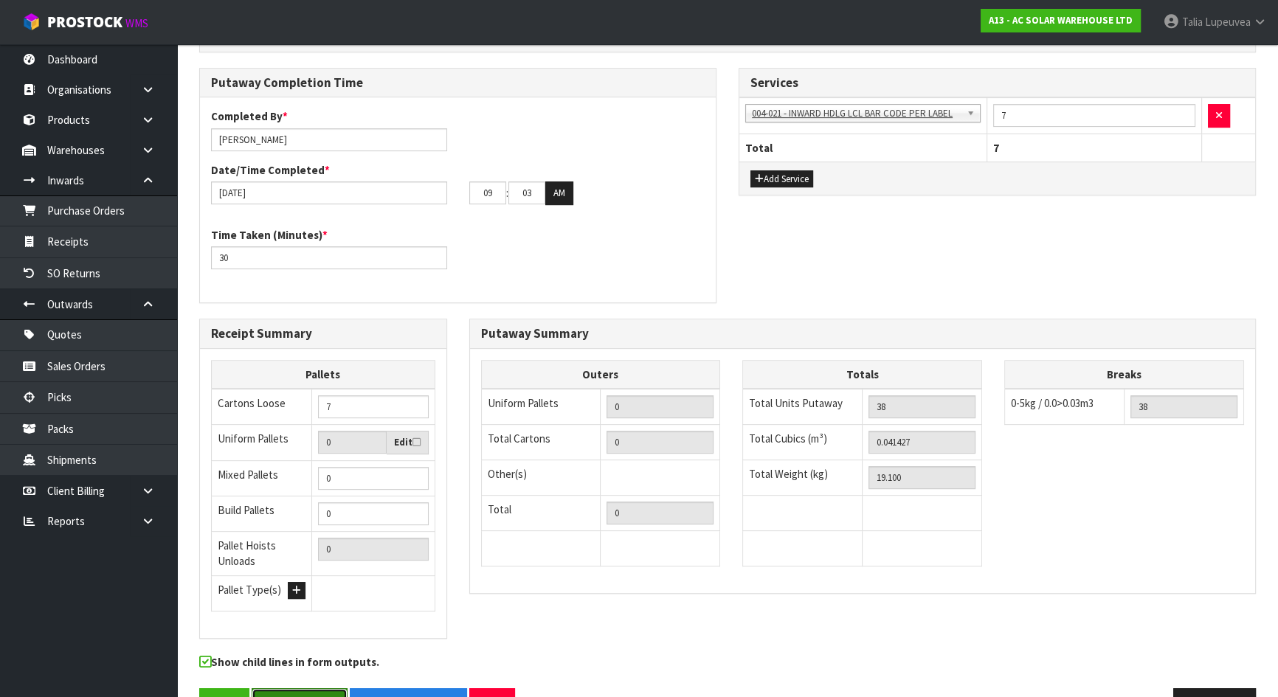
click at [328, 689] on button "Save & Finalise" at bounding box center [300, 705] width 96 height 32
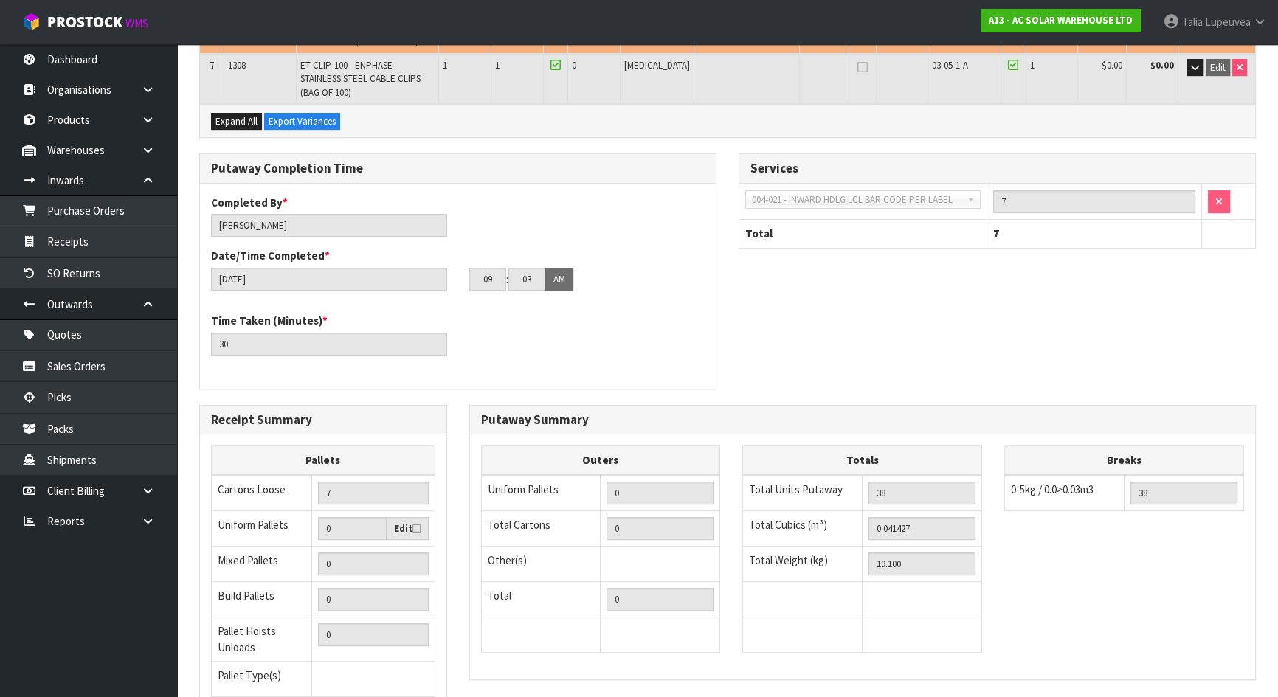
scroll to position [637, 0]
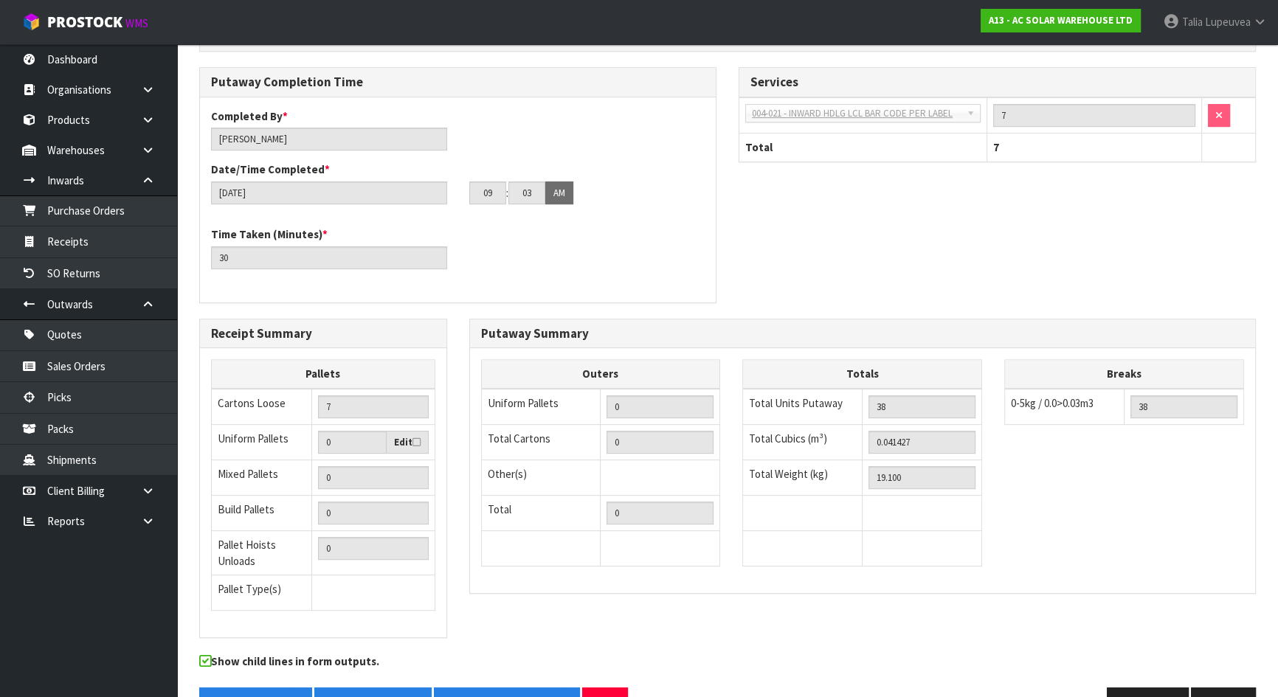
drag, startPoint x: 391, startPoint y: 652, endPoint x: 421, endPoint y: 641, distance: 32.0
click at [391, 688] on button "Inward Goods Form" at bounding box center [372, 704] width 117 height 32
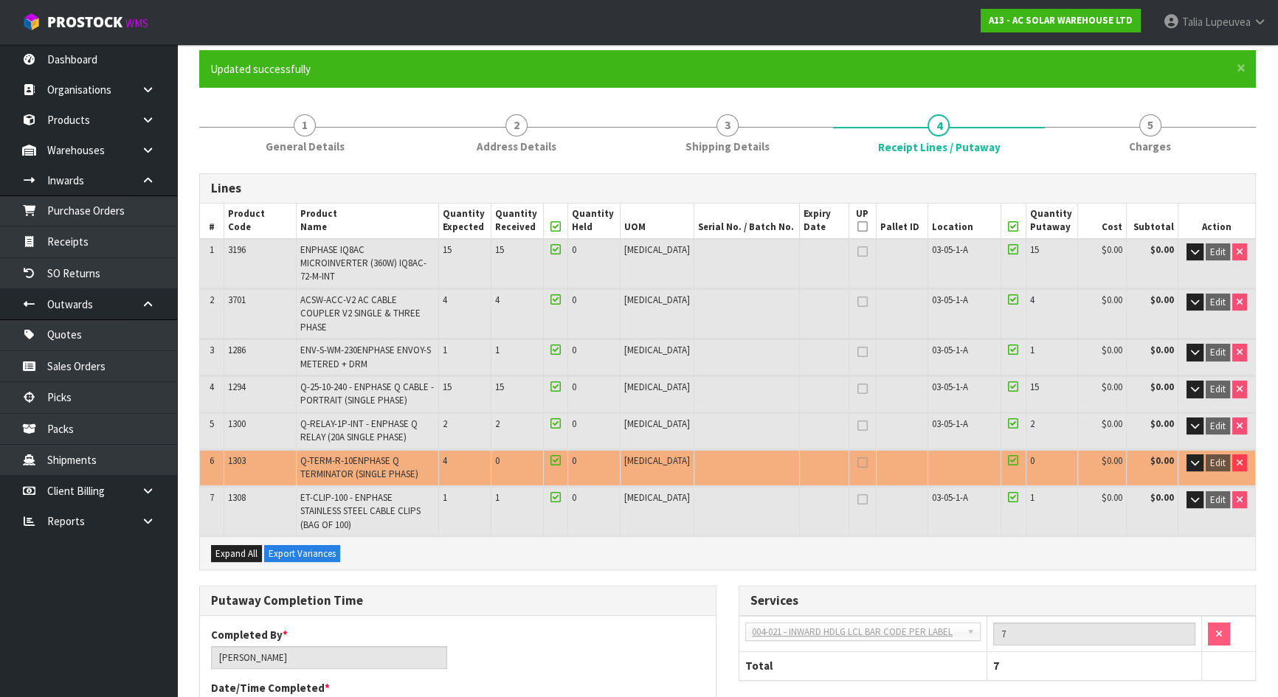
scroll to position [0, 0]
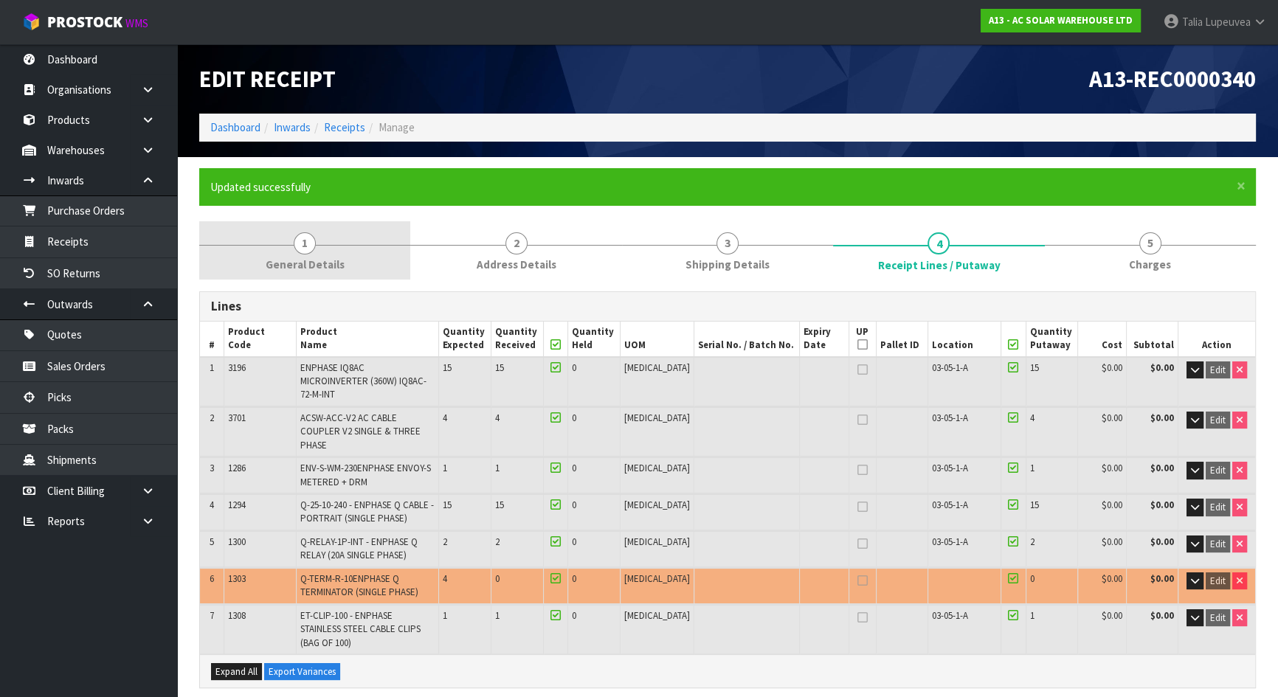
click at [314, 269] on span "General Details" at bounding box center [305, 264] width 79 height 15
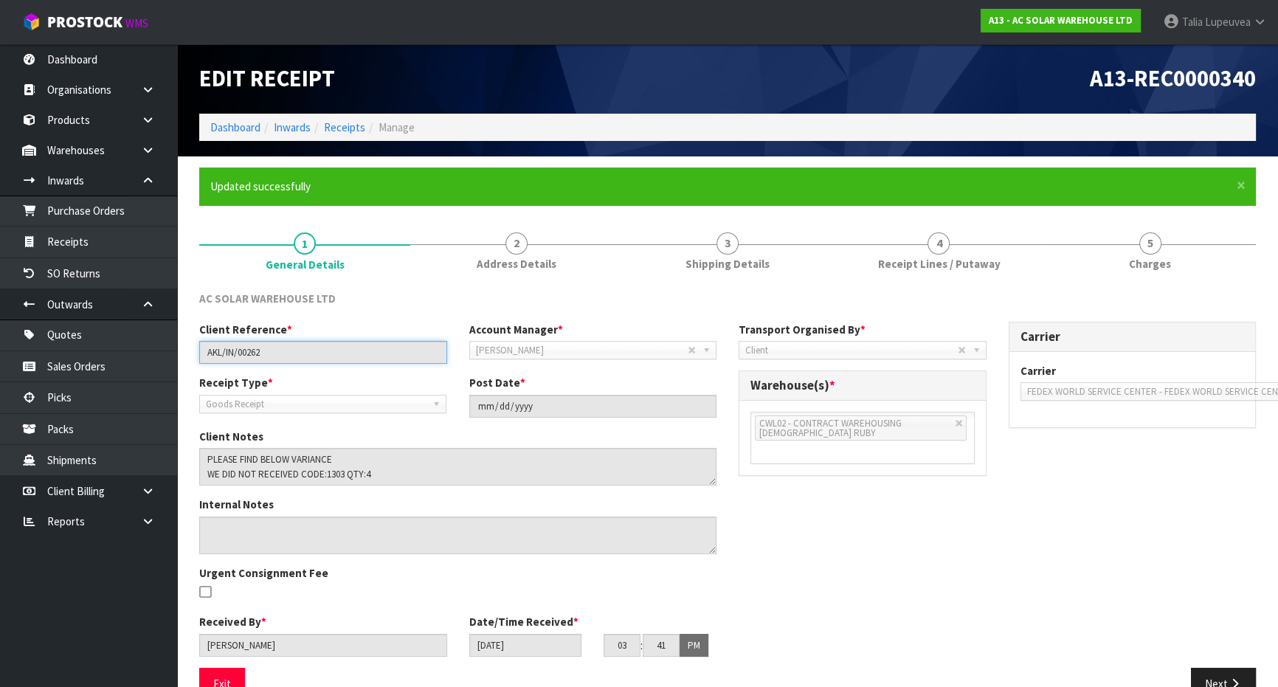
click at [243, 362] on input "AKL/IN/00262" at bounding box center [323, 352] width 248 height 23
click at [247, 355] on input "AKL/IN/00262" at bounding box center [323, 352] width 248 height 23
click at [251, 123] on link "Dashboard" at bounding box center [235, 127] width 50 height 14
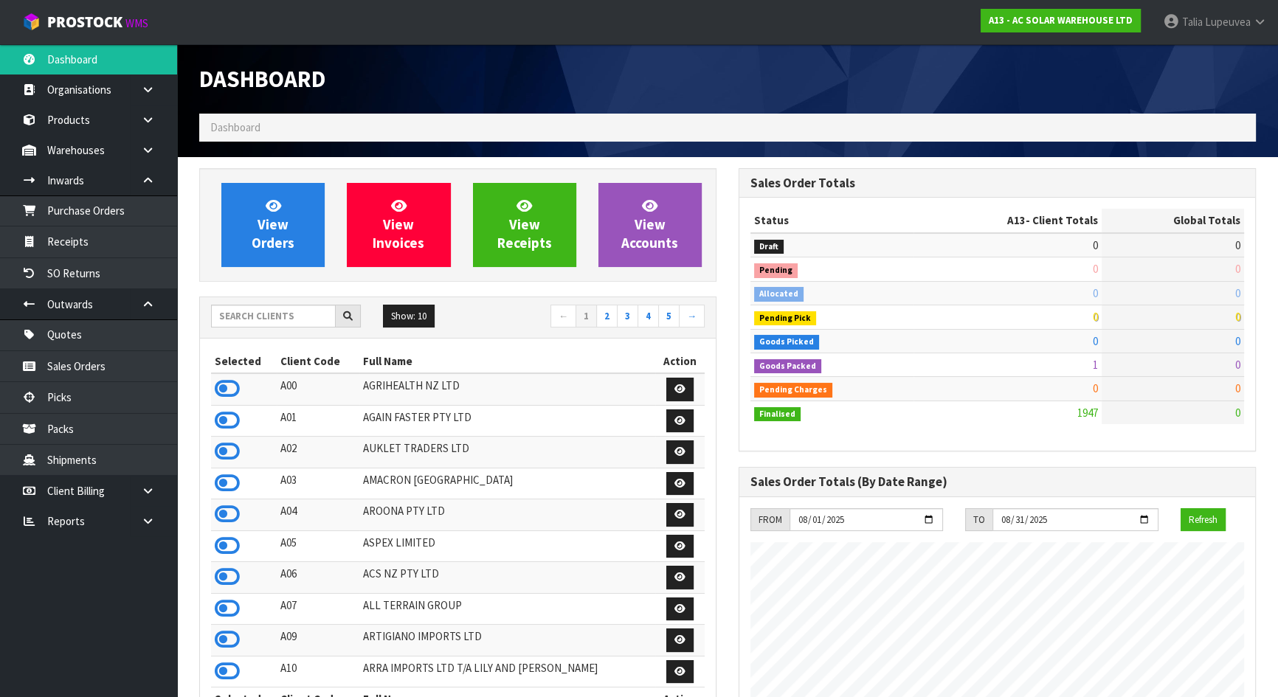
scroll to position [1019, 539]
click at [290, 325] on input "text" at bounding box center [273, 316] width 125 height 23
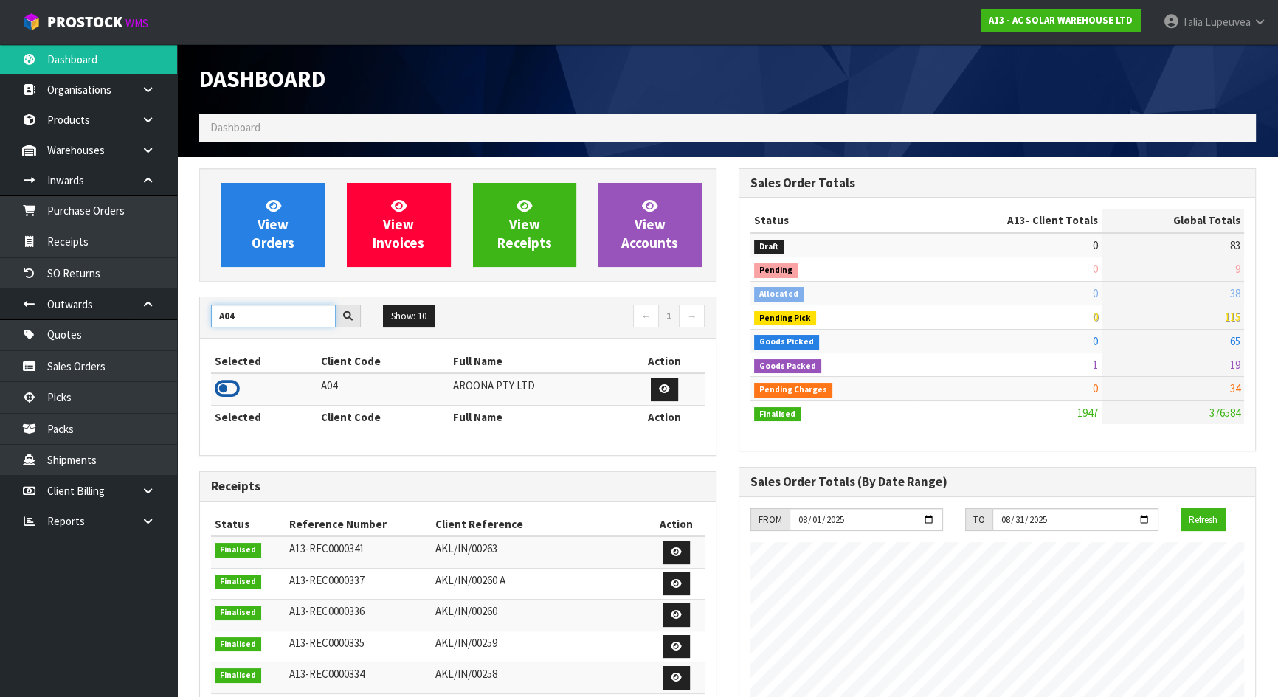
type input "A04"
click at [231, 390] on icon at bounding box center [227, 389] width 25 height 22
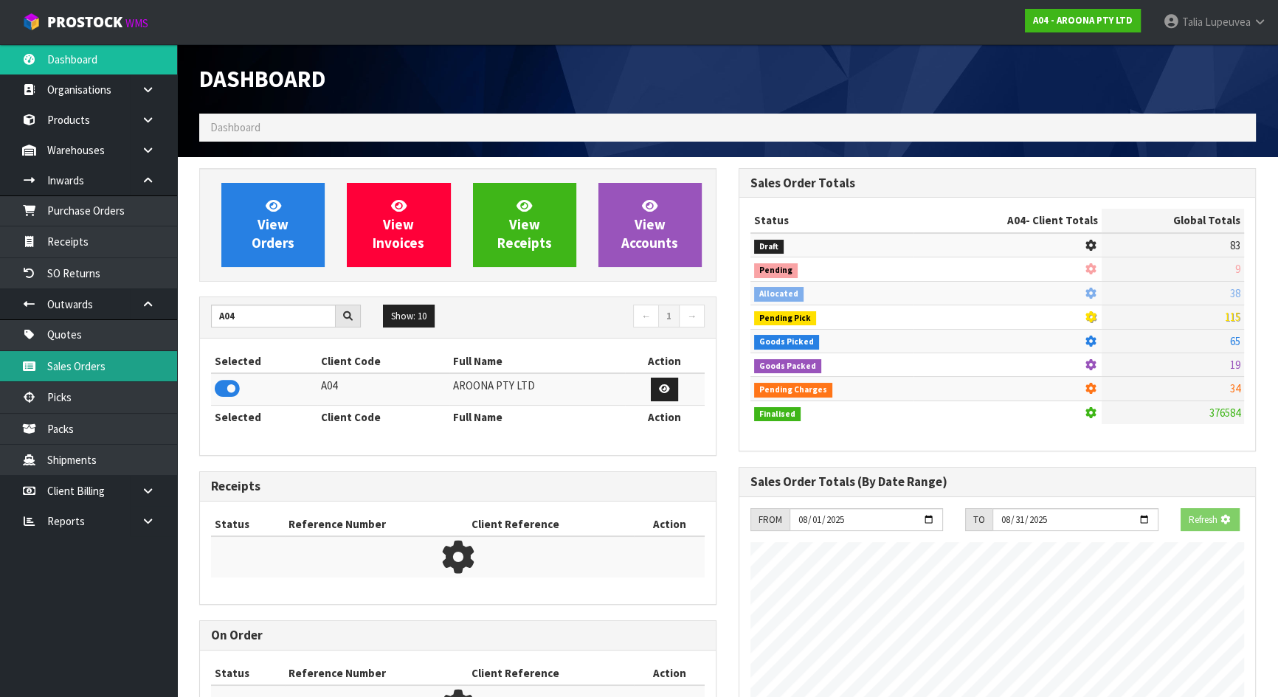
scroll to position [737149, 737511]
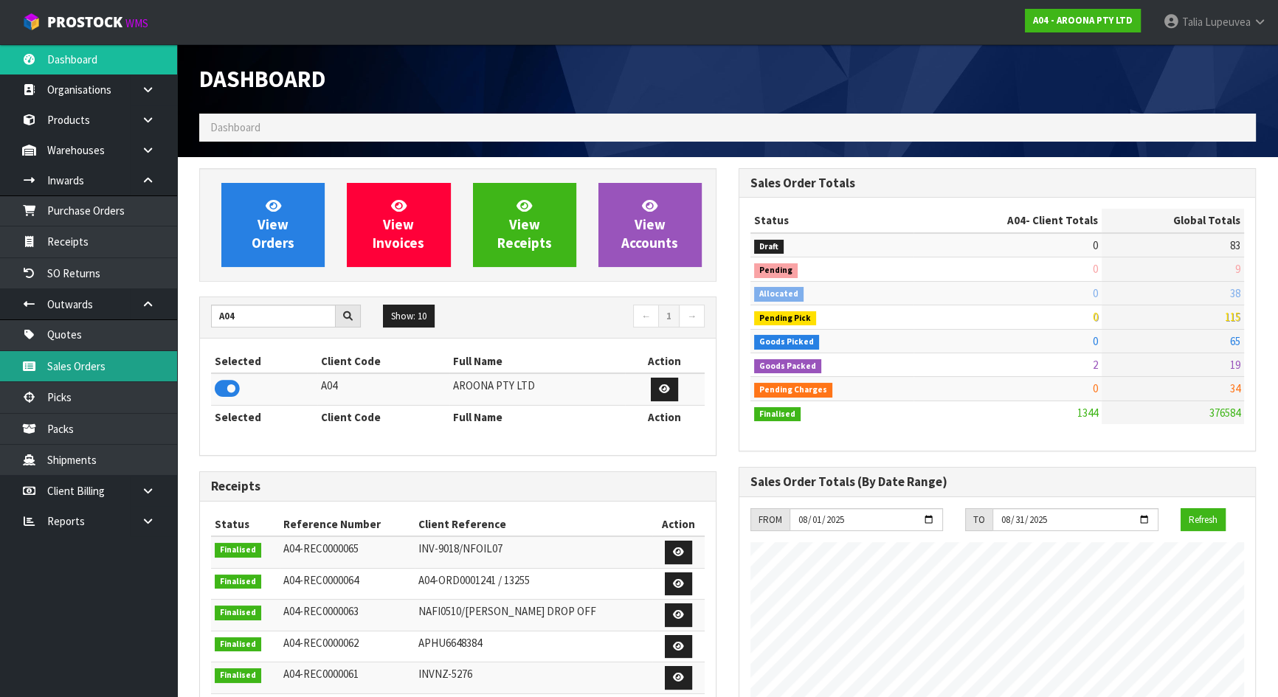
click at [163, 357] on link "Sales Orders" at bounding box center [88, 366] width 177 height 30
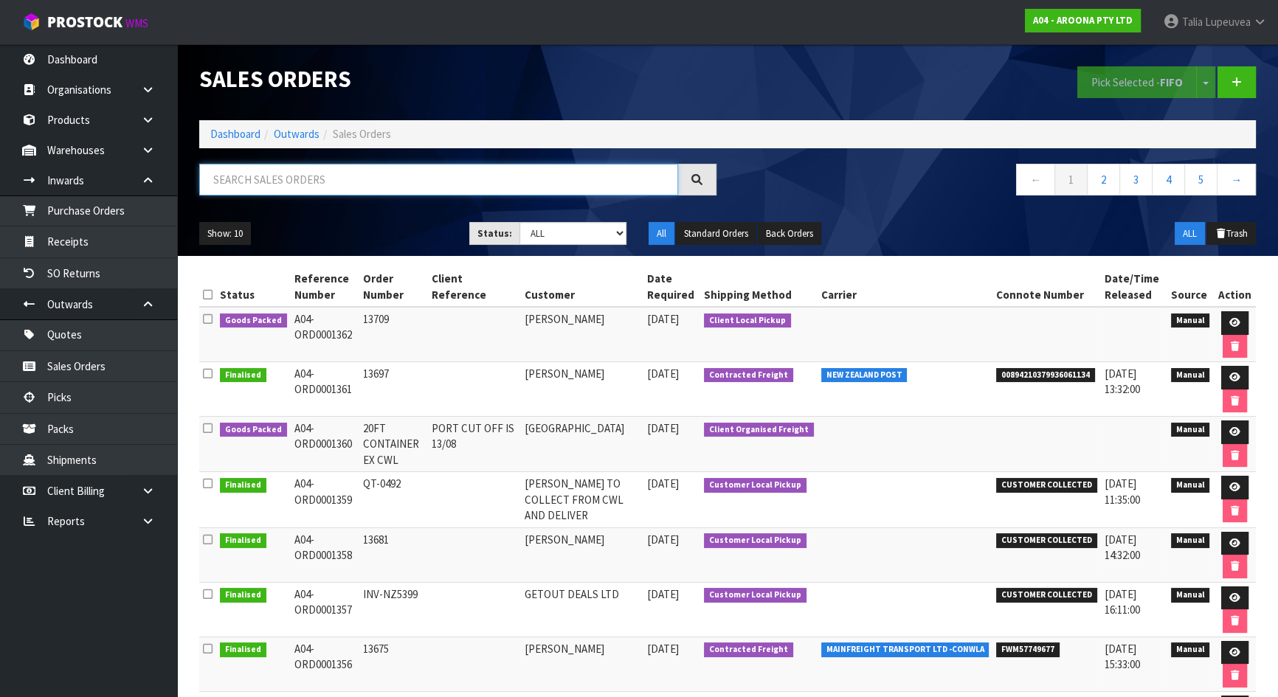
click at [331, 173] on input "text" at bounding box center [438, 180] width 479 height 32
type input "JOB-0406291"
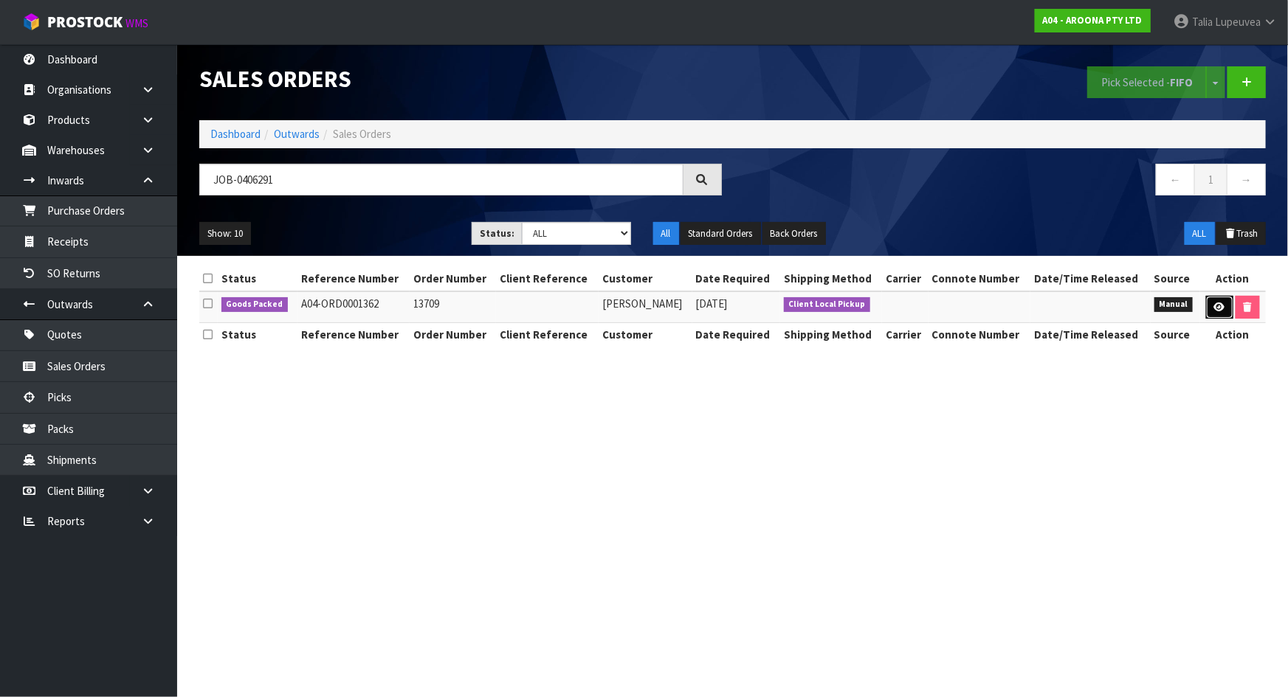
click at [1223, 297] on link at bounding box center [1219, 308] width 27 height 24
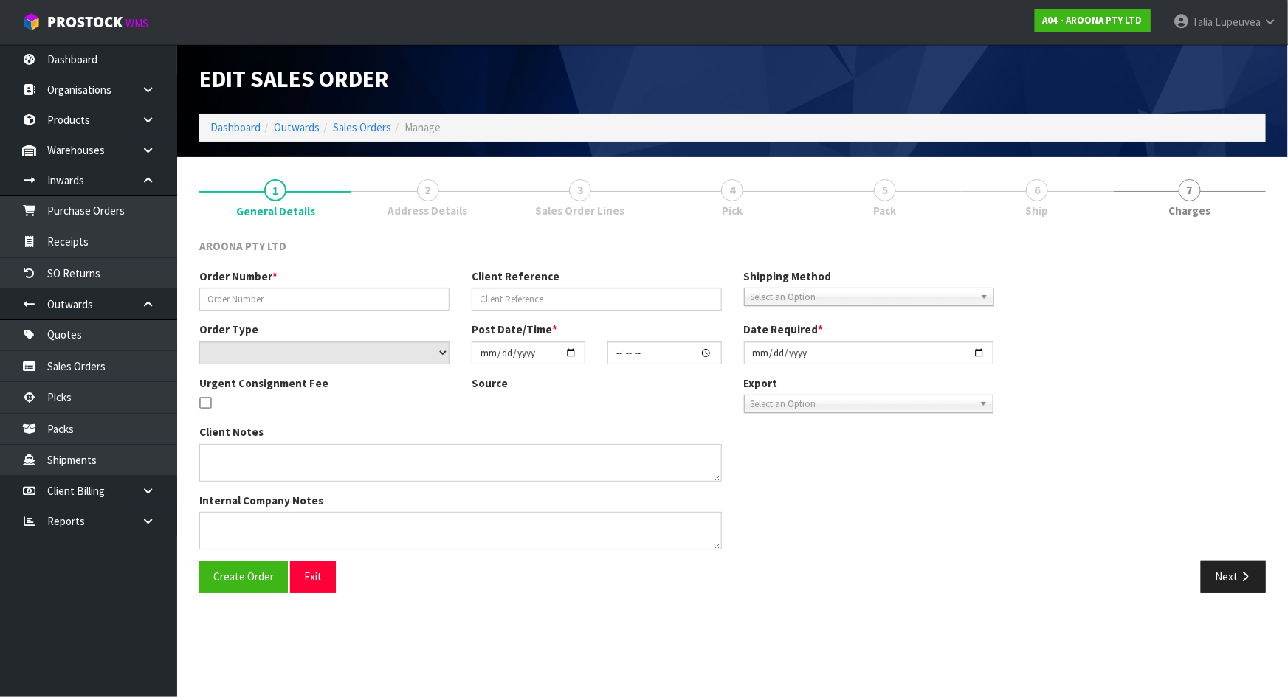
type input "13709"
select select "number:0"
type input "2025-08-05"
type input "12:35:00.000"
type input "2025-08-05"
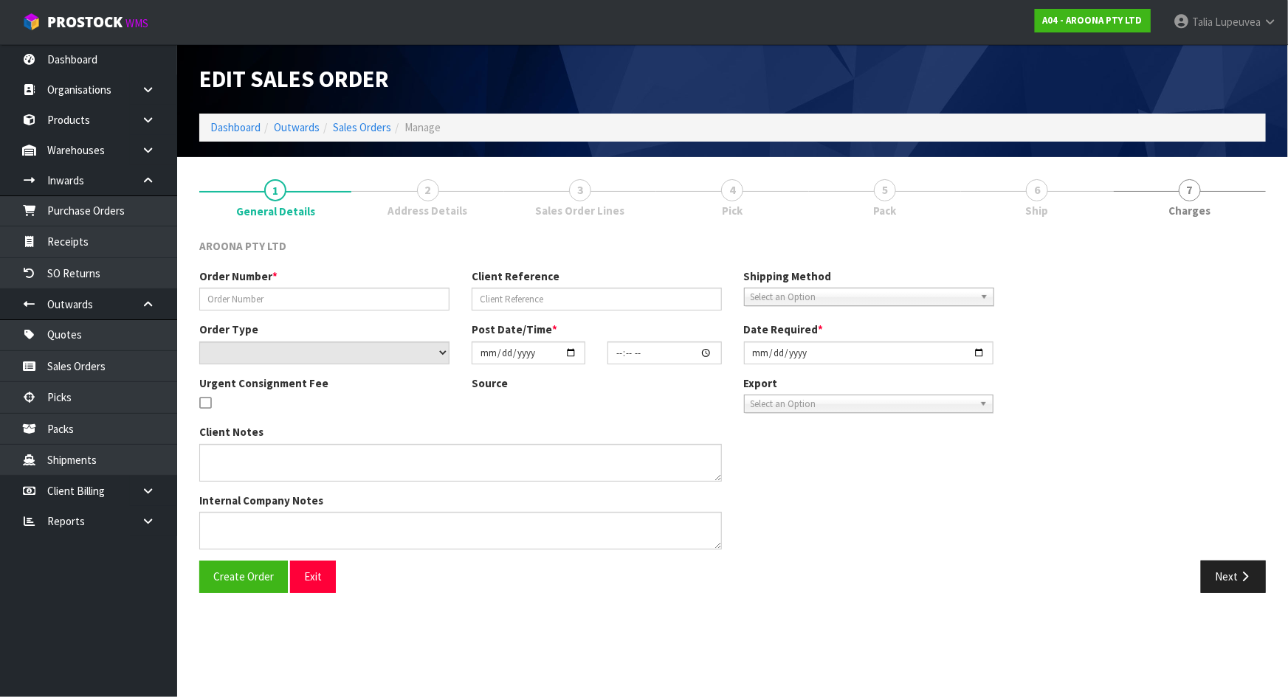
type textarea "CWL COLLECTION"
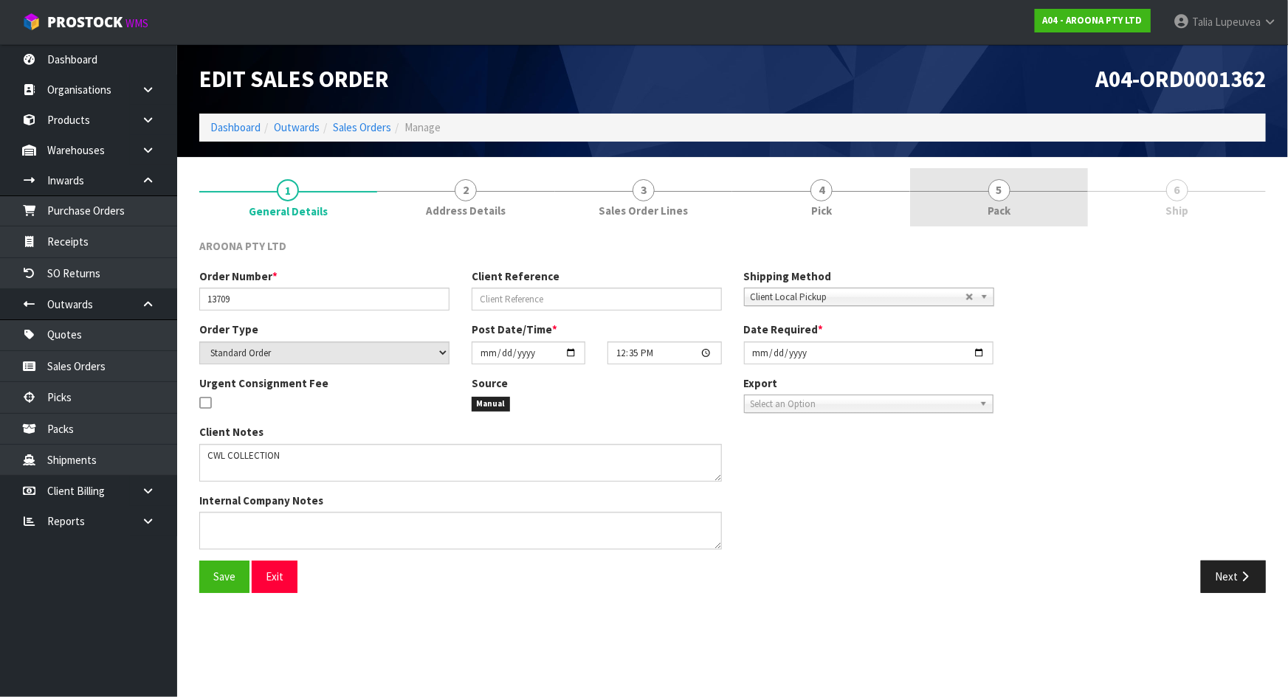
click at [1048, 193] on link "5 Pack" at bounding box center [999, 197] width 178 height 58
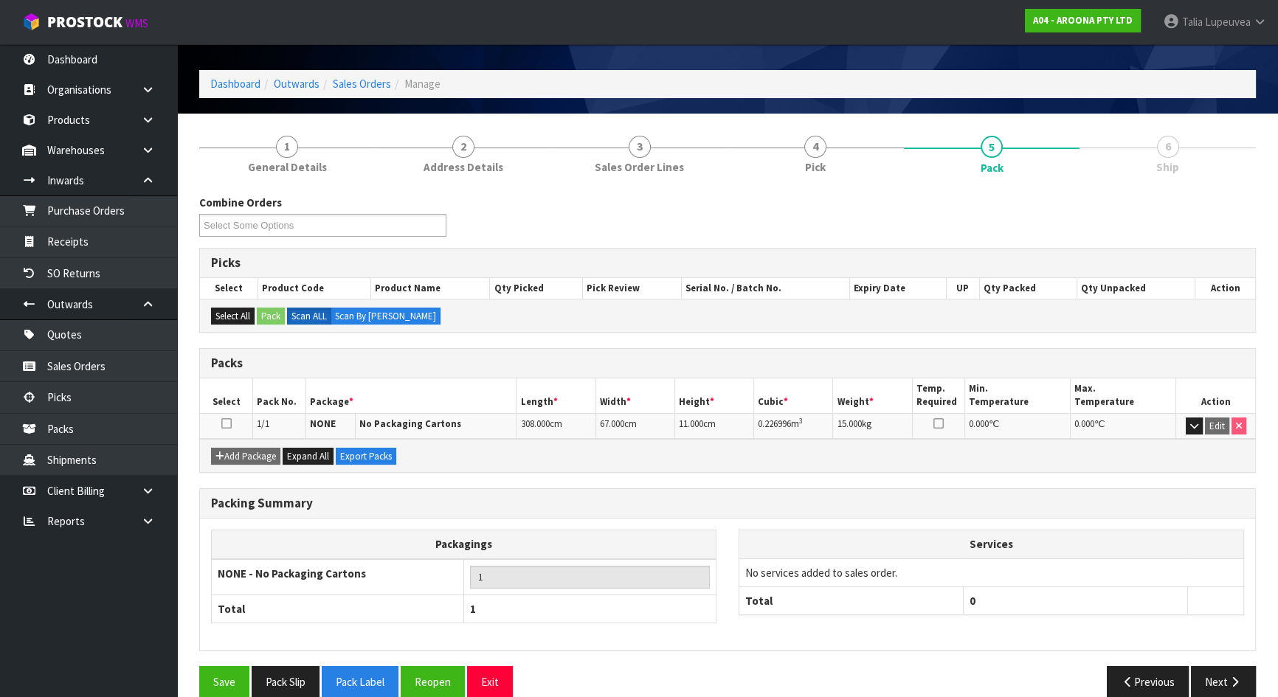
scroll to position [64, 0]
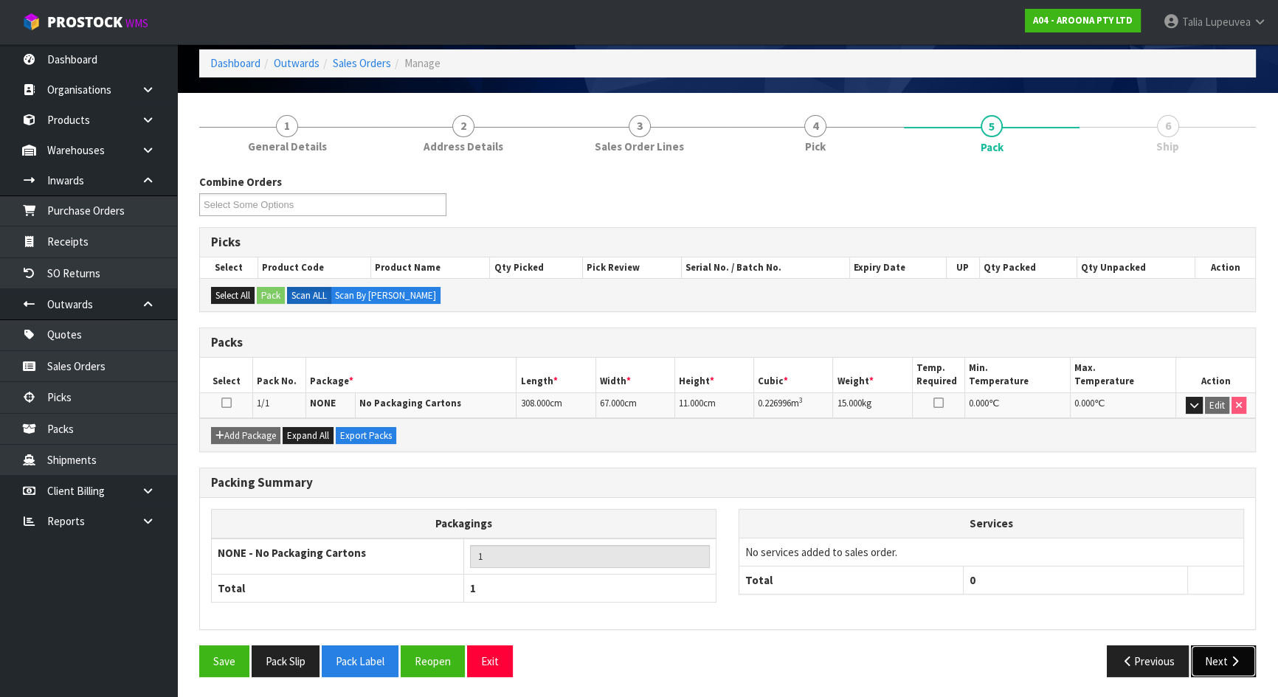
click at [1213, 647] on button "Next" at bounding box center [1223, 662] width 65 height 32
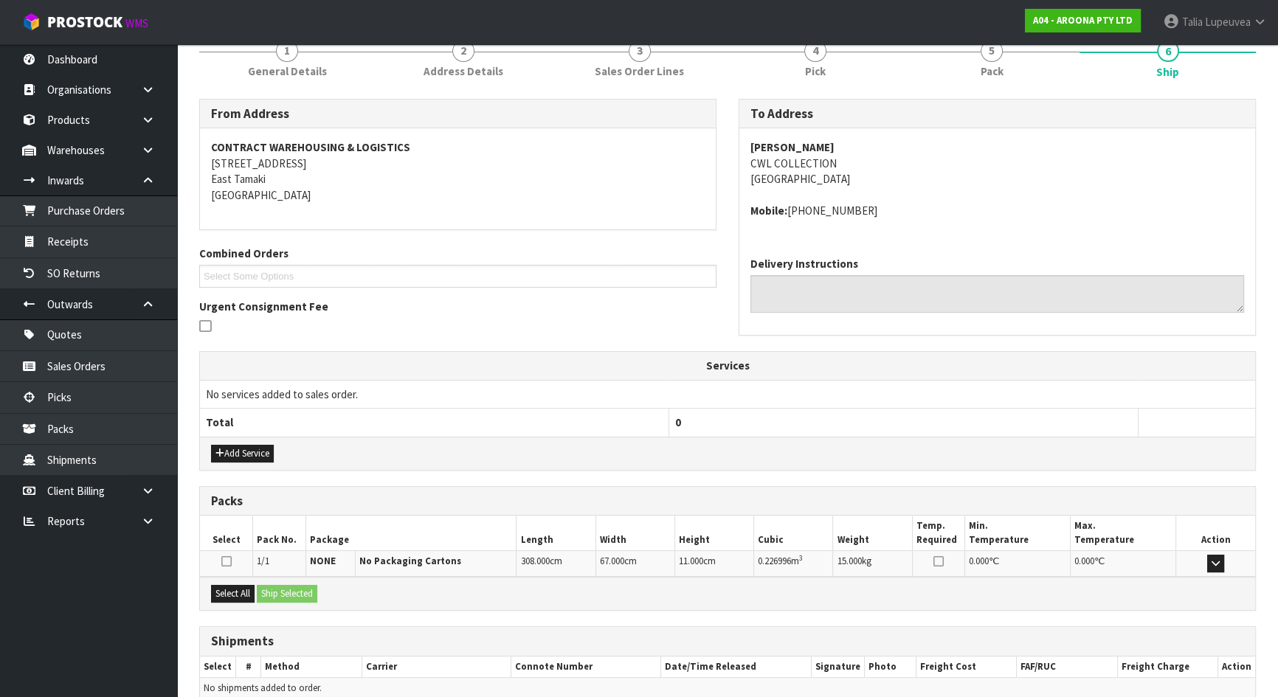
scroll to position [209, 0]
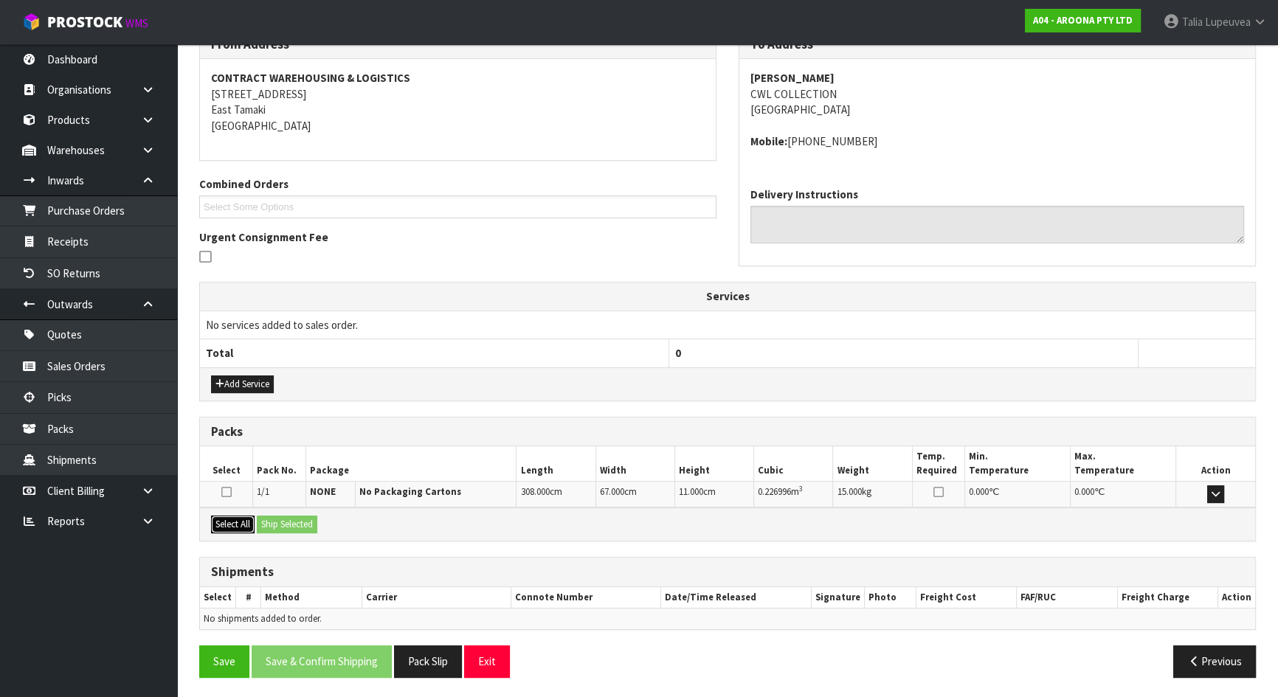
click at [236, 523] on button "Select All" at bounding box center [233, 525] width 44 height 18
click at [263, 521] on button "Ship Selected" at bounding box center [287, 525] width 61 height 18
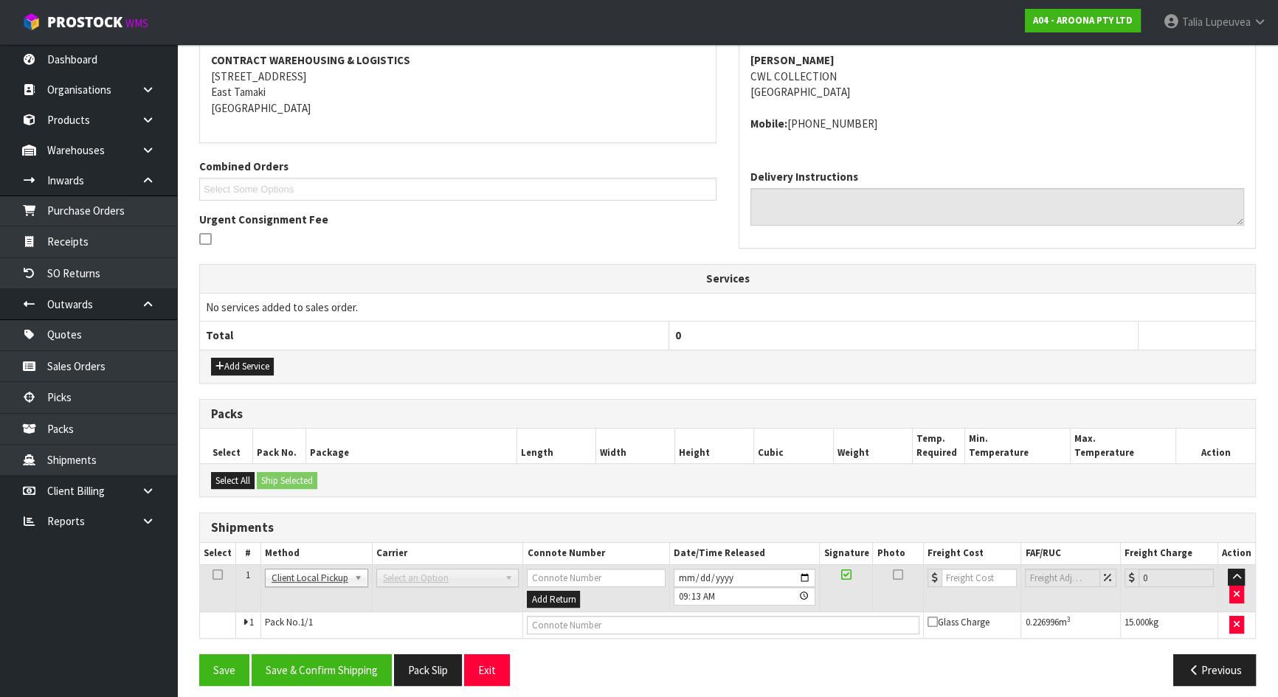
scroll to position [235, 0]
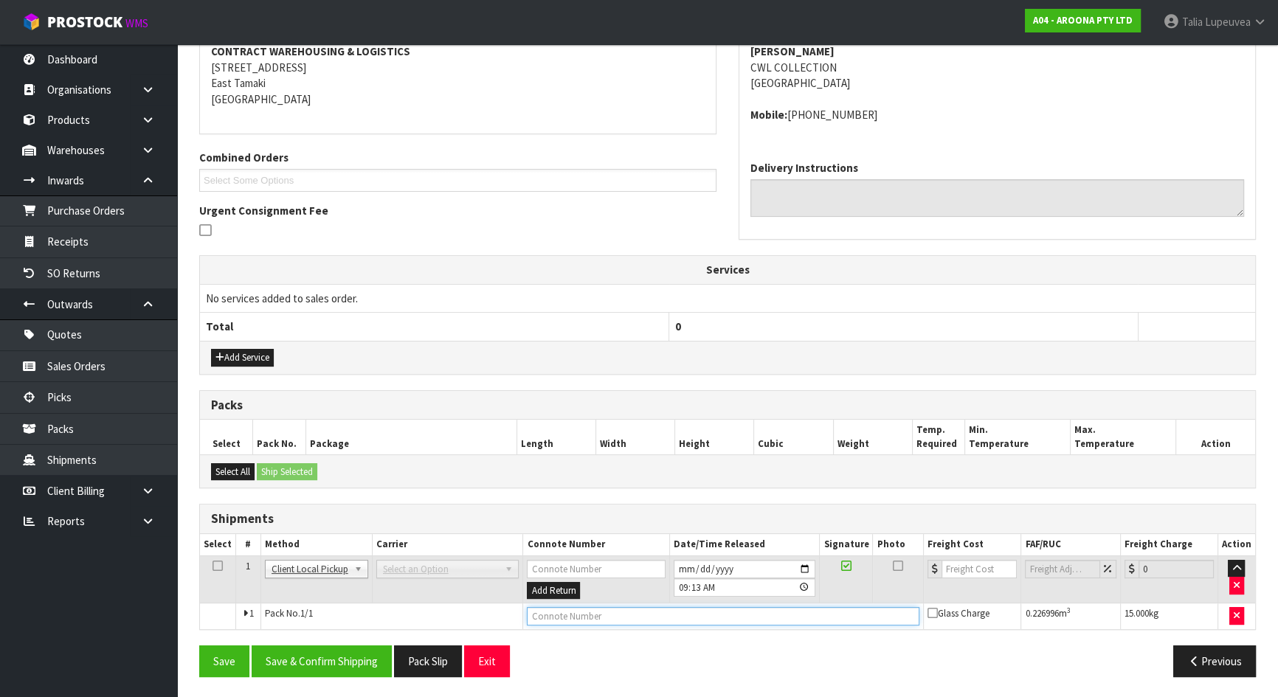
click at [570, 611] on input "text" at bounding box center [723, 616] width 393 height 18
type input "CUSTOMER COLLECTED"
click at [365, 663] on button "Save & Confirm Shipping" at bounding box center [322, 662] width 140 height 32
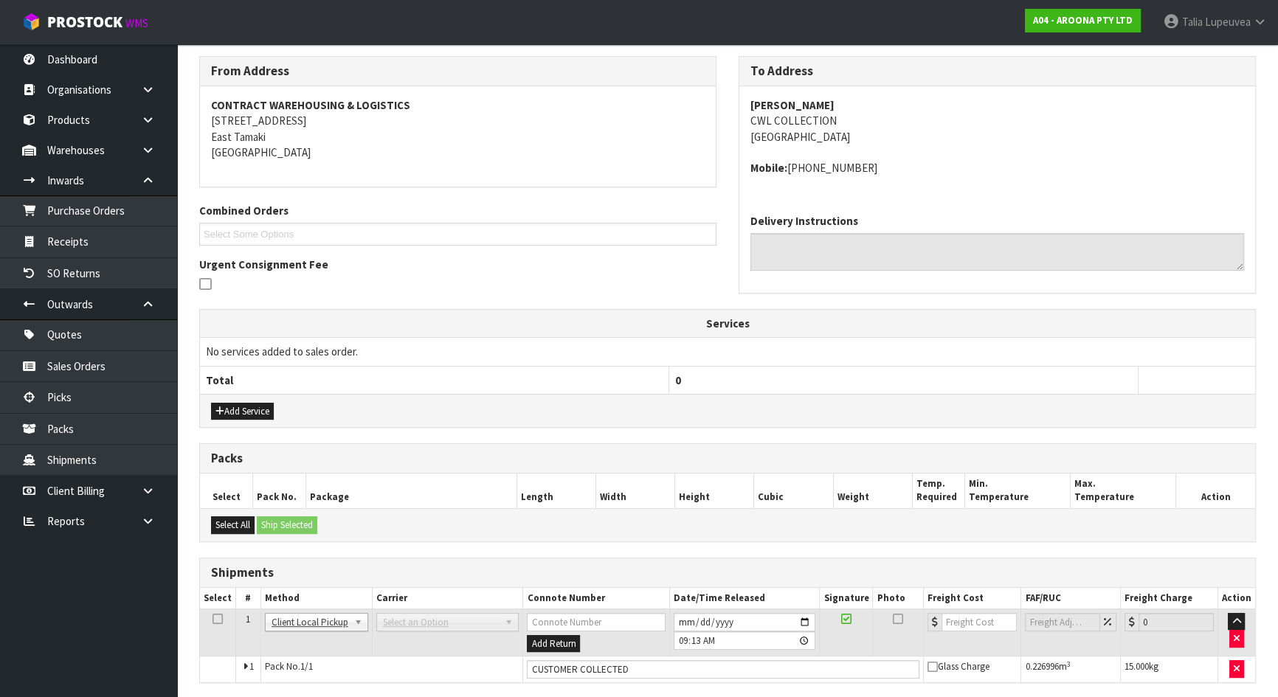
scroll to position [0, 0]
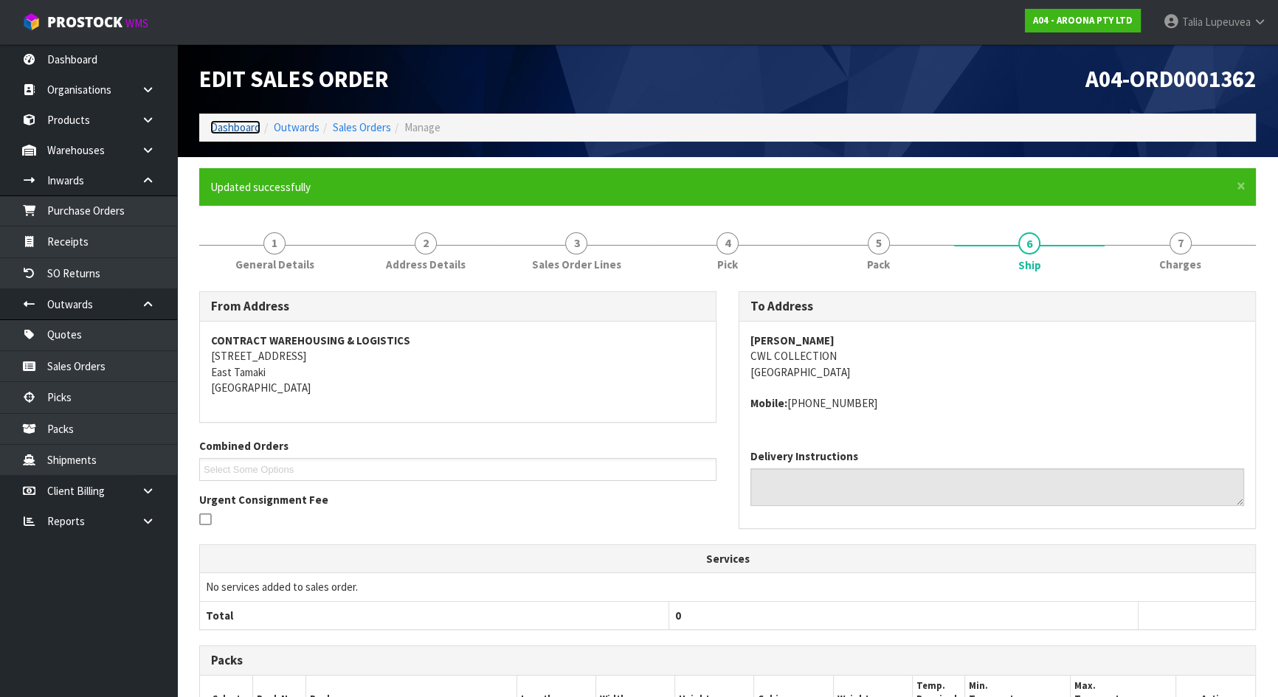
click at [247, 125] on link "Dashboard" at bounding box center [235, 127] width 50 height 14
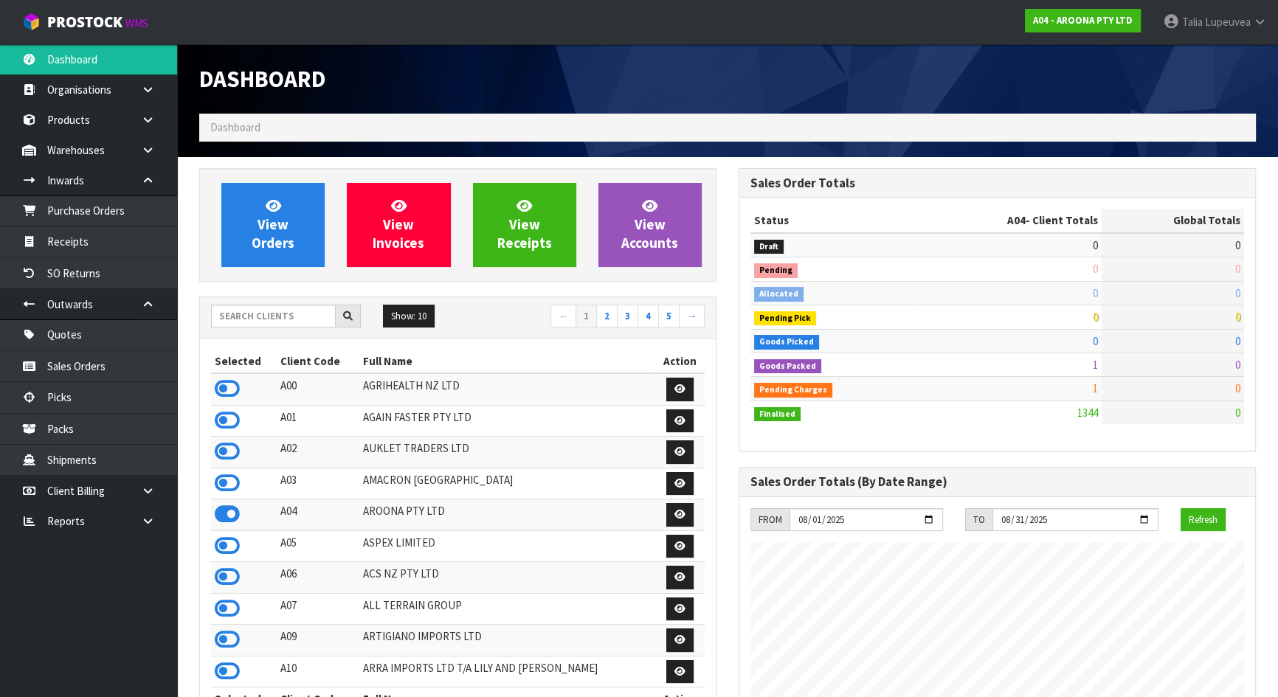
scroll to position [901, 539]
click at [304, 313] on input "text" at bounding box center [273, 316] width 125 height 23
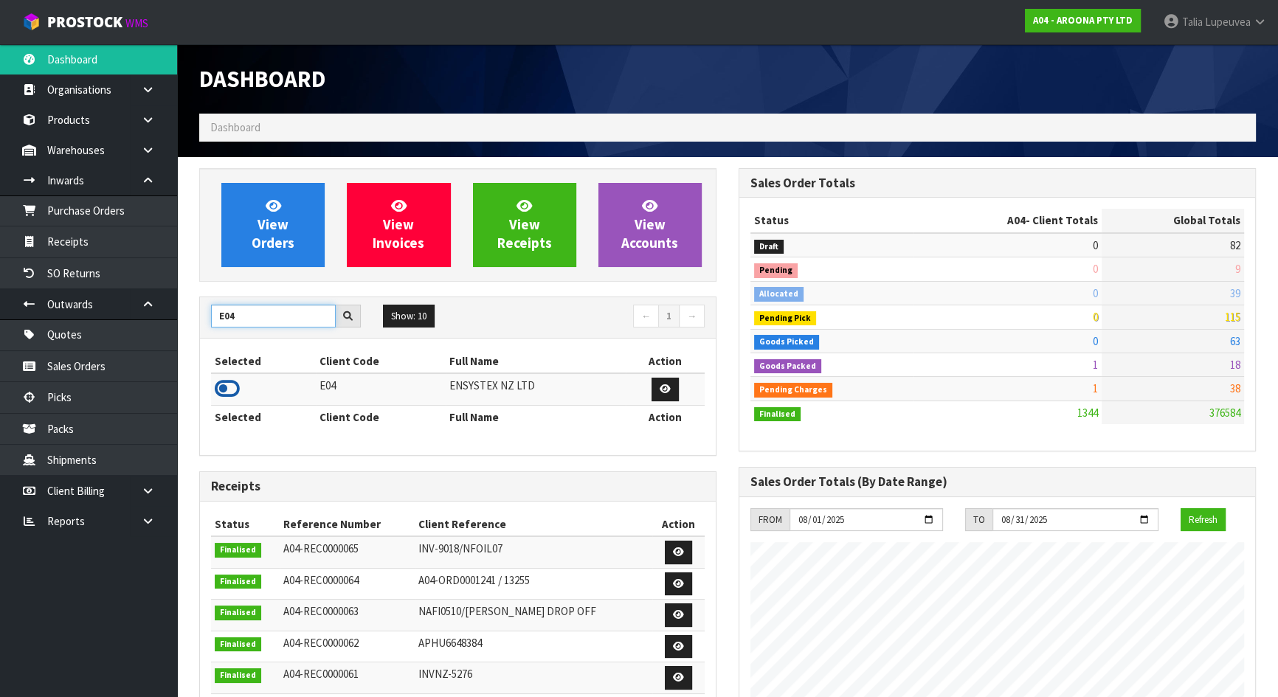
type input "E04"
click at [228, 394] on icon at bounding box center [227, 389] width 25 height 22
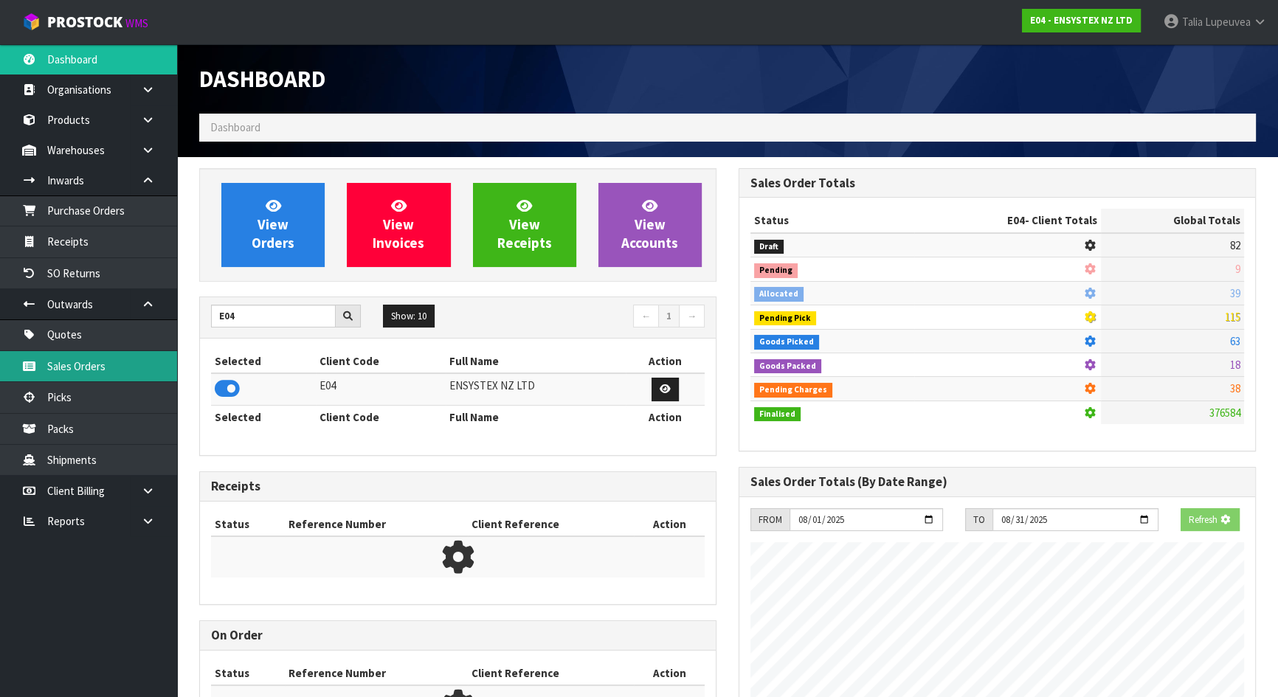
scroll to position [1148, 539]
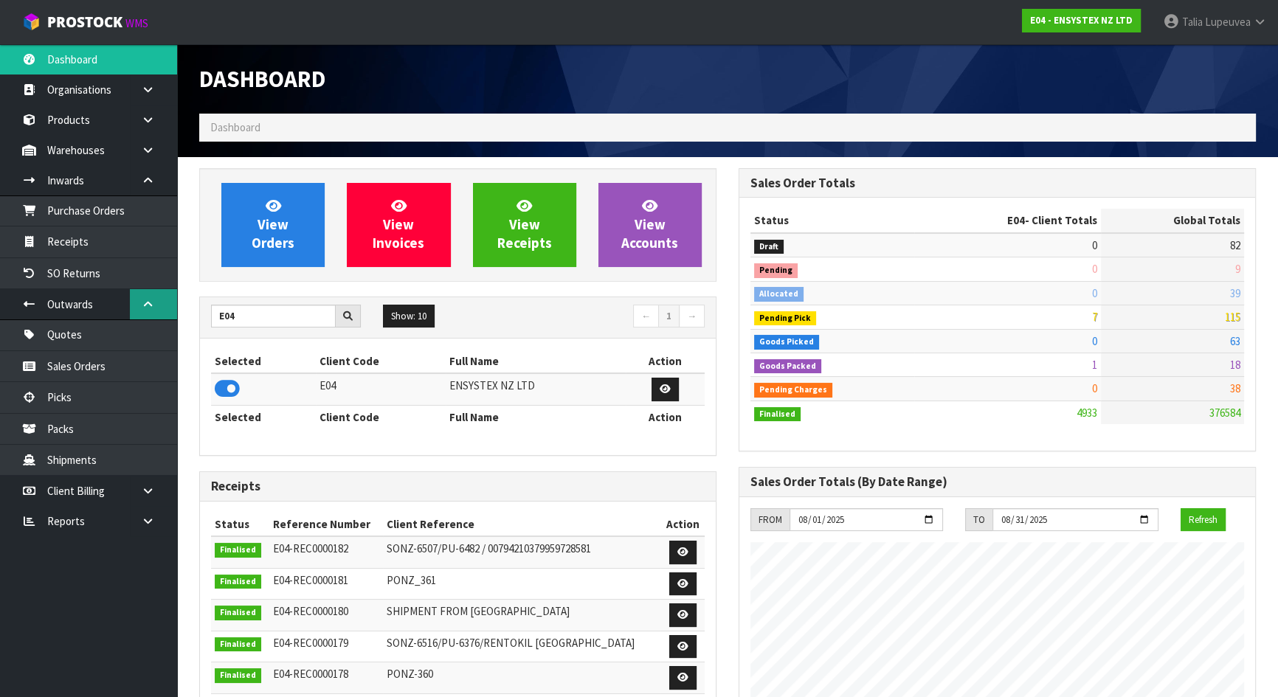
click at [141, 294] on link at bounding box center [153, 304] width 47 height 30
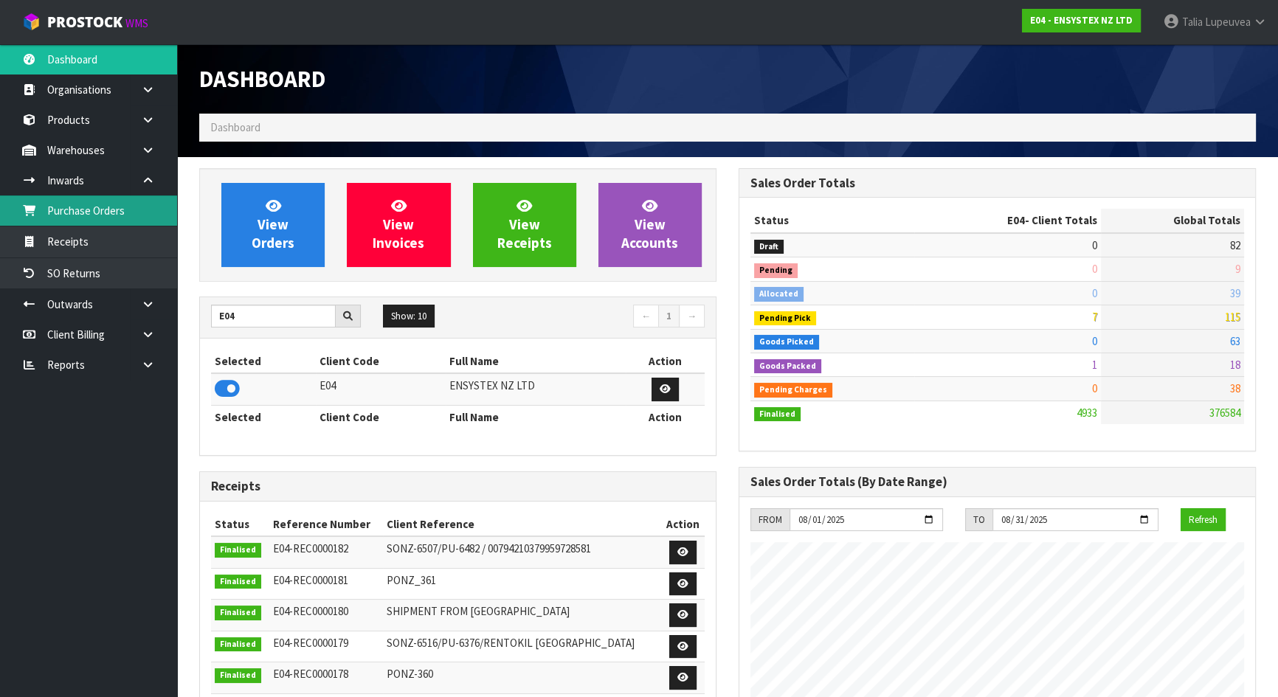
click at [124, 217] on link "Purchase Orders" at bounding box center [88, 211] width 177 height 30
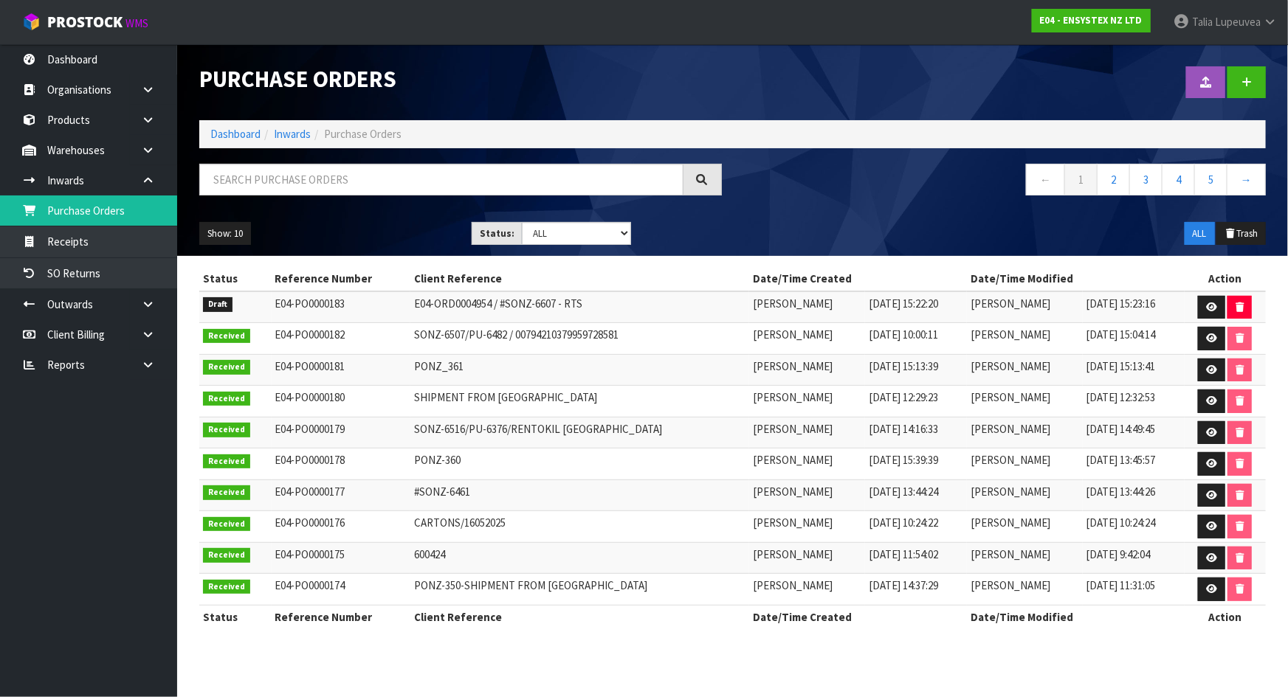
click at [513, 298] on td "E04-ORD0004954 / #SONZ-6607 - RTS" at bounding box center [579, 308] width 339 height 32
click at [513, 300] on td "E04-ORD0004954 / #SONZ-6607 - RTS" at bounding box center [579, 308] width 339 height 32
copy tr "E04-ORD0004954 / #SONZ-6607 - RTS"
click at [1219, 303] on link at bounding box center [1211, 308] width 27 height 24
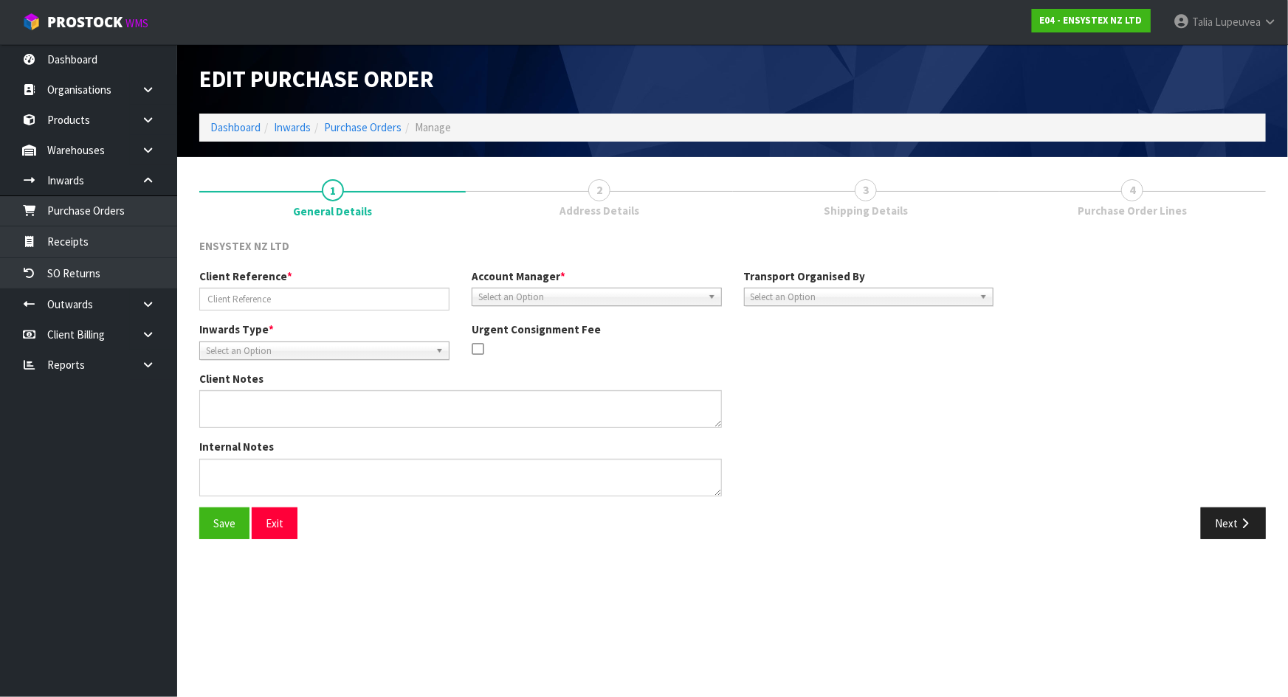
type input "E04-ORD0004954 / #SONZ-6607 - RTS"
type textarea "RTS - SO NO FREIGHT CHARGE"
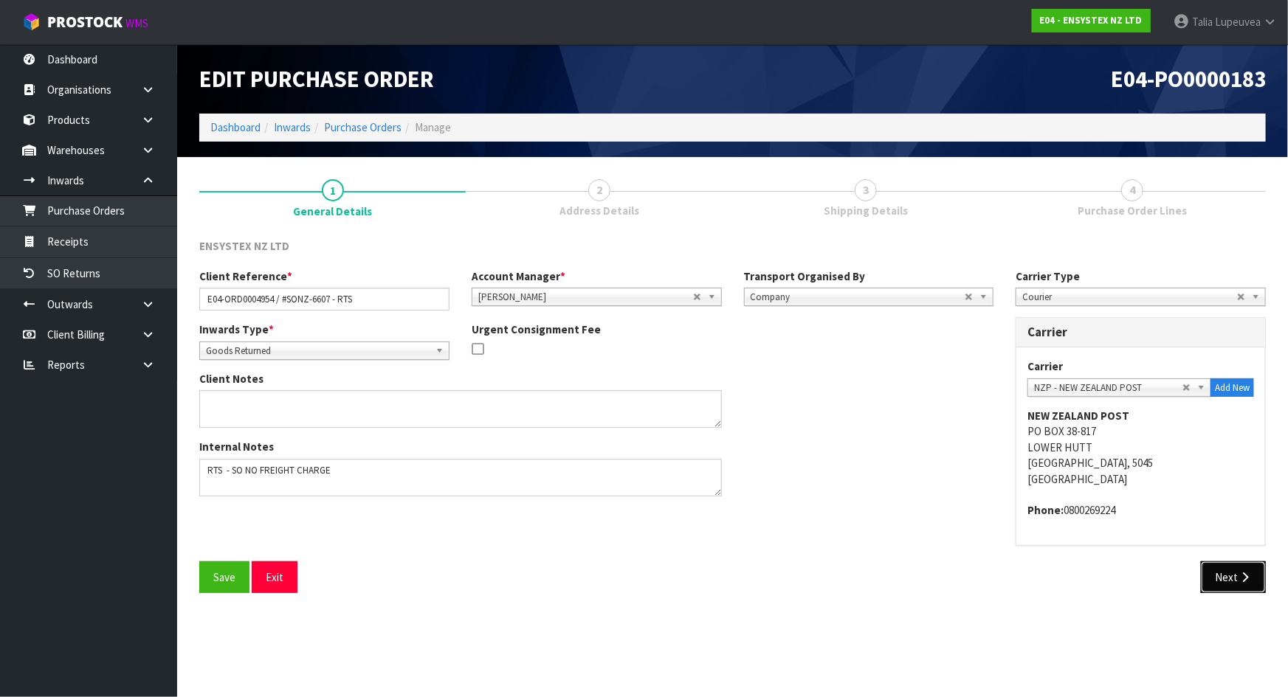
click at [1244, 568] on button "Next" at bounding box center [1233, 578] width 65 height 32
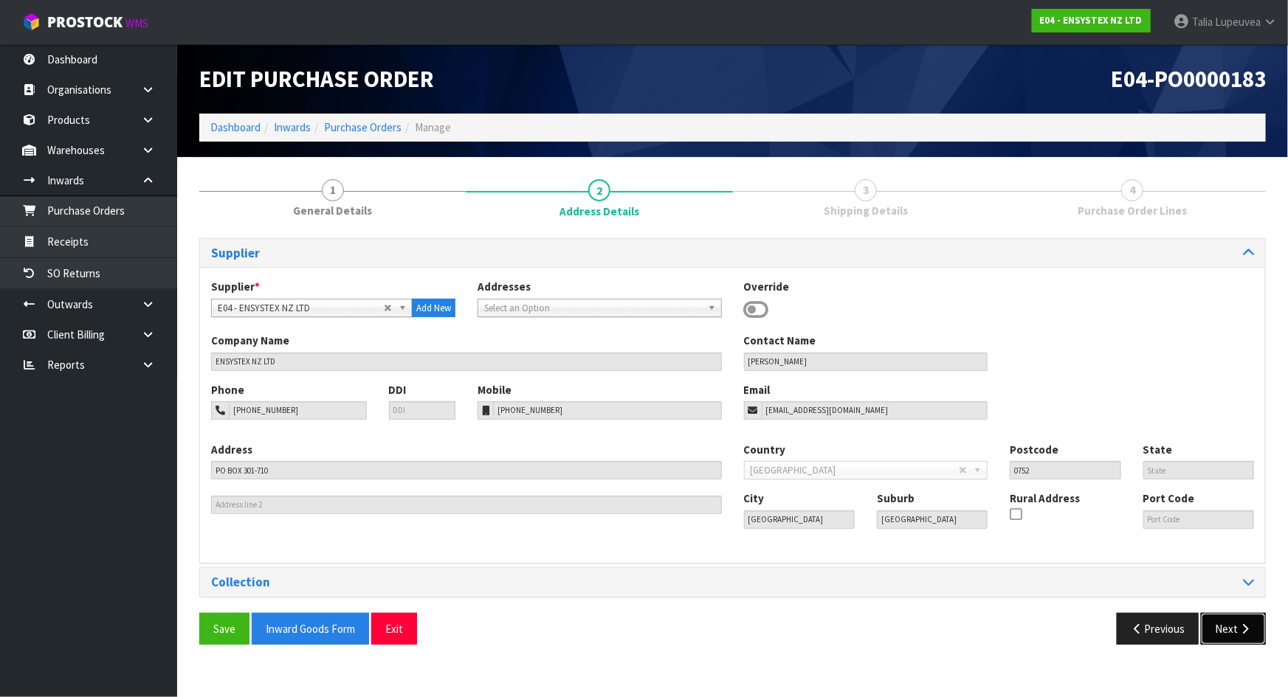
click at [1232, 626] on button "Next" at bounding box center [1233, 629] width 65 height 32
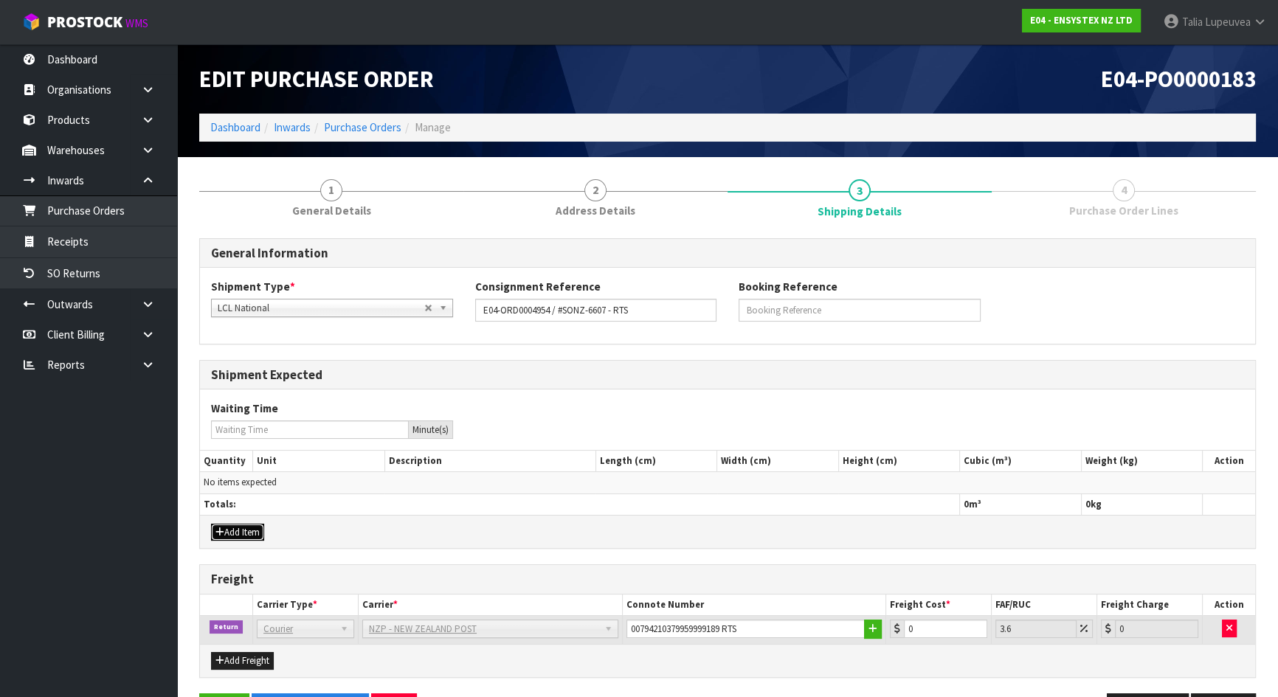
click at [227, 525] on button "Add Item" at bounding box center [237, 533] width 53 height 18
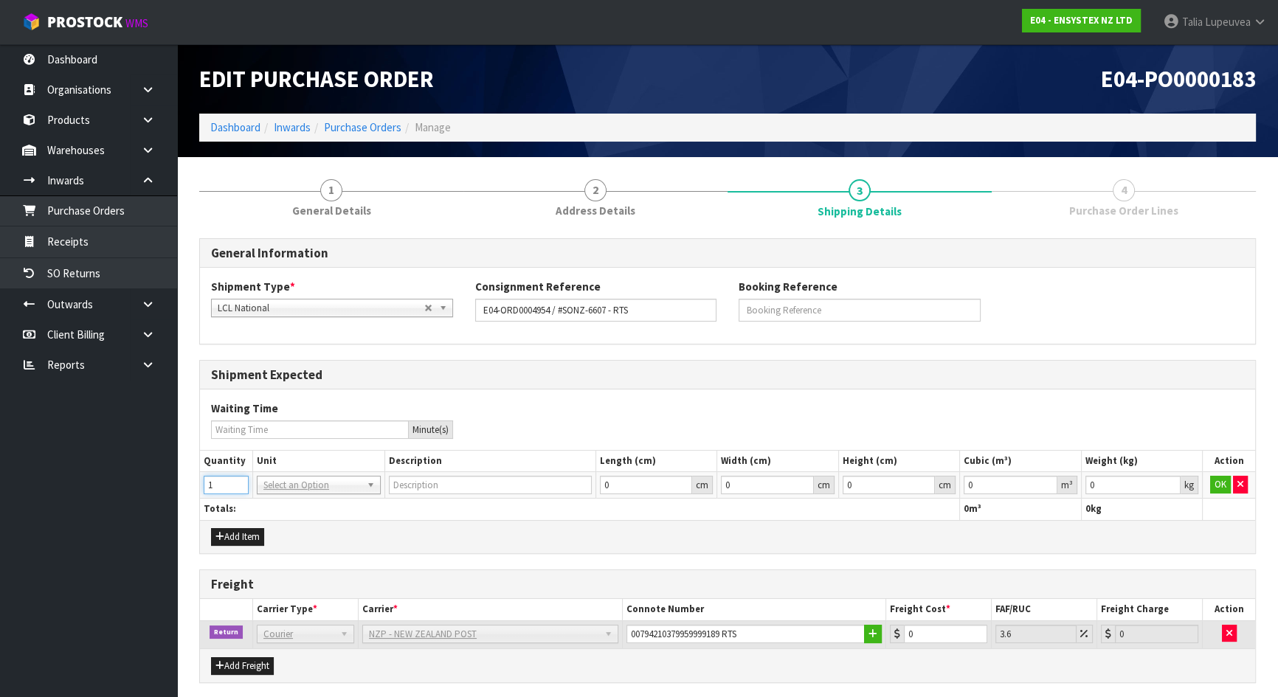
type input "1"
click at [236, 483] on input "1" at bounding box center [226, 485] width 45 height 18
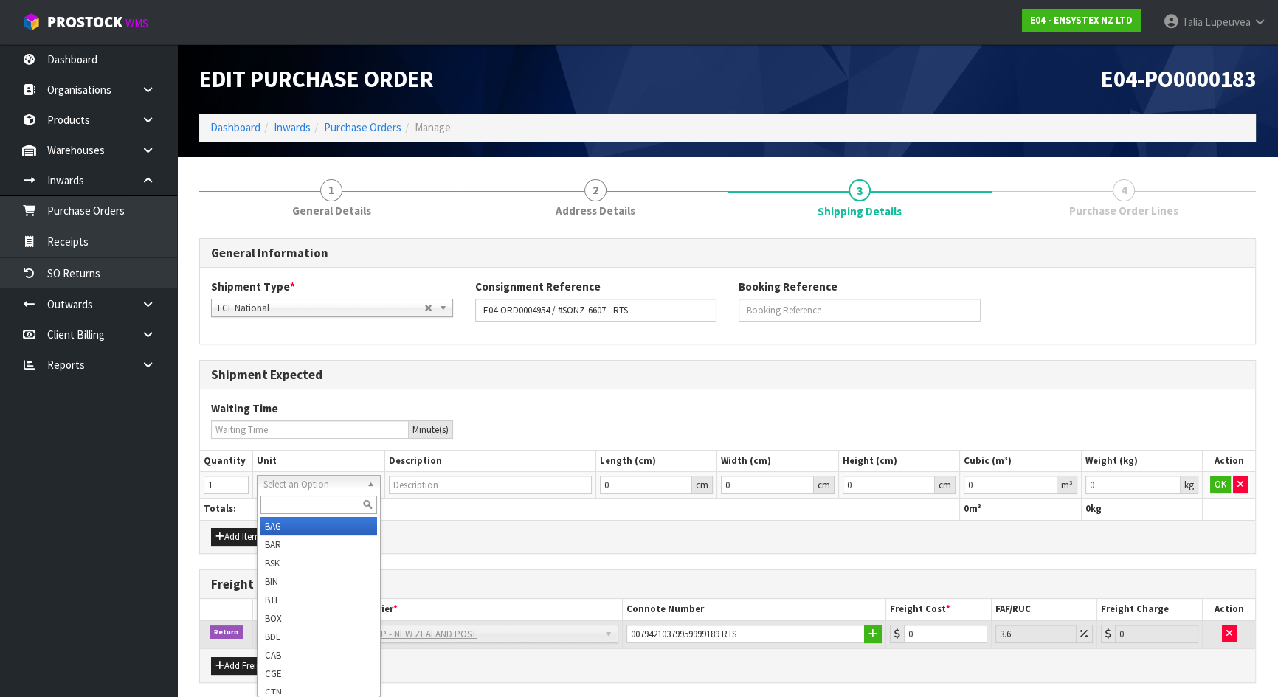
click at [296, 504] on input "text" at bounding box center [319, 505] width 117 height 18
type input "ctn"
type input "CARTON"
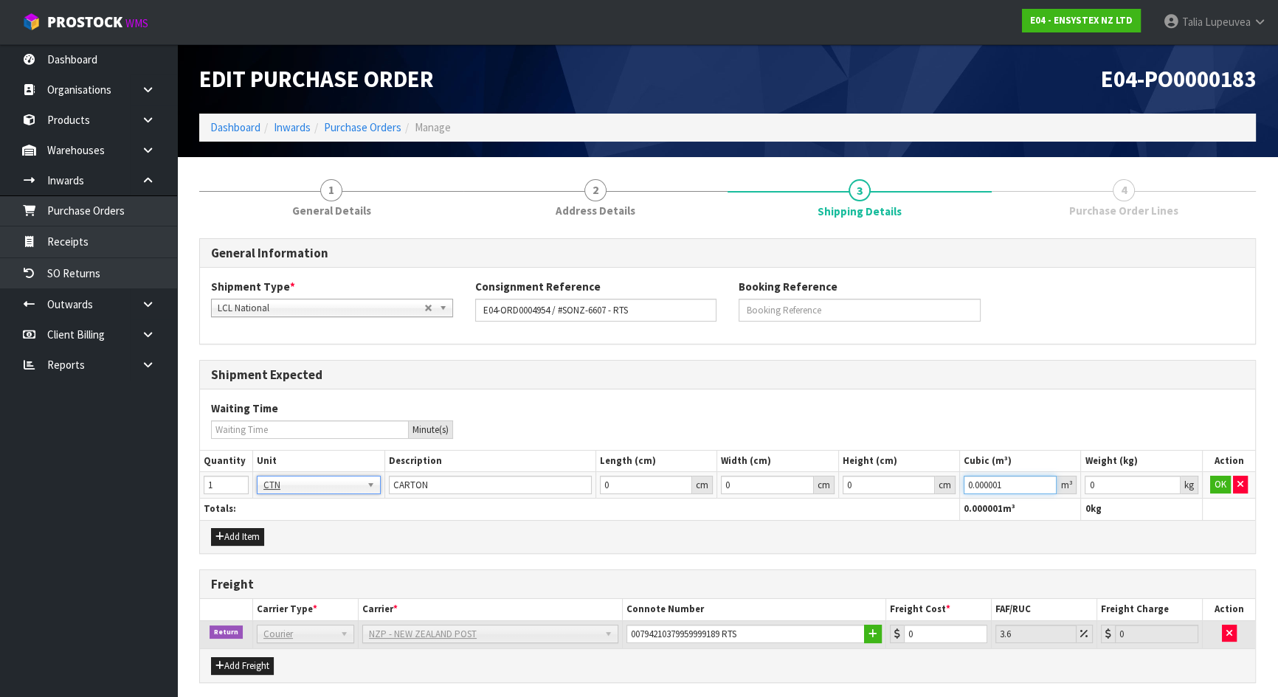
type input "0.000001"
click at [1048, 480] on input "0.000001" at bounding box center [1010, 485] width 93 height 18
type input "0.001"
click at [1171, 482] on input "0.001" at bounding box center [1132, 485] width 95 height 18
click at [1225, 480] on button "OK" at bounding box center [1220, 485] width 21 height 18
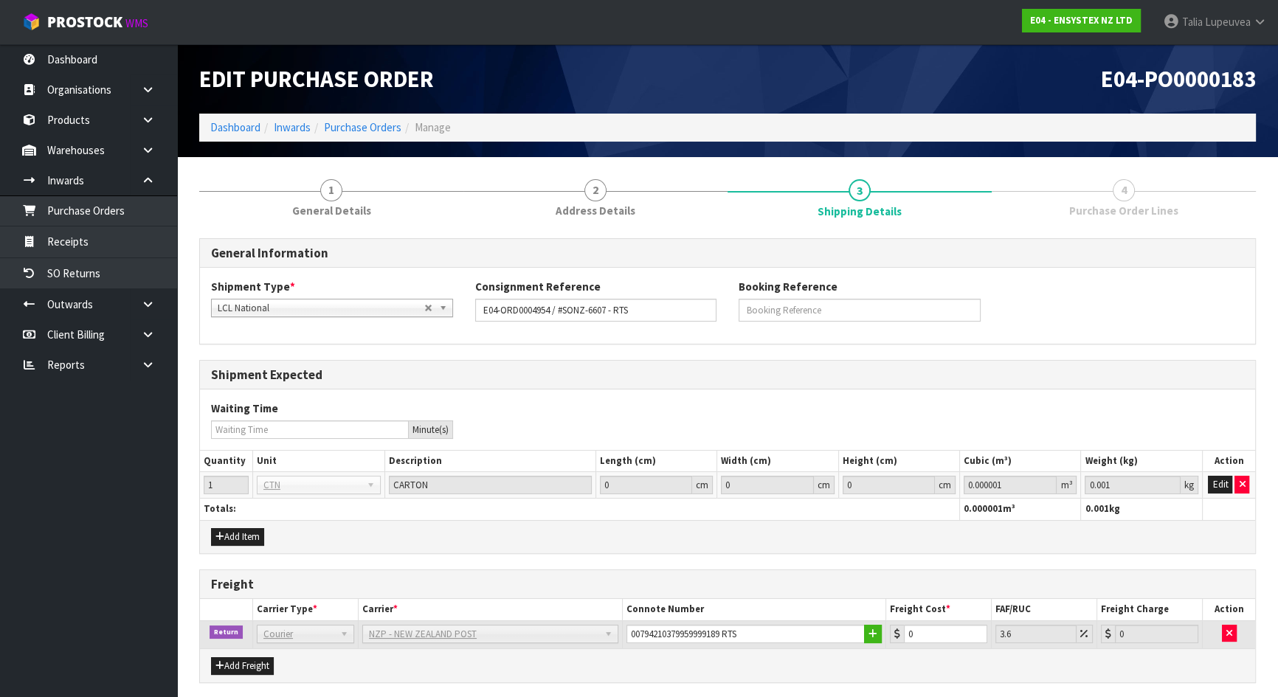
scroll to position [52, 0]
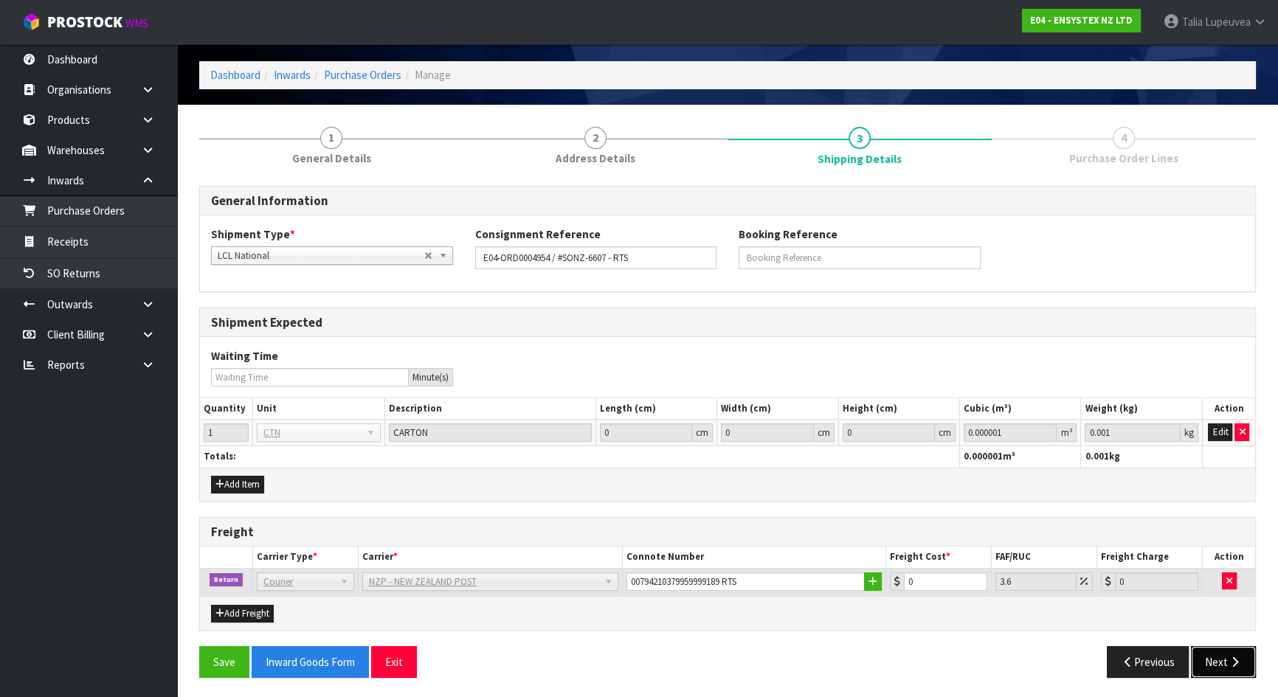
click at [1216, 658] on button "Next" at bounding box center [1223, 663] width 65 height 32
type input "0.1"
click at [976, 578] on input "0.1" at bounding box center [945, 582] width 83 height 18
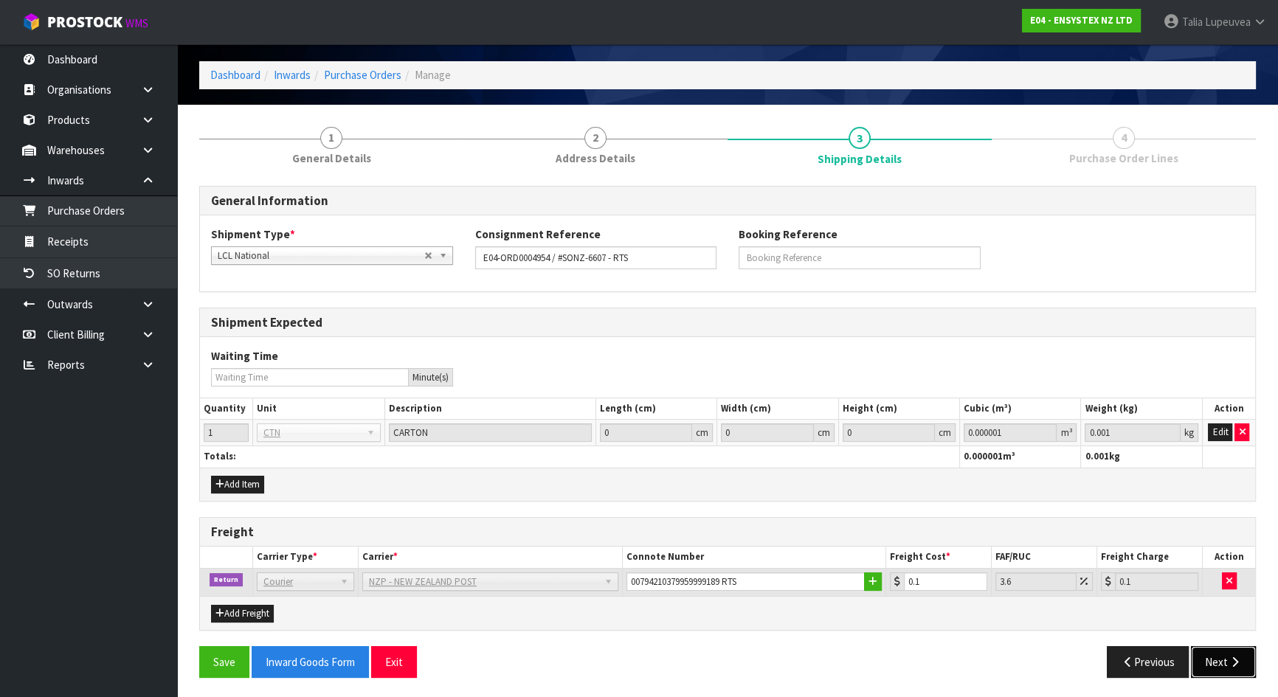
click at [1233, 657] on icon "button" at bounding box center [1235, 662] width 14 height 11
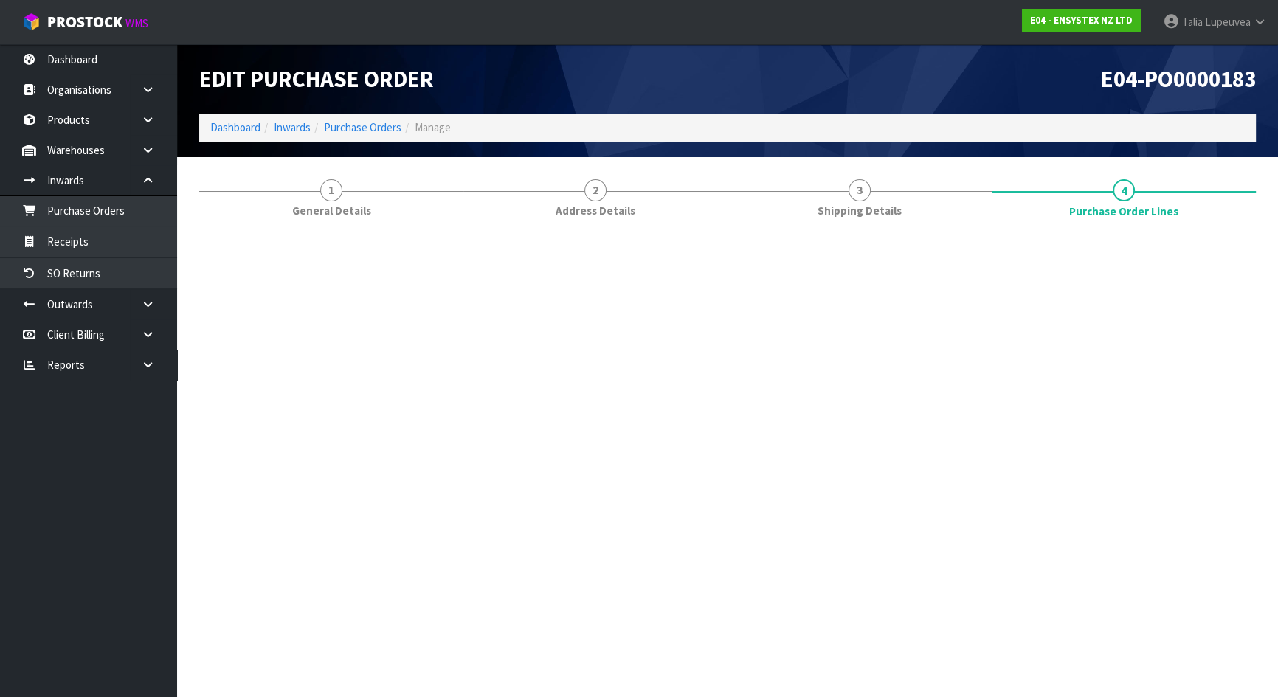
scroll to position [0, 0]
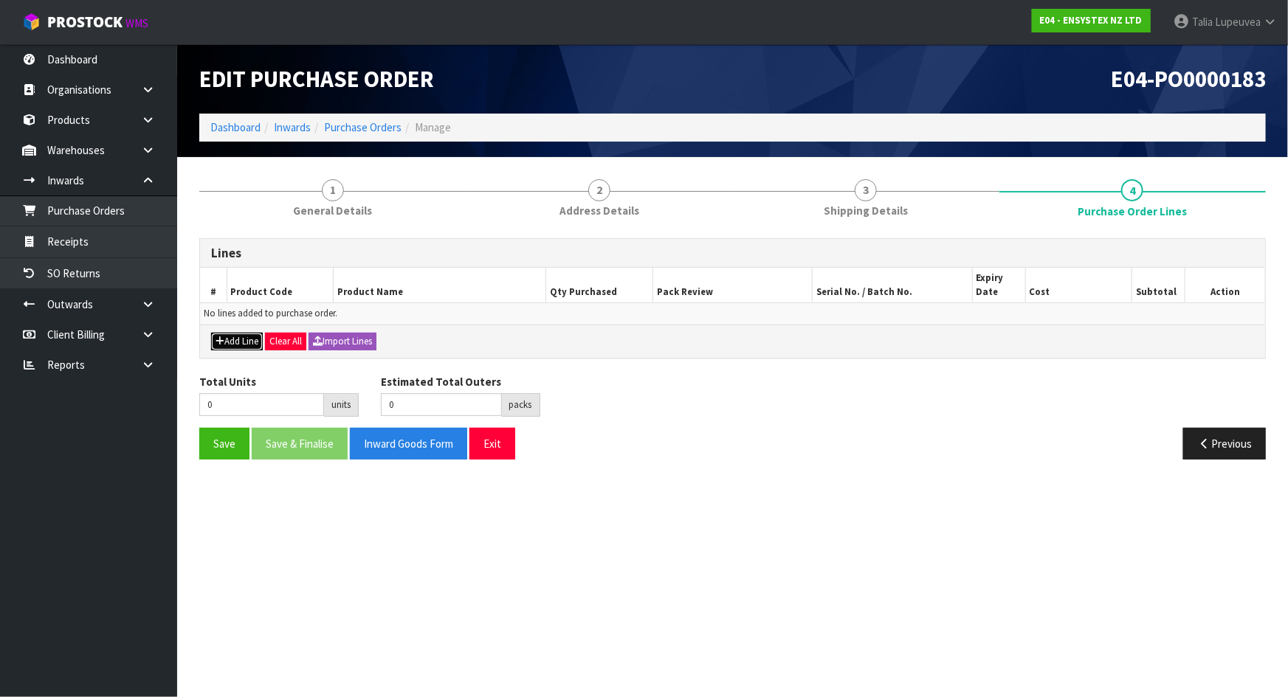
click at [238, 340] on button "Add Line" at bounding box center [237, 342] width 52 height 18
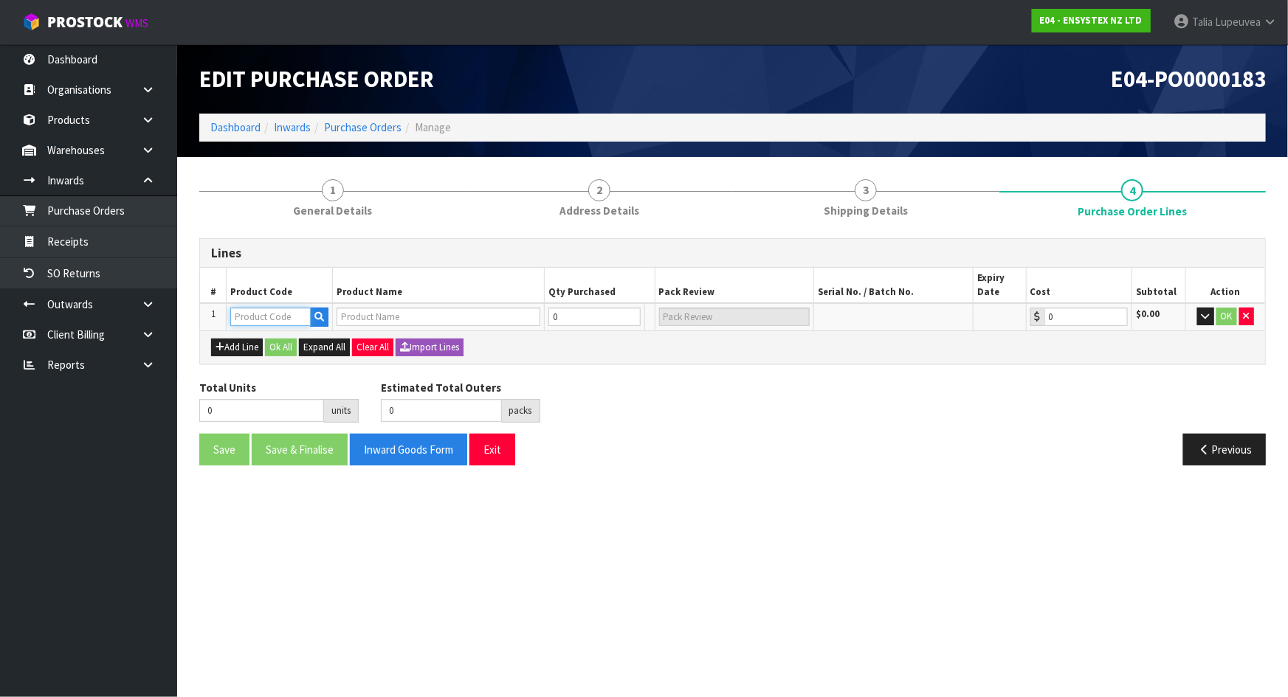
click at [266, 317] on input "text" at bounding box center [270, 317] width 80 height 18
type input "CHEDE"
click at [280, 337] on link "CHEDE 1001" at bounding box center [289, 342] width 117 height 20
type input "CHEDE1001"
type input "DELTATHOR 5 L"
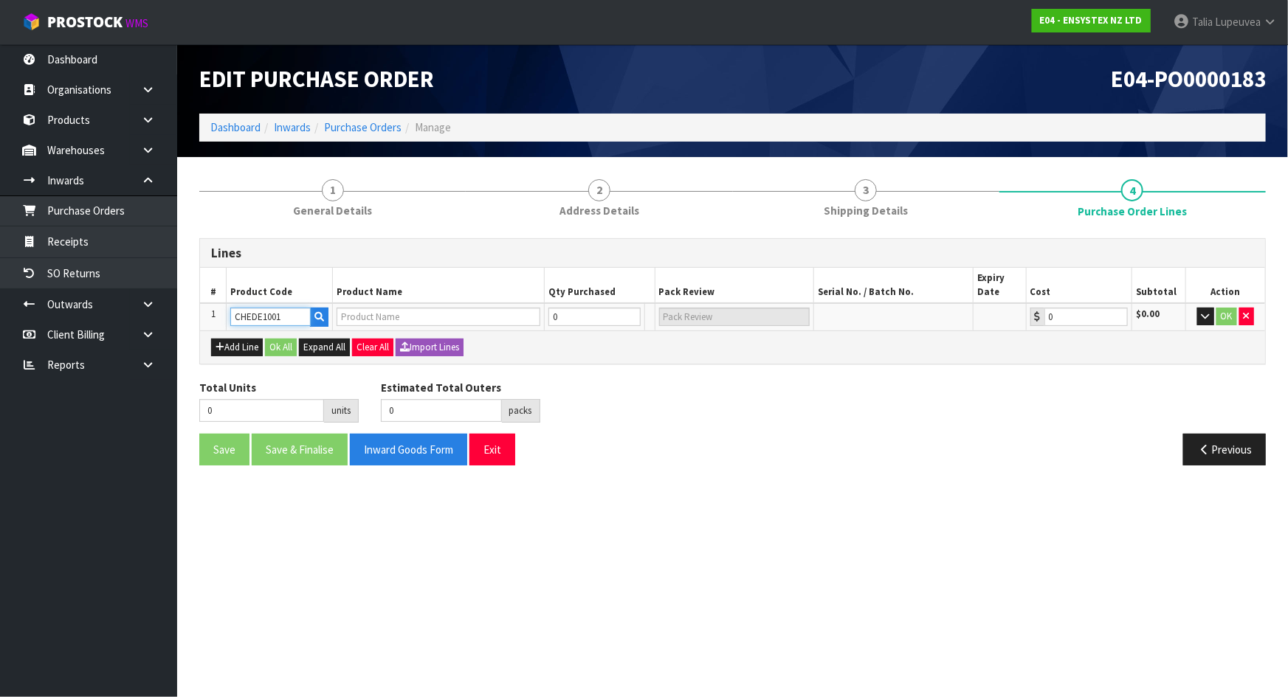
type input "0.00"
type input "1"
type input "1 PCE"
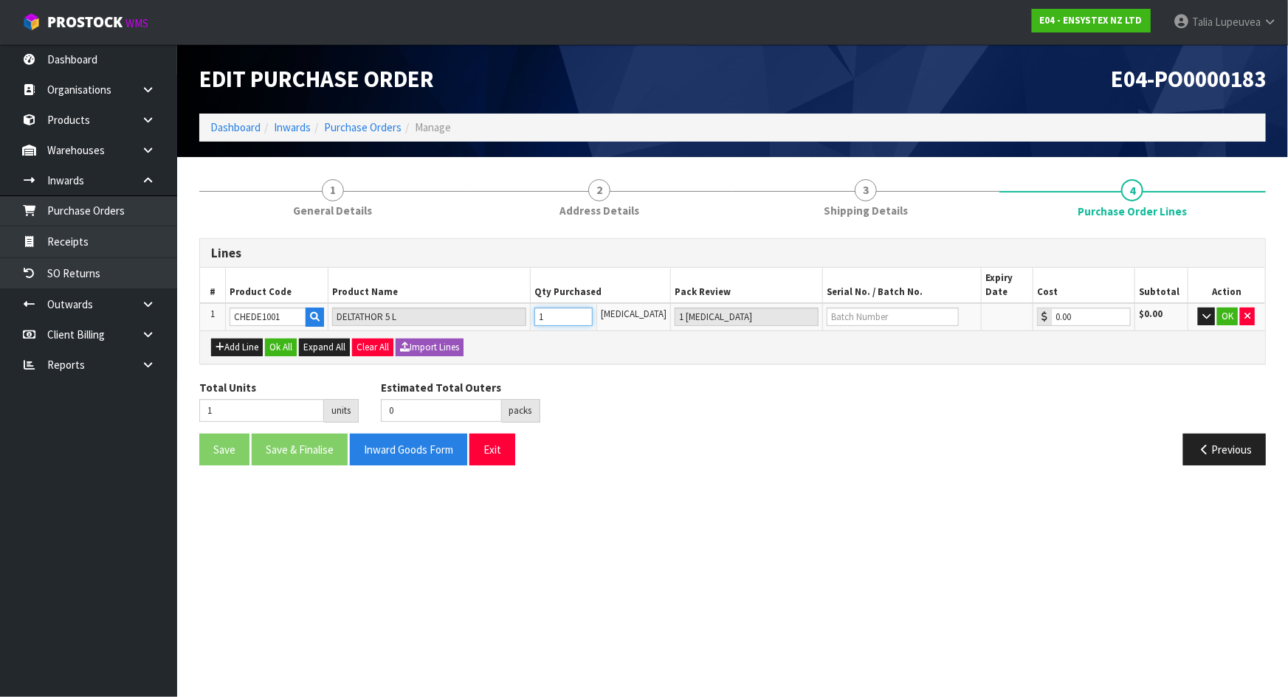
type input "1"
click at [593, 314] on input "1" at bounding box center [563, 317] width 58 height 18
click at [853, 316] on input "text" at bounding box center [893, 317] width 132 height 18
type input "20001274"
click at [582, 551] on section "Edit Purchase Order E04-PO0000183 Dashboard Inwards Purchase Orders Manage 1 Ge…" at bounding box center [644, 348] width 1288 height 697
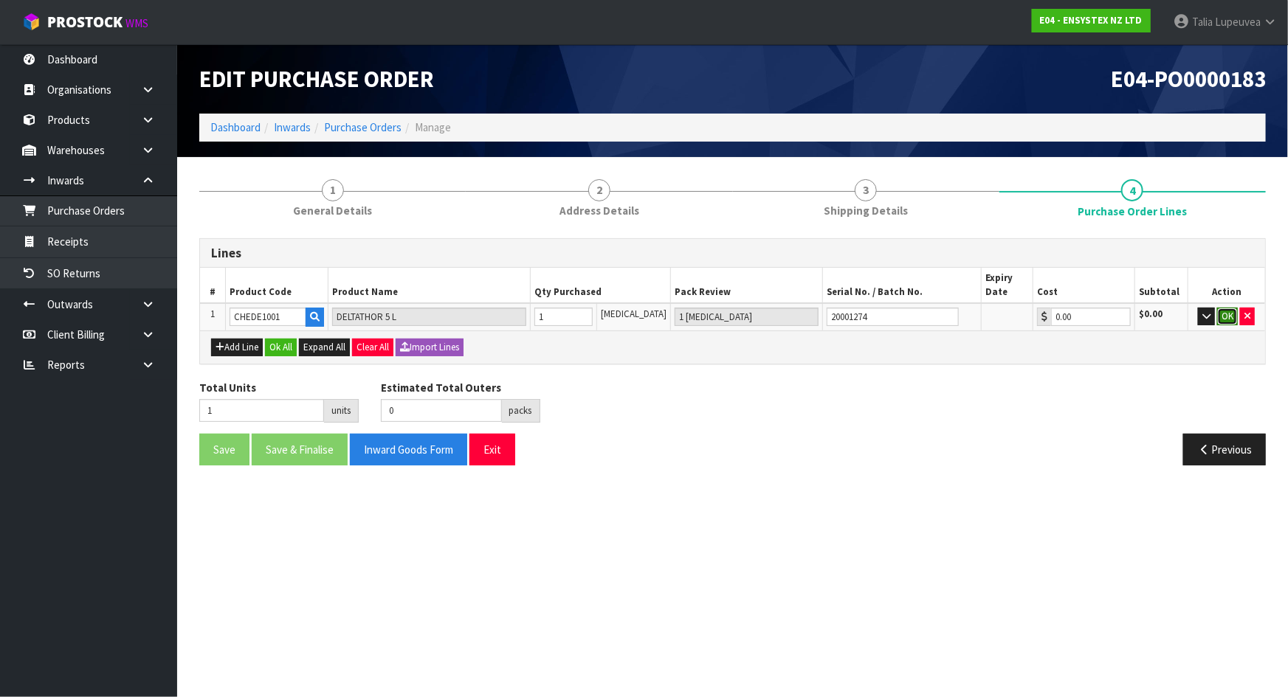
click at [1225, 313] on button "OK" at bounding box center [1227, 317] width 21 height 18
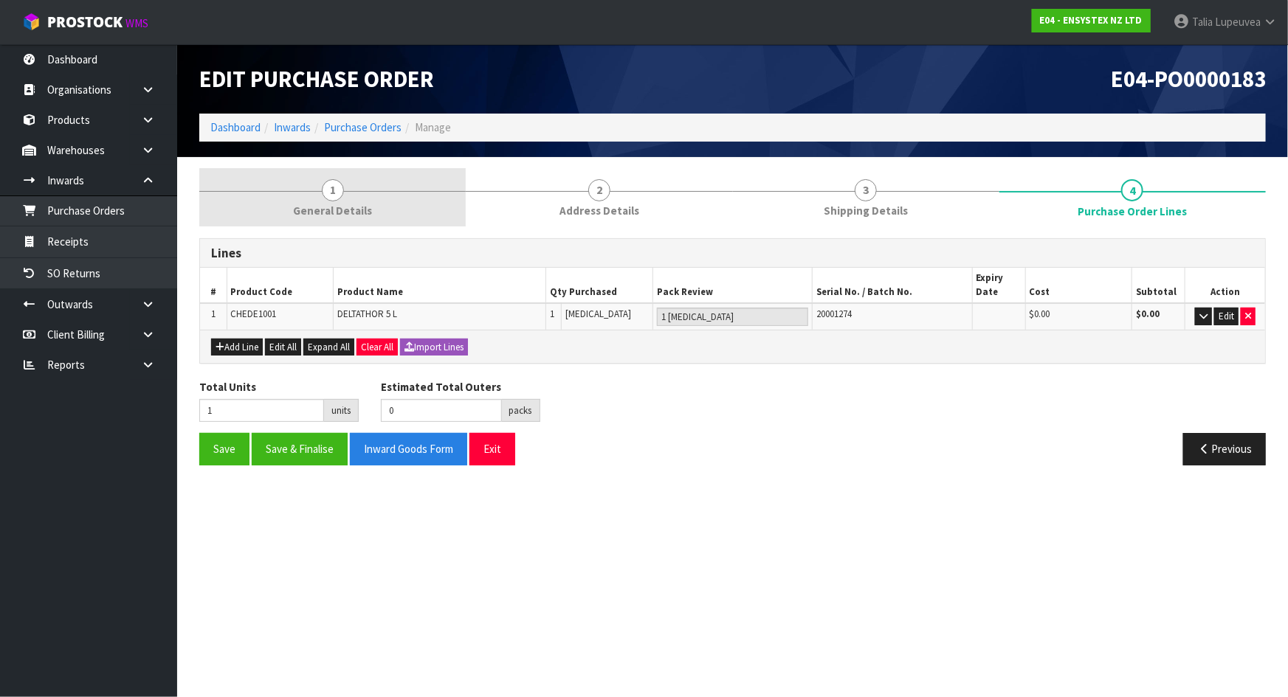
click at [319, 183] on link "1 General Details" at bounding box center [332, 197] width 266 height 58
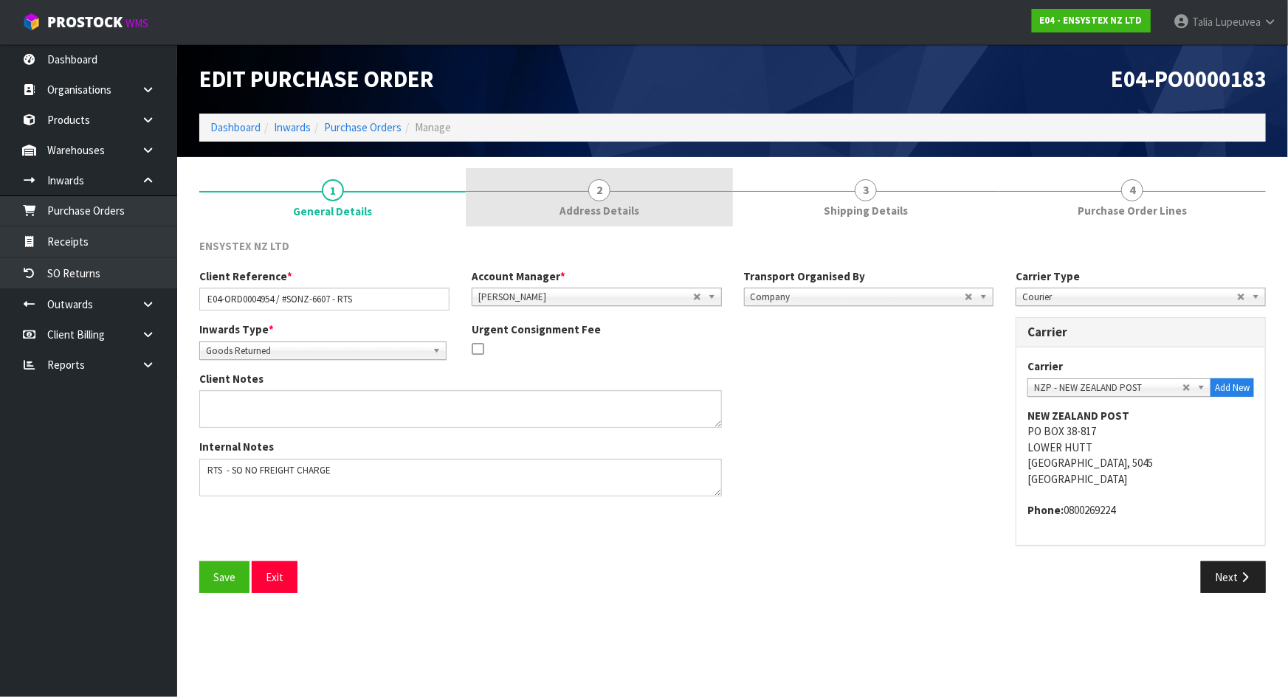
click at [610, 199] on link "2 Address Details" at bounding box center [599, 197] width 266 height 58
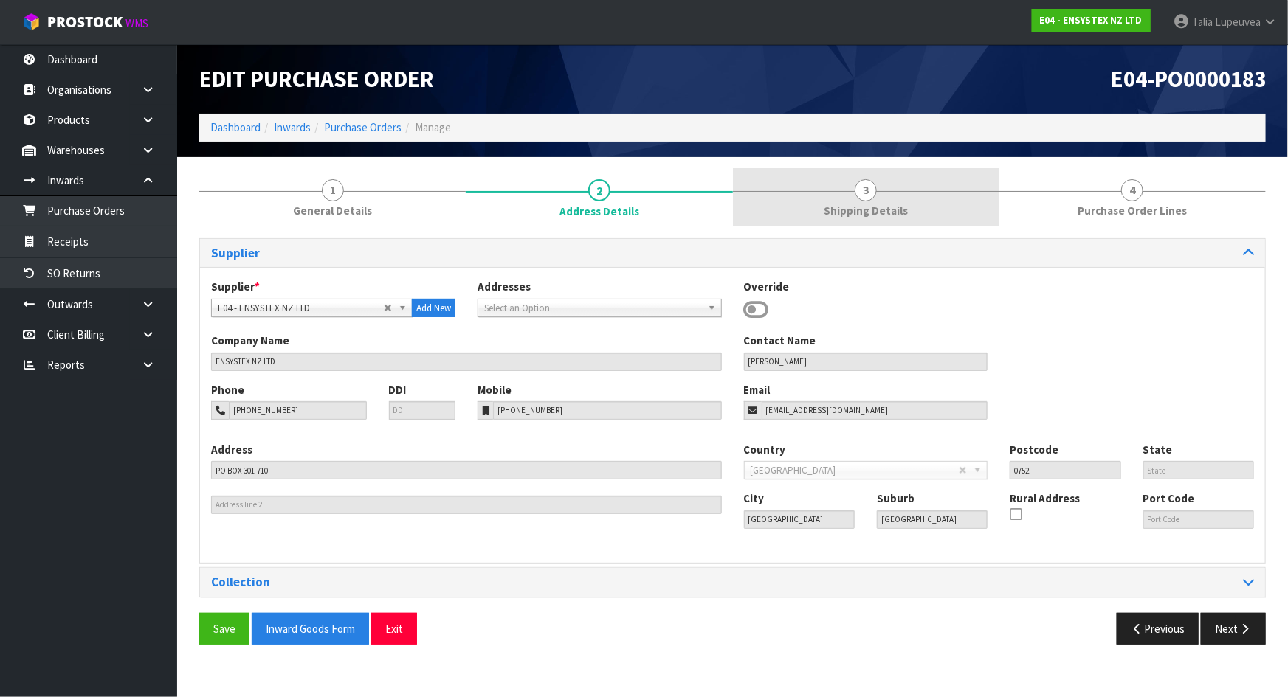
click at [823, 173] on link "3 Shipping Details" at bounding box center [866, 197] width 266 height 58
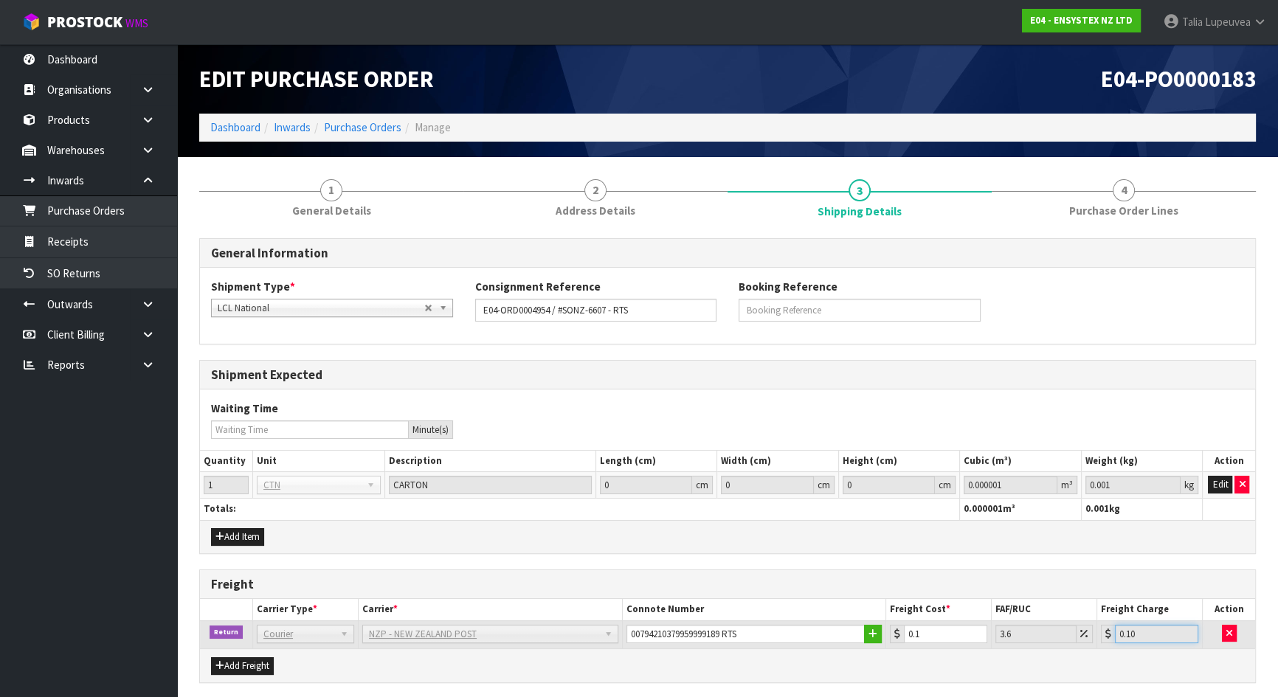
click at [1181, 634] on input "0.10" at bounding box center [1156, 634] width 83 height 18
click at [1143, 298] on div "Shipment Type * LCL National LCL International FCL-20ft FCL-40ft LCL National C…" at bounding box center [727, 305] width 1055 height 53
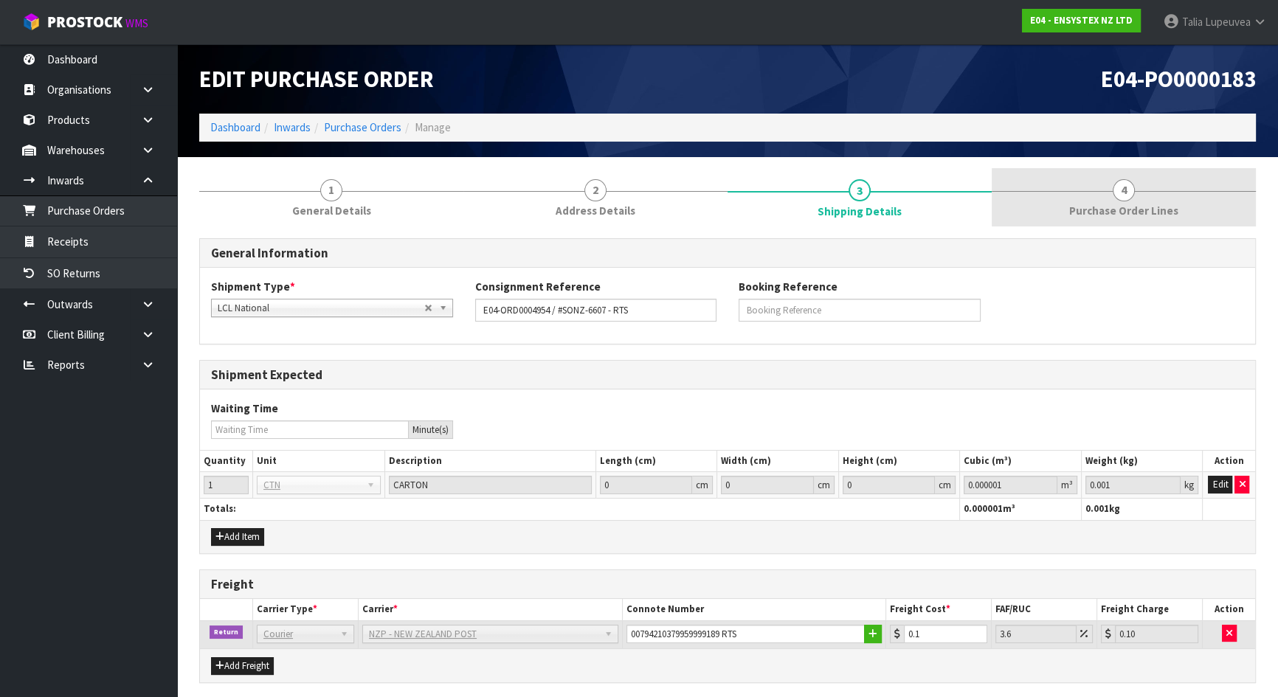
click at [1110, 187] on link "4 Purchase Order Lines" at bounding box center [1124, 197] width 264 height 58
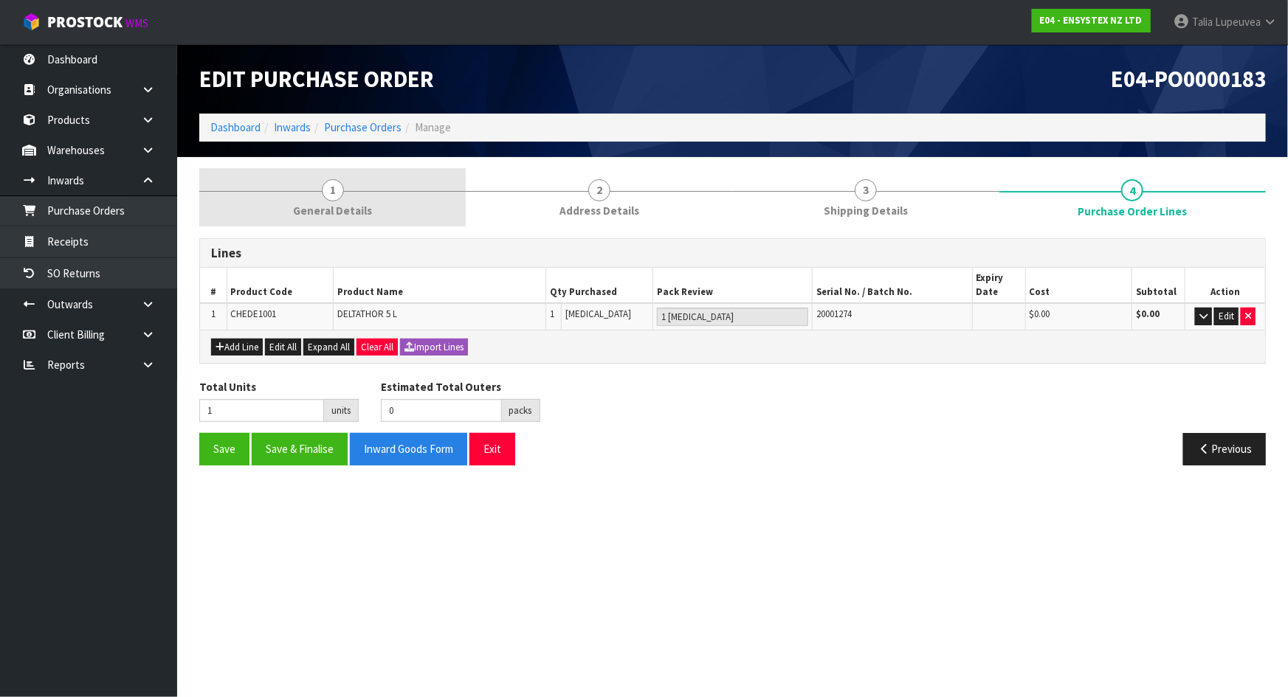
click at [330, 199] on span "1" at bounding box center [333, 190] width 22 height 22
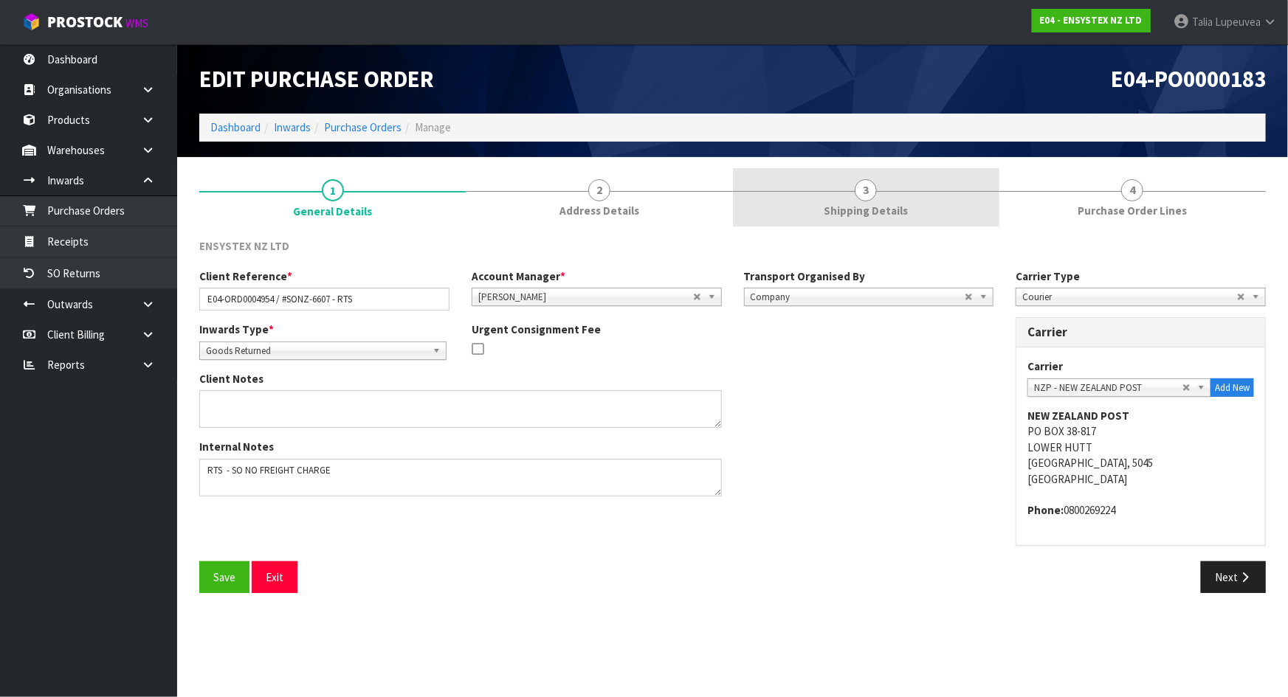
click at [841, 204] on span "Shipping Details" at bounding box center [866, 210] width 84 height 15
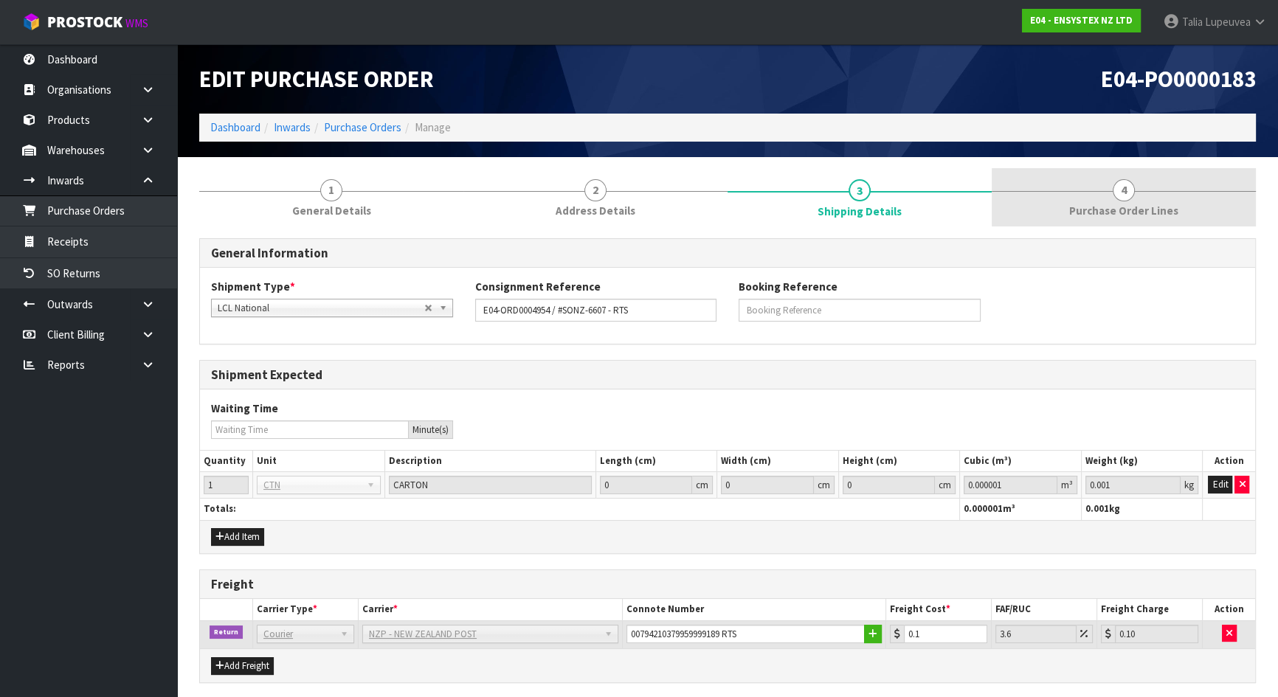
click at [1120, 191] on span "4" at bounding box center [1124, 190] width 22 height 22
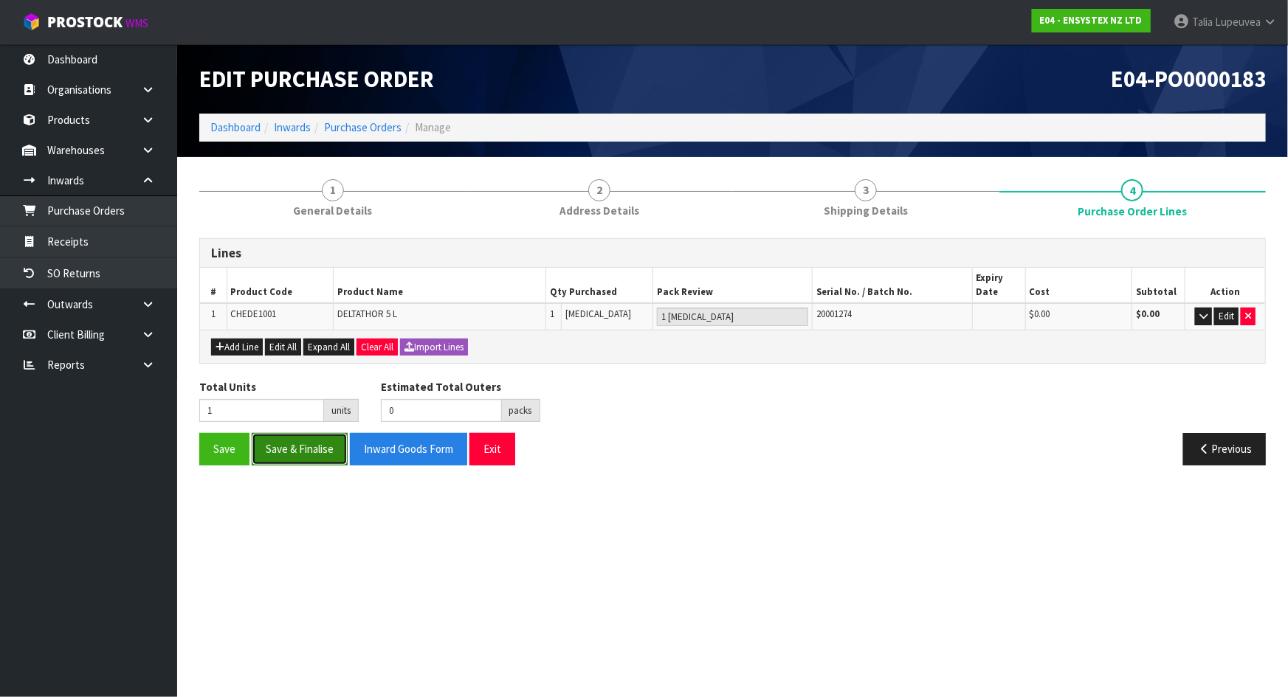
click at [317, 452] on button "Save & Finalise" at bounding box center [300, 449] width 96 height 32
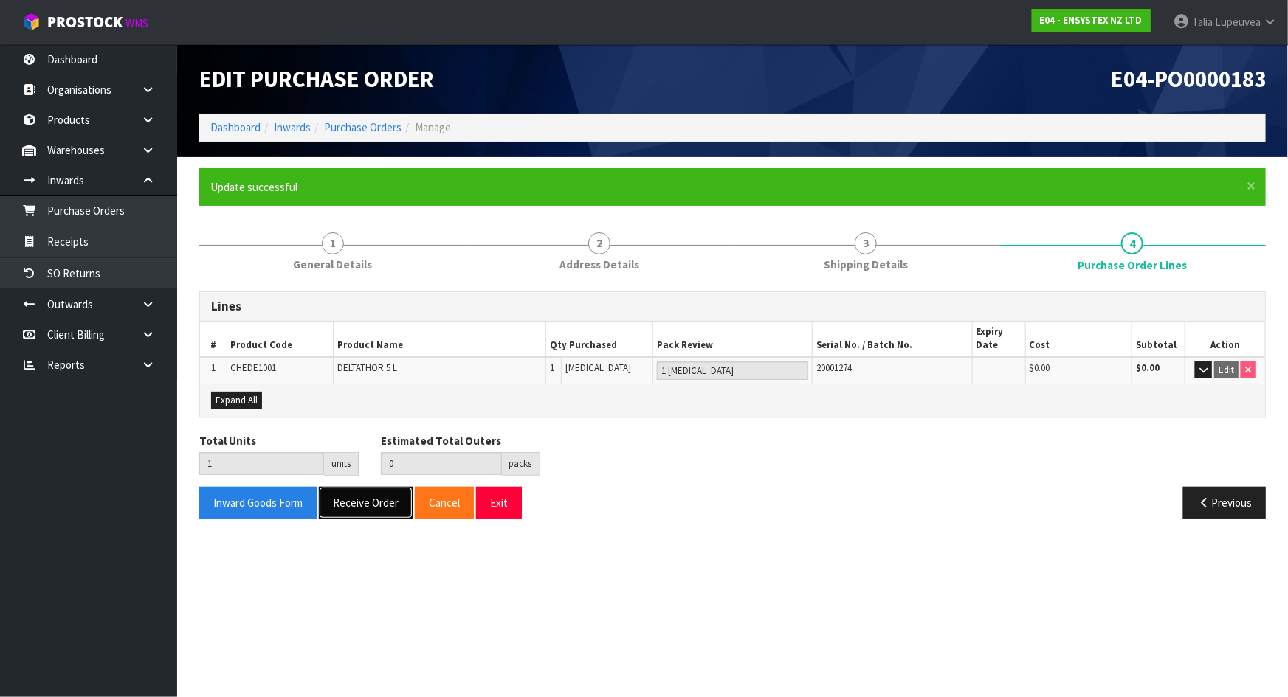
click at [371, 508] on button "Receive Order" at bounding box center [366, 503] width 94 height 32
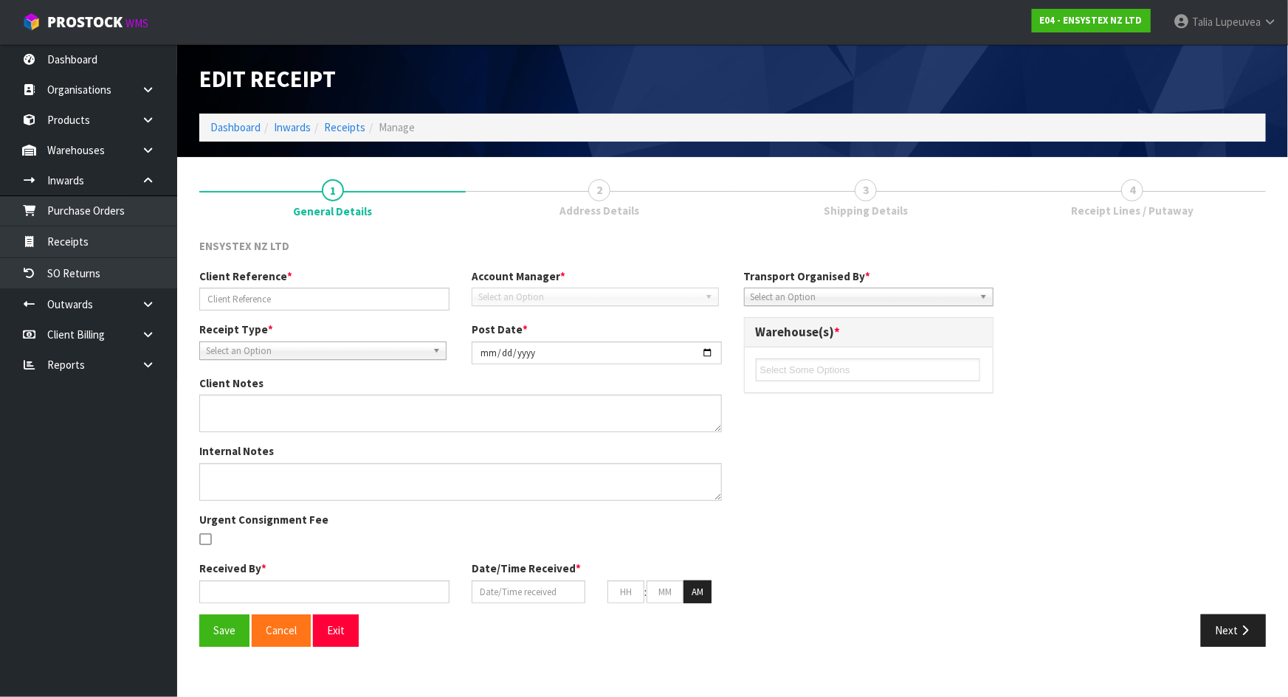
type input "E04-ORD0004954 / #SONZ-6607 - RTS"
type input "2025-08-14"
type textarea "RTS - SO NO FREIGHT CHARGE"
type input "[PERSON_NAME]"
type input "14/08/2025"
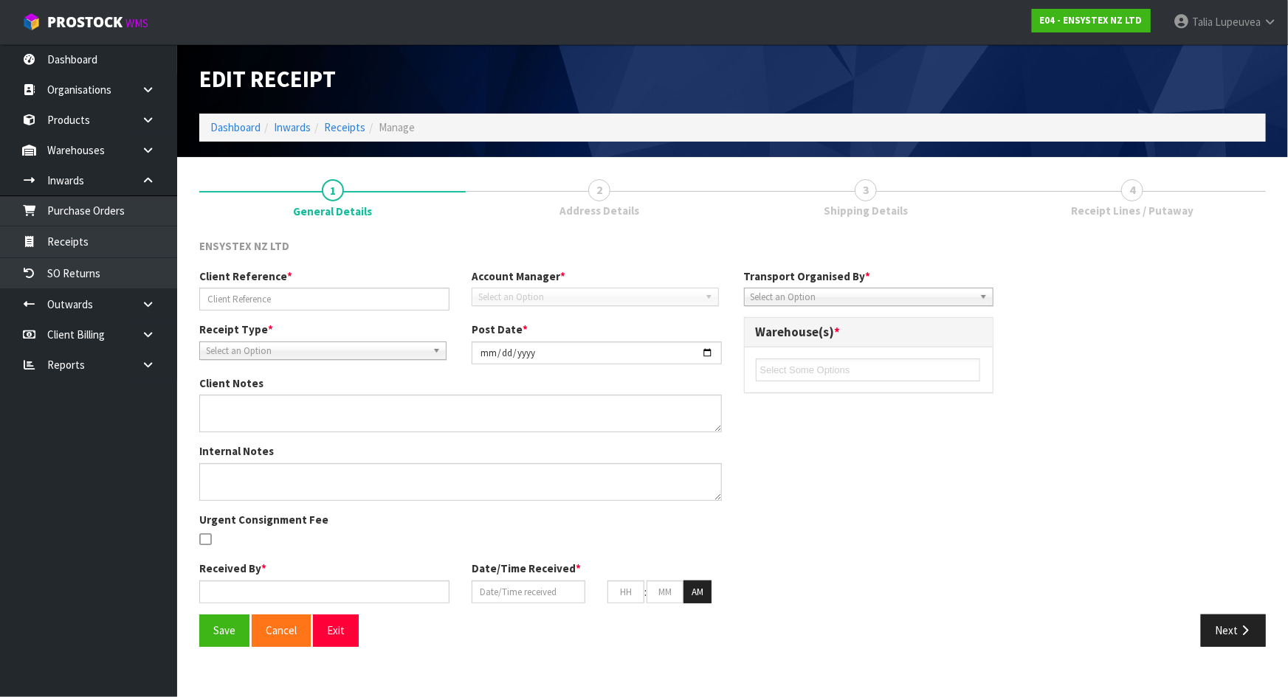
type input "09"
type input "20"
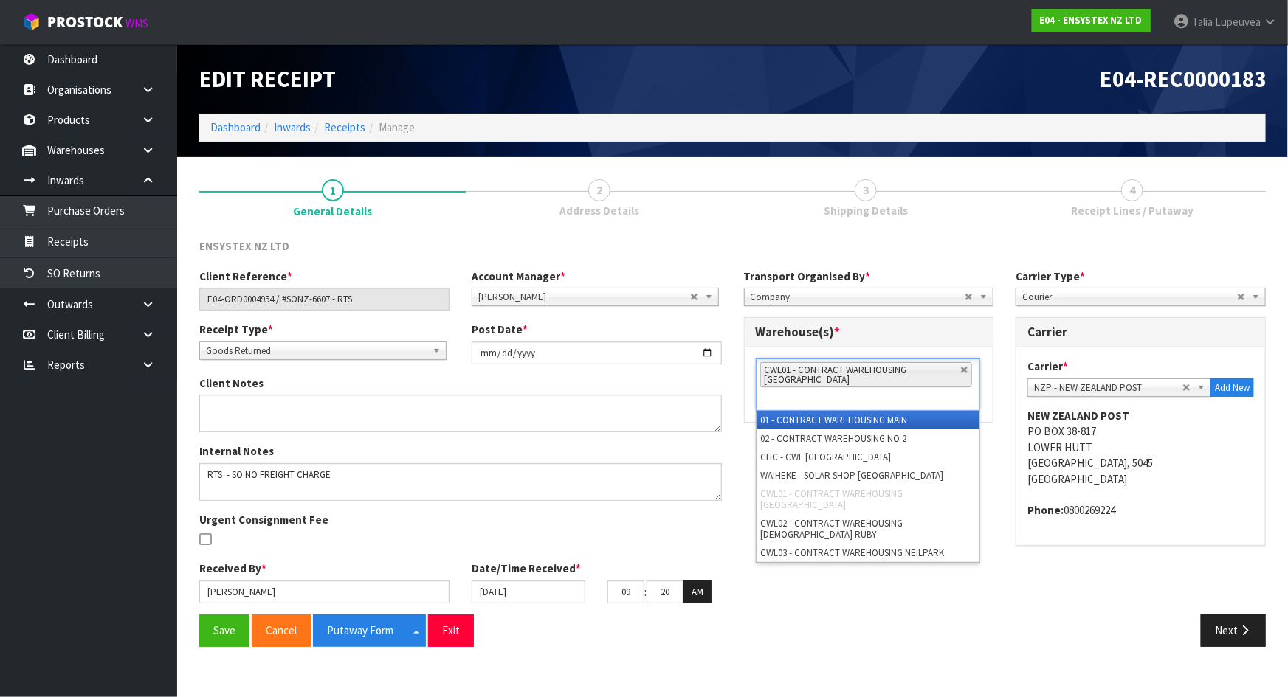
click at [962, 365] on li "CWL01 - CONTRACT WAREHOUSING [GEOGRAPHIC_DATA]" at bounding box center [866, 374] width 212 height 25
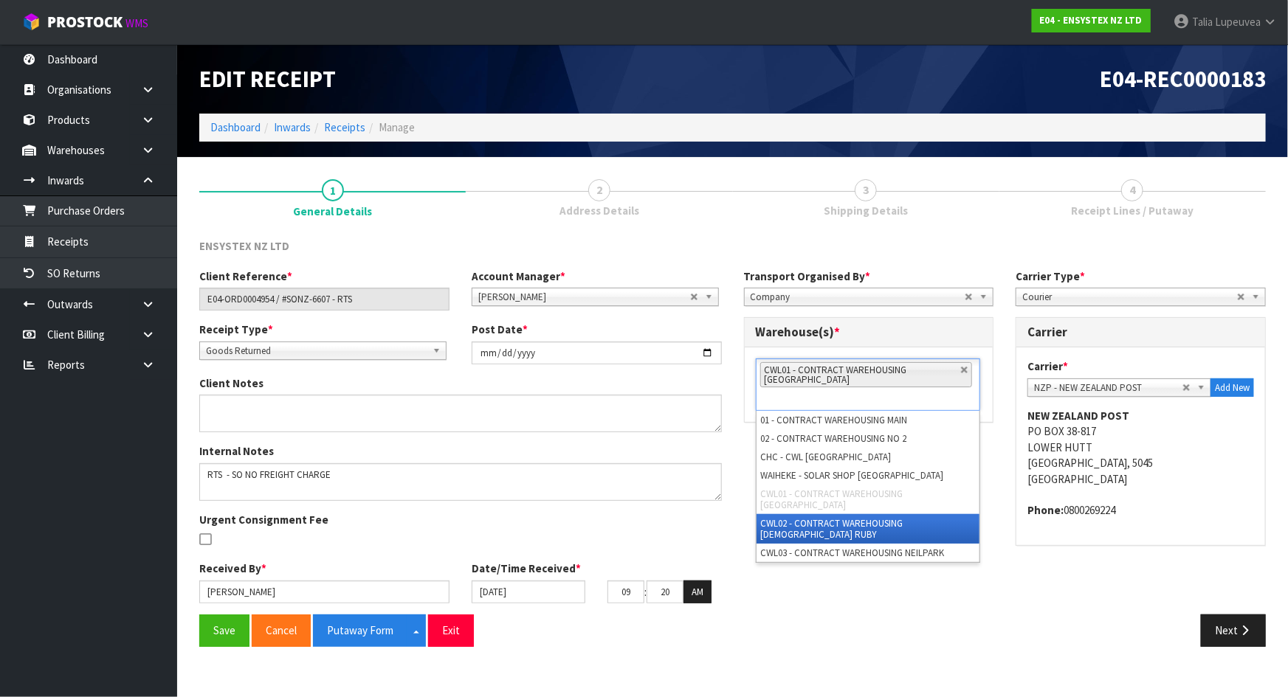
click at [911, 516] on li "CWL02 - CONTRACT WAREHOUSING [DEMOGRAPHIC_DATA] RUBY" at bounding box center [868, 529] width 223 height 30
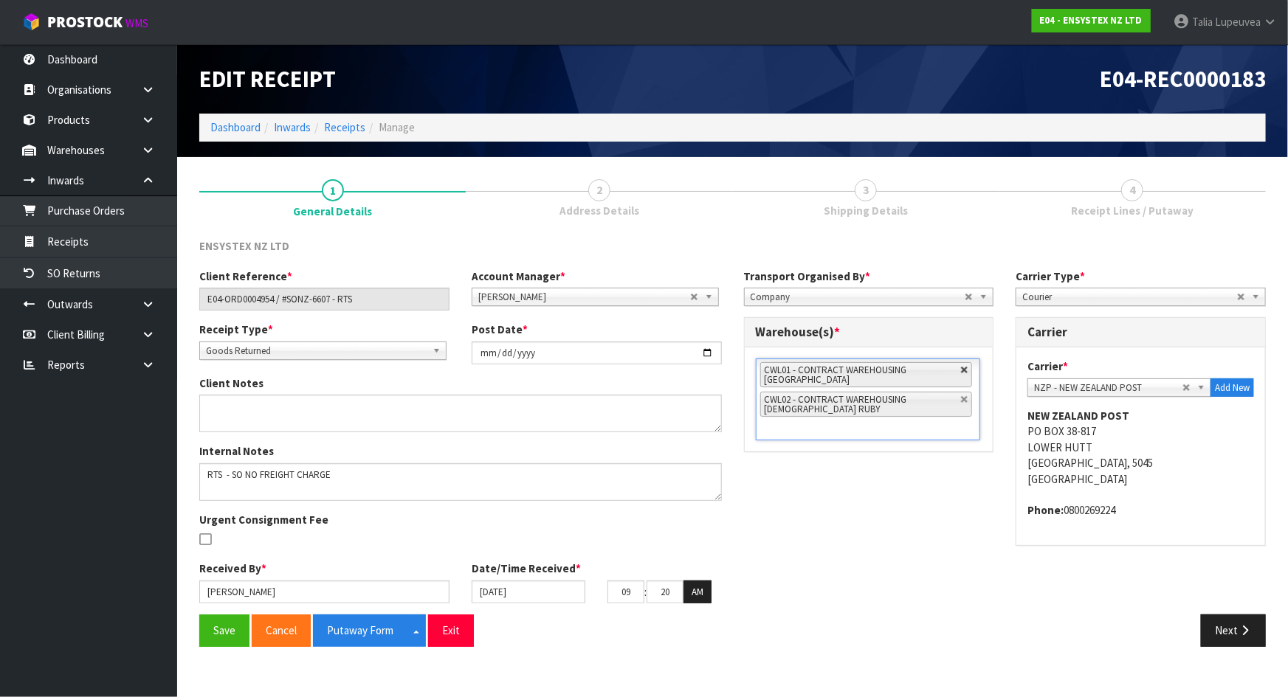
click at [967, 371] on link at bounding box center [964, 370] width 9 height 9
click at [897, 498] on div "Client Reference * E04-ORD0004954 / #SONZ-6607 - RTS Account Manager * Zubair M…" at bounding box center [732, 442] width 1089 height 346
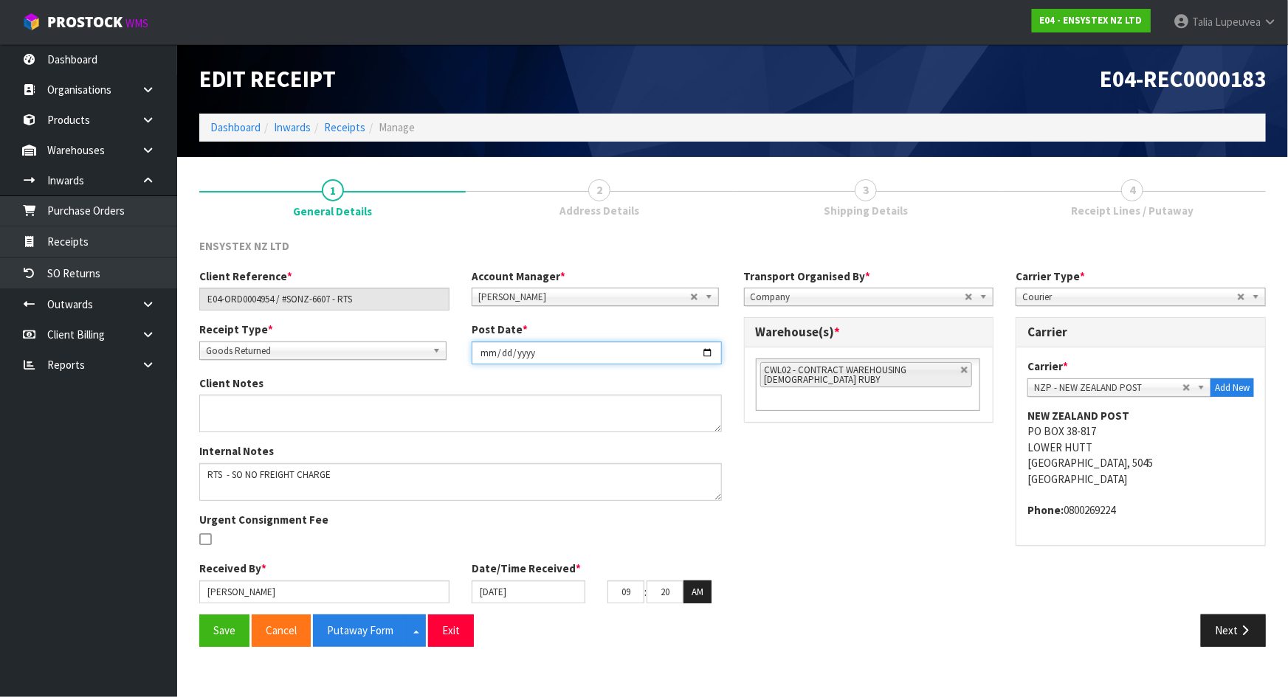
click at [709, 354] on input "2025-08-14" at bounding box center [597, 353] width 250 height 23
type input "[DATE]"
click at [524, 596] on input "14/08/2025" at bounding box center [529, 592] width 114 height 23
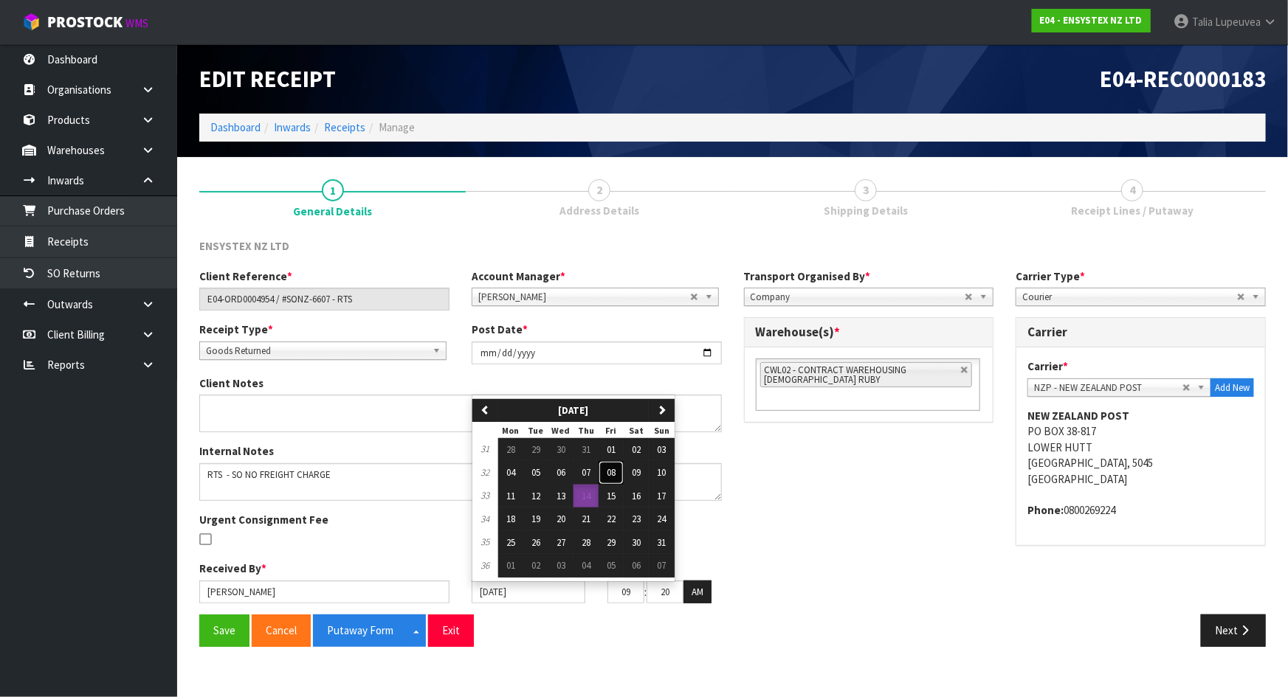
click at [616, 472] on span "08" at bounding box center [611, 472] width 9 height 13
type input "[DATE]"
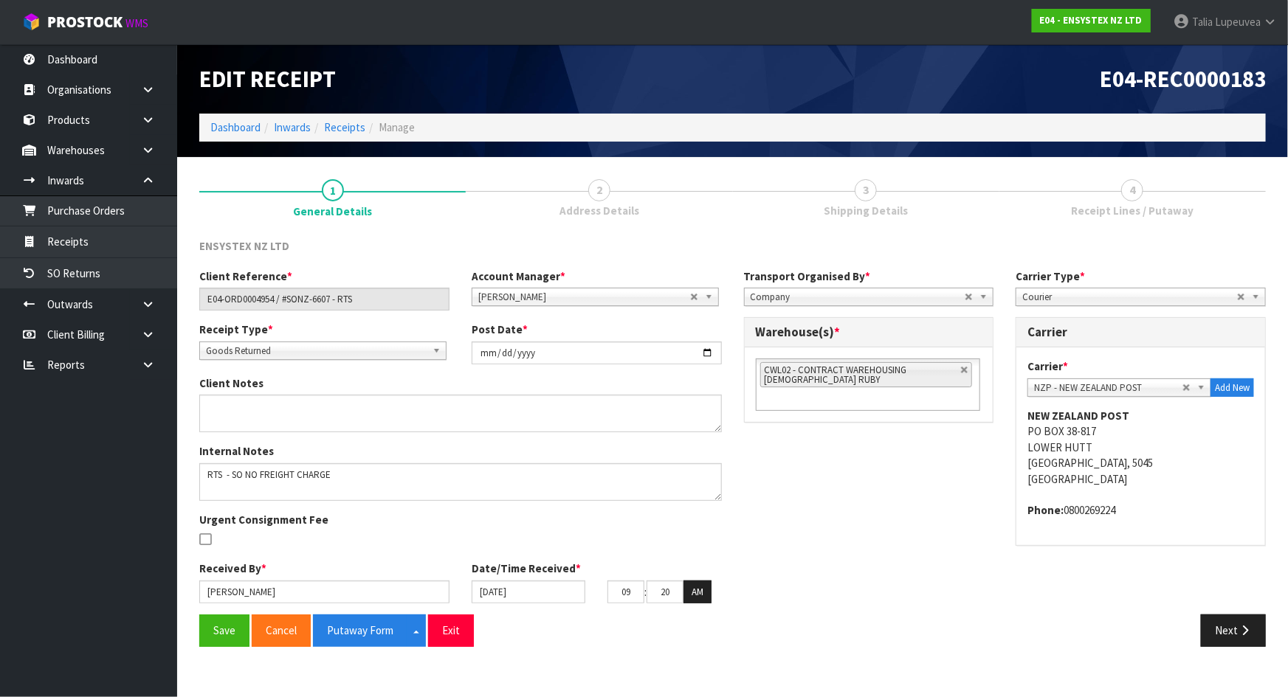
click at [886, 471] on div "Client Reference * E04-ORD0004954 / #SONZ-6607 - RTS Account Manager * Zubair M…" at bounding box center [732, 442] width 1089 height 346
click at [216, 630] on button "Save" at bounding box center [224, 631] width 50 height 32
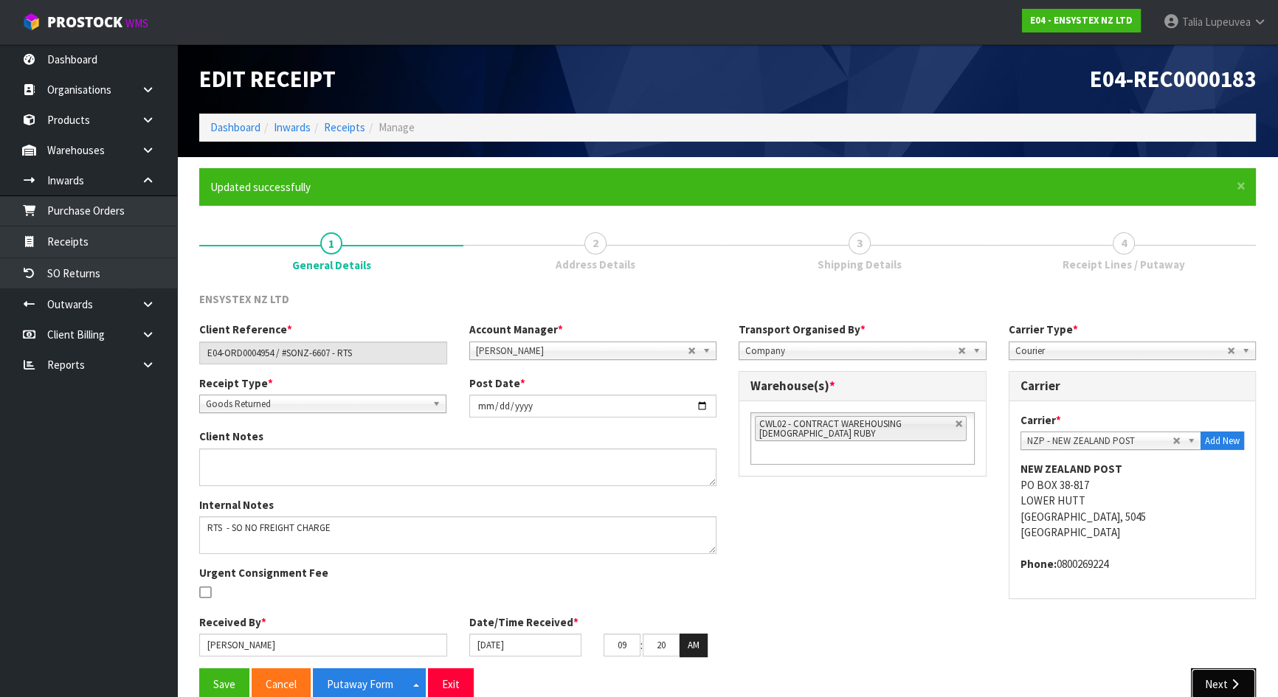
click at [1219, 682] on button "Next" at bounding box center [1223, 685] width 65 height 32
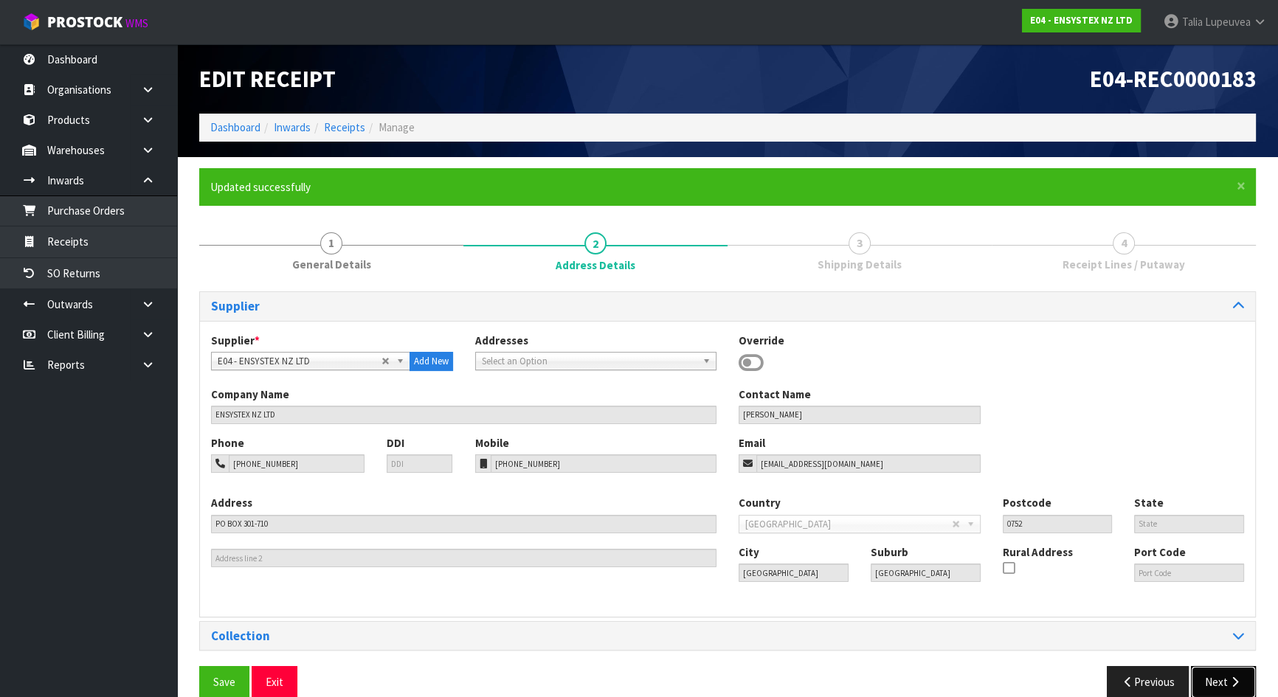
click at [1217, 681] on button "Next" at bounding box center [1223, 682] width 65 height 32
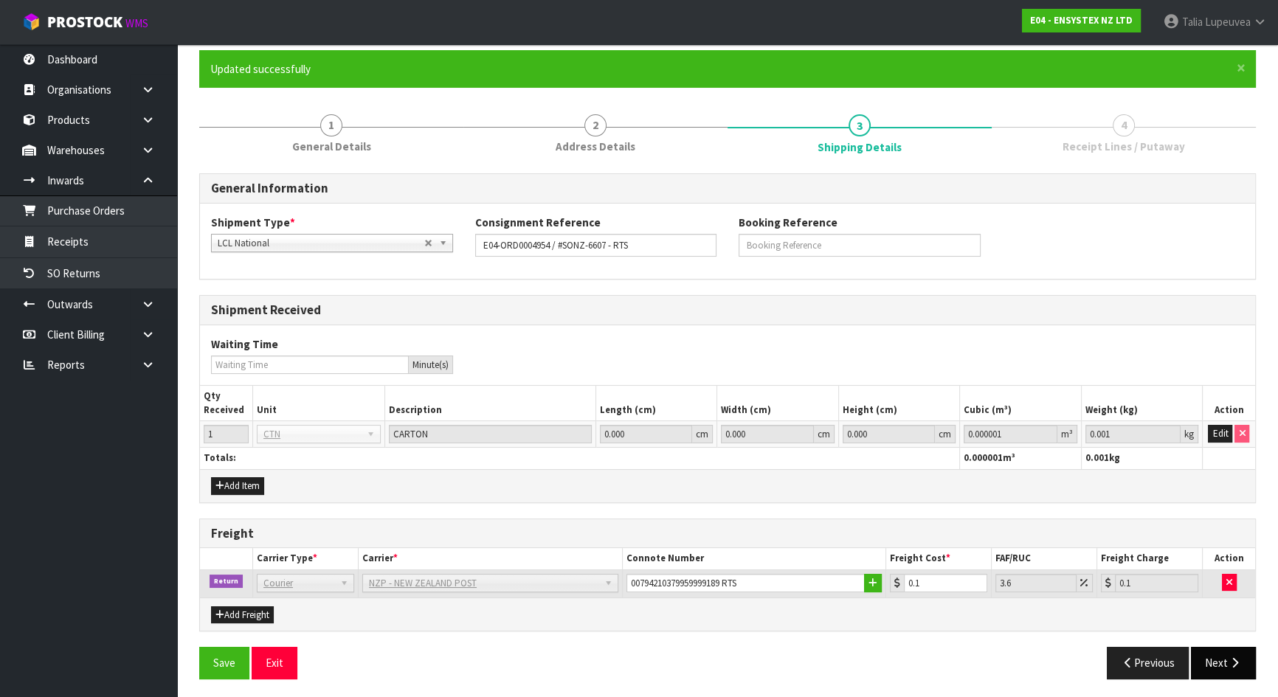
scroll to position [120, 0]
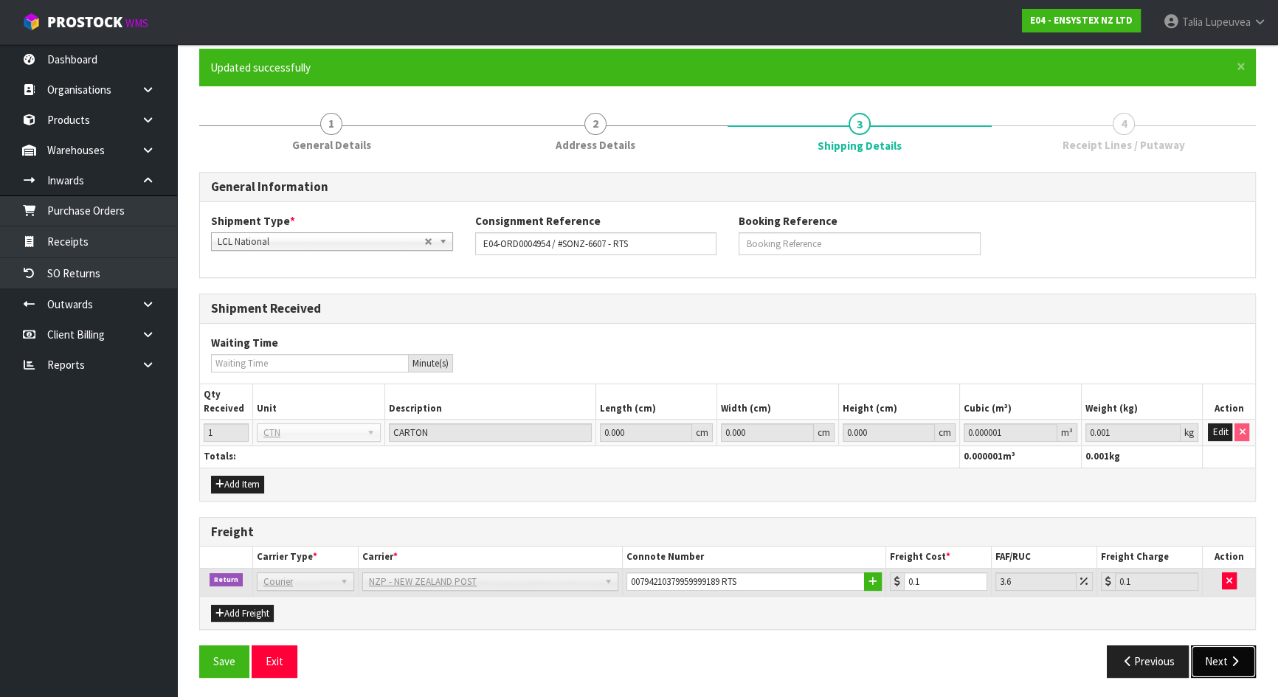
click at [1235, 656] on icon "button" at bounding box center [1235, 661] width 14 height 11
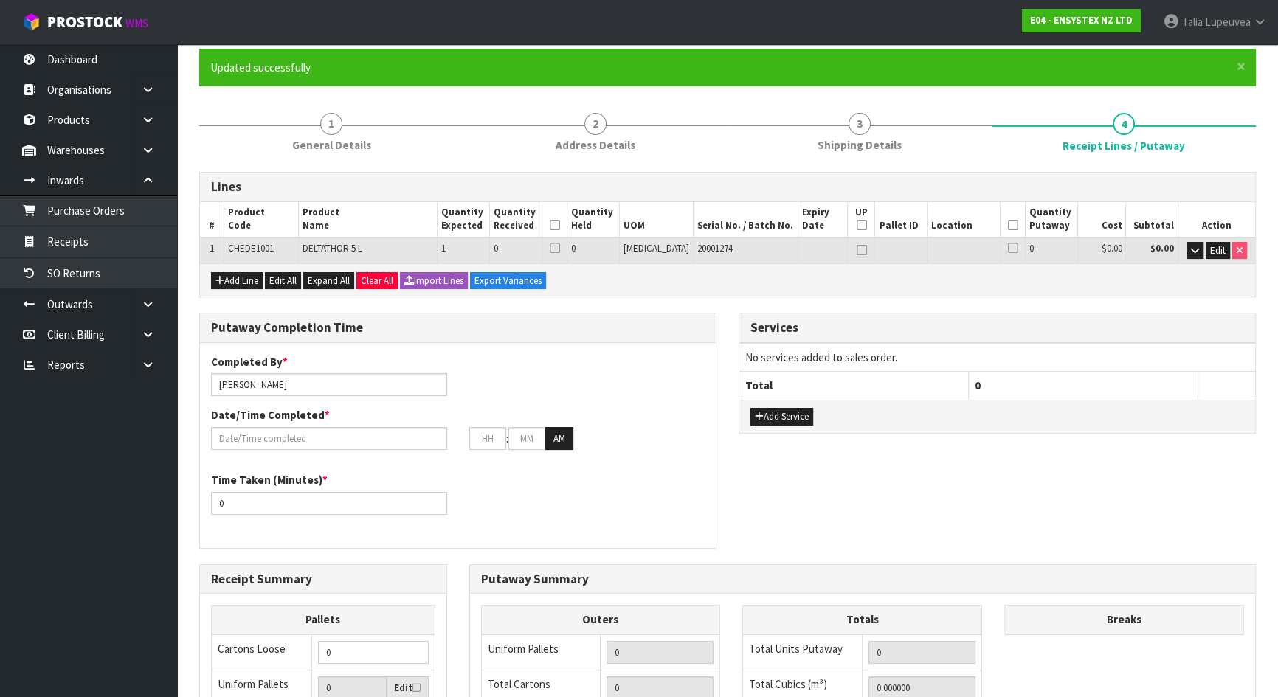
click at [264, 246] on span "CHEDE1001" at bounding box center [251, 248] width 46 height 13
copy tr "CHEDE1001"
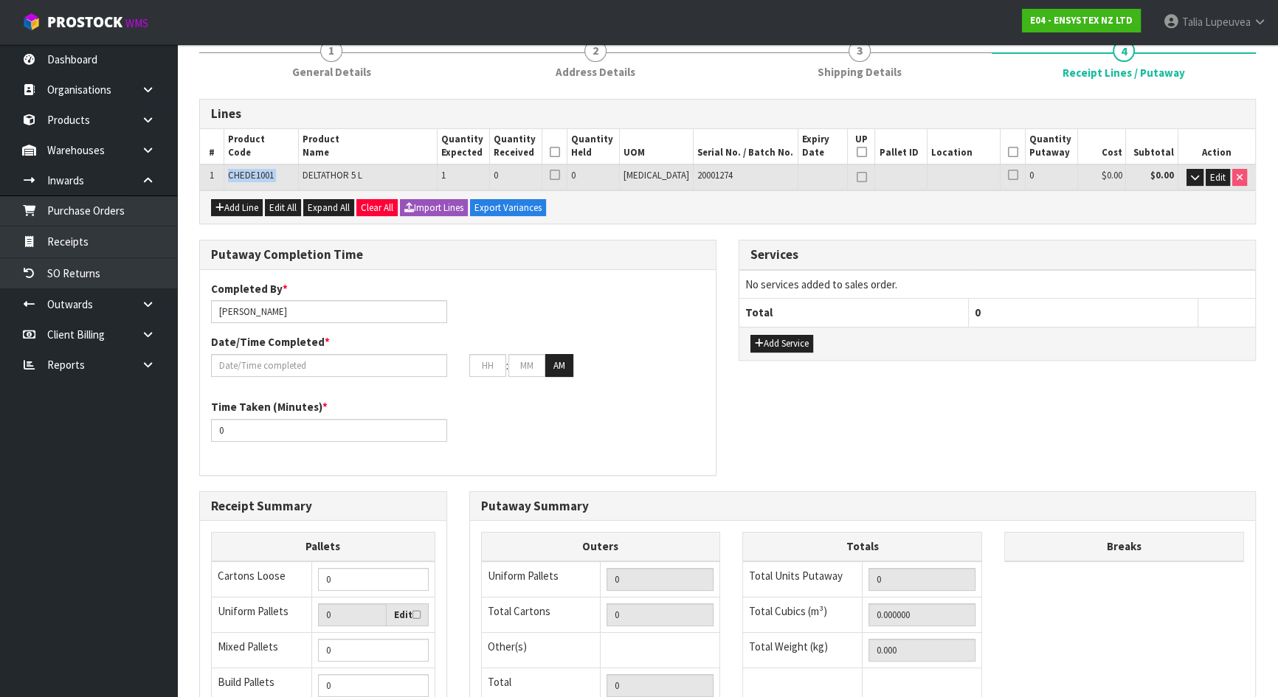
scroll to position [0, 0]
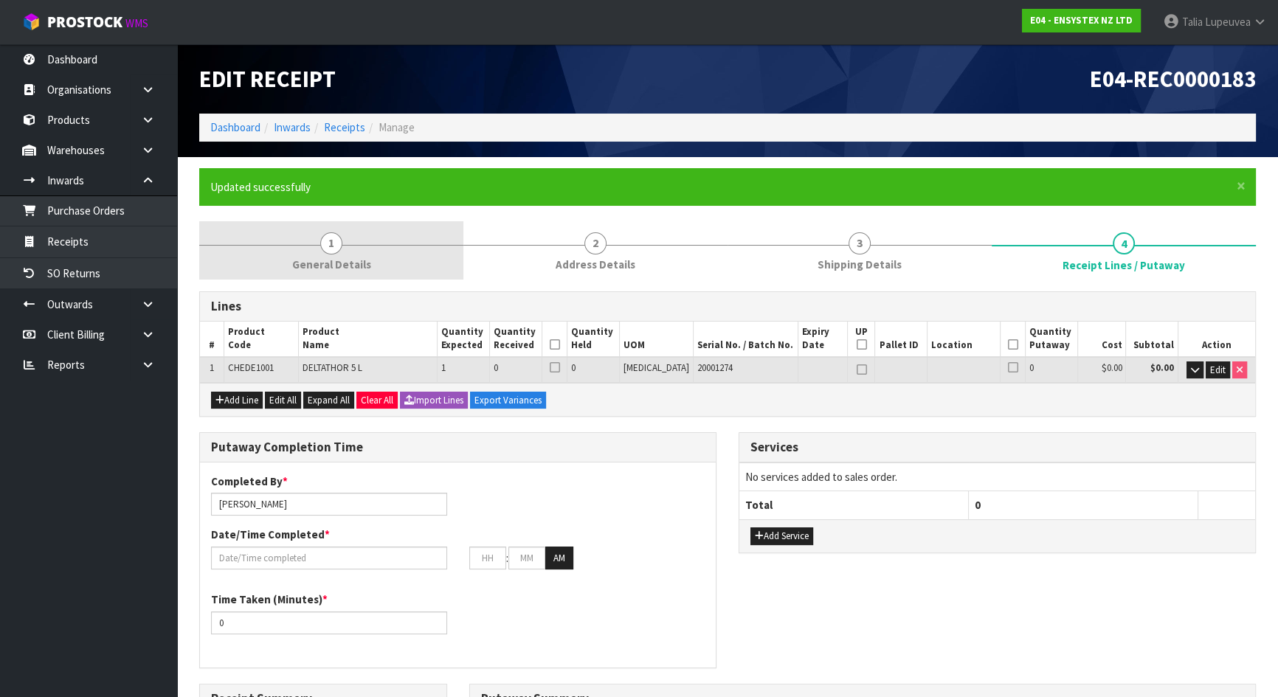
click at [332, 235] on span "1" at bounding box center [331, 243] width 22 height 22
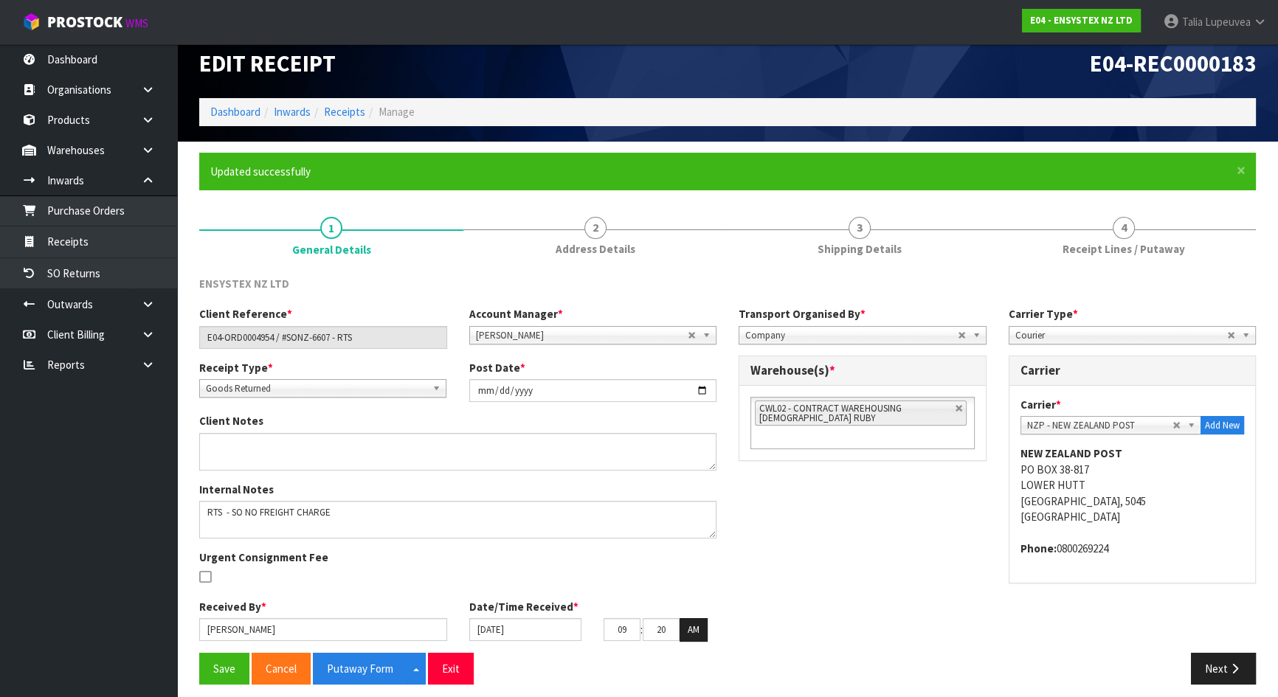
scroll to position [24, 0]
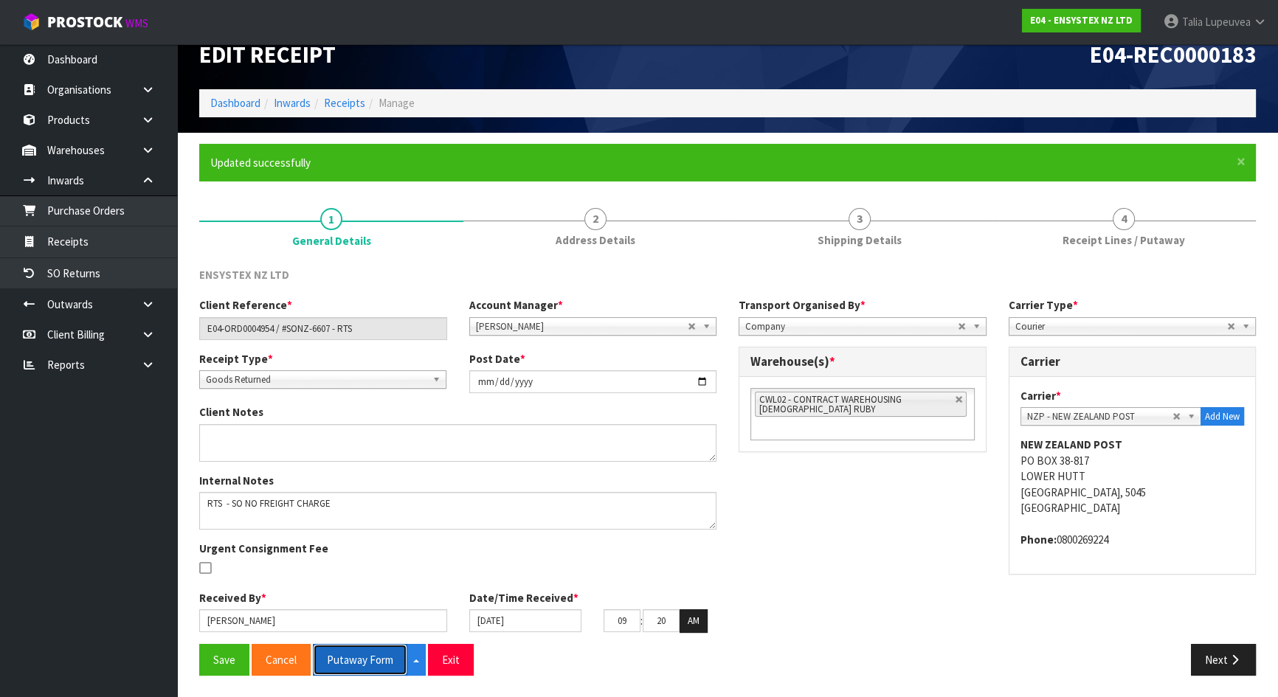
click at [354, 661] on button "Putaway Form" at bounding box center [360, 660] width 94 height 32
click at [345, 648] on button "Putaway Form" at bounding box center [360, 660] width 94 height 32
click at [384, 656] on button "Putaway Form" at bounding box center [360, 660] width 94 height 32
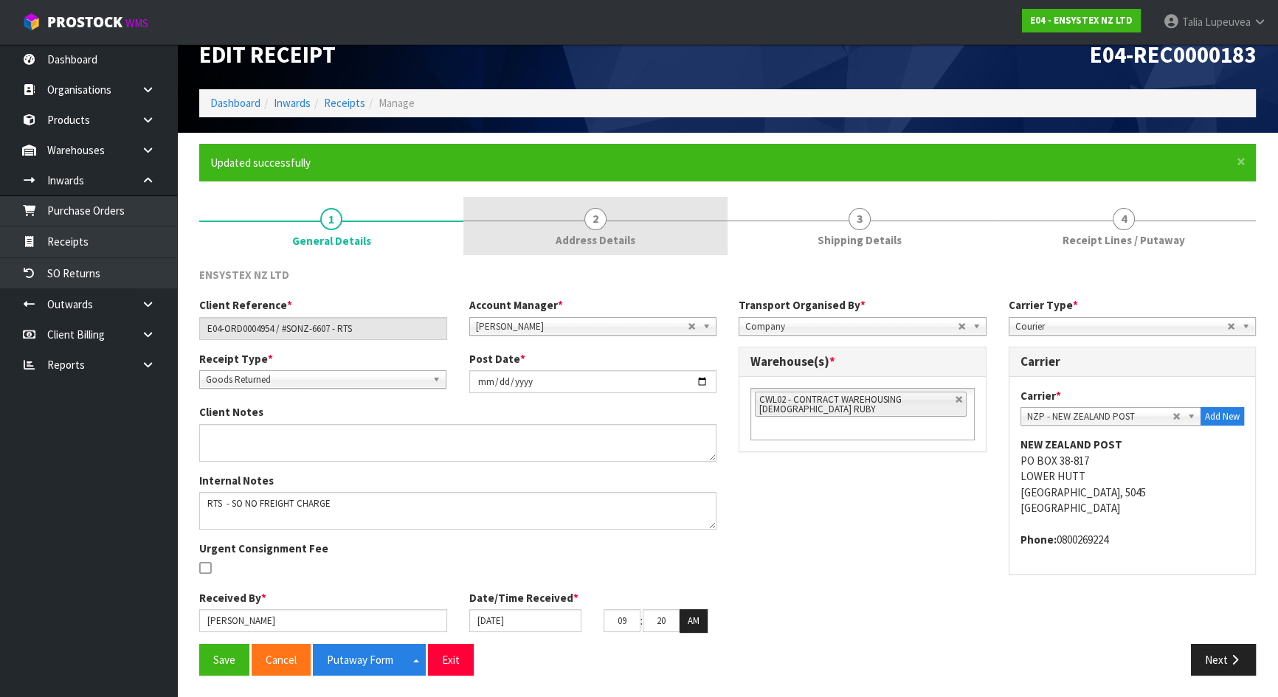
drag, startPoint x: 662, startPoint y: 221, endPoint x: 812, endPoint y: 221, distance: 149.8
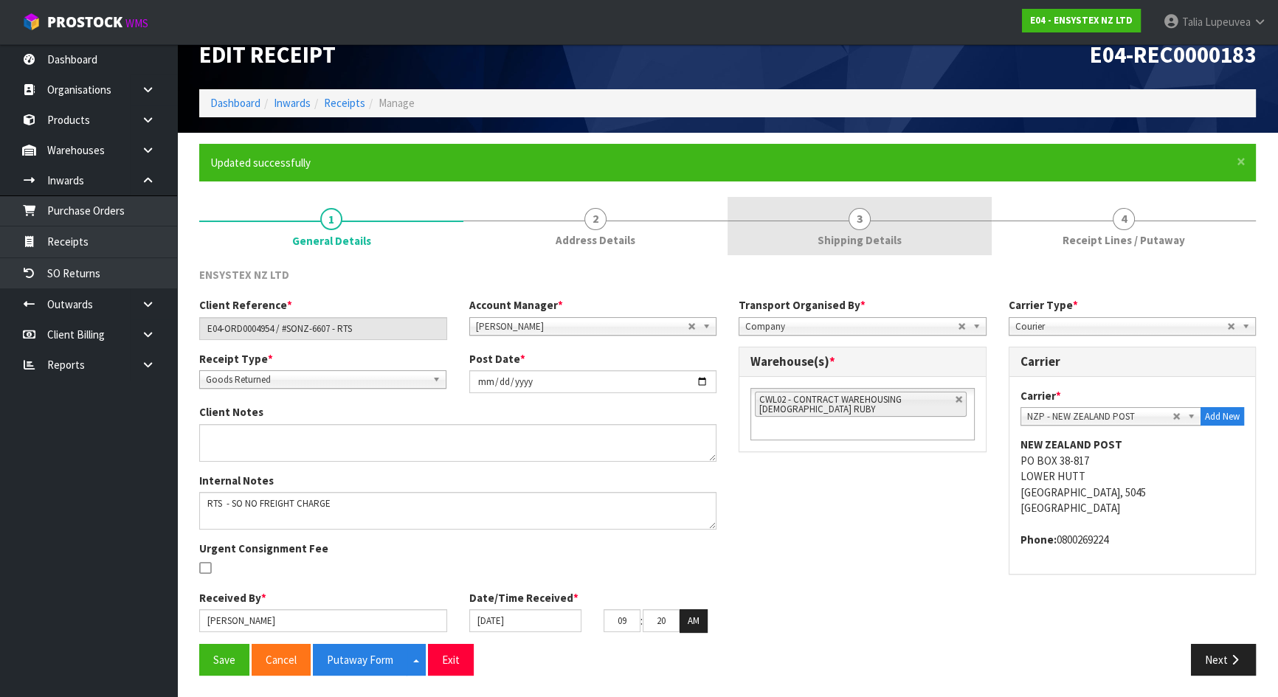
click at [664, 221] on link "2 Address Details" at bounding box center [595, 226] width 264 height 58
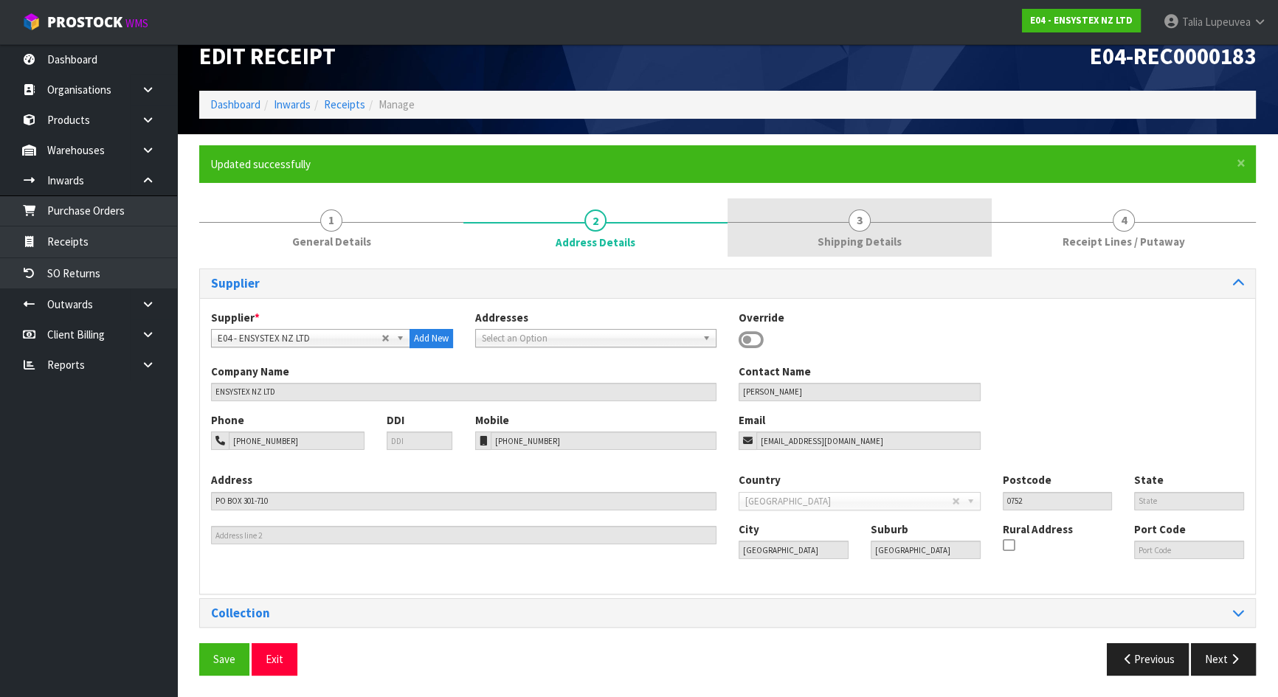
click at [861, 223] on span "3" at bounding box center [860, 221] width 22 height 22
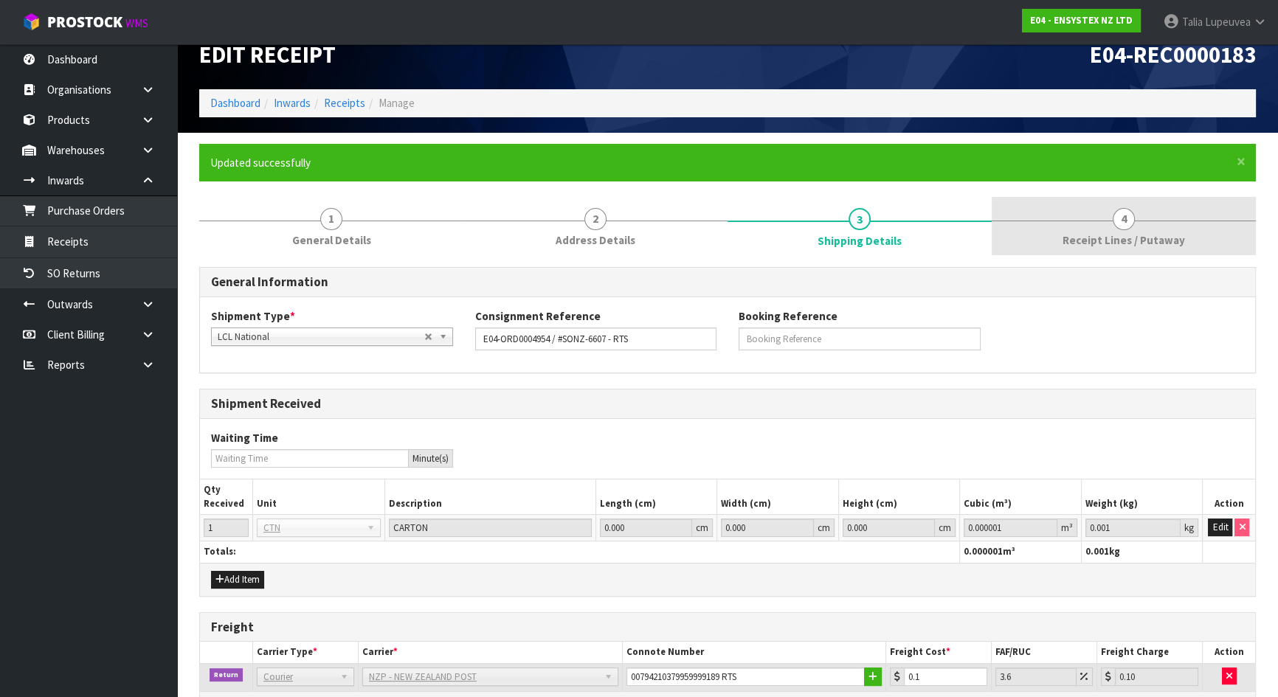
click at [1137, 241] on span "Receipt Lines / Putaway" at bounding box center [1124, 239] width 123 height 15
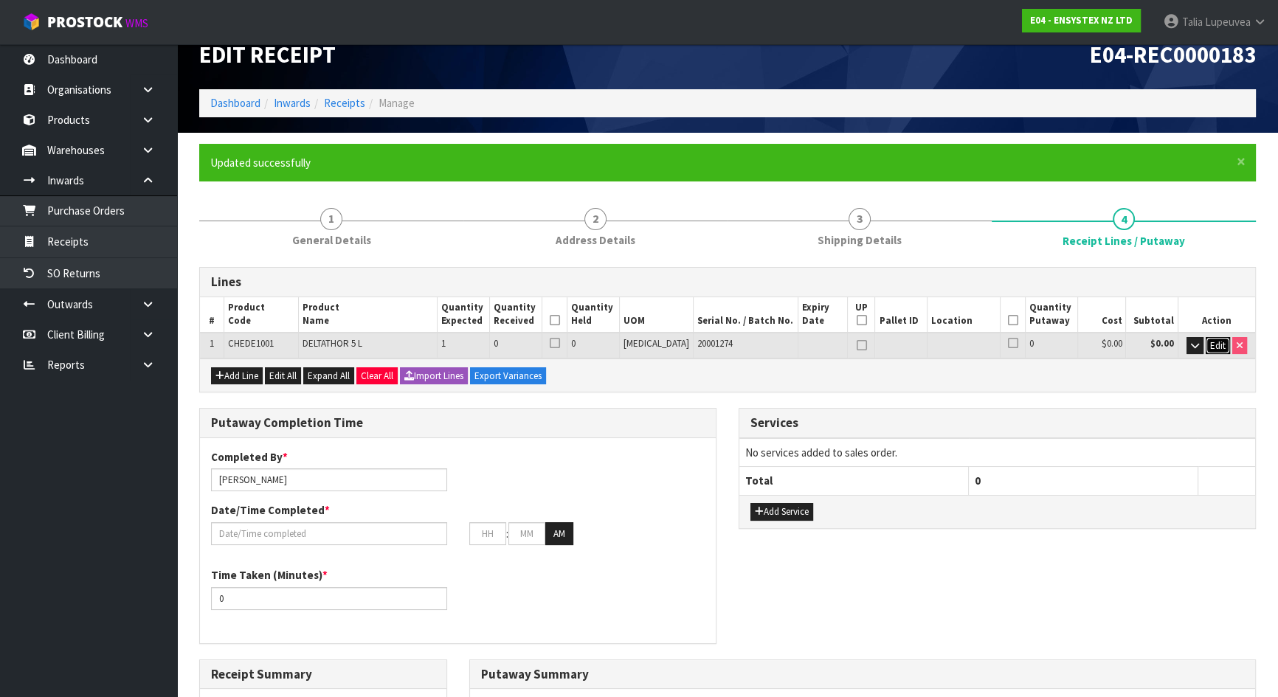
click at [1219, 344] on span "Edit" at bounding box center [1217, 346] width 15 height 13
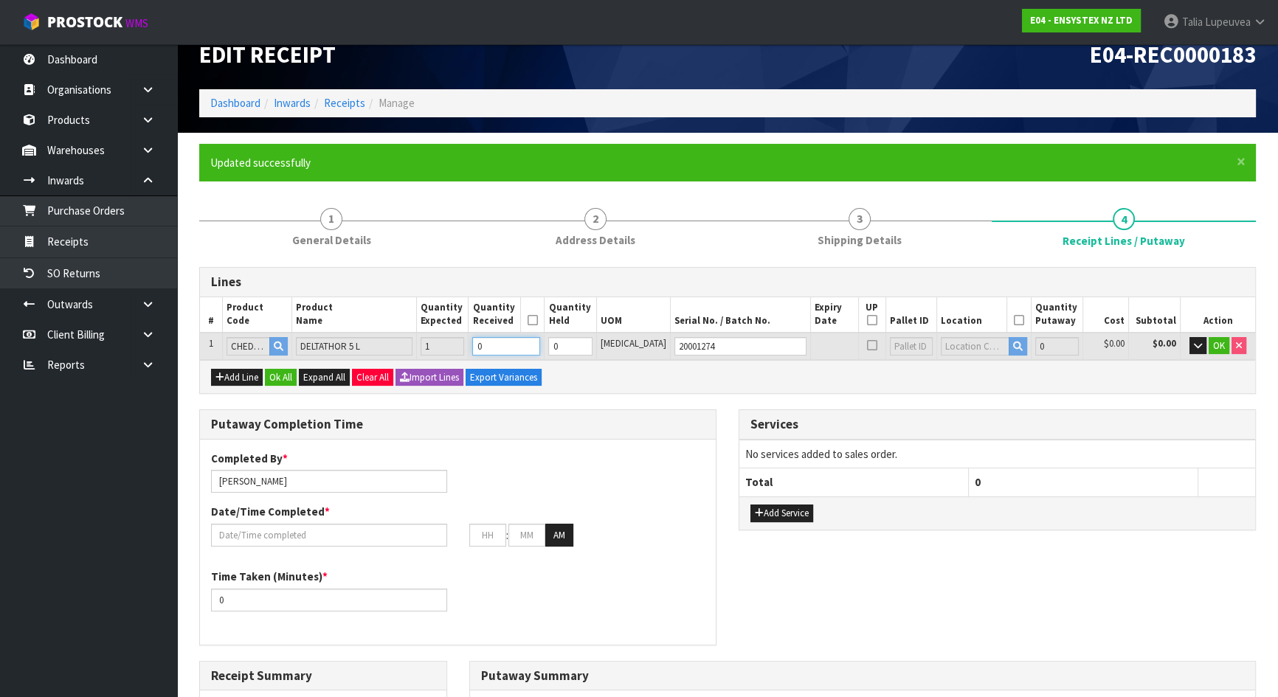
drag, startPoint x: 529, startPoint y: 343, endPoint x: 498, endPoint y: 361, distance: 35.7
click at [498, 361] on div "Lines # Product Code Product Name Quantity Expected Quantity Received Quantity …" at bounding box center [727, 330] width 1057 height 127
type input "0.012432"
type input "5.625"
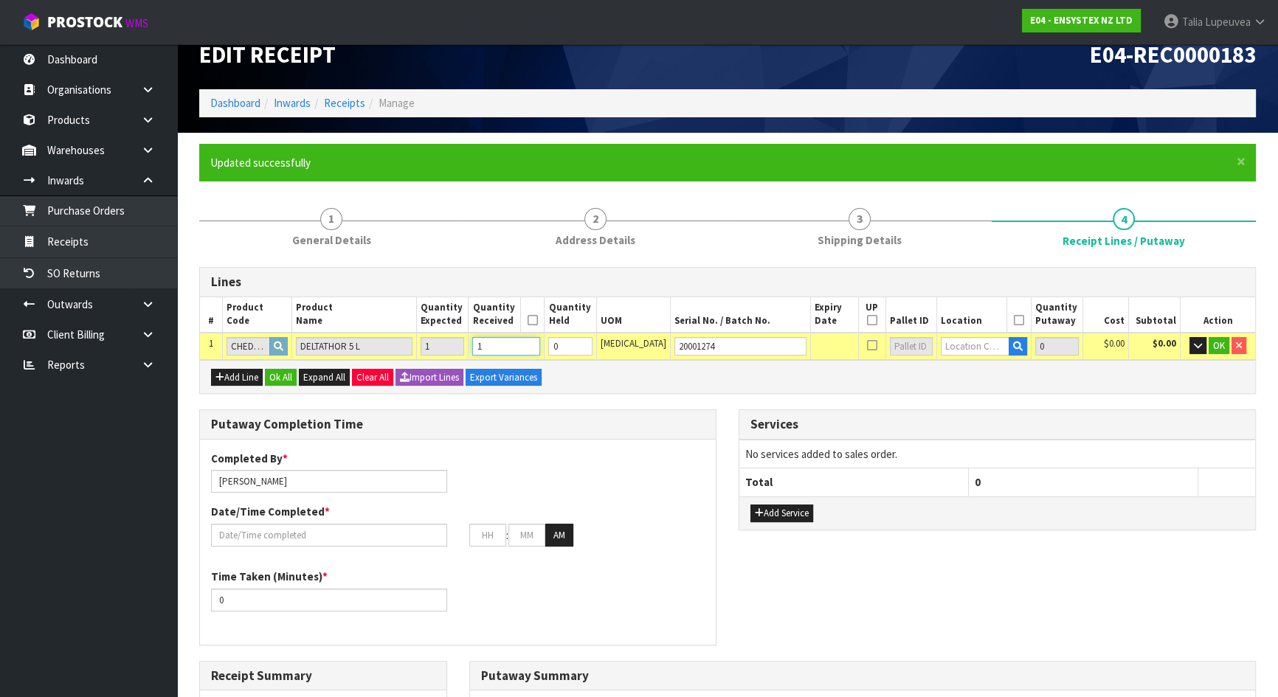
type input "1"
click at [941, 344] on input "text" at bounding box center [975, 346] width 69 height 18
type input "06-15-2"
click at [995, 366] on link "06-15-2 -A" at bounding box center [981, 371] width 117 height 20
type input "1"
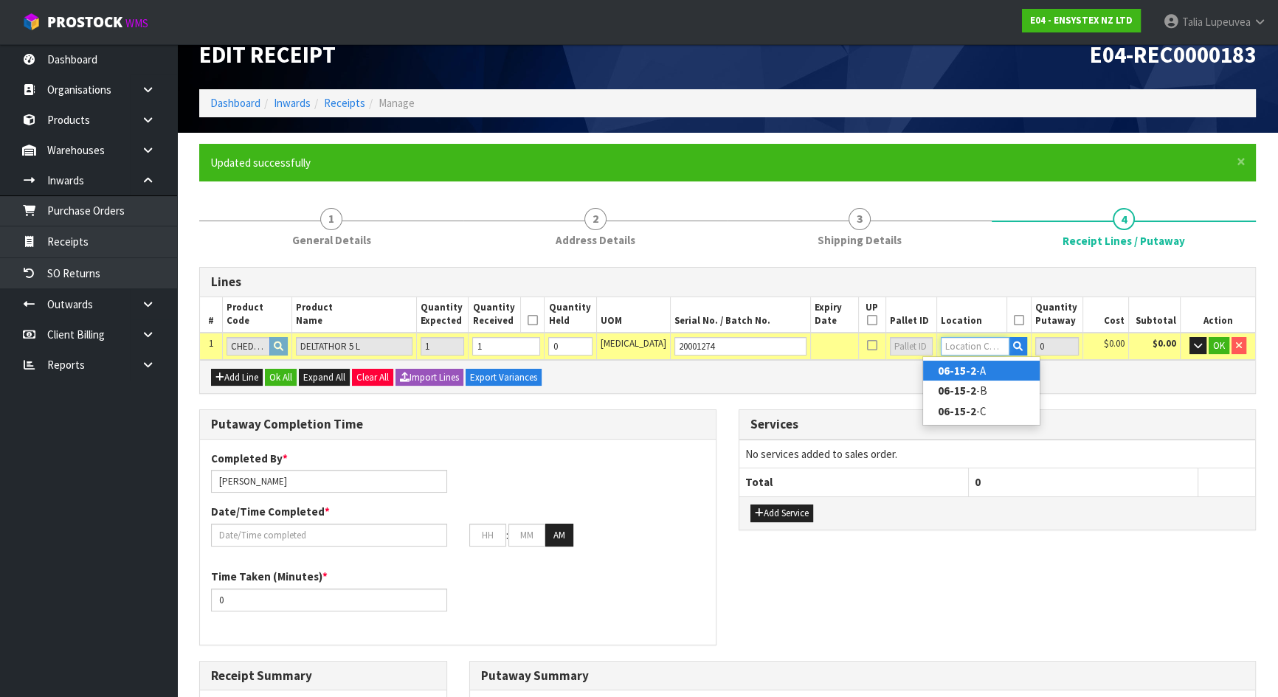
type input "06-15-2-A"
type input "1"
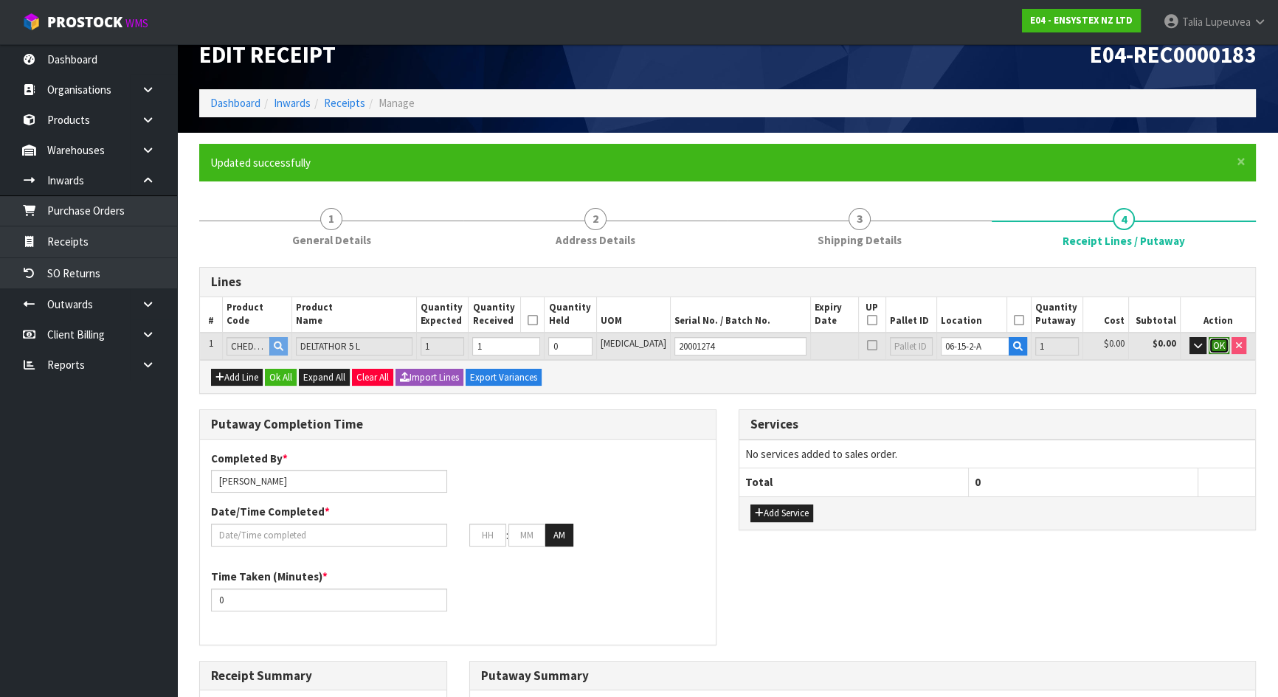
click at [1219, 343] on span "OK" at bounding box center [1219, 346] width 12 height 13
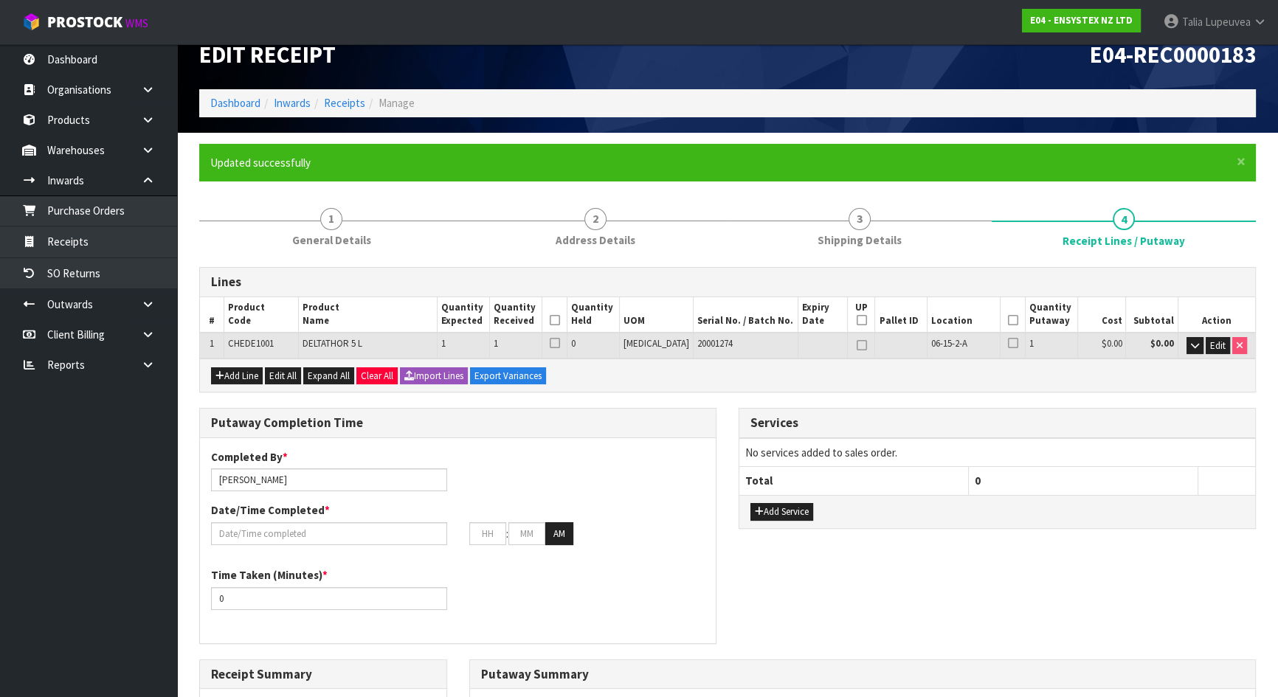
click at [1008, 320] on icon at bounding box center [1013, 320] width 10 height 1
click at [559, 320] on icon at bounding box center [554, 320] width 10 height 1
click at [361, 531] on input "text" at bounding box center [329, 534] width 236 height 23
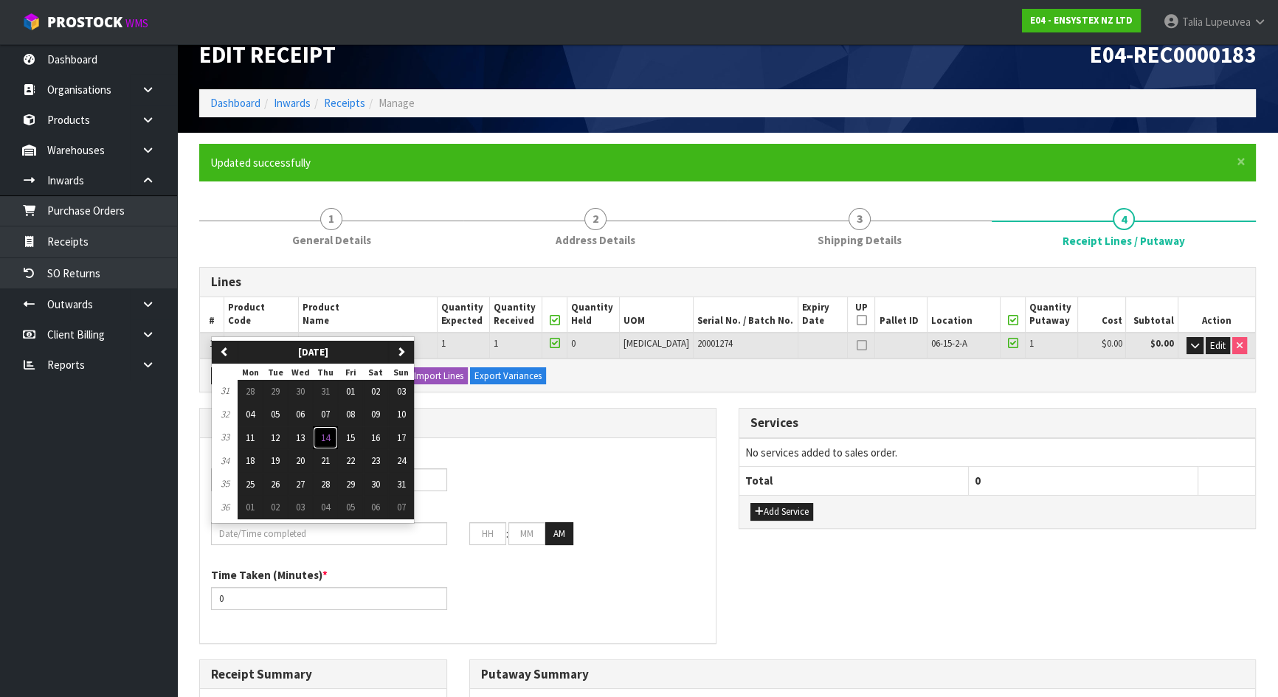
click at [323, 435] on span "14" at bounding box center [325, 438] width 9 height 13
type input "14/08/2025"
type input "12"
type input "00"
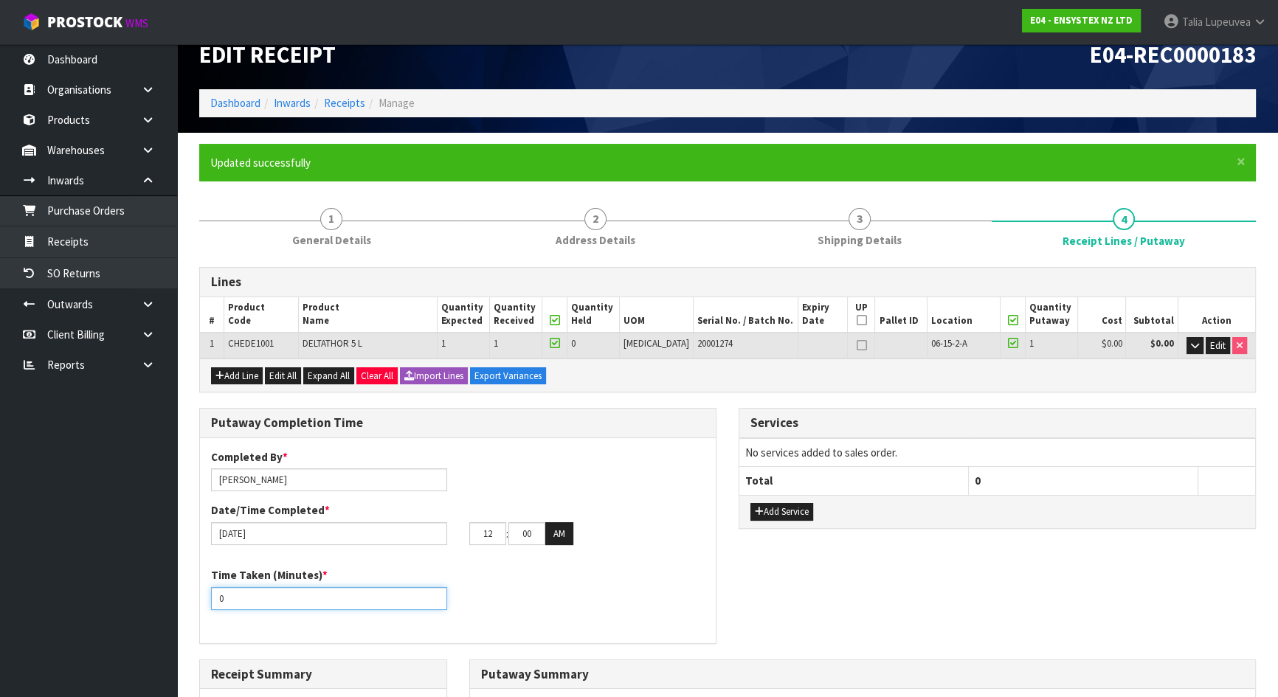
drag, startPoint x: 238, startPoint y: 591, endPoint x: 211, endPoint y: 597, distance: 27.2
click at [211, 597] on input "0" at bounding box center [329, 598] width 236 height 23
type input "15"
drag, startPoint x: 493, startPoint y: 533, endPoint x: 477, endPoint y: 532, distance: 16.3
click at [477, 532] on input "12" at bounding box center [487, 534] width 37 height 23
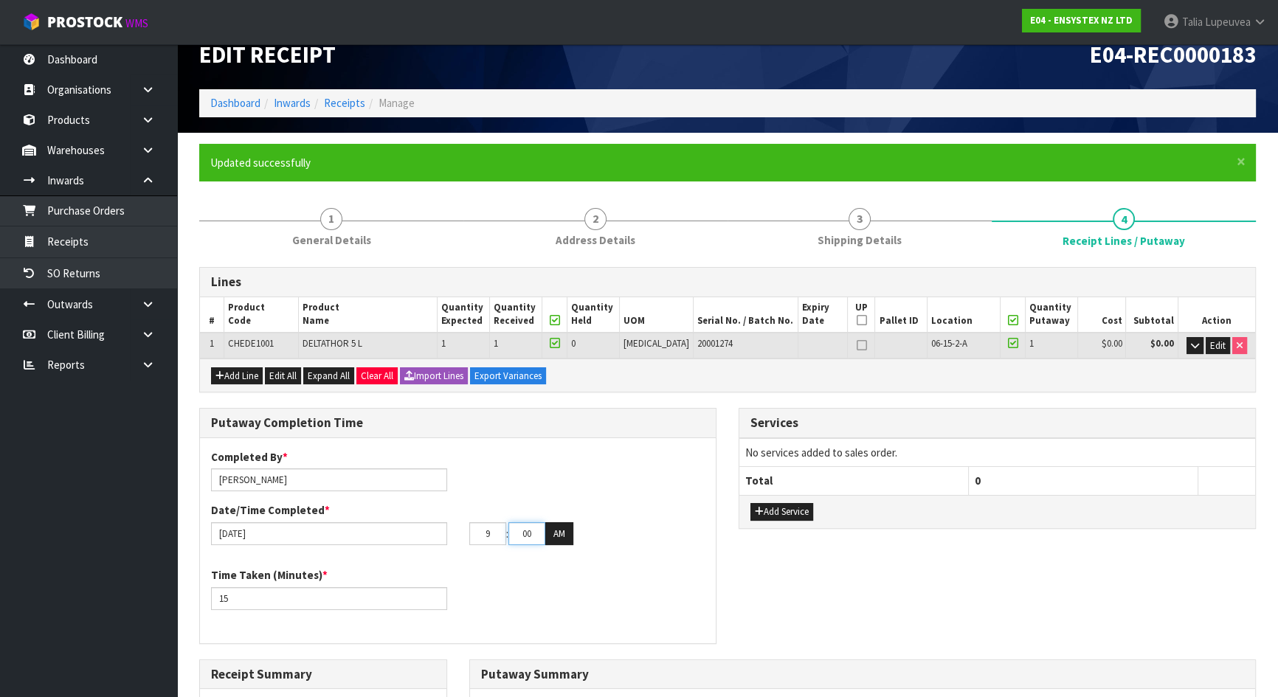
type input "09"
type input "28"
click at [624, 480] on div "Completed By * Talia Lupeuvea Date/Time Completed * 14/08/2025 09 : 28 : 00 AM" at bounding box center [458, 502] width 516 height 107
click at [796, 509] on button "Add Service" at bounding box center [782, 512] width 63 height 18
click at [858, 594] on div "Putaway Completion Time Completed By * Talia Lupeuvea Date/Time Completed * 14/…" at bounding box center [727, 533] width 1079 height 251
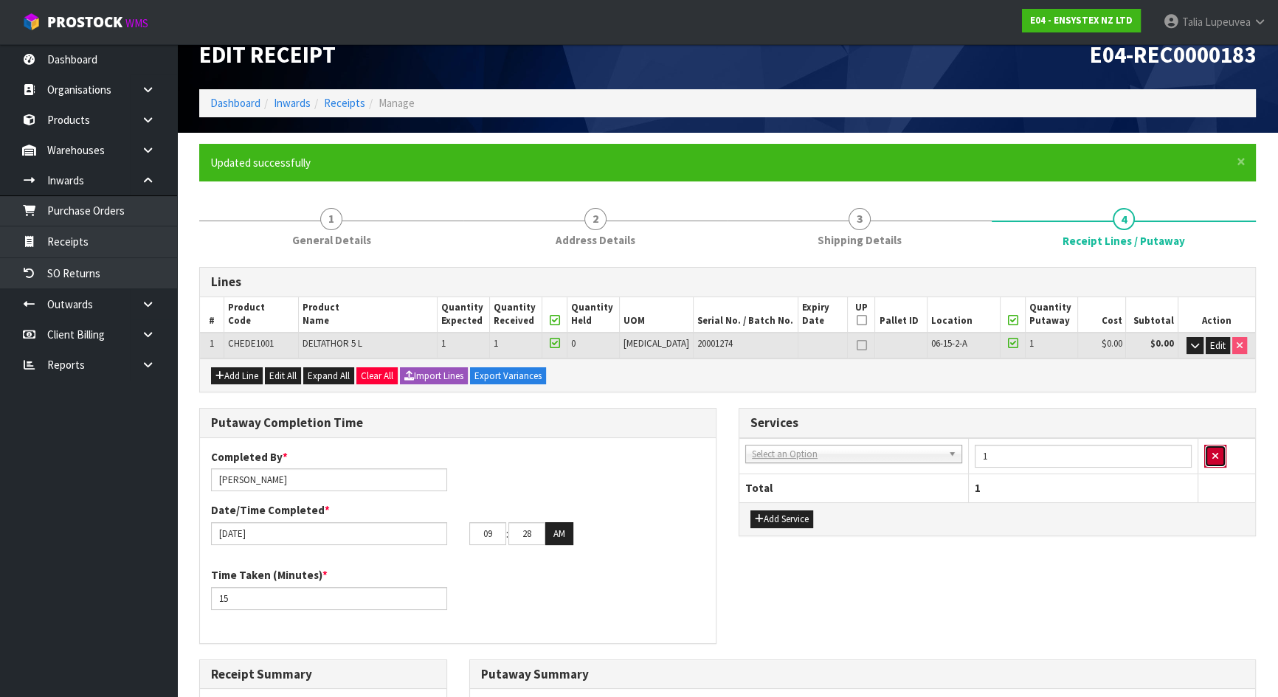
click at [1213, 453] on icon "button" at bounding box center [1216, 457] width 6 height 10
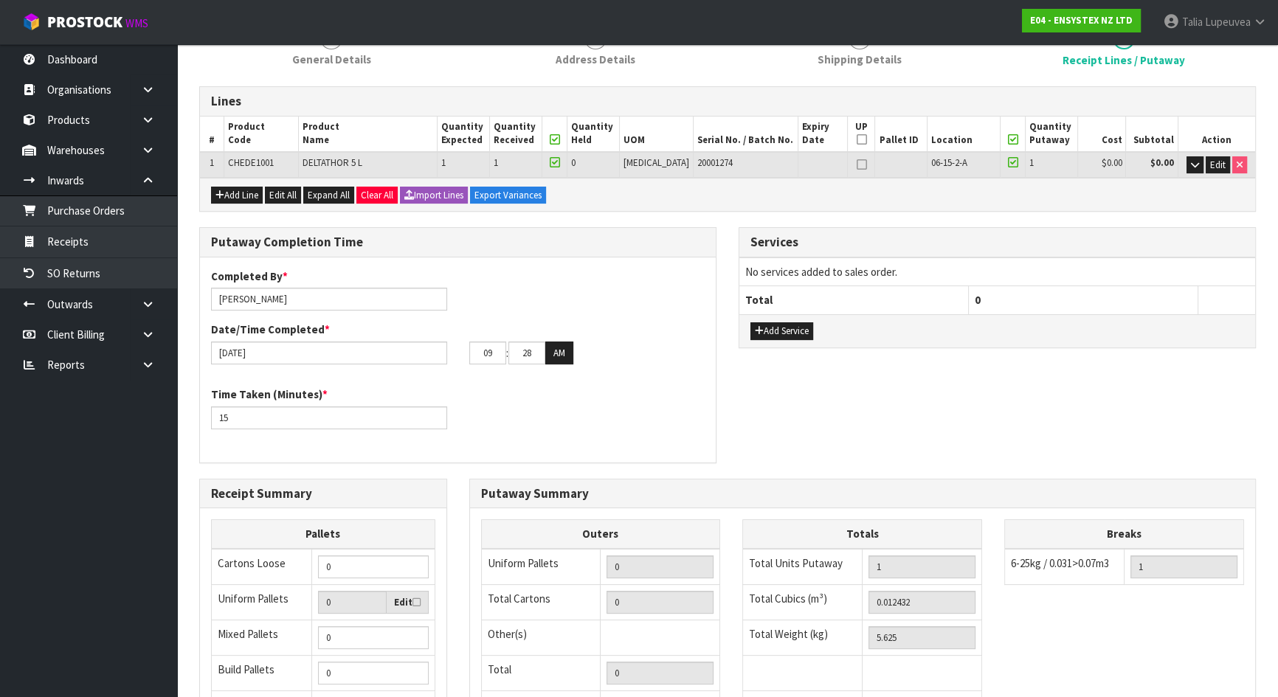
scroll to position [293, 0]
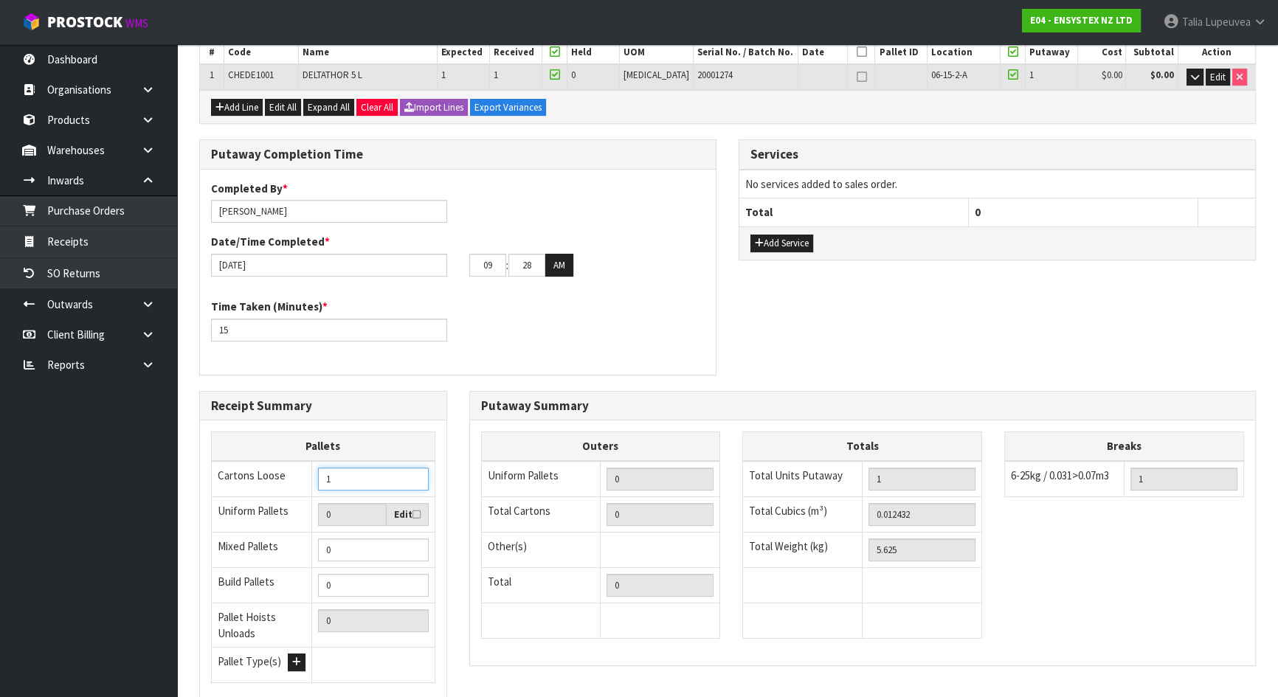
type input "1"
click at [415, 472] on input "1" at bounding box center [373, 479] width 110 height 23
drag, startPoint x: 902, startPoint y: 547, endPoint x: 867, endPoint y: 554, distance: 35.3
click at [867, 554] on td "5.625" at bounding box center [923, 549] width 120 height 35
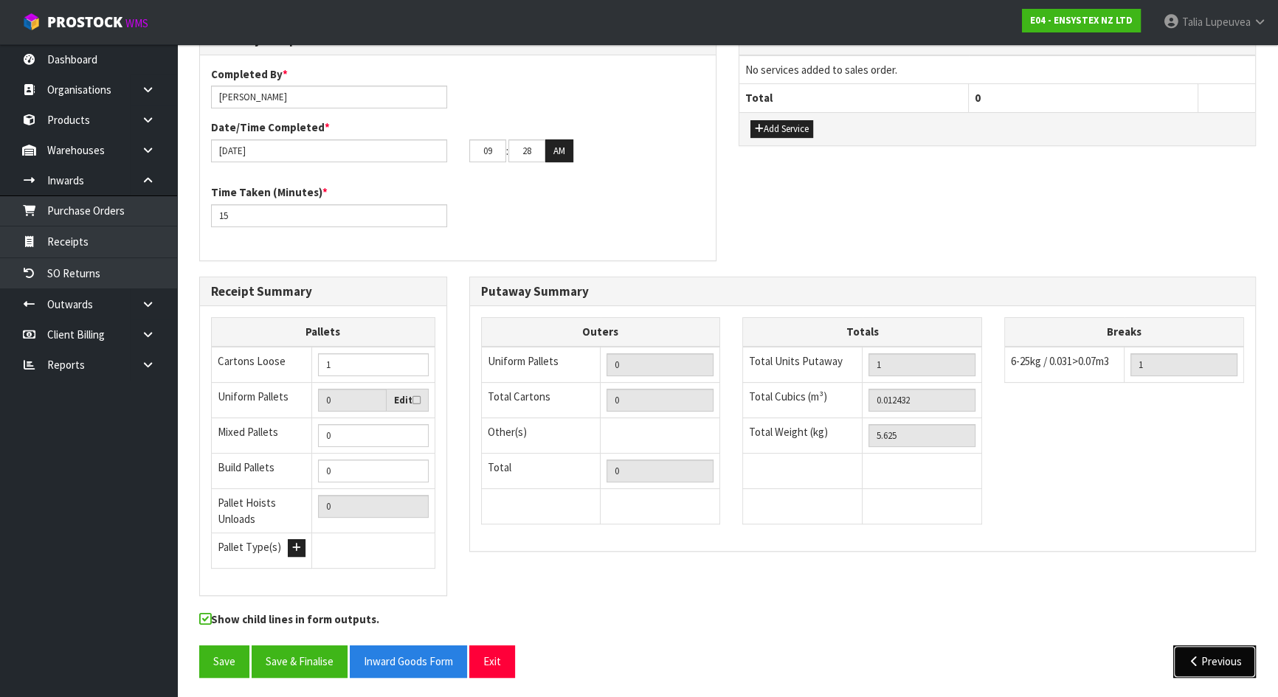
drag, startPoint x: 1218, startPoint y: 650, endPoint x: 1213, endPoint y: 656, distance: 7.8
click at [1220, 658] on button "Previous" at bounding box center [1215, 662] width 83 height 32
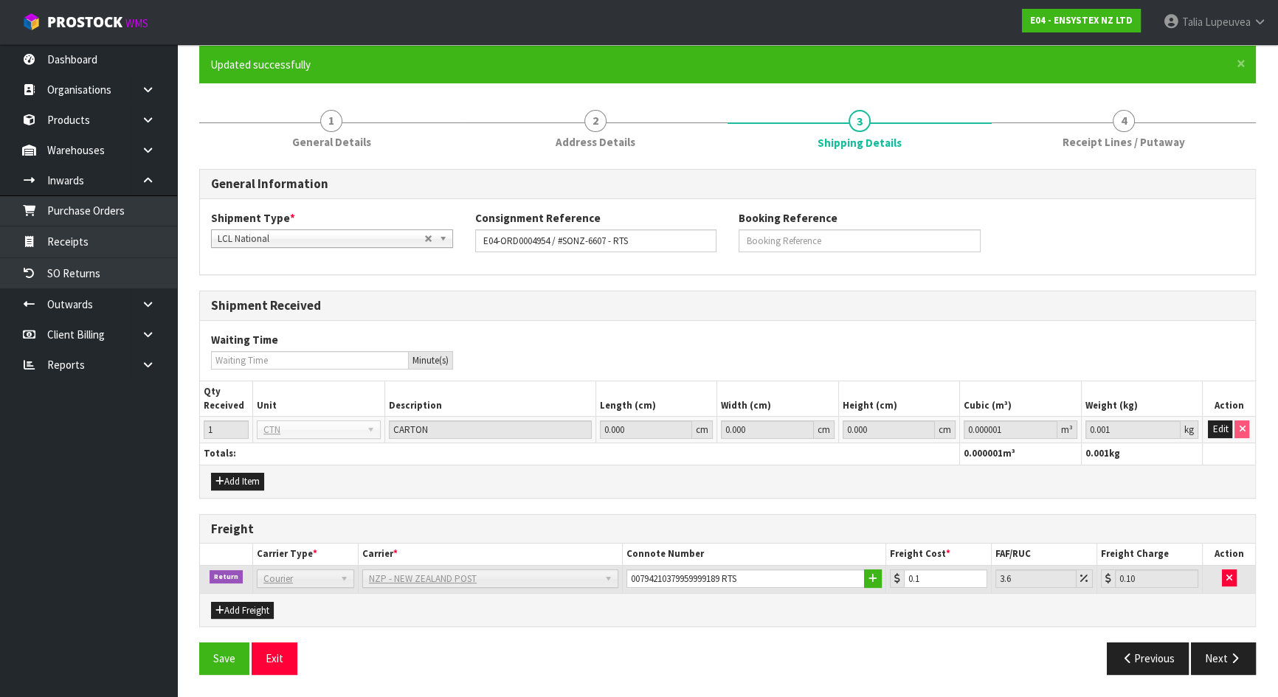
scroll to position [120, 0]
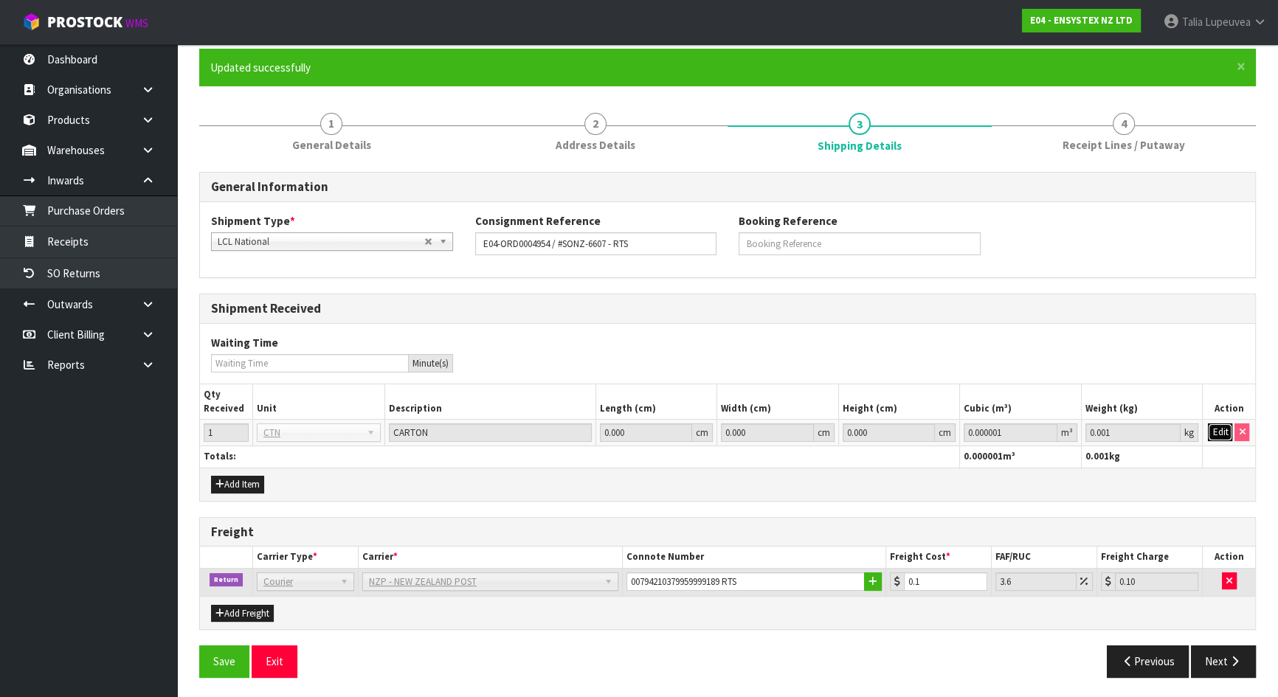
click at [1215, 426] on button "Edit" at bounding box center [1220, 433] width 24 height 18
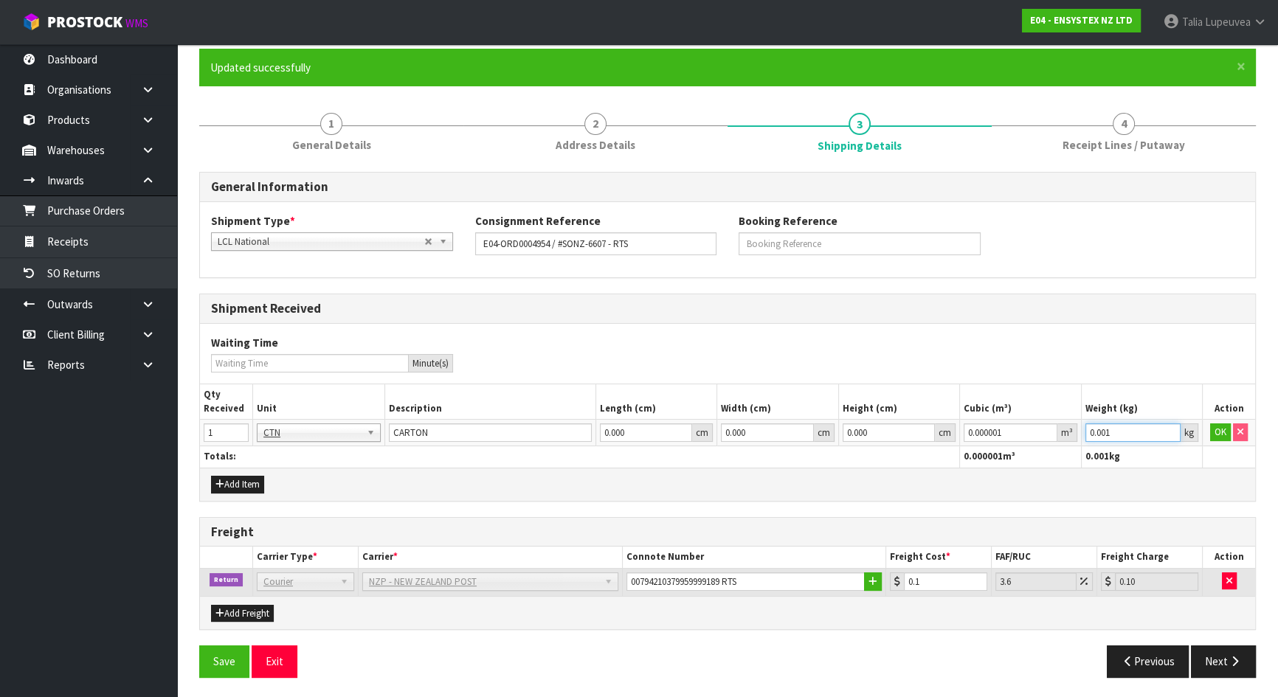
drag, startPoint x: 1122, startPoint y: 430, endPoint x: 1083, endPoint y: 429, distance: 38.4
click at [1083, 429] on td "0.001 kg" at bounding box center [1141, 433] width 121 height 27
paste input "5.625"
type input "5.625"
click at [1221, 653] on button "Next" at bounding box center [1223, 662] width 65 height 32
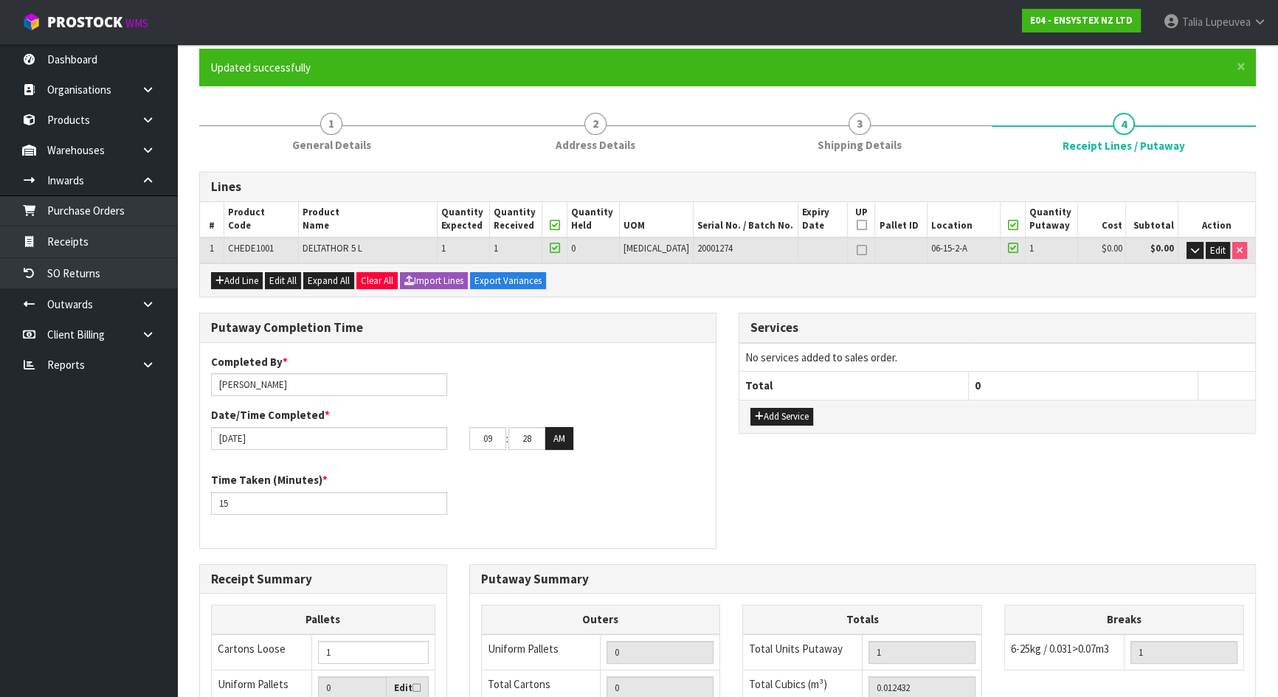
scroll to position [407, 0]
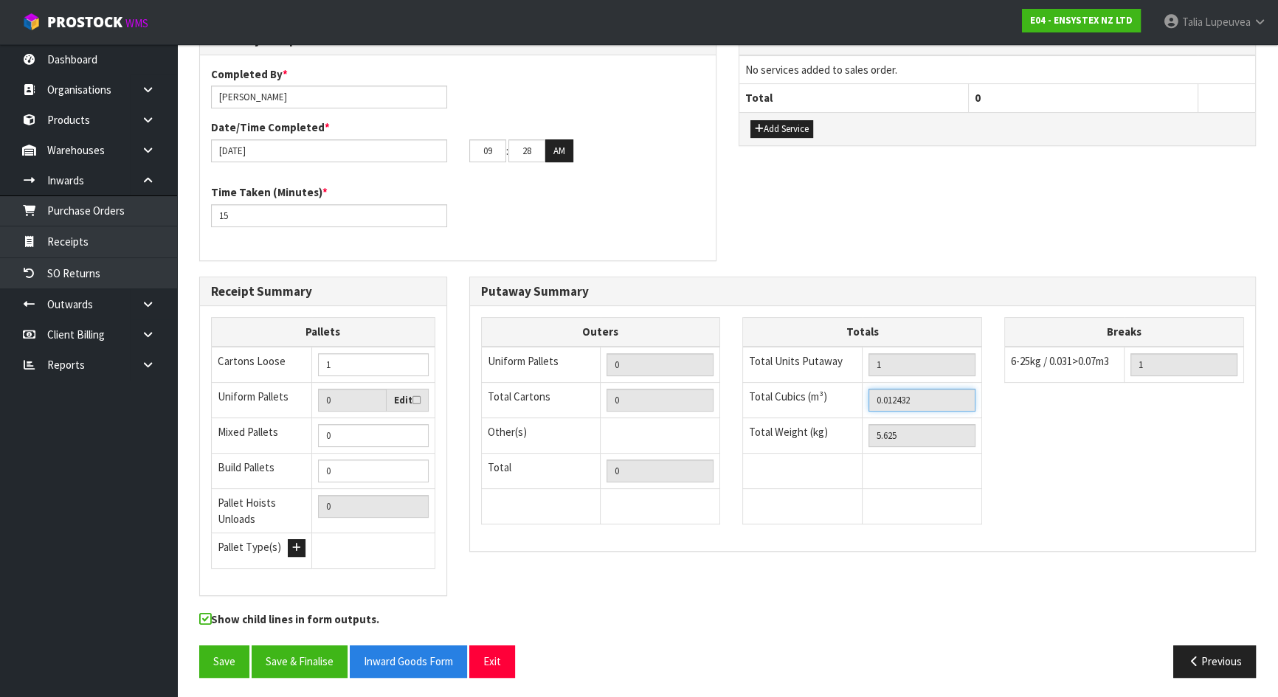
drag, startPoint x: 925, startPoint y: 396, endPoint x: 850, endPoint y: 404, distance: 75.1
click at [850, 404] on tr "Total Cubics (m³) 0.012432" at bounding box center [862, 399] width 239 height 35
click at [1185, 649] on button "Previous" at bounding box center [1215, 662] width 83 height 32
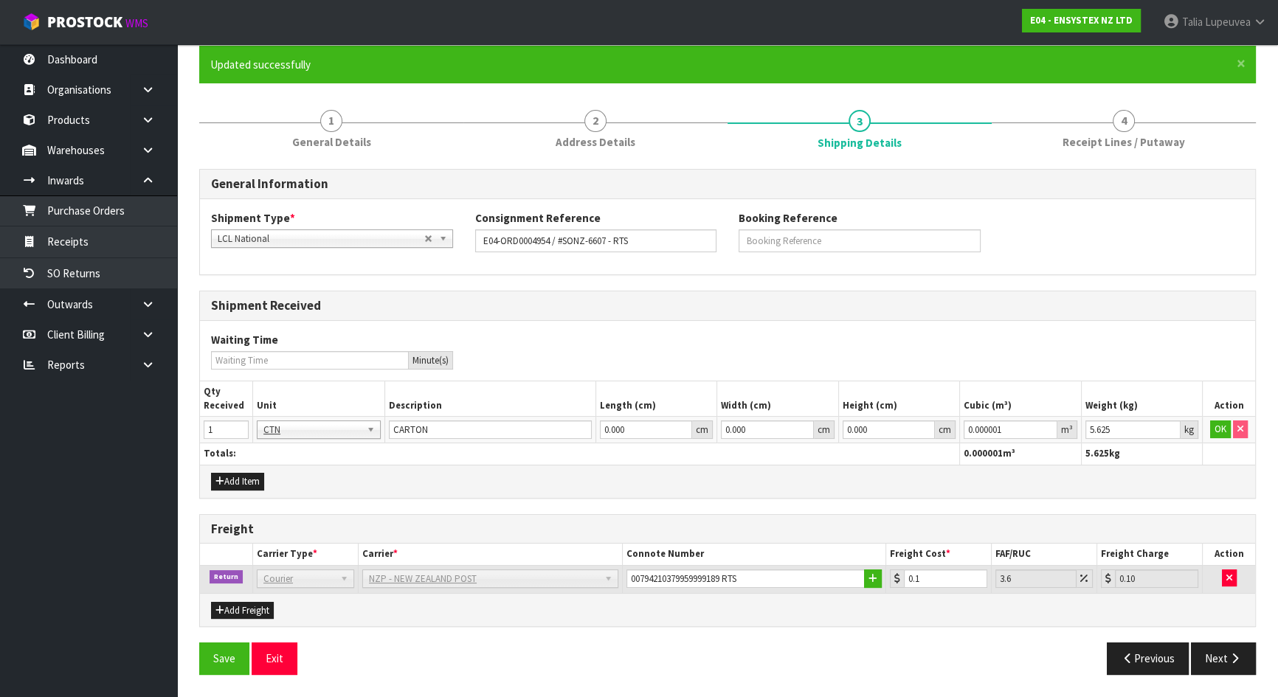
scroll to position [120, 0]
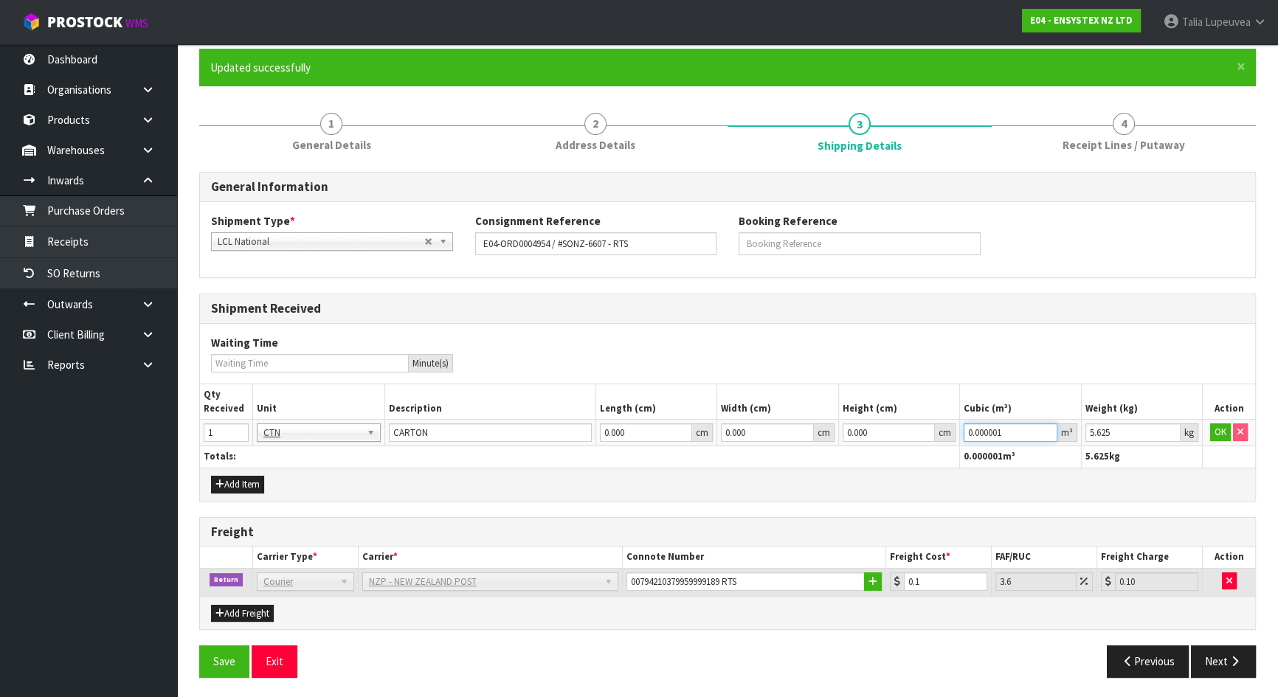
click at [997, 430] on input "0.000001" at bounding box center [1010, 433] width 93 height 18
paste input "12432"
type input "0.012432"
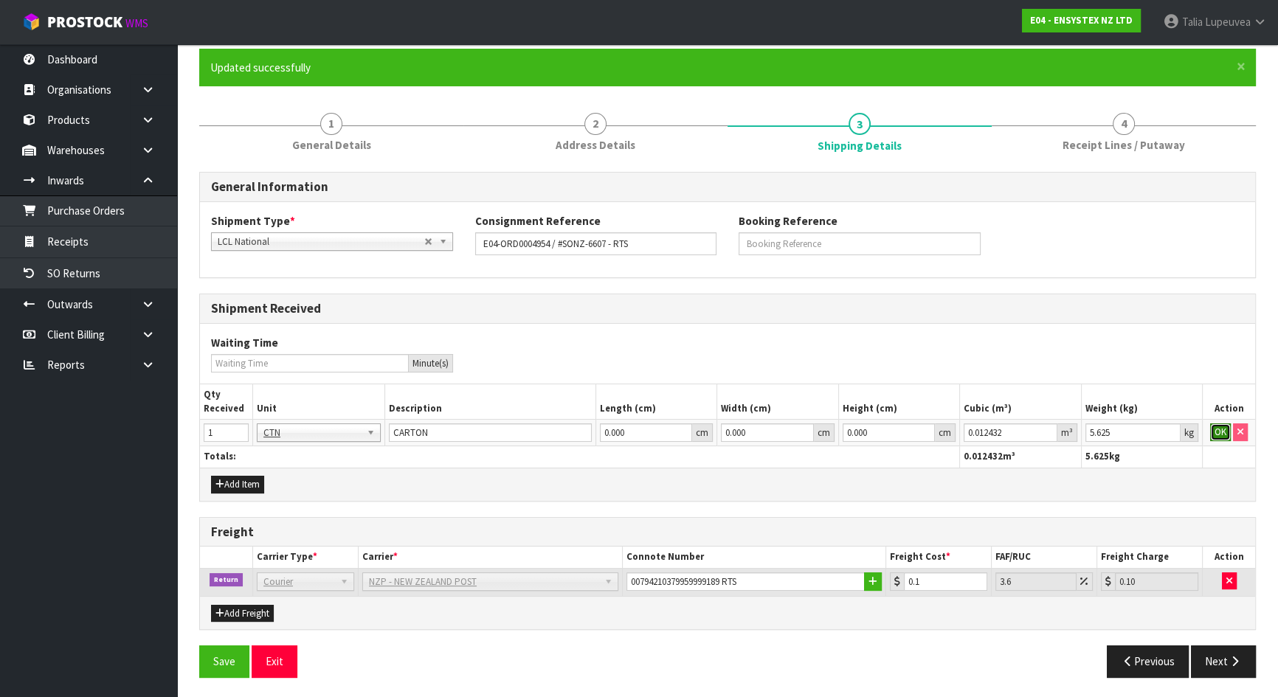
click at [1217, 427] on button "OK" at bounding box center [1220, 433] width 21 height 18
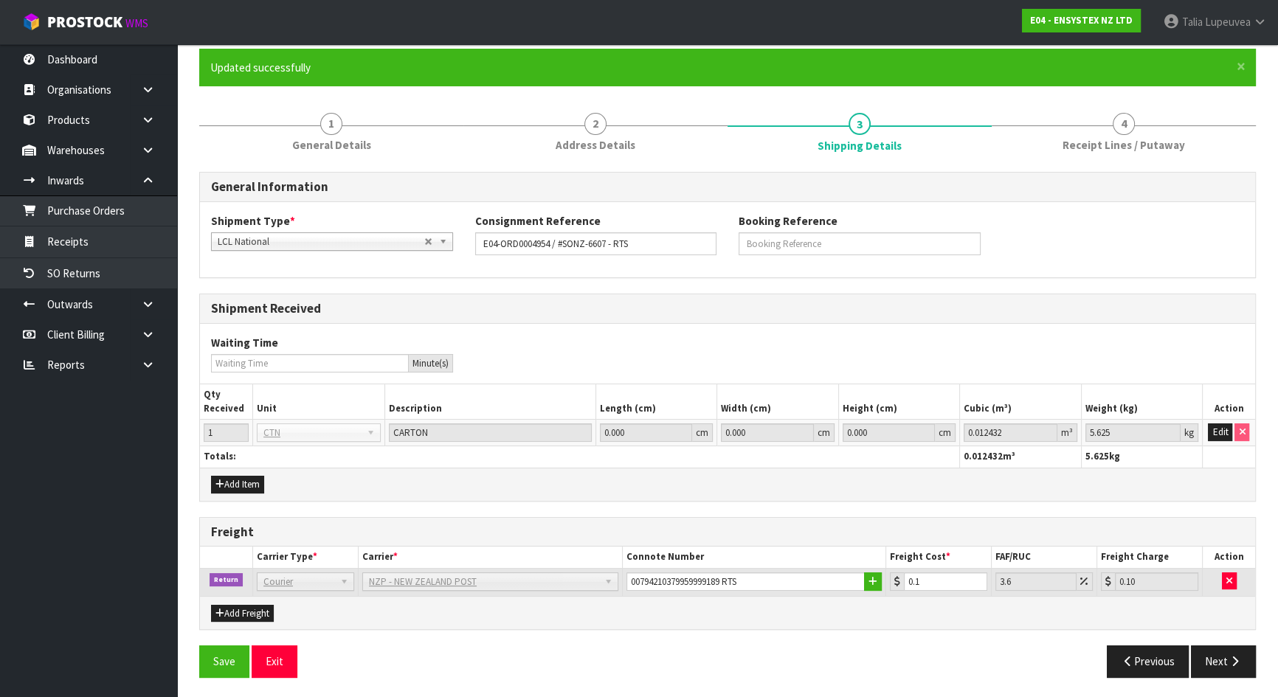
click at [1188, 303] on h3 "Shipment Received" at bounding box center [727, 309] width 1033 height 14
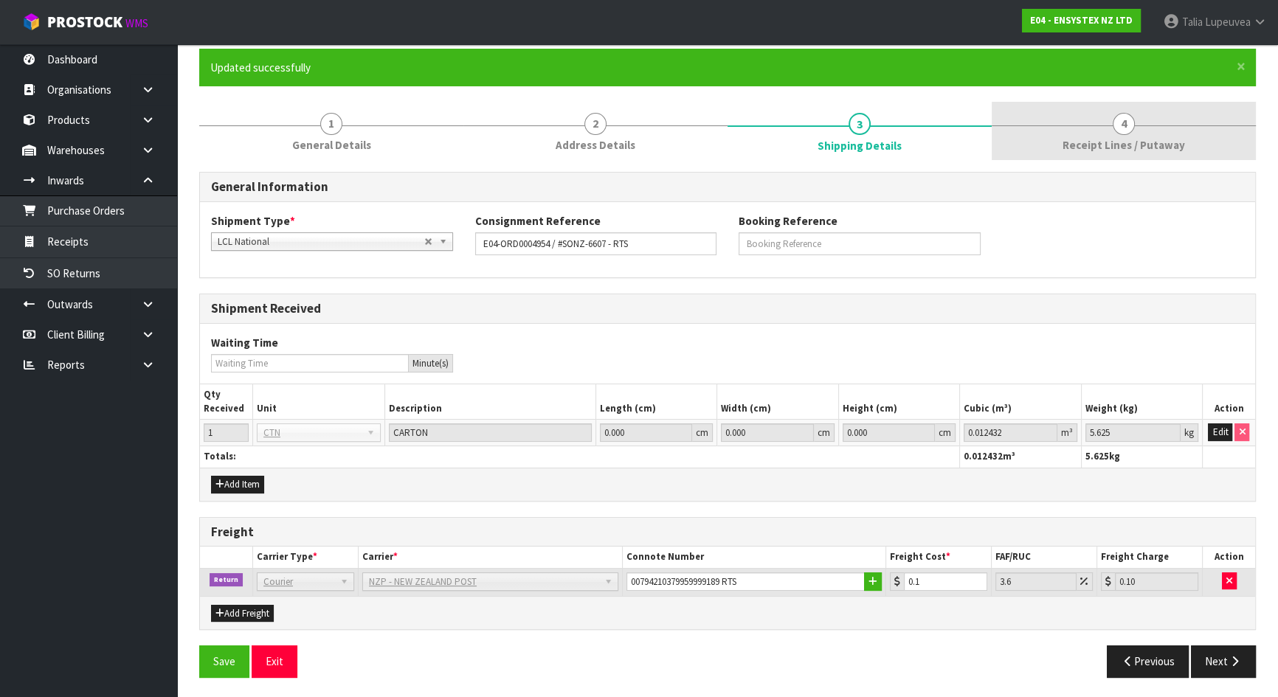
click at [1137, 141] on span "Receipt Lines / Putaway" at bounding box center [1124, 144] width 123 height 15
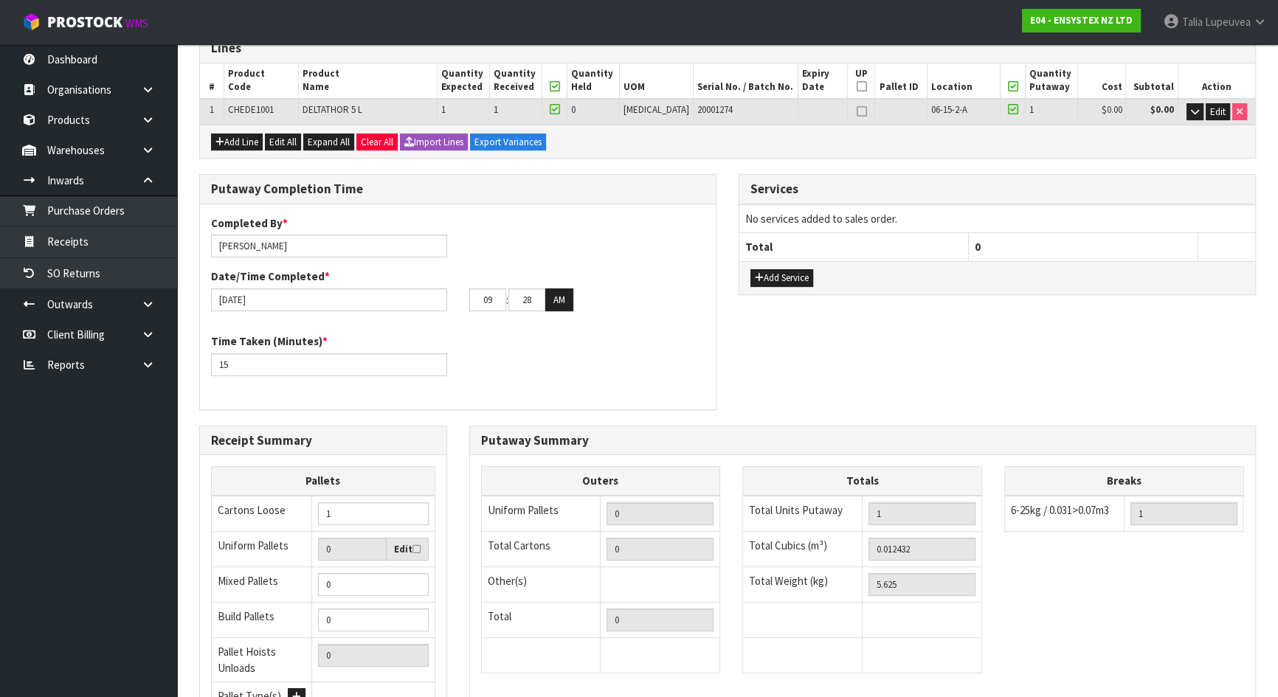
scroll to position [321, 0]
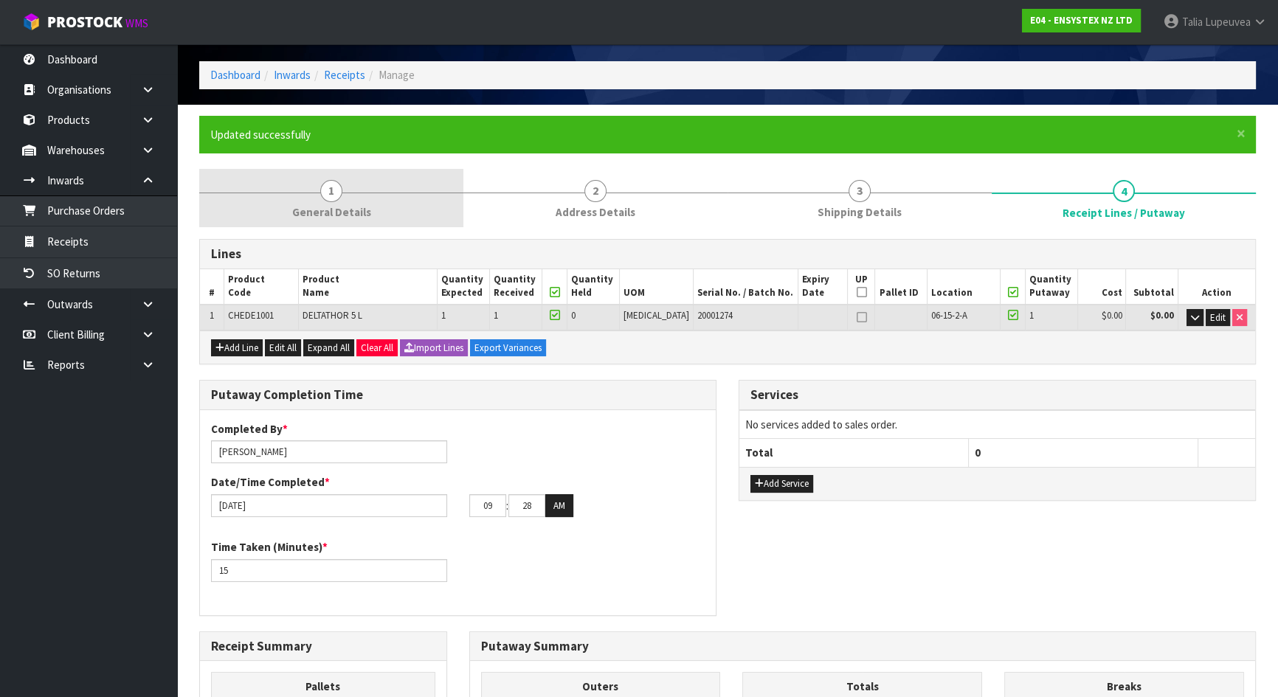
click at [345, 198] on link "1 General Details" at bounding box center [331, 198] width 264 height 58
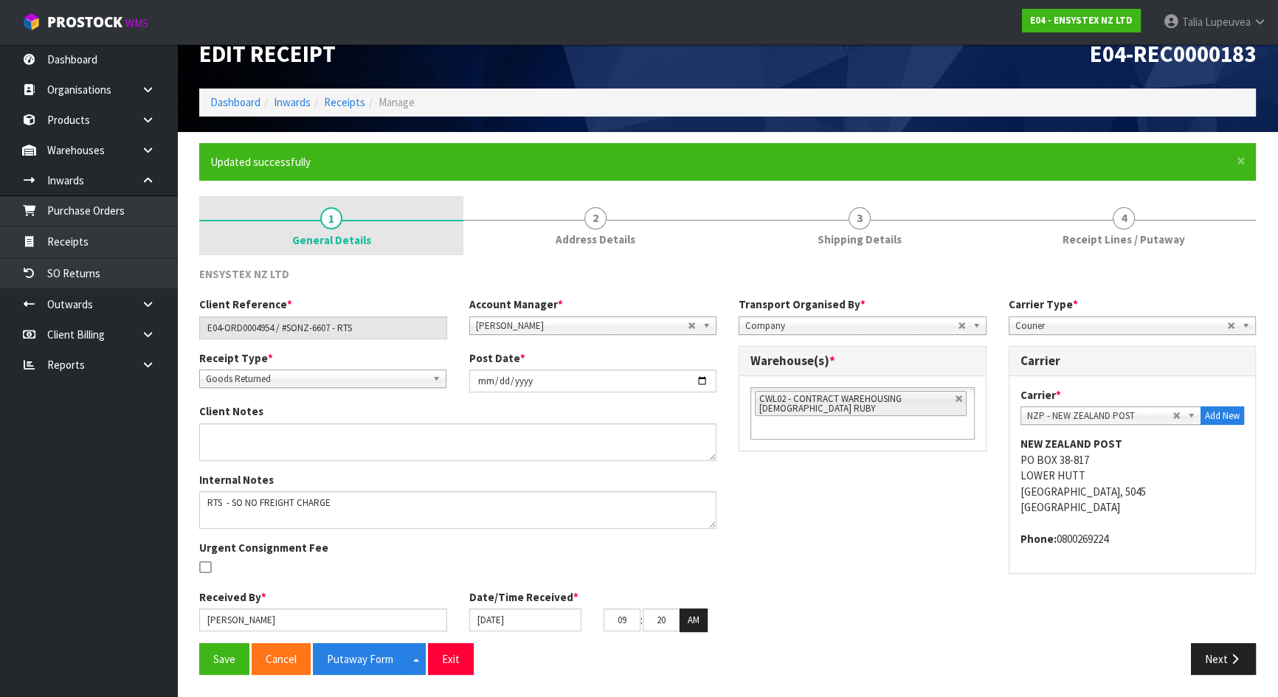
scroll to position [24, 0]
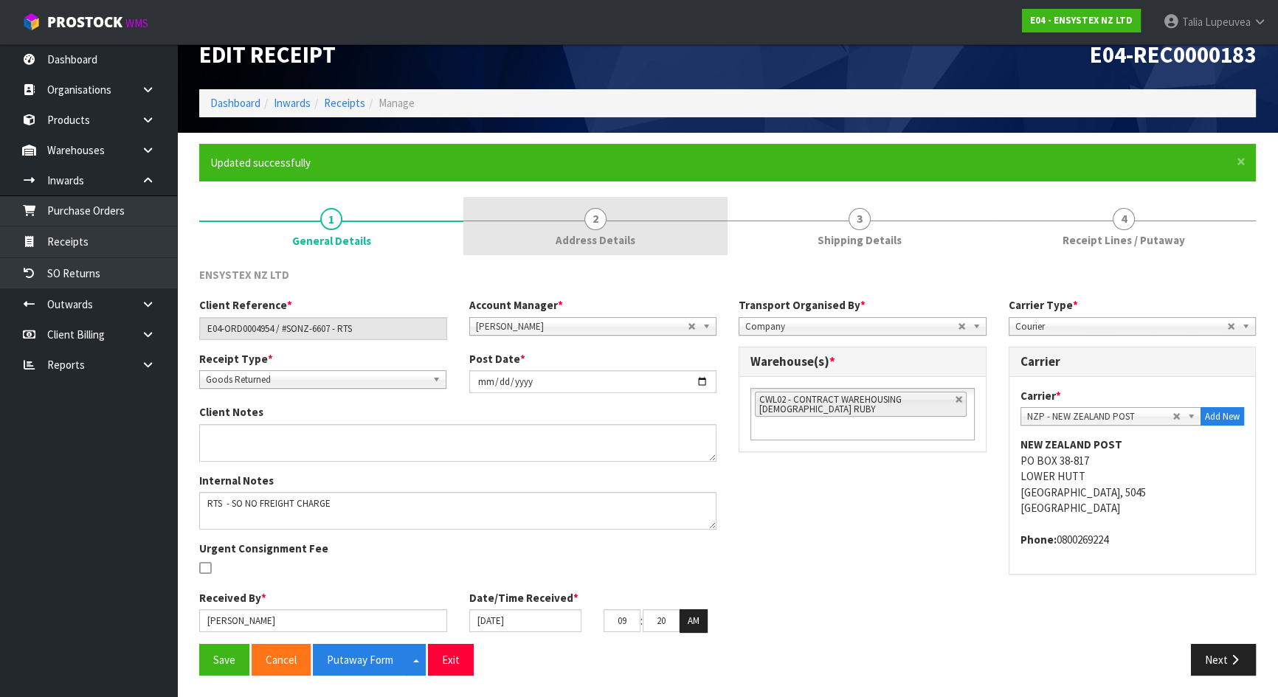
click at [621, 251] on link "2 Address Details" at bounding box center [595, 226] width 264 height 58
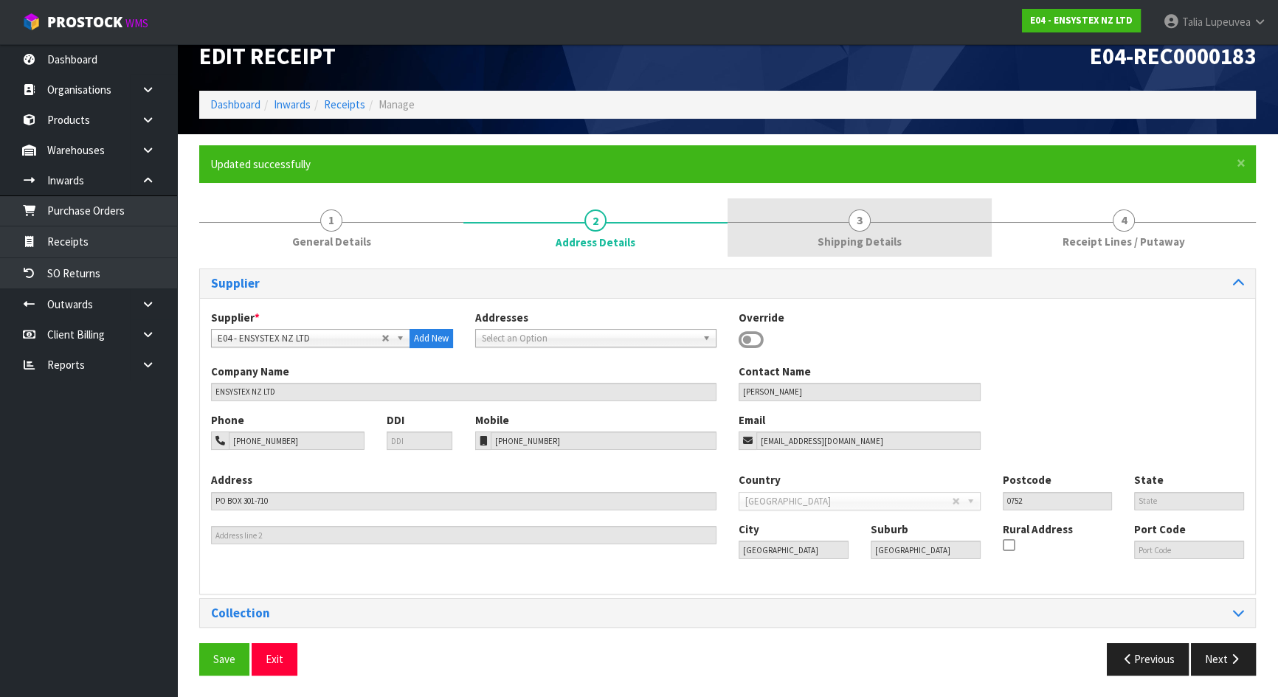
click at [793, 221] on link "3 Shipping Details" at bounding box center [860, 228] width 264 height 58
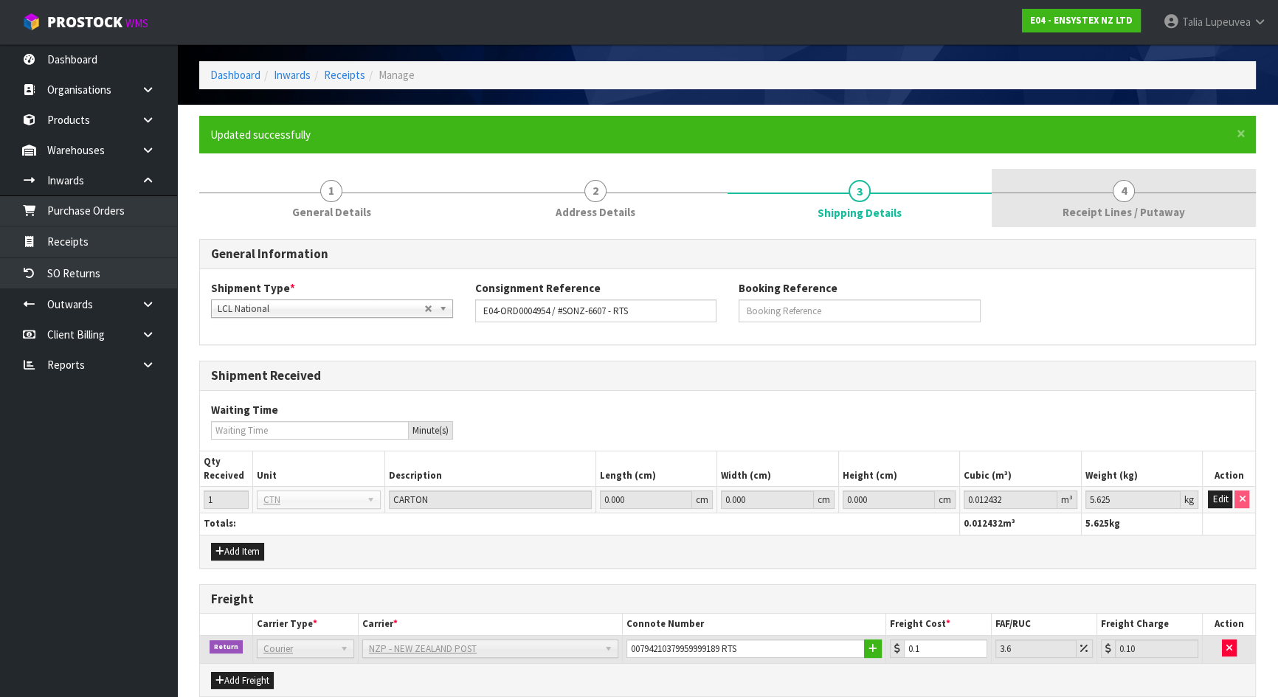
click at [1149, 196] on link "4 Receipt Lines / Putaway" at bounding box center [1124, 198] width 264 height 58
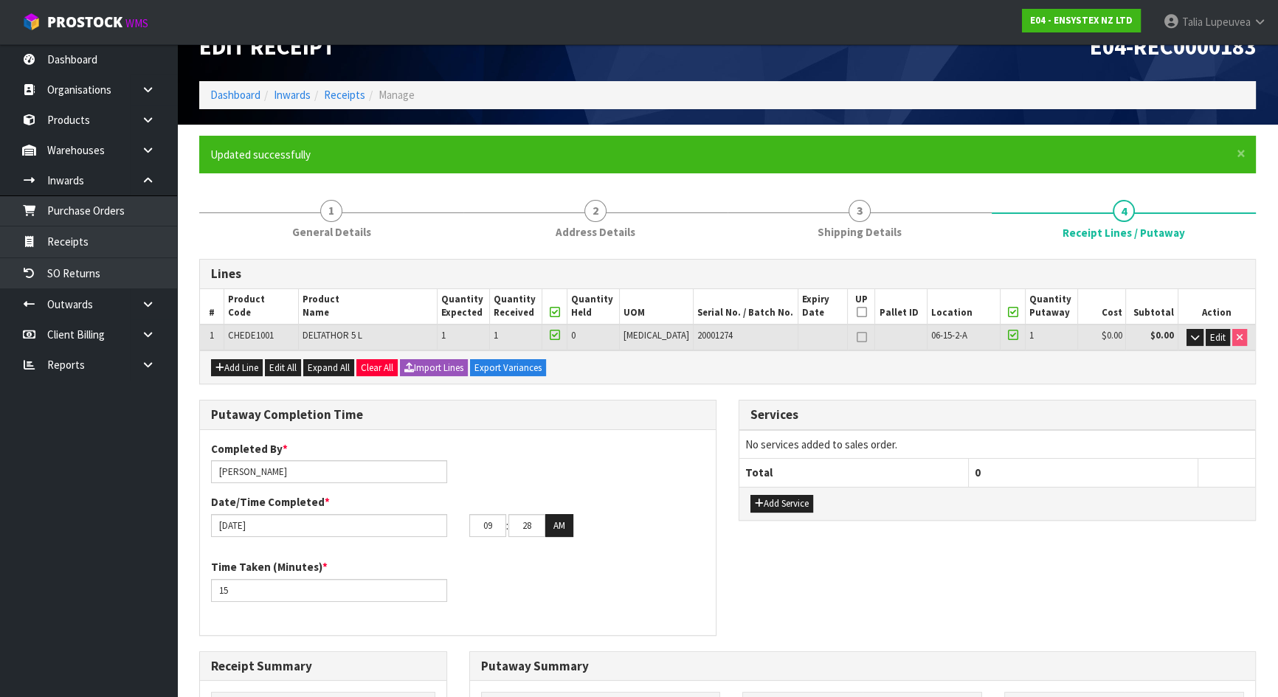
scroll to position [5, 0]
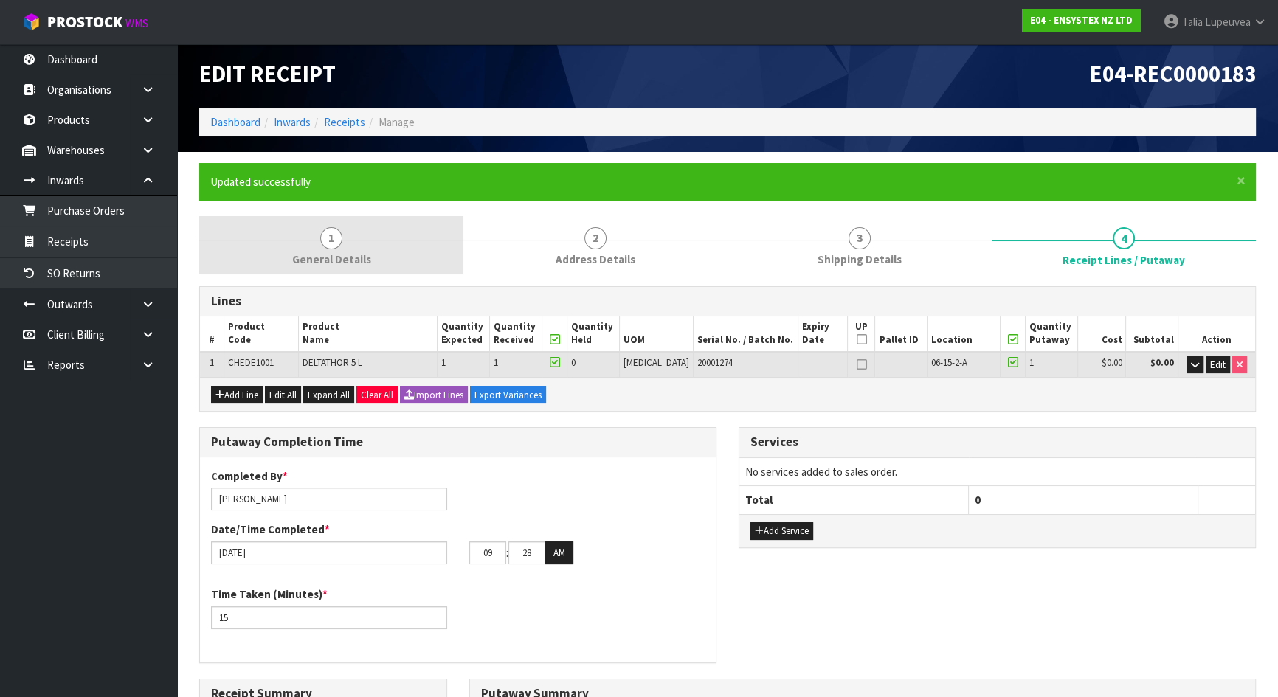
click at [341, 230] on link "1 General Details" at bounding box center [331, 245] width 264 height 58
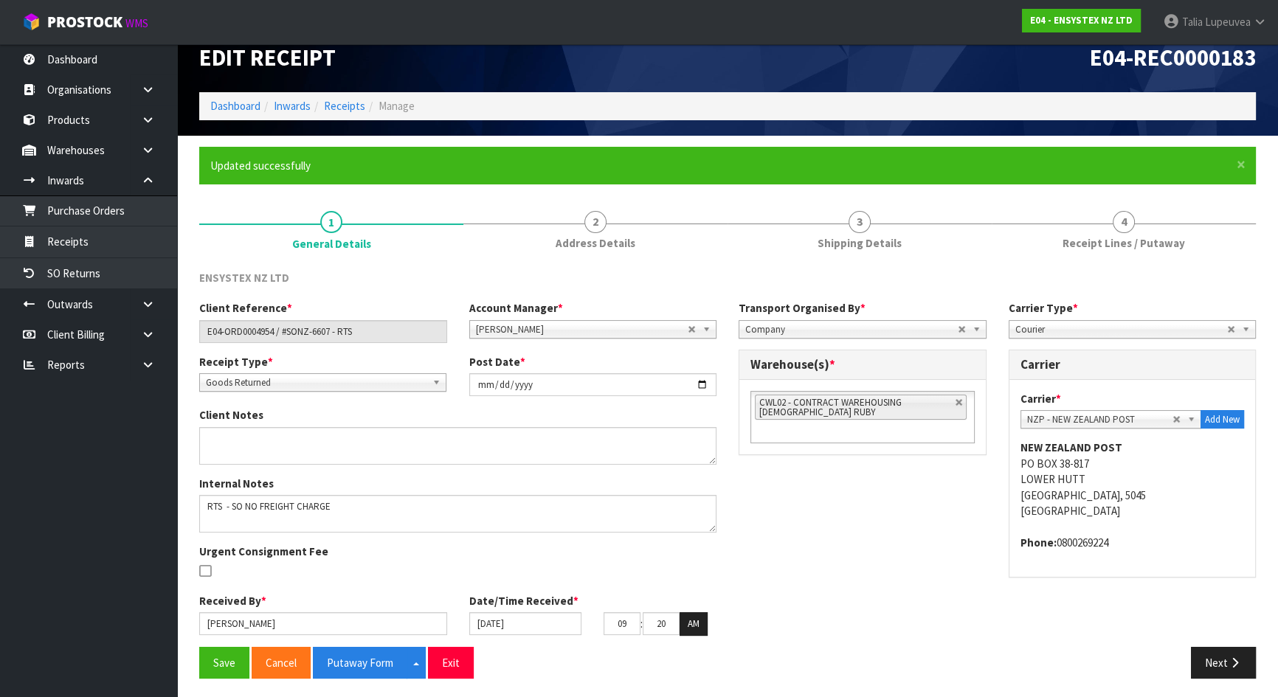
scroll to position [24, 0]
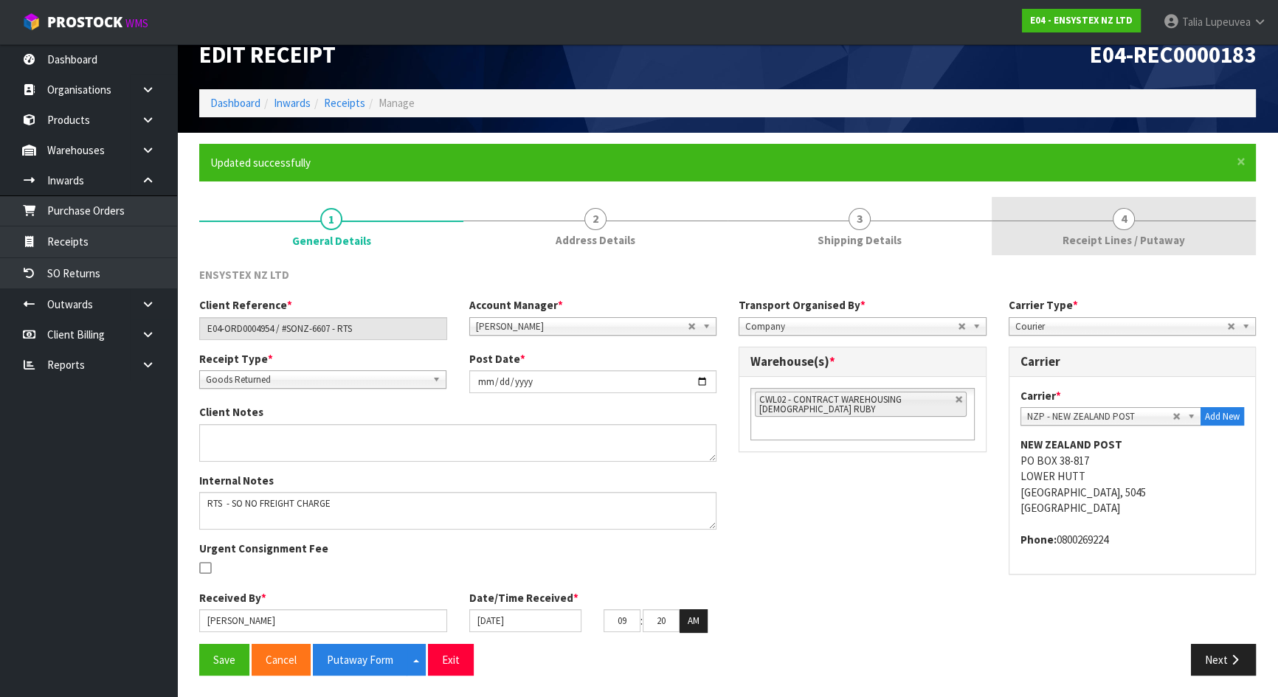
click at [1131, 236] on span "Receipt Lines / Putaway" at bounding box center [1124, 239] width 123 height 15
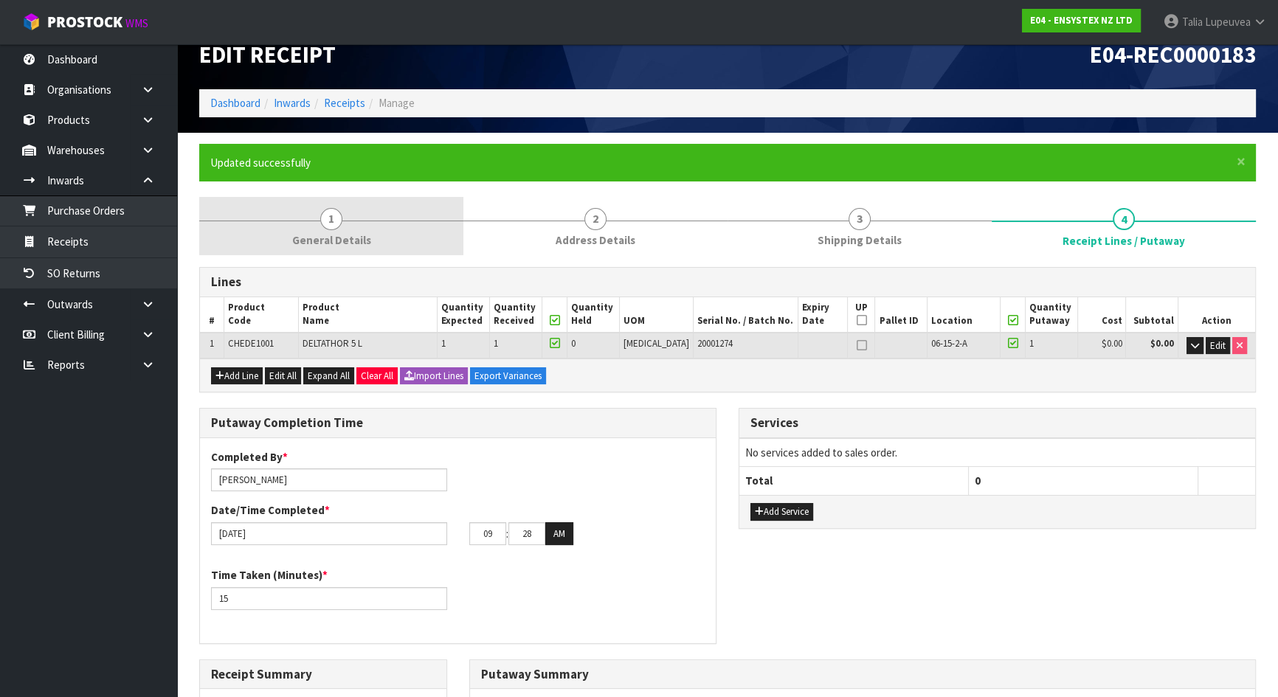
click at [318, 237] on span "General Details" at bounding box center [331, 239] width 79 height 15
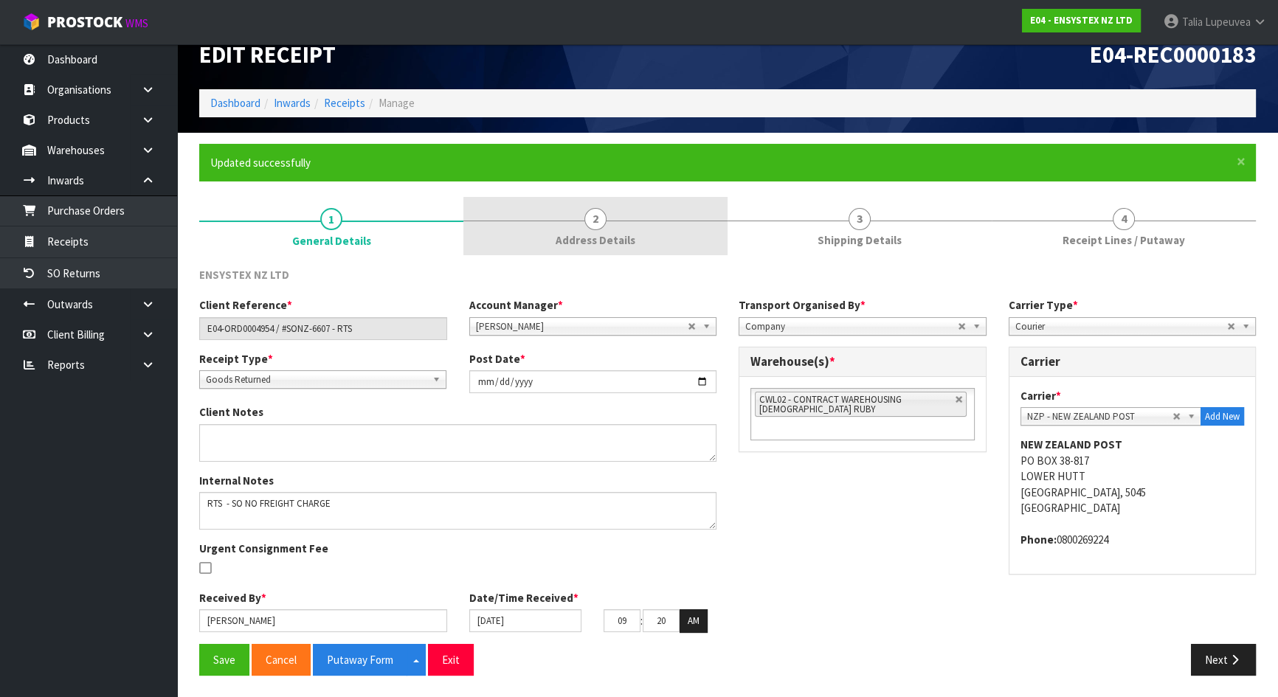
click at [641, 227] on link "2 Address Details" at bounding box center [595, 226] width 264 height 58
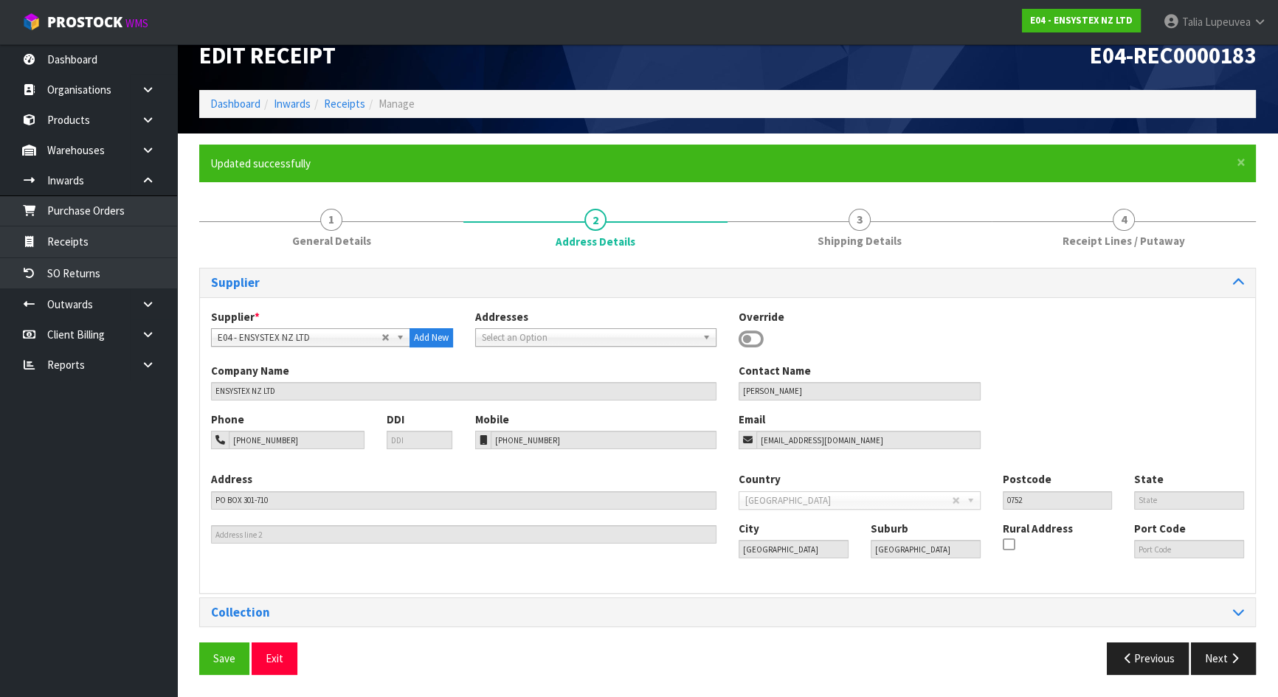
scroll to position [23, 0]
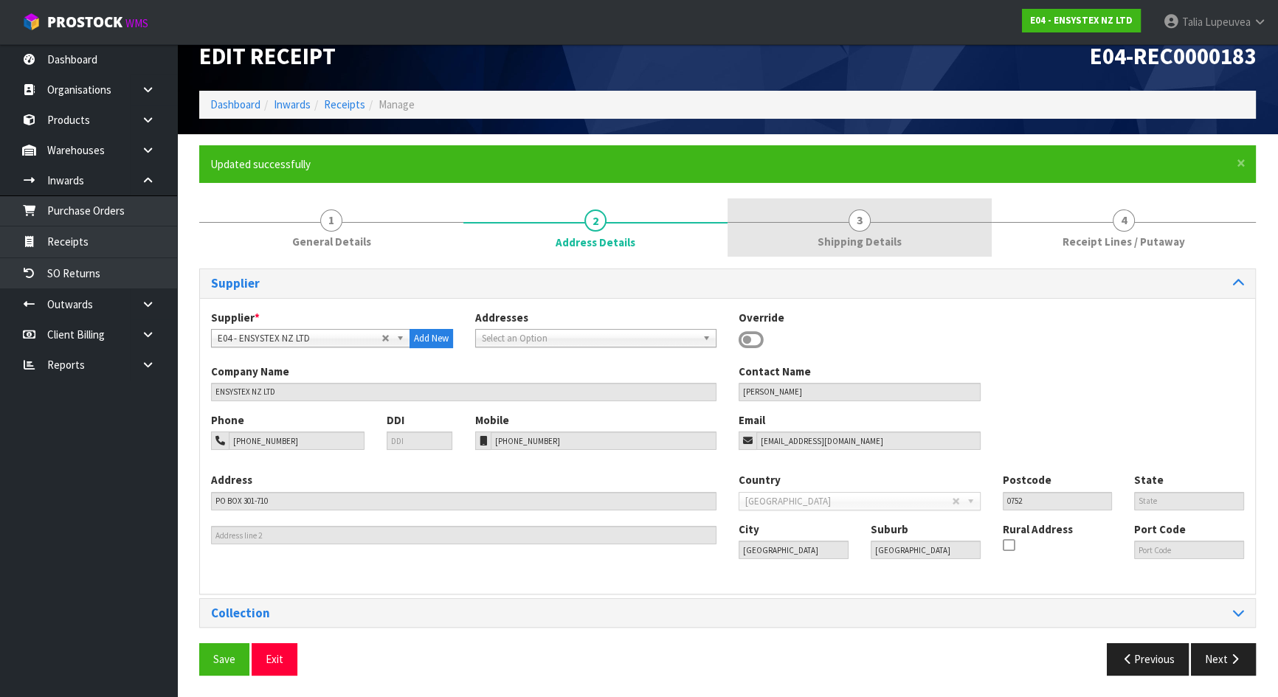
click at [848, 225] on link "3 Shipping Details" at bounding box center [860, 228] width 264 height 58
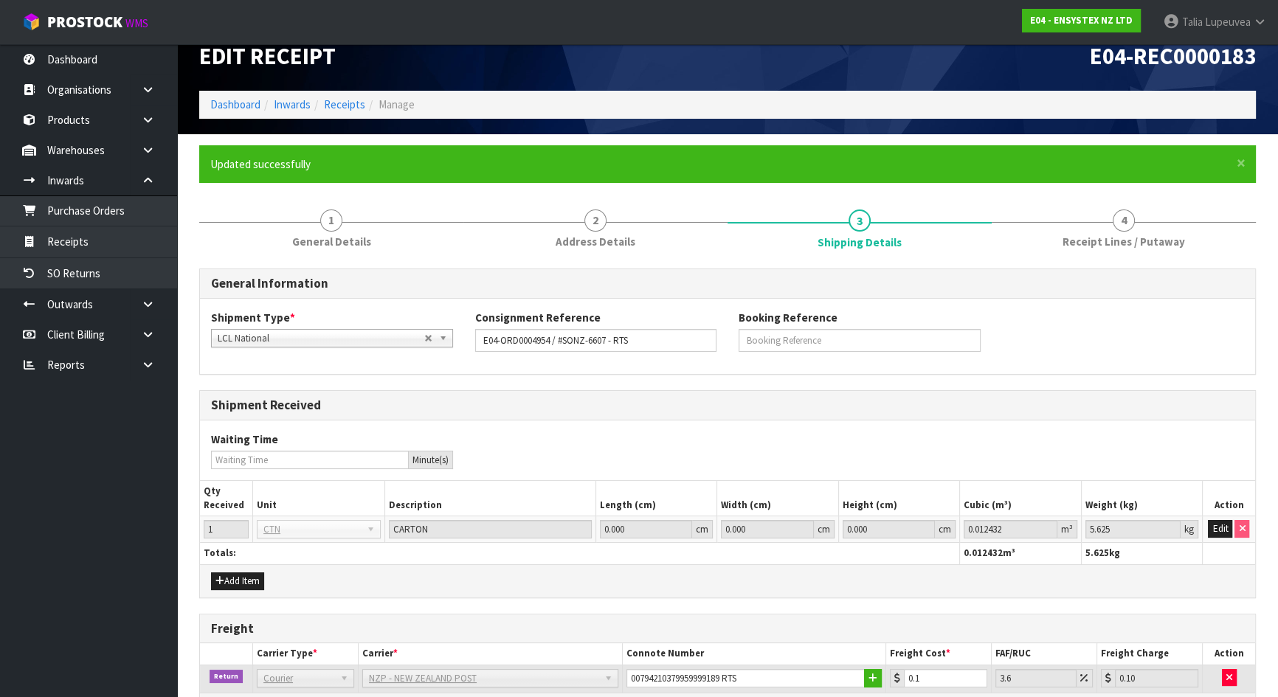
scroll to position [24, 0]
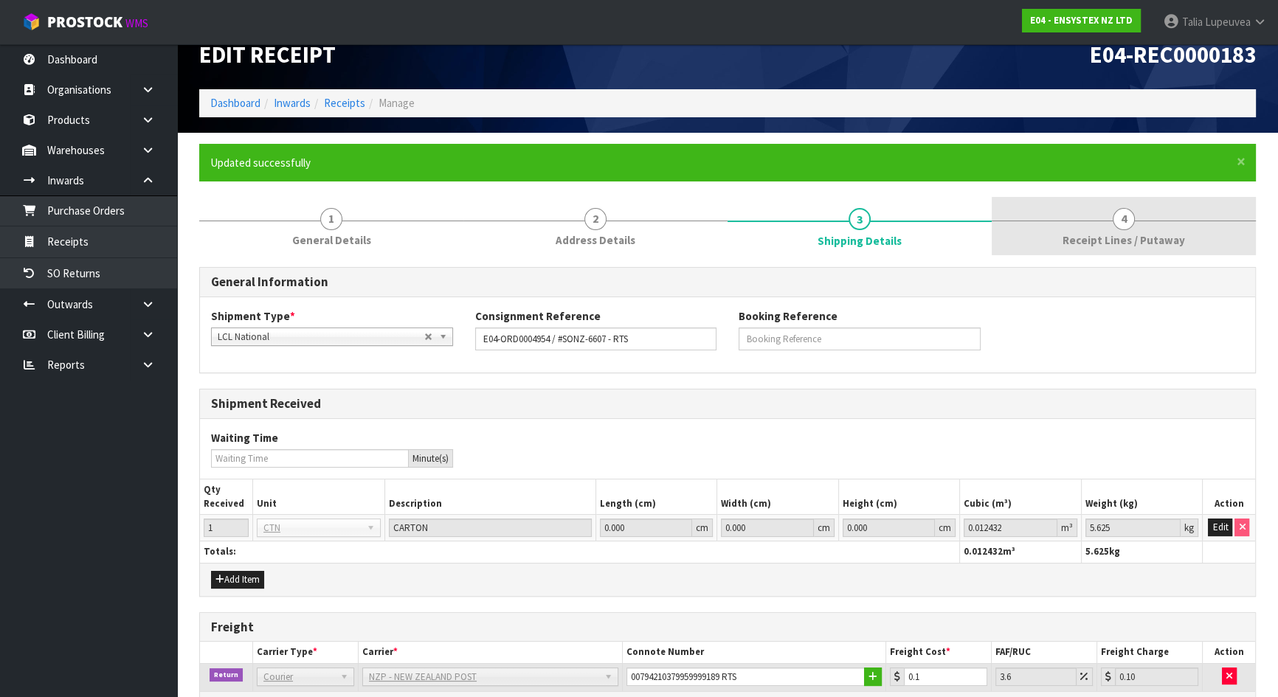
click at [1114, 227] on link "4 Receipt Lines / Putaway" at bounding box center [1124, 226] width 264 height 58
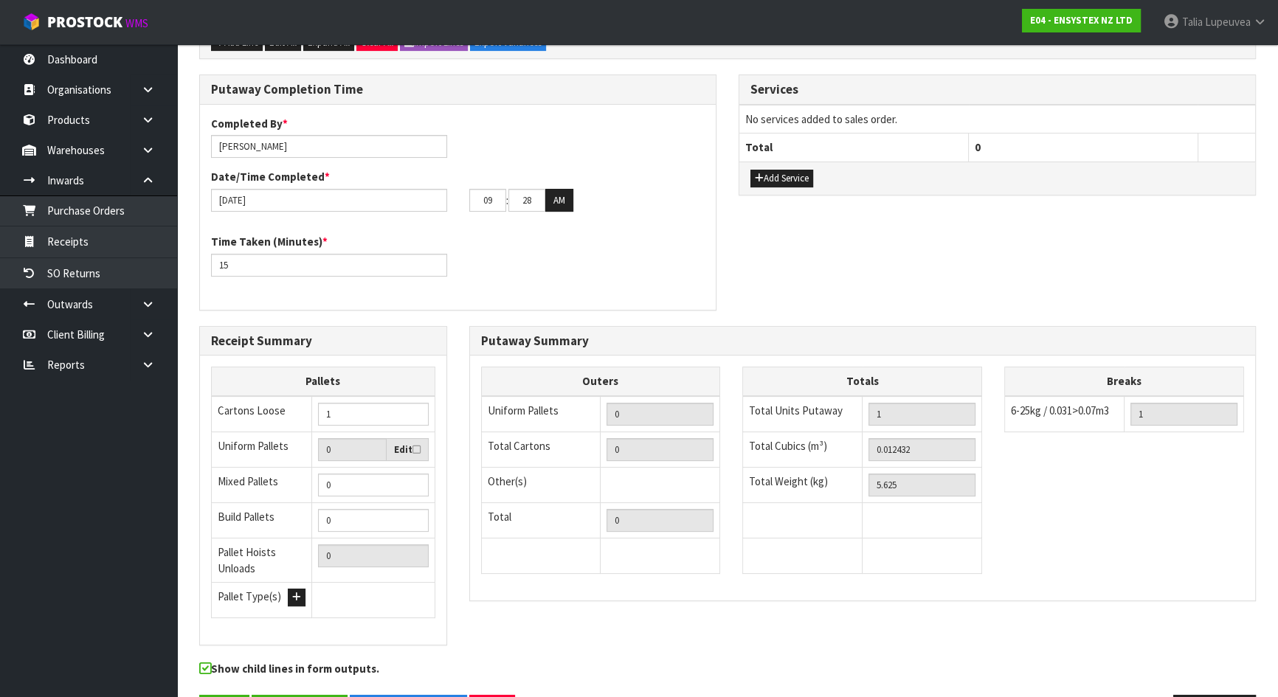
scroll to position [407, 0]
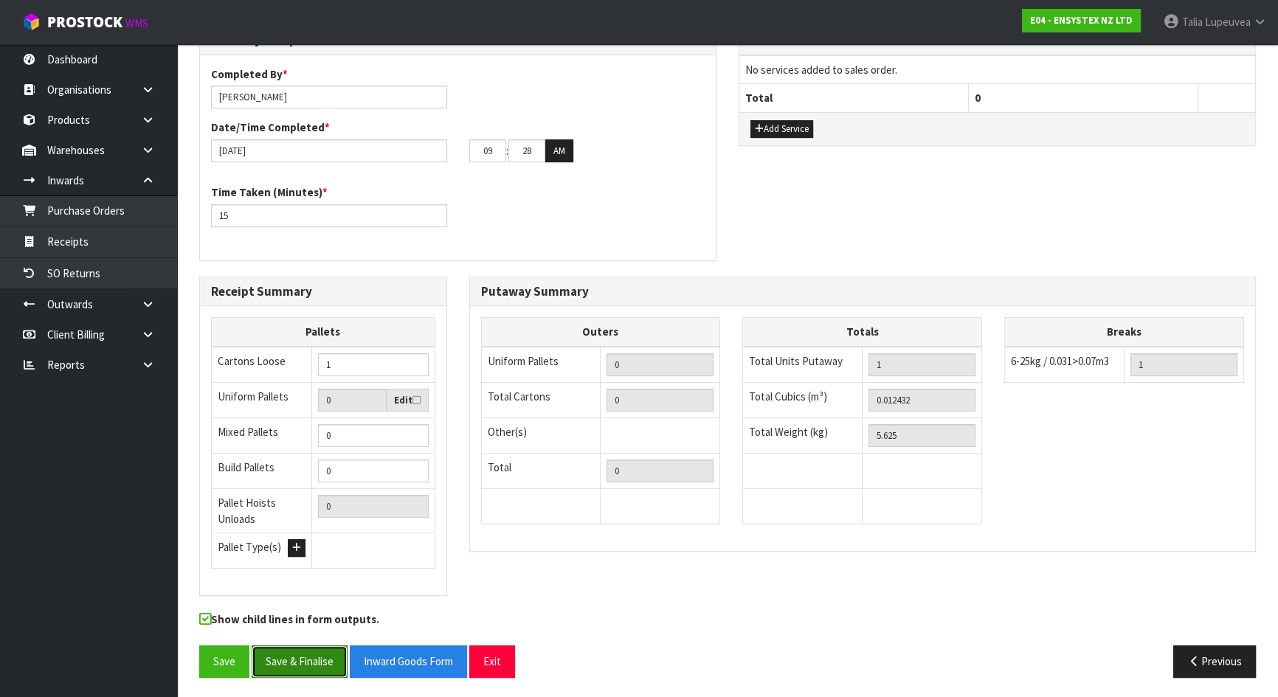
click at [311, 656] on button "Save & Finalise" at bounding box center [300, 662] width 96 height 32
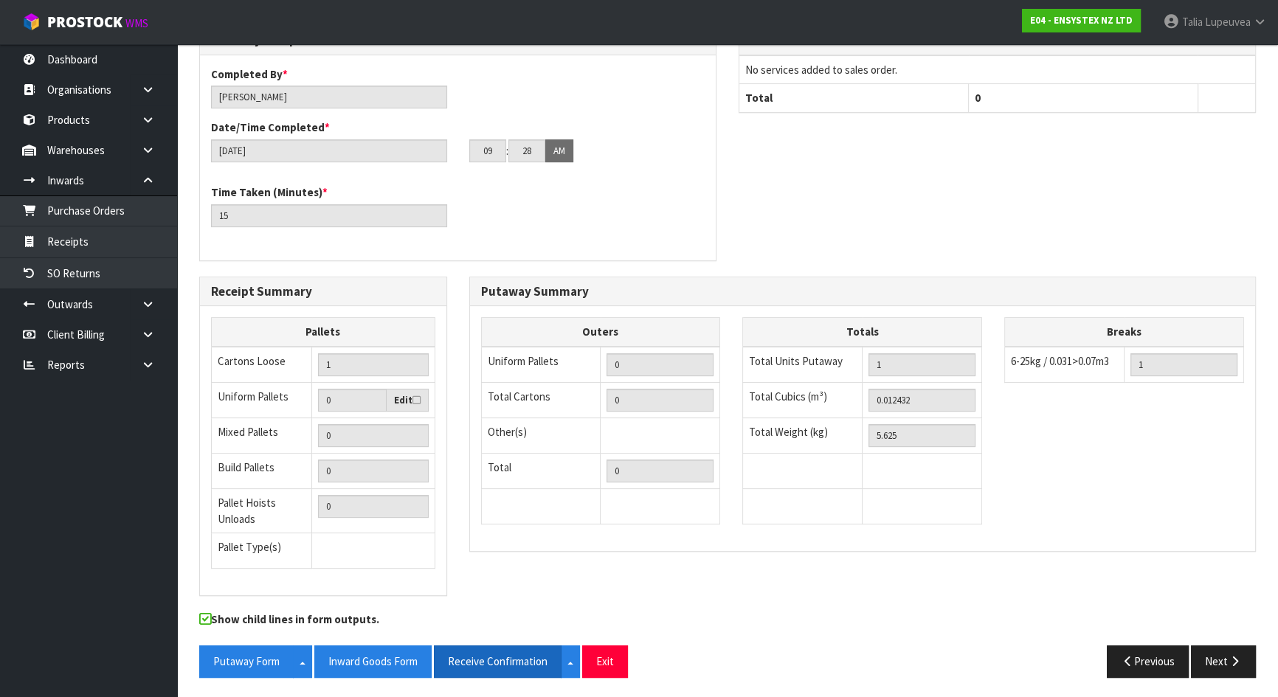
drag, startPoint x: 475, startPoint y: 663, endPoint x: 362, endPoint y: 662, distance: 113.7
click at [475, 663] on button "Receive Confirmation" at bounding box center [498, 662] width 128 height 32
drag, startPoint x: 362, startPoint y: 662, endPoint x: 661, endPoint y: 518, distance: 332.4
click at [362, 661] on button "Inward Goods Form" at bounding box center [372, 662] width 117 height 32
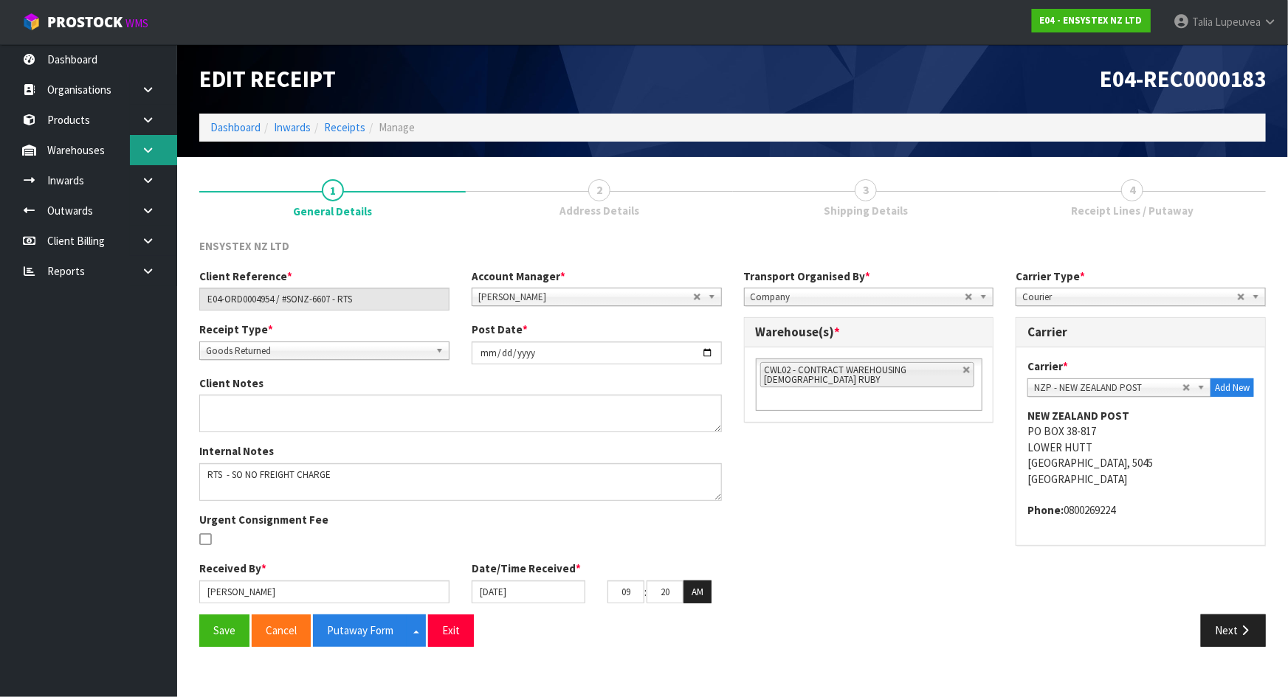
click at [142, 145] on icon at bounding box center [148, 150] width 14 height 11
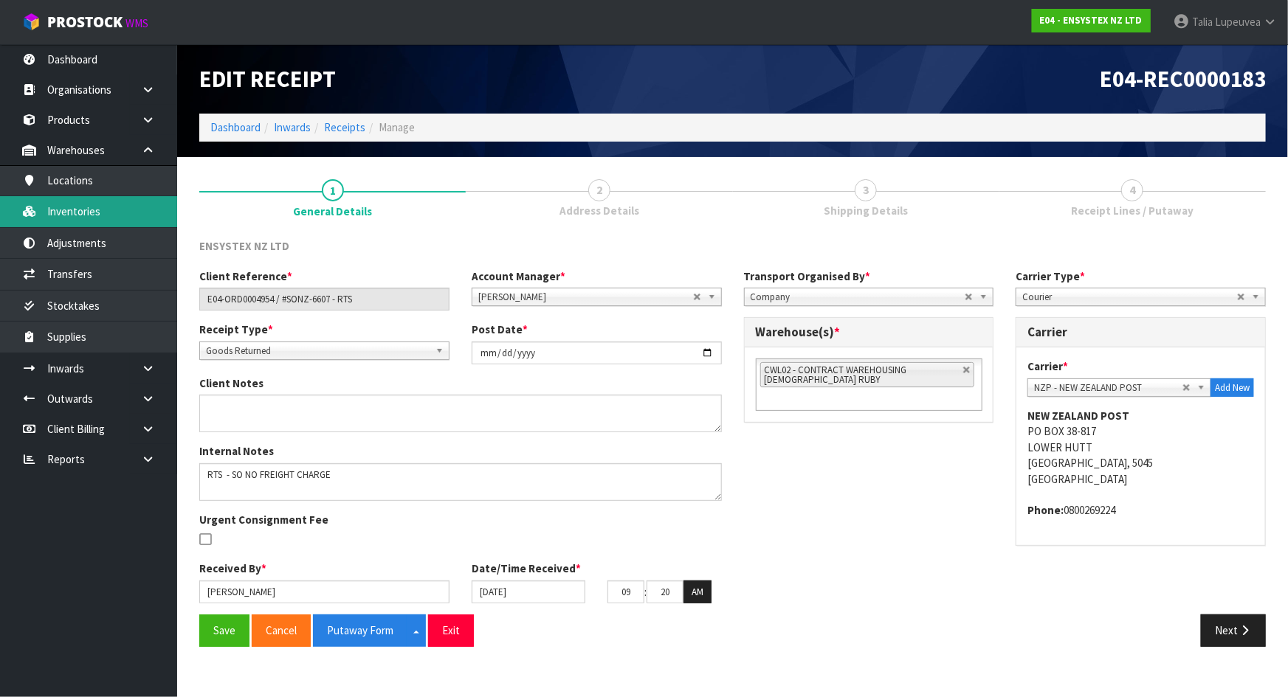
click at [99, 199] on link "Inventories" at bounding box center [88, 211] width 177 height 30
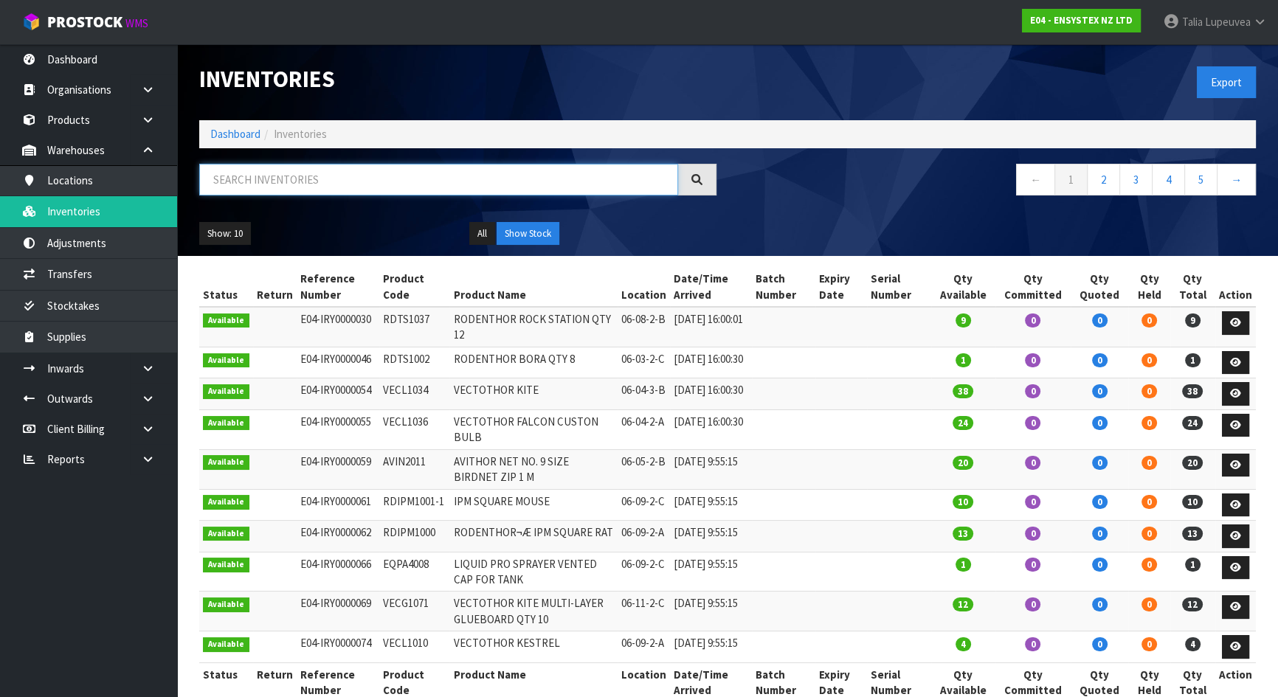
click at [251, 176] on input "text" at bounding box center [438, 180] width 479 height 32
paste input "CHEDE1001"
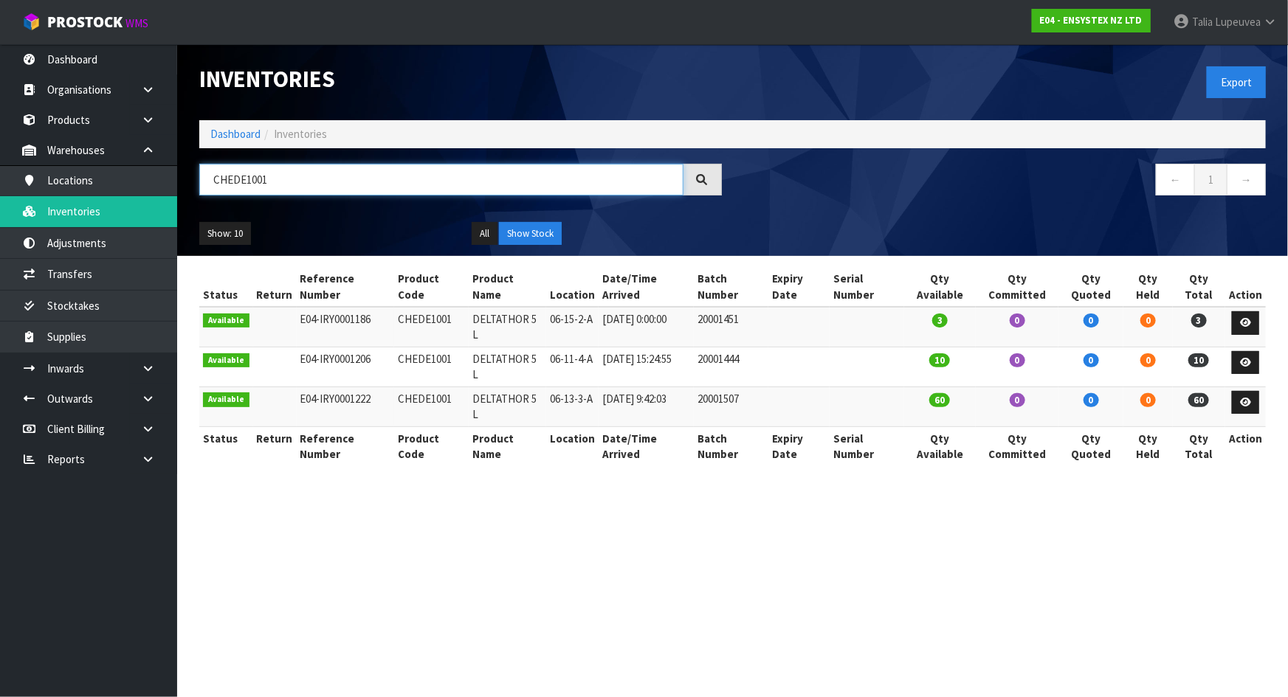
type input "CHEDE1001"
